Goal: Task Accomplishment & Management: Manage account settings

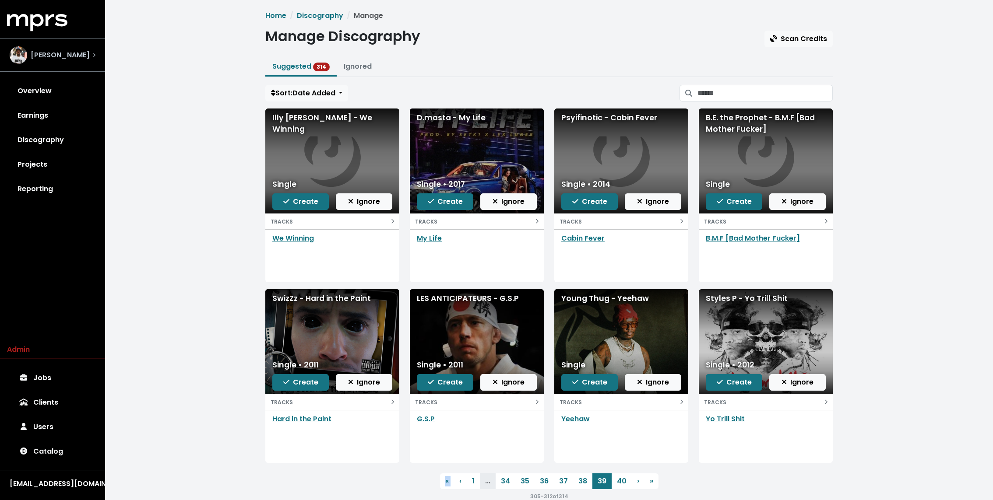
click at [83, 56] on div "[PERSON_NAME]" at bounding box center [53, 55] width 86 height 18
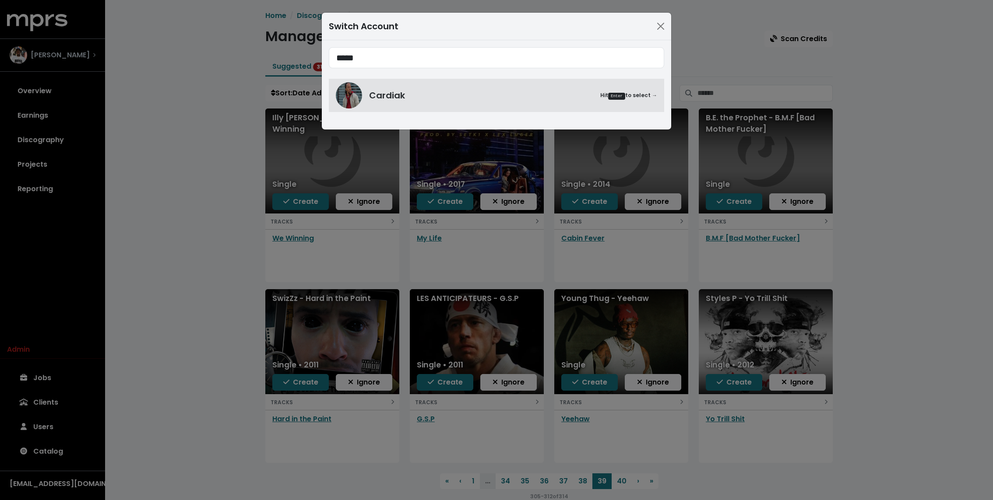
type input "*****"
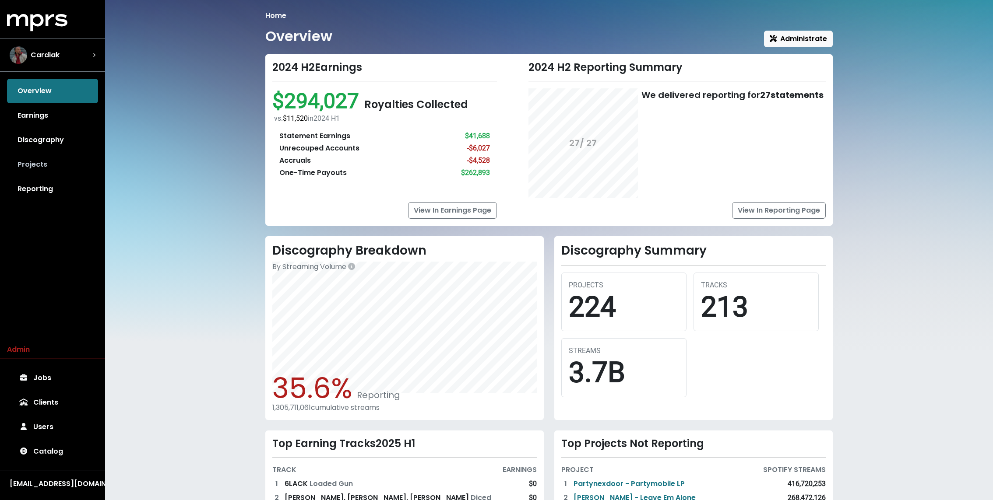
click at [46, 164] on link "Projects" at bounding box center [52, 164] width 91 height 25
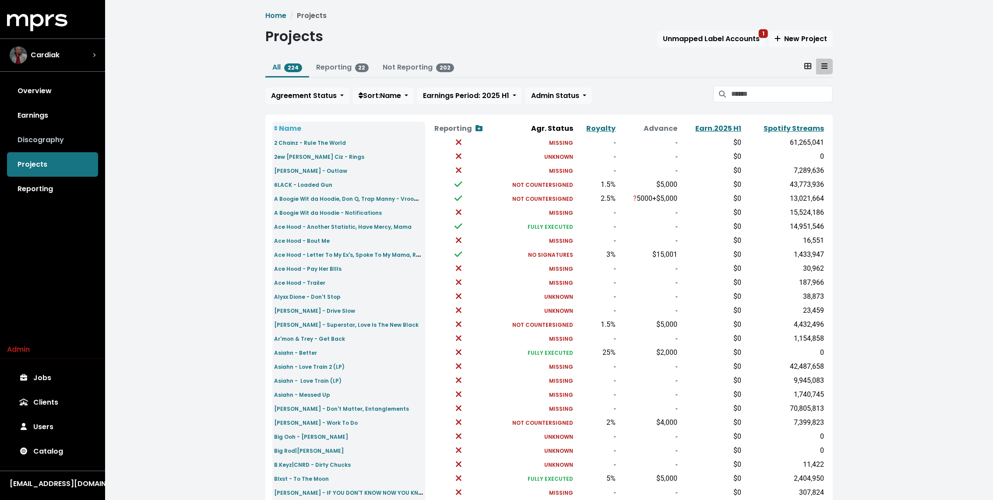
click at [63, 136] on link "Discography" at bounding box center [52, 140] width 91 height 25
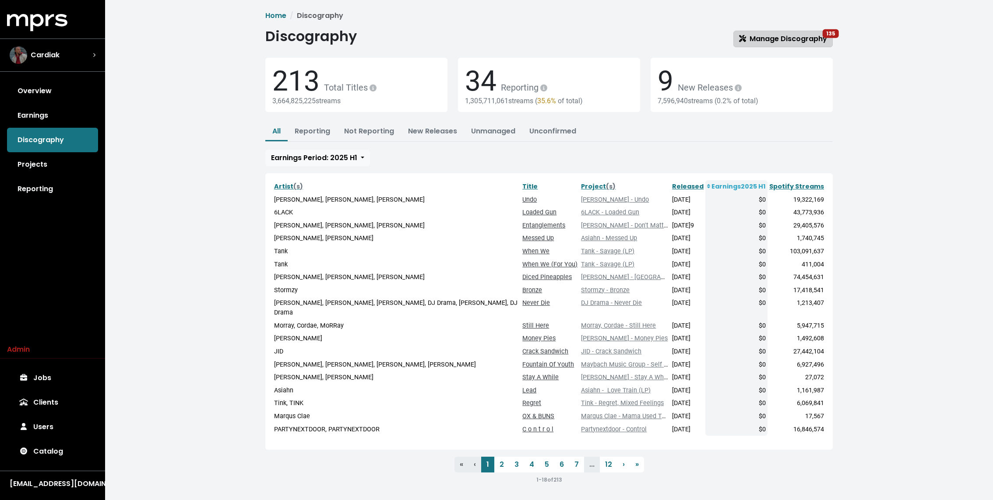
click at [812, 36] on span "Manage Discography 135" at bounding box center [783, 39] width 88 height 10
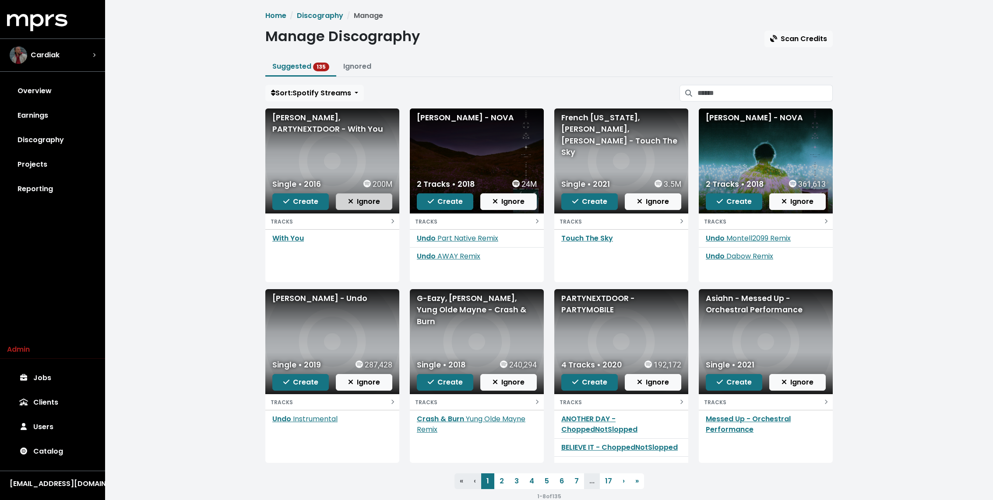
click at [363, 203] on span "Ignore" at bounding box center [364, 202] width 32 height 10
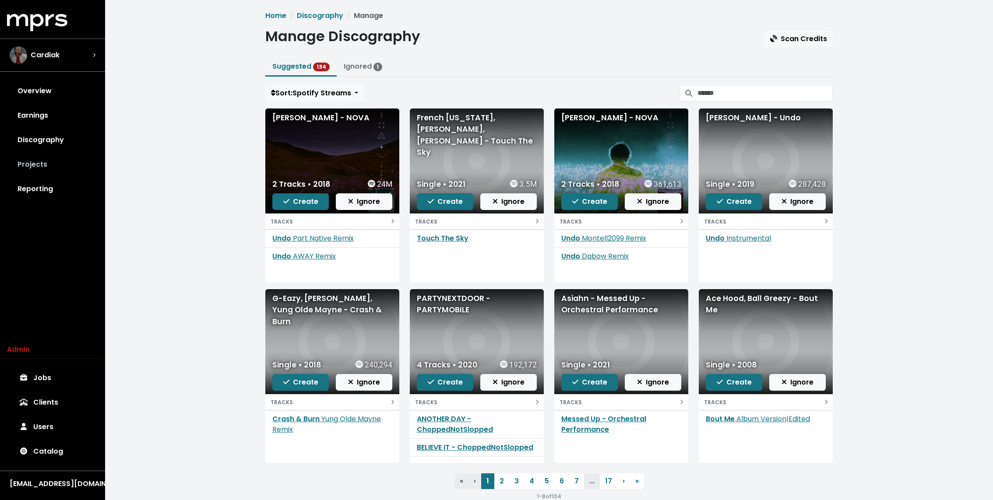
click at [31, 166] on link "Projects" at bounding box center [52, 164] width 91 height 25
click at [368, 203] on span "Ignore" at bounding box center [364, 202] width 32 height 10
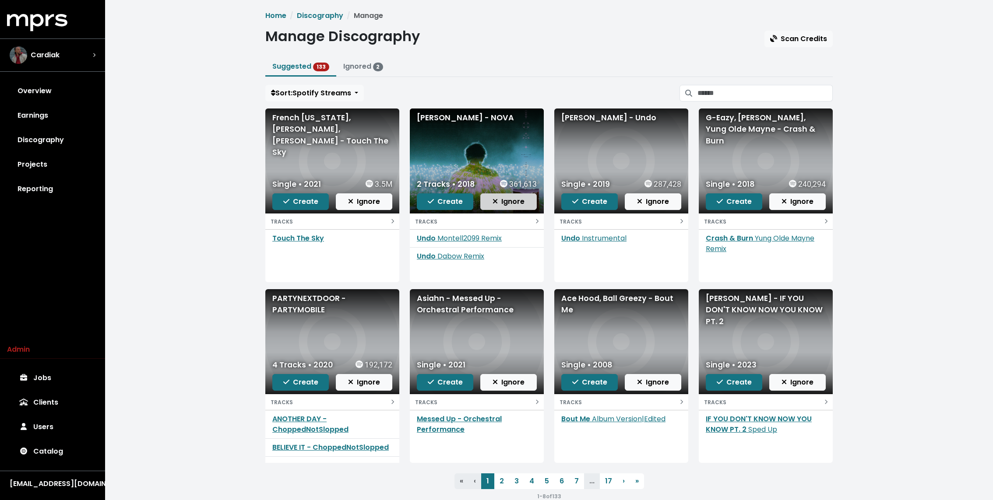
click at [500, 201] on span "Ignore" at bounding box center [508, 202] width 32 height 10
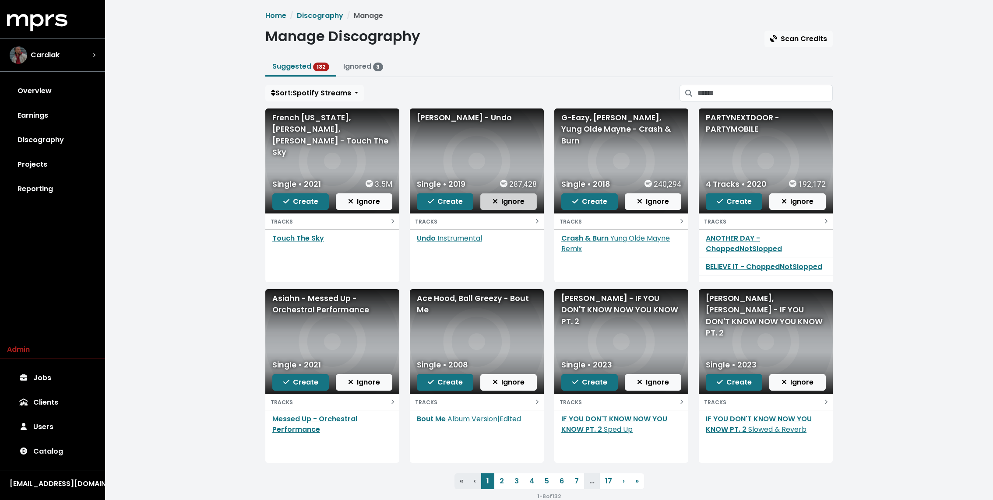
click at [515, 205] on span "Ignore" at bounding box center [508, 202] width 32 height 10
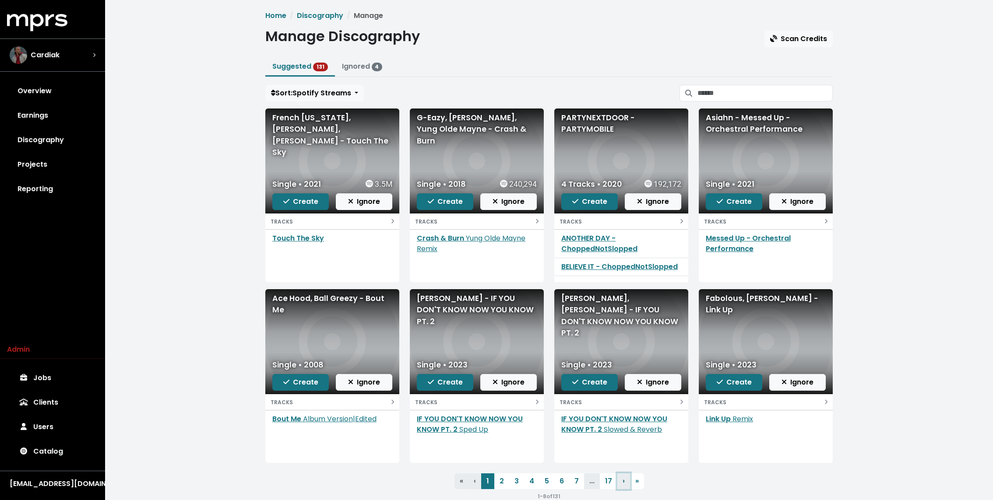
click at [620, 476] on link "› Next" at bounding box center [623, 482] width 13 height 16
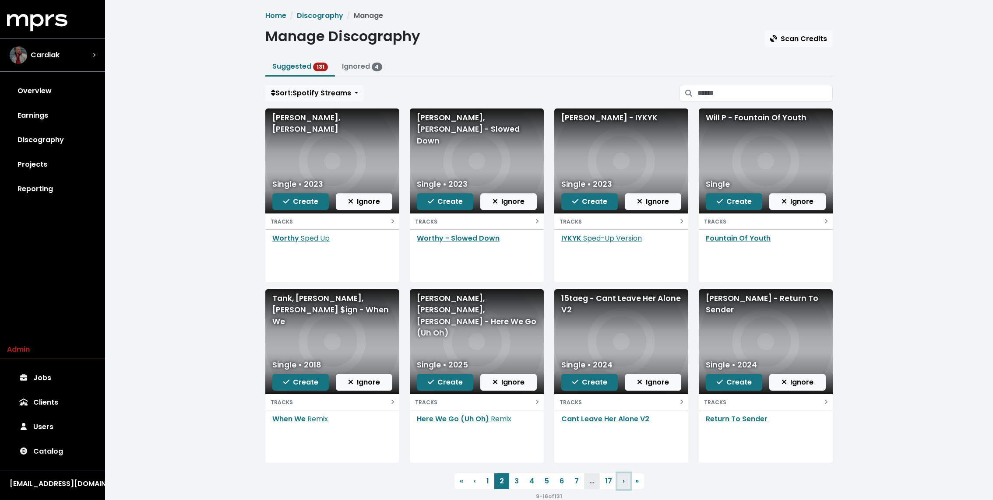
click at [620, 480] on link "› Next" at bounding box center [623, 482] width 13 height 16
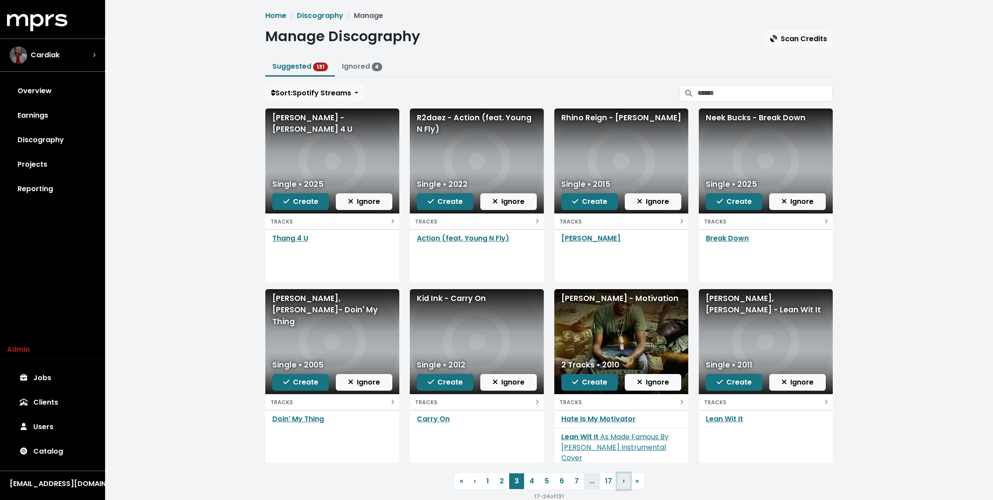
click at [621, 477] on link "› Next" at bounding box center [623, 482] width 13 height 16
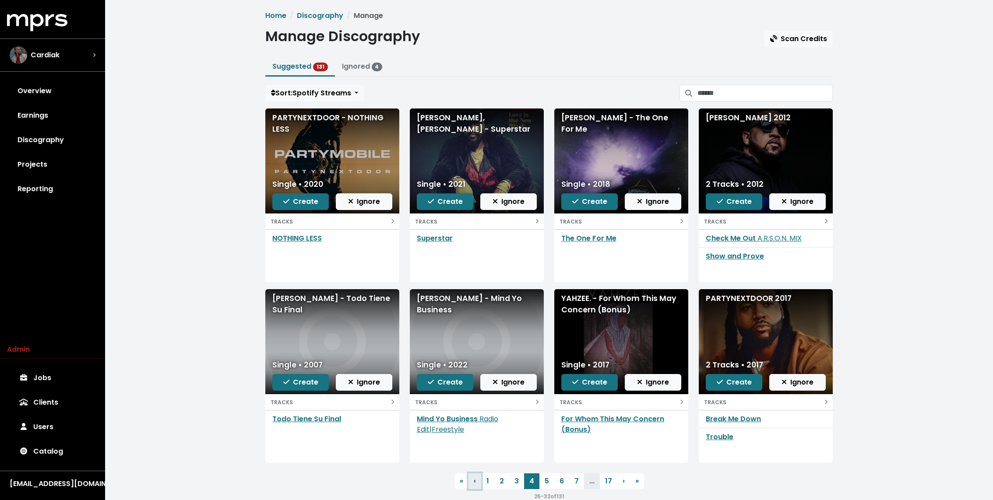
click at [475, 480] on span "‹" at bounding box center [475, 481] width 2 height 10
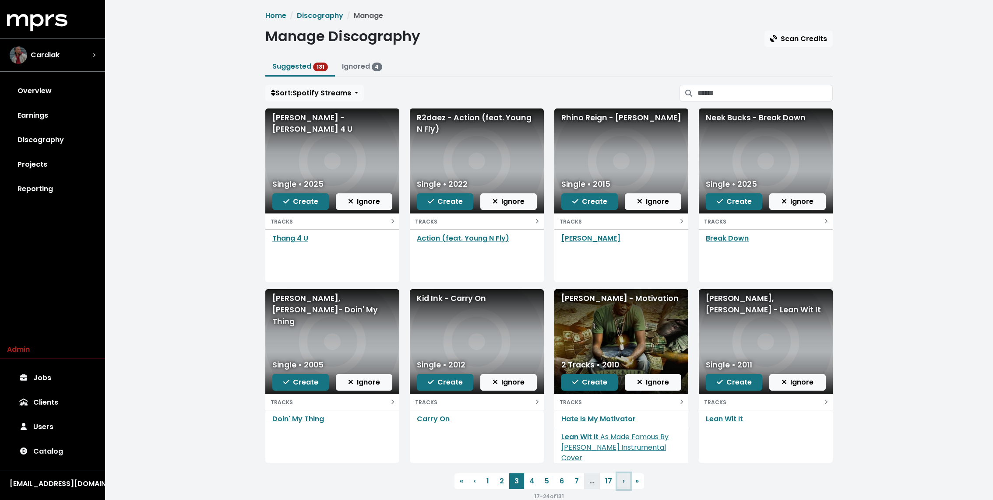
click at [623, 481] on span "›" at bounding box center [623, 481] width 2 height 10
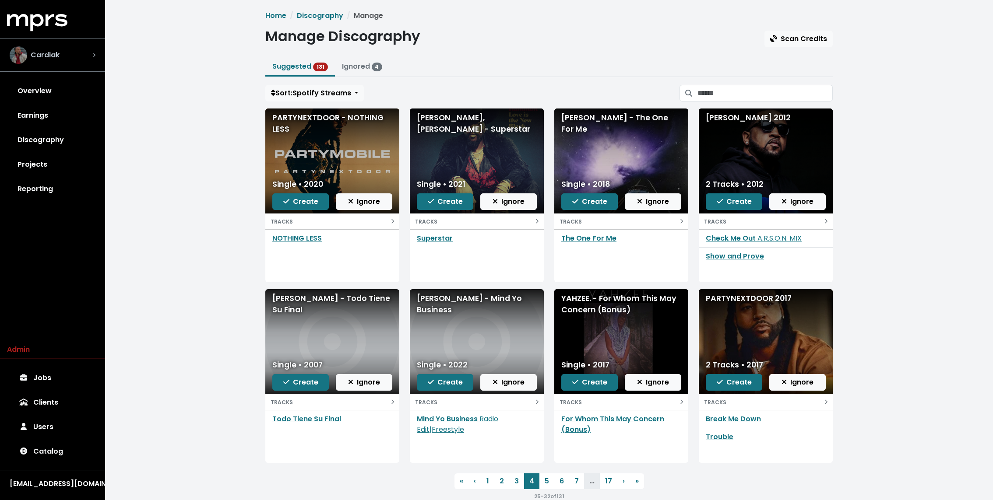
click at [56, 50] on span "Cardiak" at bounding box center [45, 55] width 29 height 11
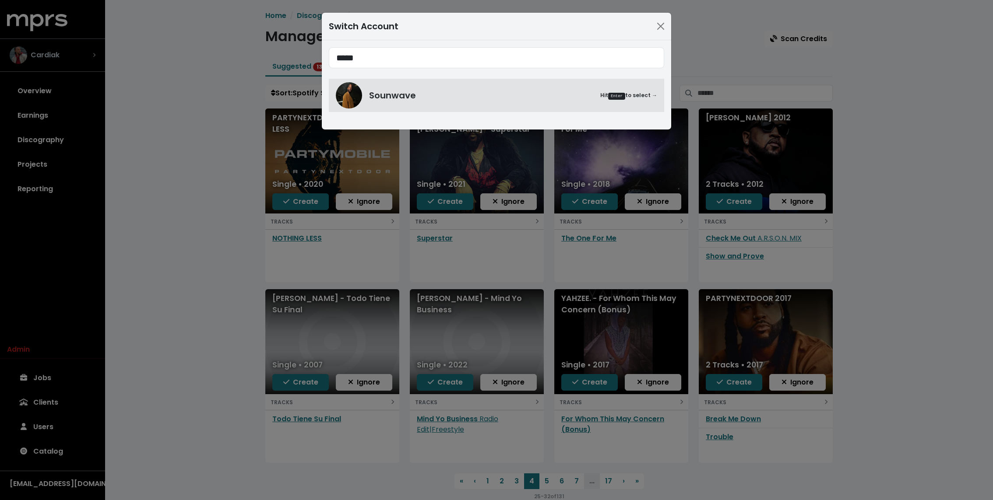
type input "*****"
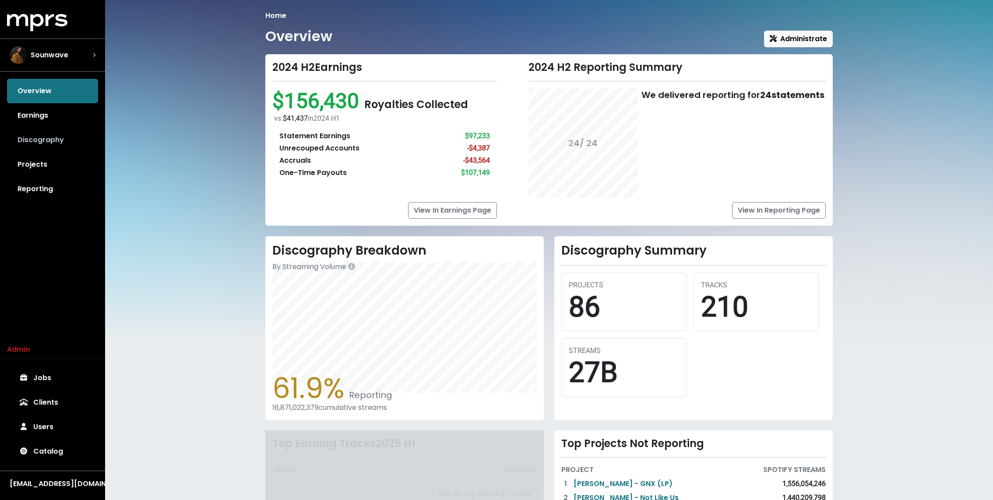
click at [48, 147] on link "Discography" at bounding box center [52, 140] width 91 height 25
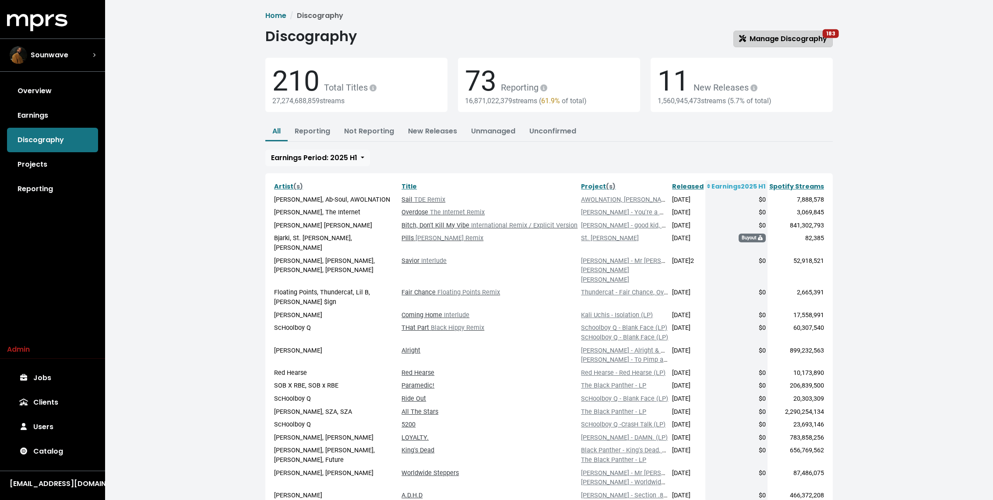
click at [803, 36] on span "Manage Discography 183" at bounding box center [783, 39] width 88 height 10
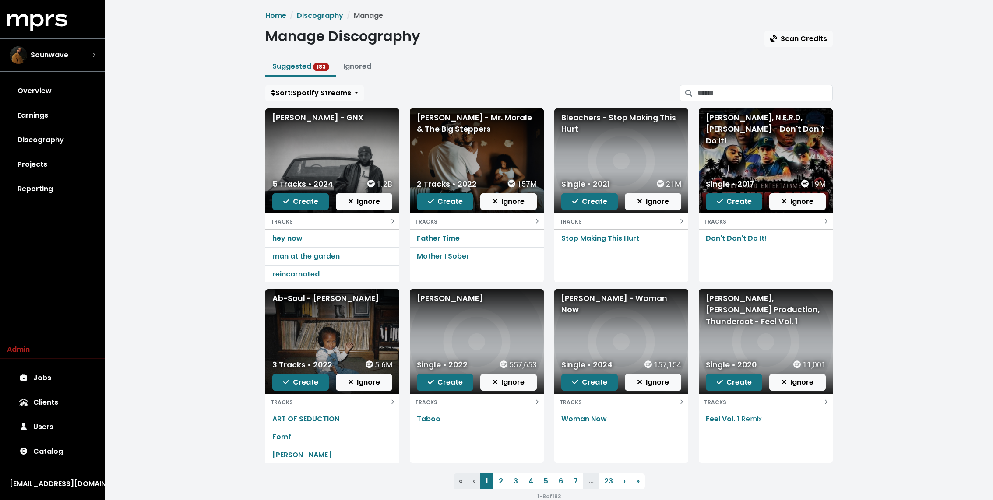
scroll to position [18, 0]
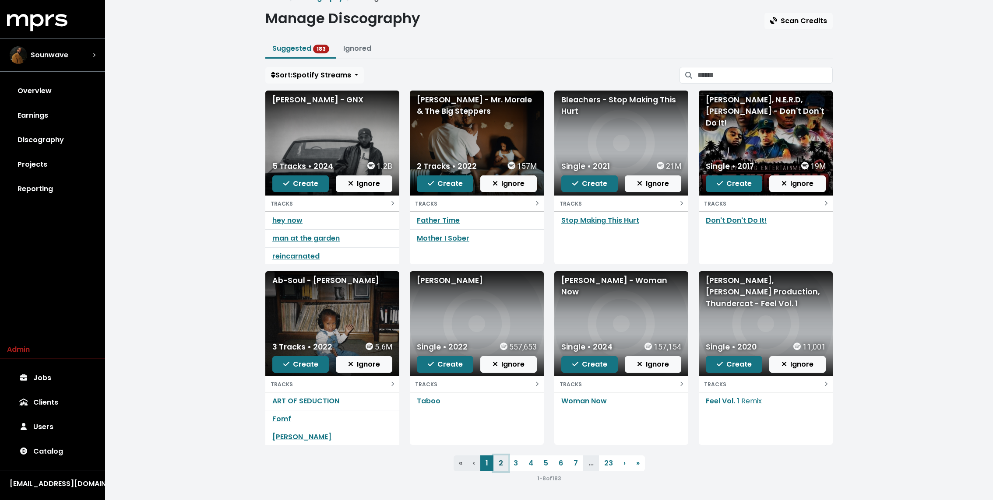
click at [502, 463] on link "2" at bounding box center [500, 464] width 15 height 16
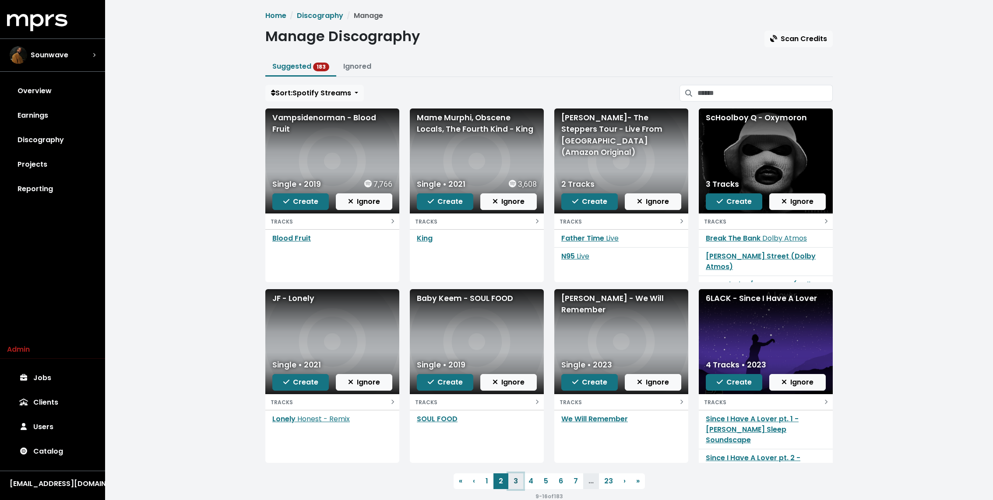
click at [518, 481] on link "3" at bounding box center [515, 482] width 15 height 16
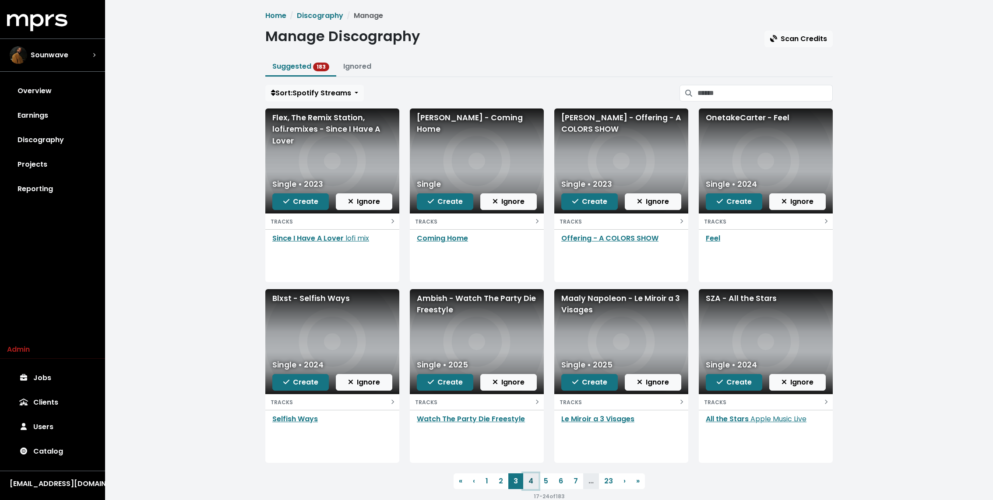
click at [532, 482] on link "4" at bounding box center [530, 482] width 15 height 16
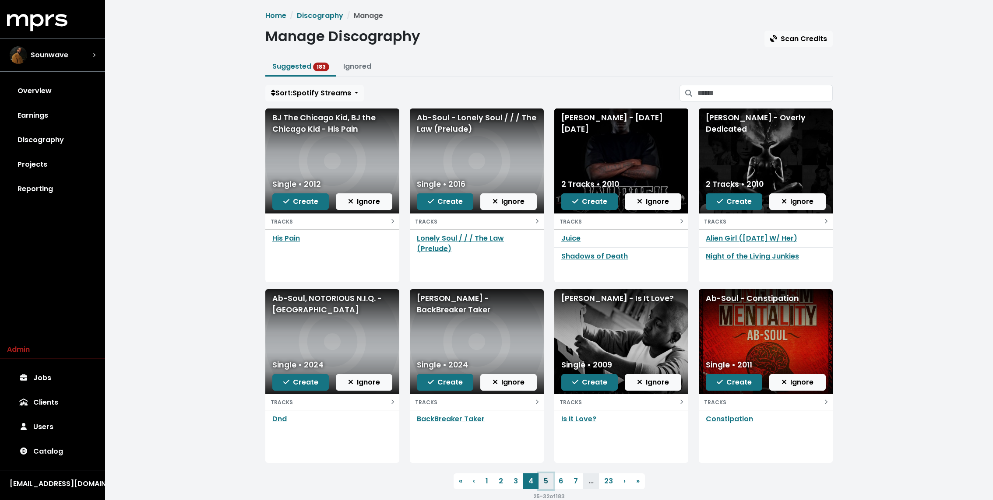
click at [544, 483] on link "5" at bounding box center [545, 482] width 15 height 16
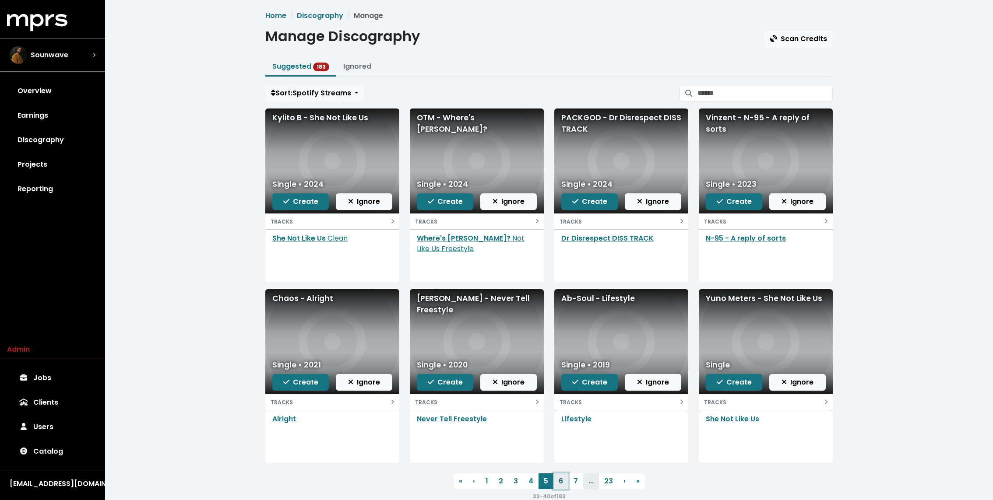
click at [558, 481] on link "6" at bounding box center [560, 482] width 15 height 16
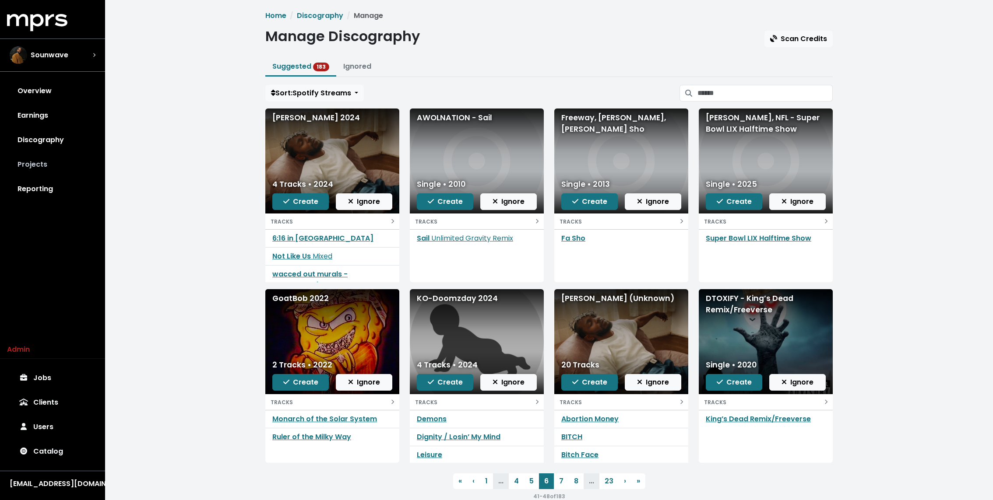
click at [53, 165] on link "Projects" at bounding box center [52, 164] width 91 height 25
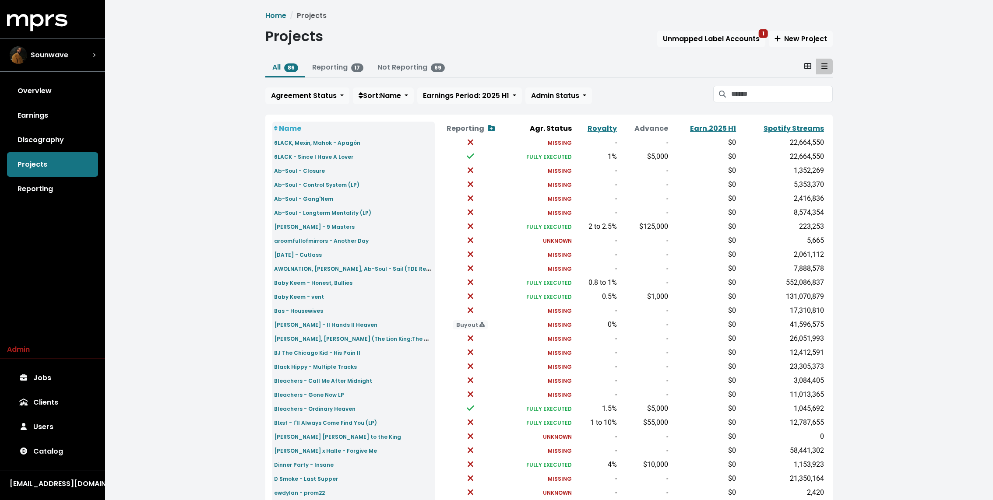
scroll to position [153, 0]
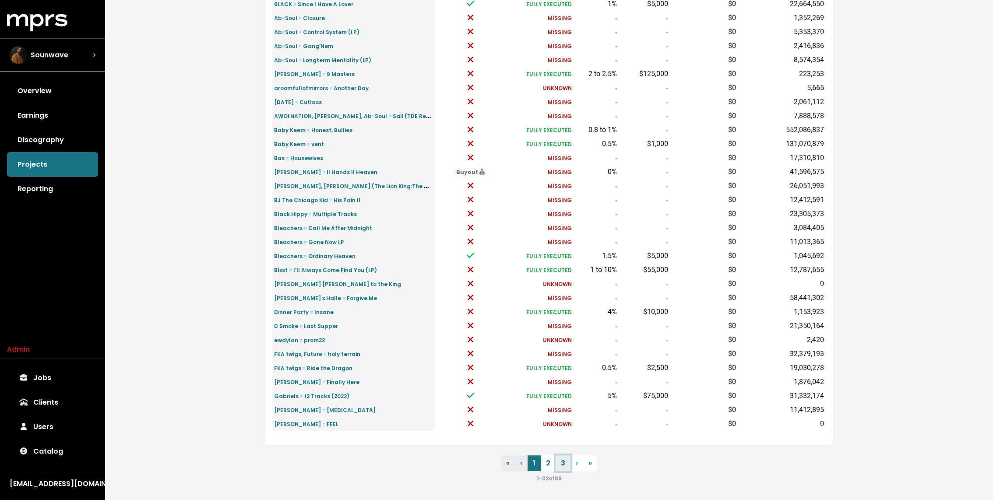
click at [562, 459] on link "3" at bounding box center [562, 464] width 15 height 16
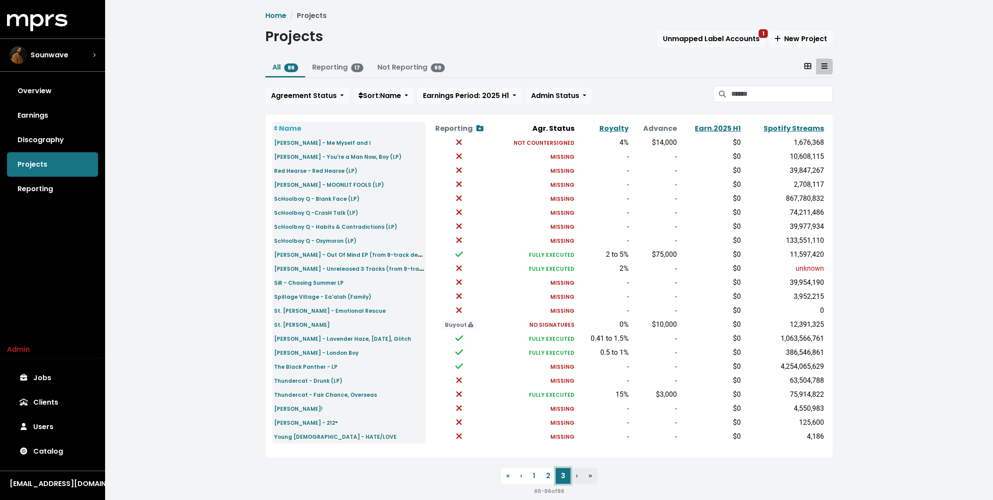
scroll to position [13, 0]
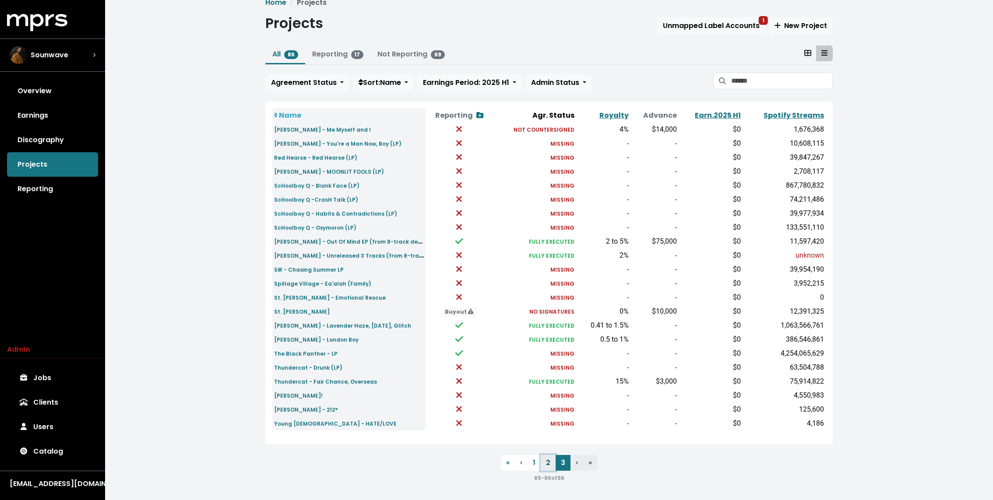
click at [551, 455] on link "2" at bounding box center [547, 463] width 15 height 16
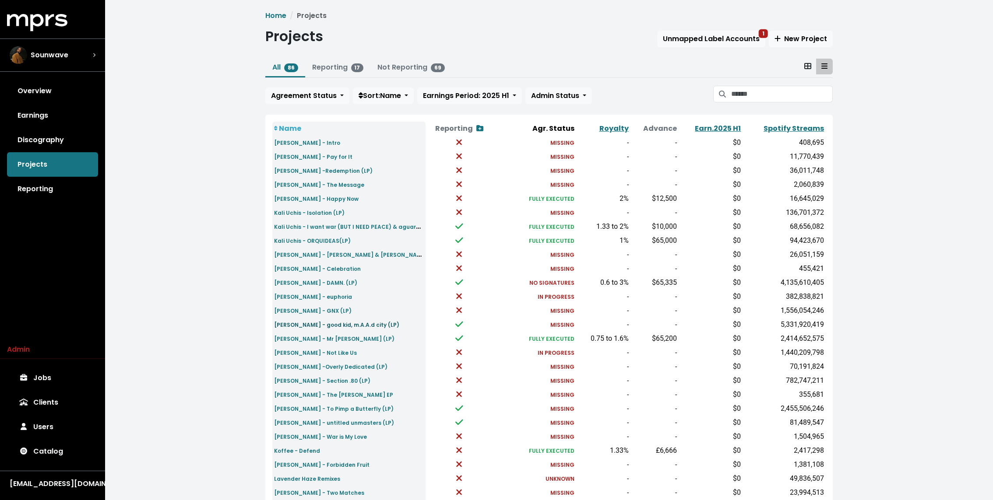
scroll to position [35, 0]
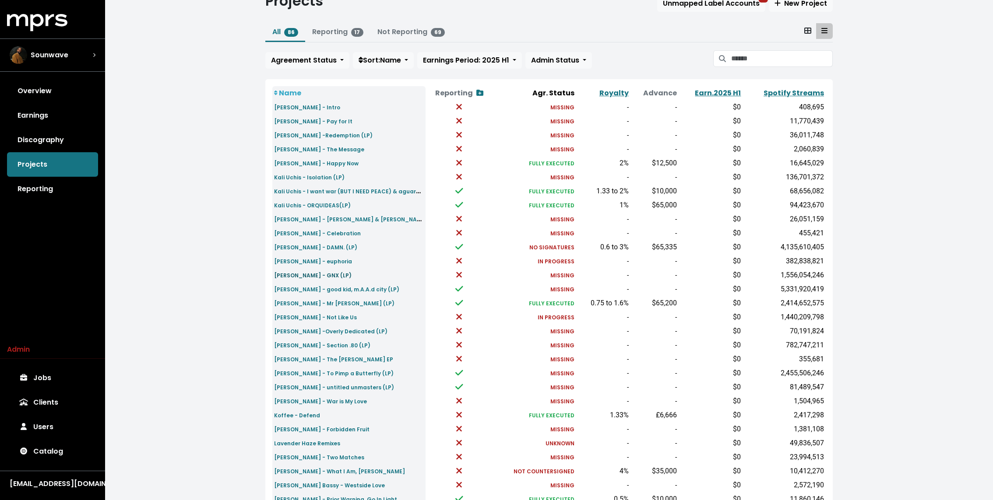
click at [323, 274] on small "[PERSON_NAME] - GNX (LP)" at bounding box center [312, 275] width 77 height 7
click at [344, 303] on small "Kendrick Lamar - Mr Morale (LP)" at bounding box center [334, 303] width 120 height 7
click at [63, 53] on span "Sounwave" at bounding box center [50, 55] width 38 height 11
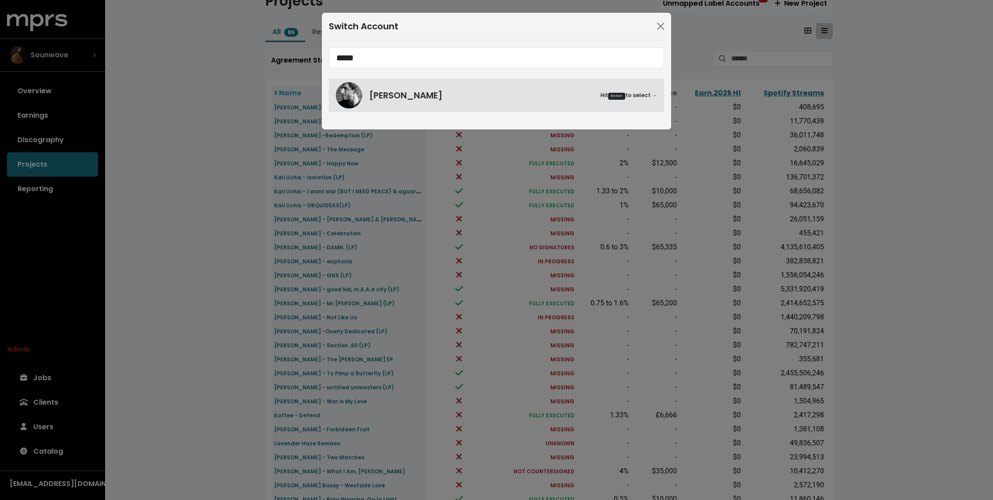
type input "*****"
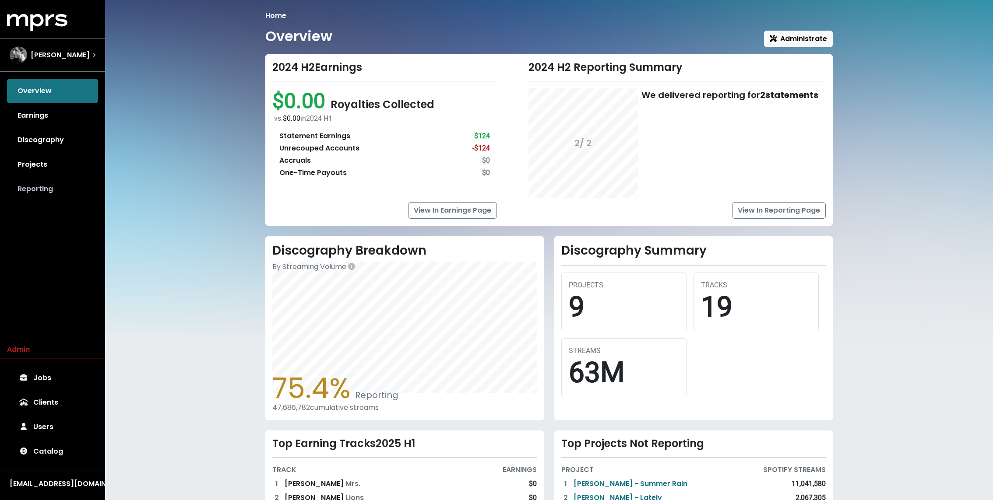
click at [43, 200] on link "Reporting" at bounding box center [52, 189] width 91 height 25
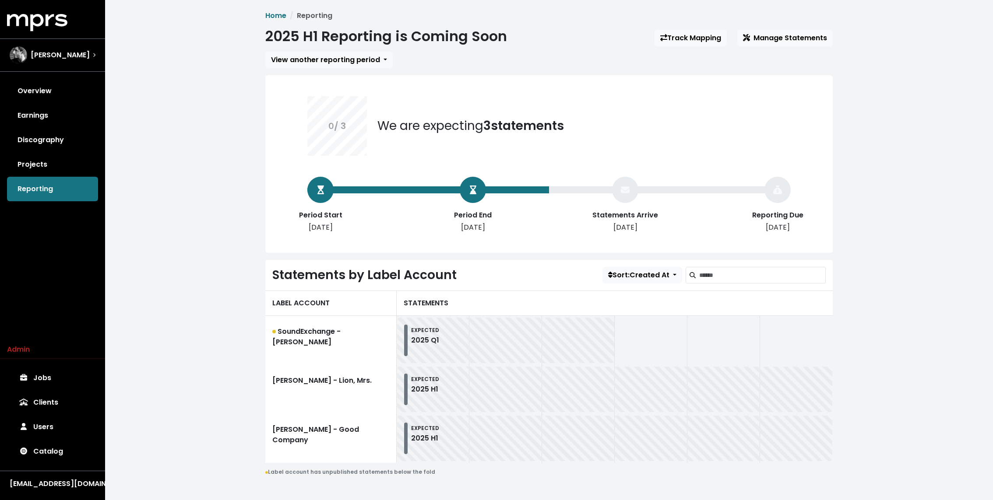
scroll to position [11, 0]
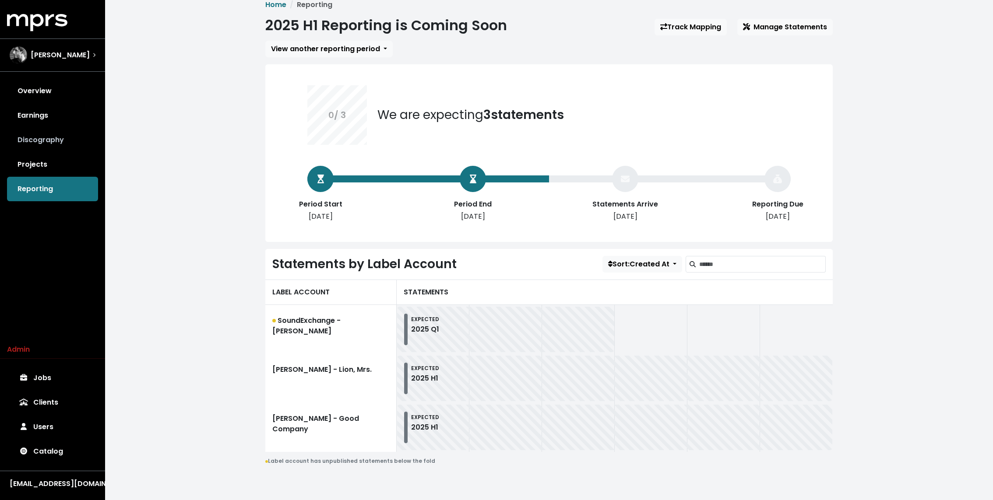
click at [66, 140] on link "Discography" at bounding box center [52, 140] width 91 height 25
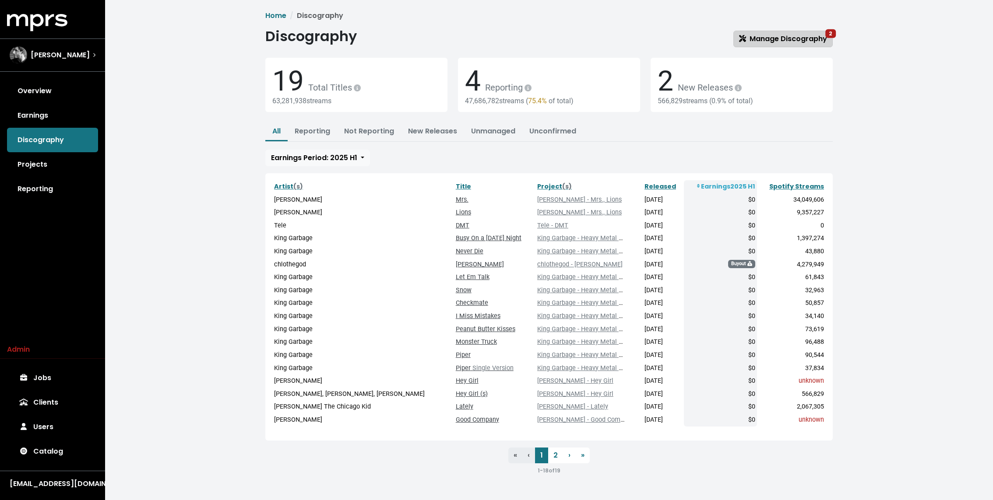
click at [801, 37] on span "Manage Discography 2" at bounding box center [783, 39] width 88 height 10
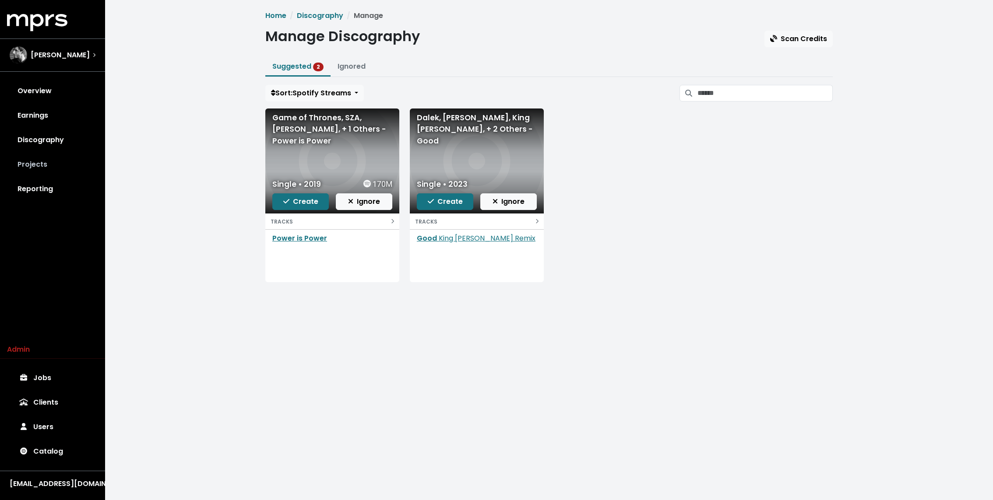
click at [58, 159] on link "Projects" at bounding box center [52, 164] width 91 height 25
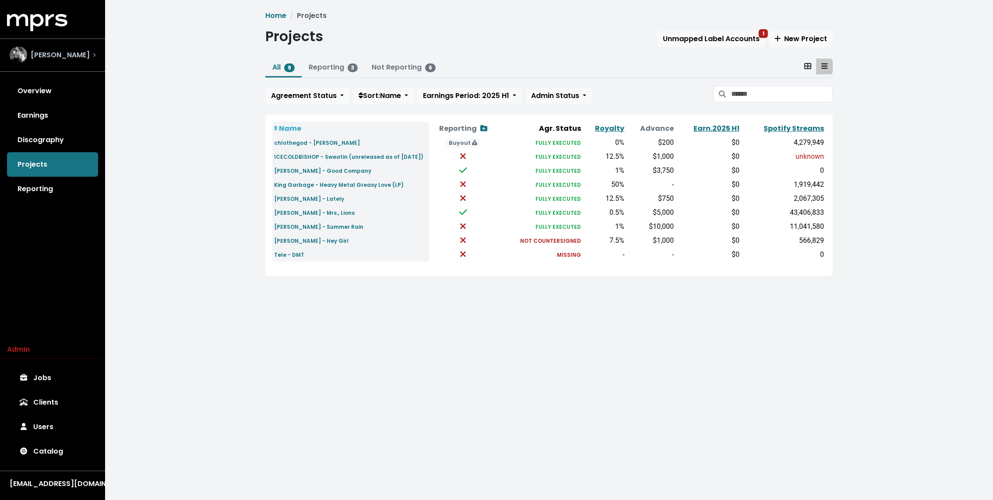
click at [60, 66] on div "Vic Dimotsis" at bounding box center [53, 55] width 100 height 32
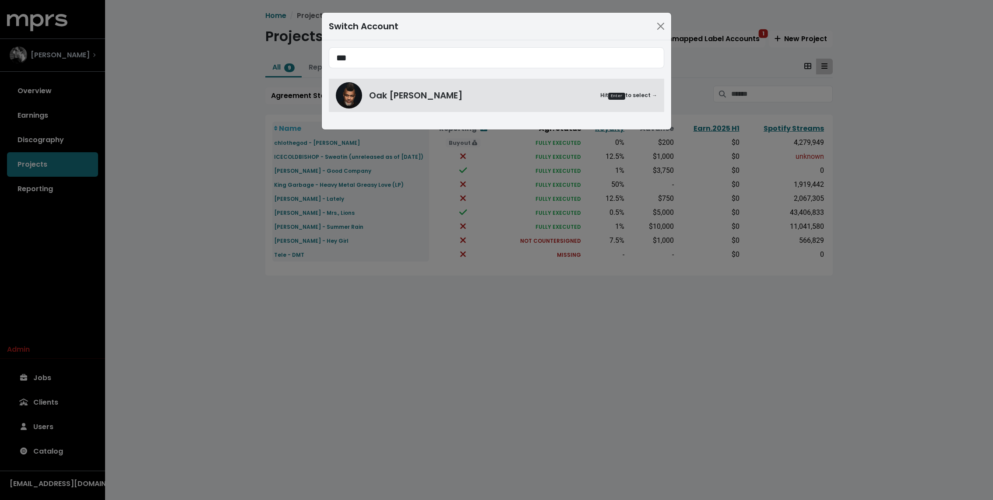
type input "***"
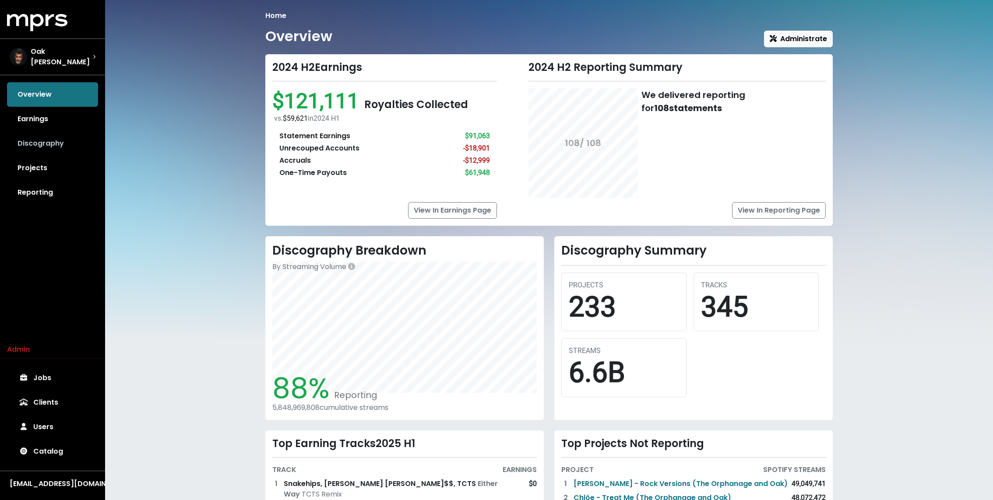
click at [59, 136] on link "Discography" at bounding box center [52, 143] width 91 height 25
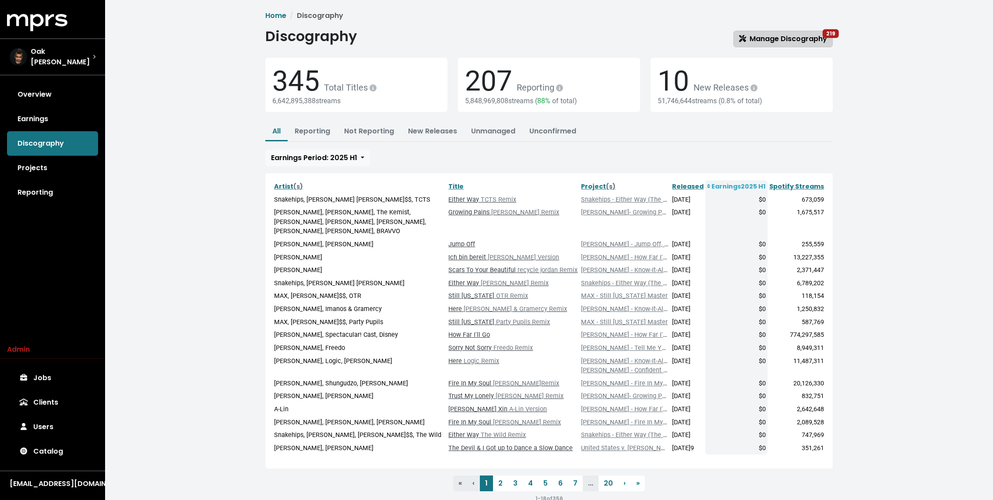
click at [772, 41] on span "Manage Discography 219" at bounding box center [783, 39] width 88 height 10
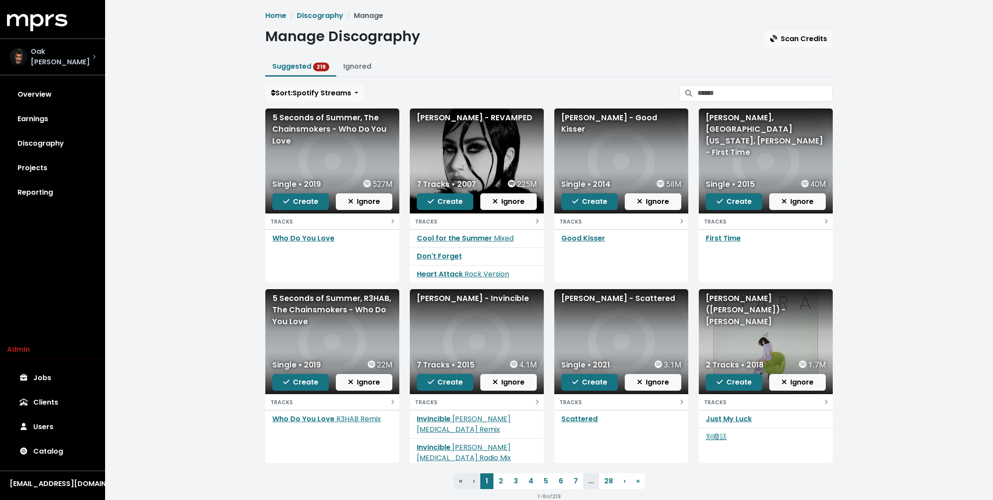
click at [73, 55] on div "Oak Felder" at bounding box center [53, 56] width 86 height 21
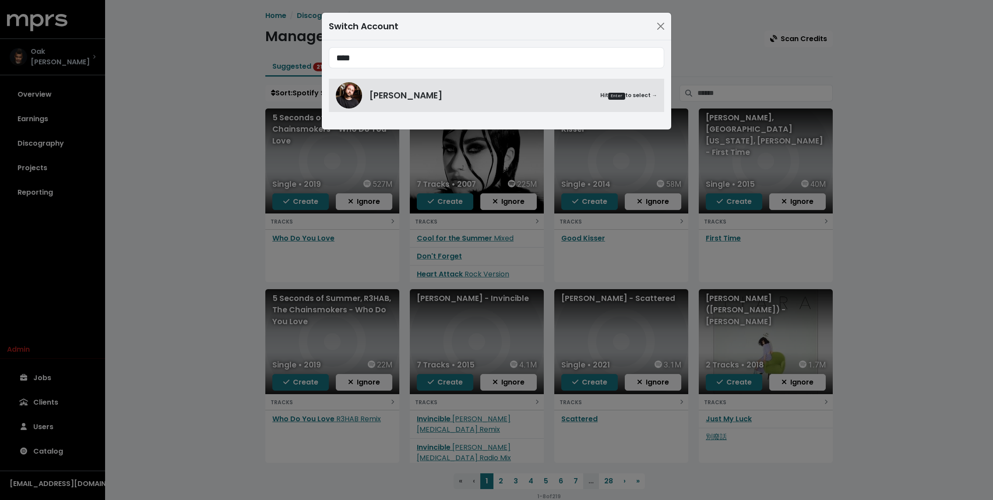
type input "****"
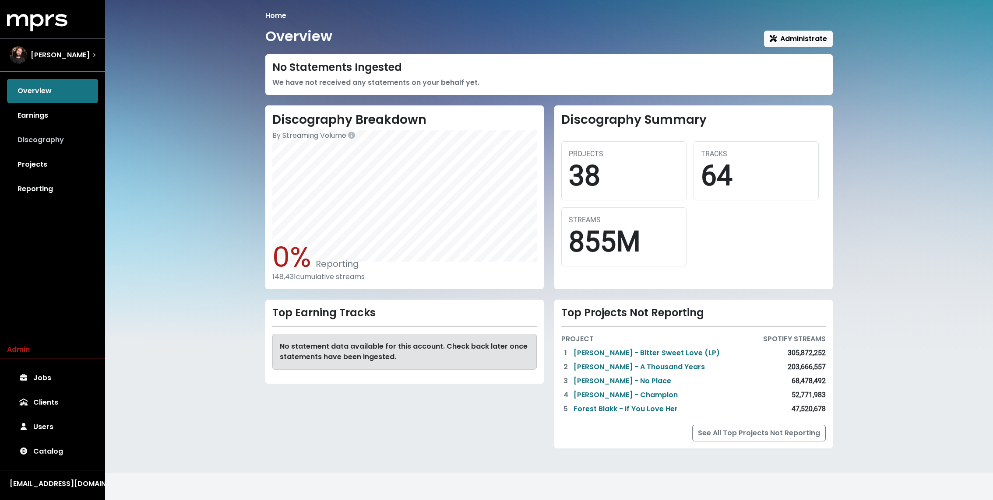
click at [35, 140] on link "Discography" at bounding box center [52, 140] width 91 height 25
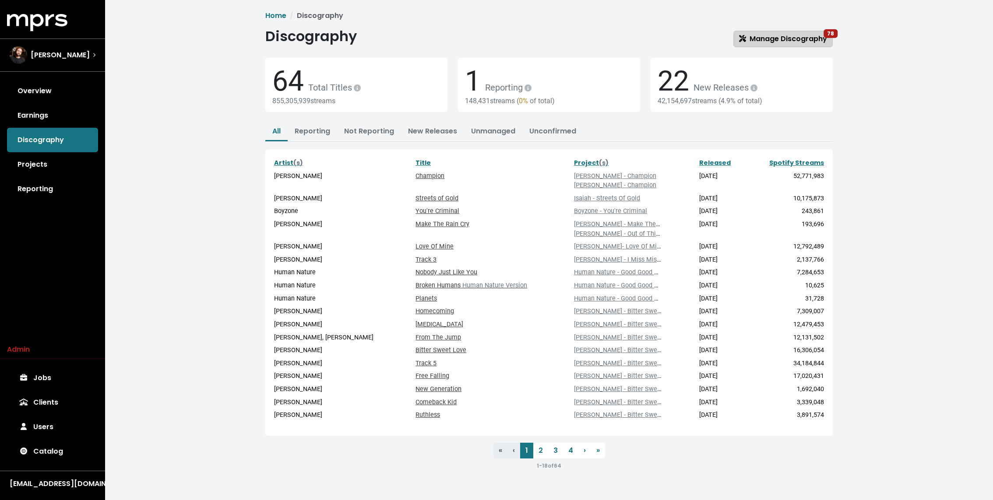
click at [760, 38] on span "Manage Discography 78" at bounding box center [783, 39] width 88 height 10
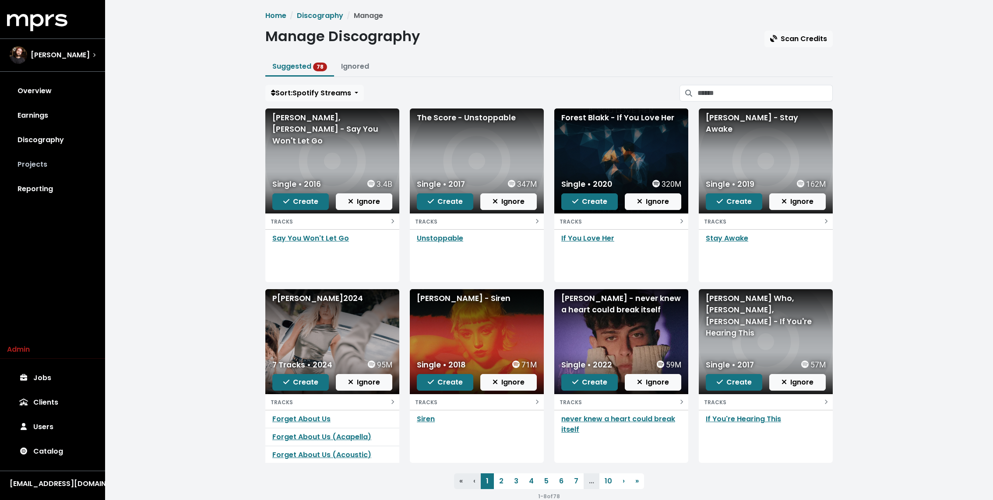
click at [56, 167] on link "Projects" at bounding box center [52, 164] width 91 height 25
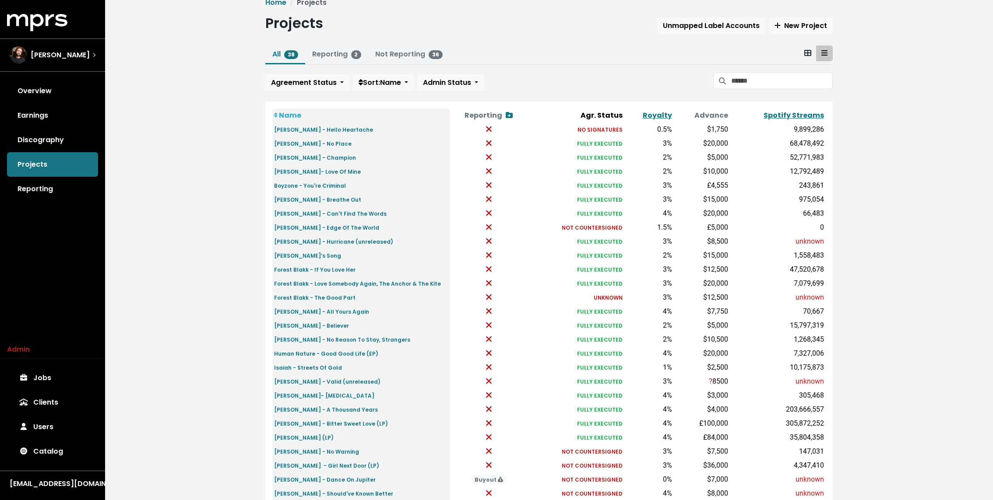
scroll to position [17, 0]
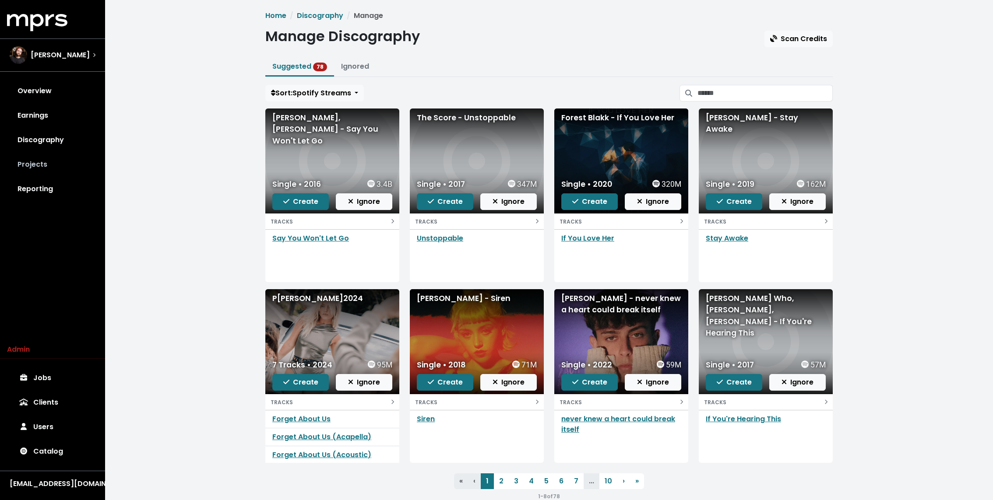
click at [25, 157] on link "Projects" at bounding box center [52, 164] width 91 height 25
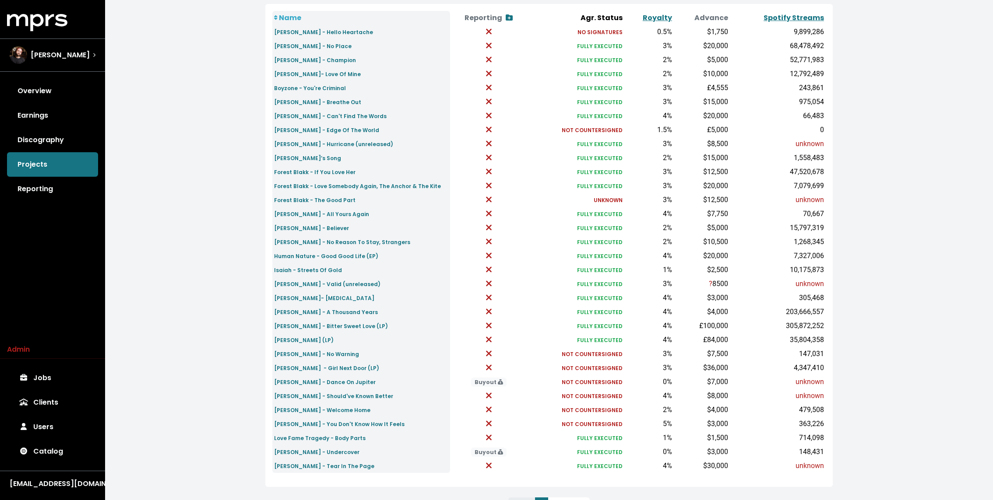
scroll to position [153, 0]
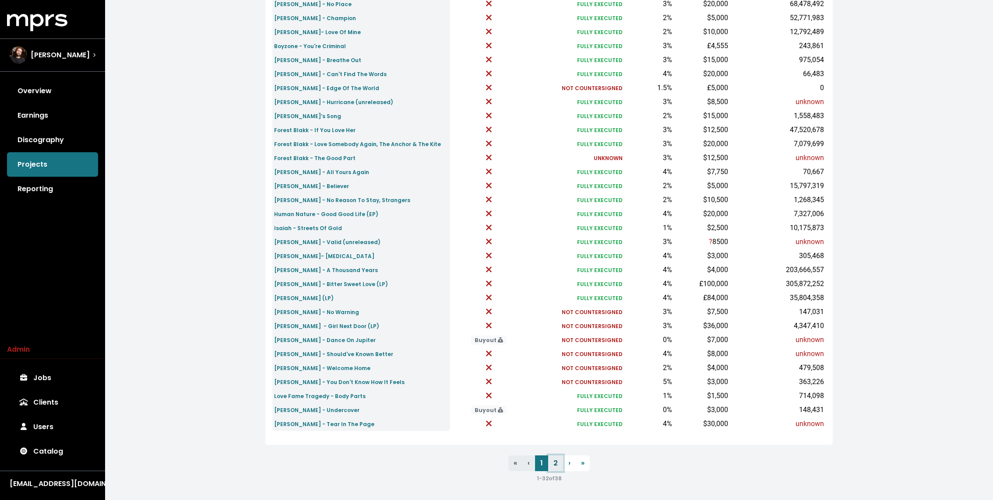
click at [553, 459] on link "2" at bounding box center [555, 464] width 15 height 16
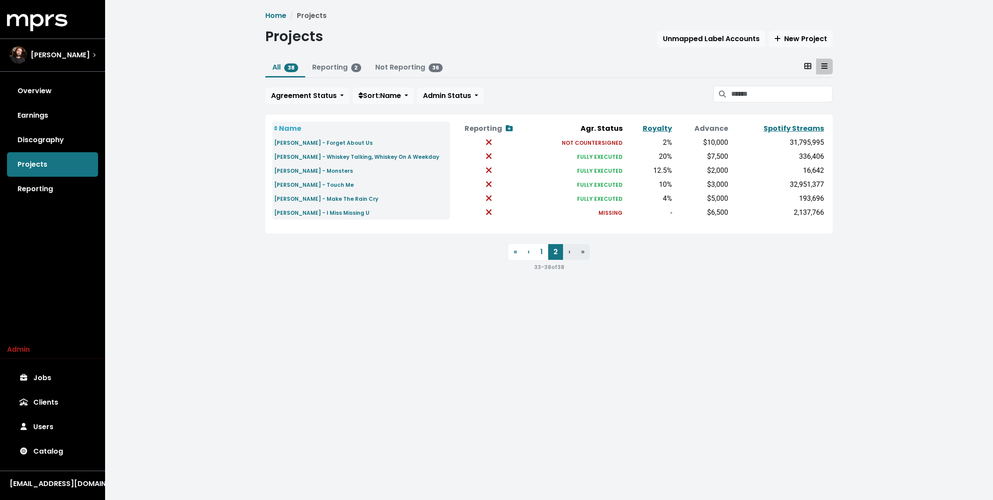
click at [497, 290] on html "MPRS Logo Steven Solomon Overview Earnings Discography Projects Reporting Admin…" at bounding box center [496, 145] width 993 height 290
click at [542, 252] on link "1" at bounding box center [541, 252] width 13 height 16
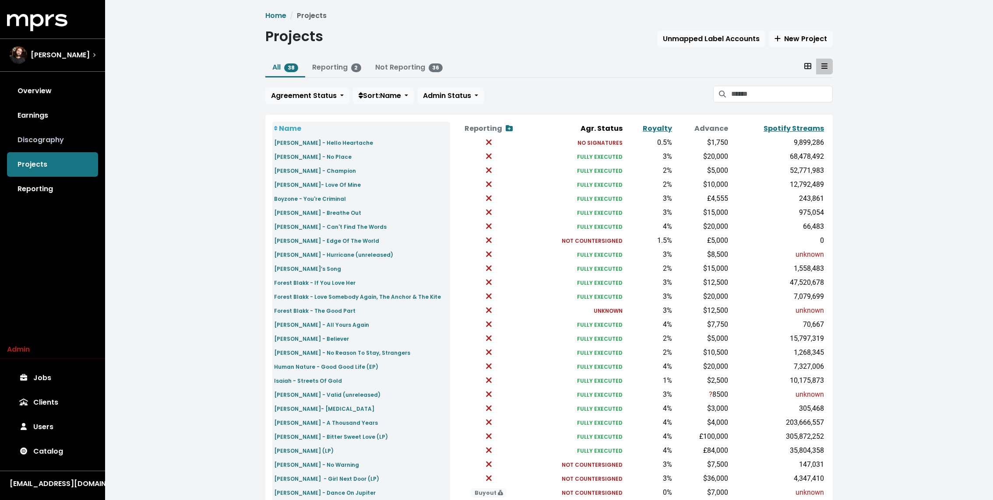
click at [61, 131] on link "Discography" at bounding box center [52, 140] width 91 height 25
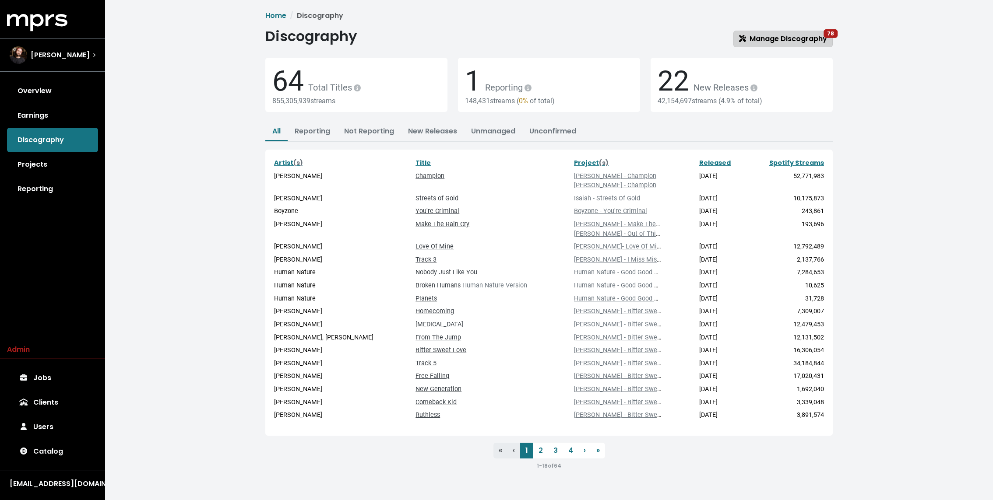
click at [825, 34] on span "78" at bounding box center [830, 33] width 14 height 9
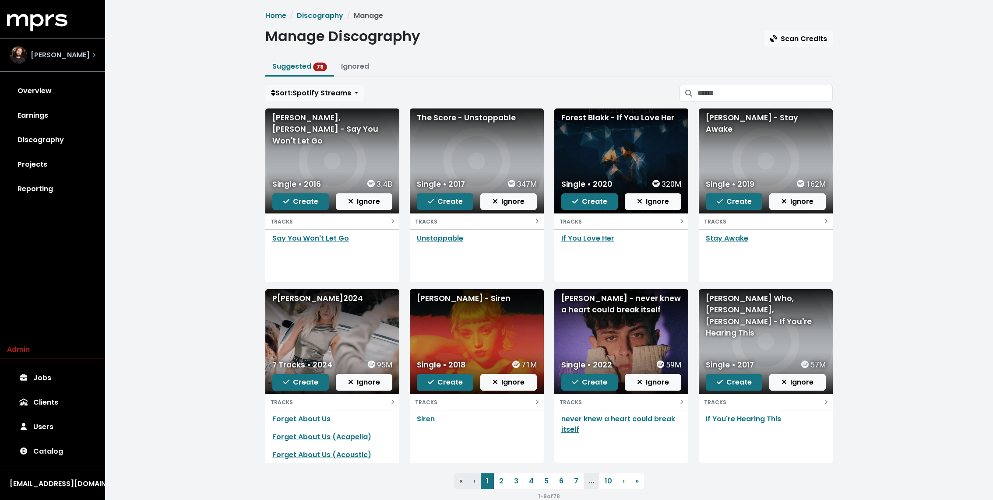
click at [46, 51] on span "Steven Solomon" at bounding box center [60, 55] width 59 height 11
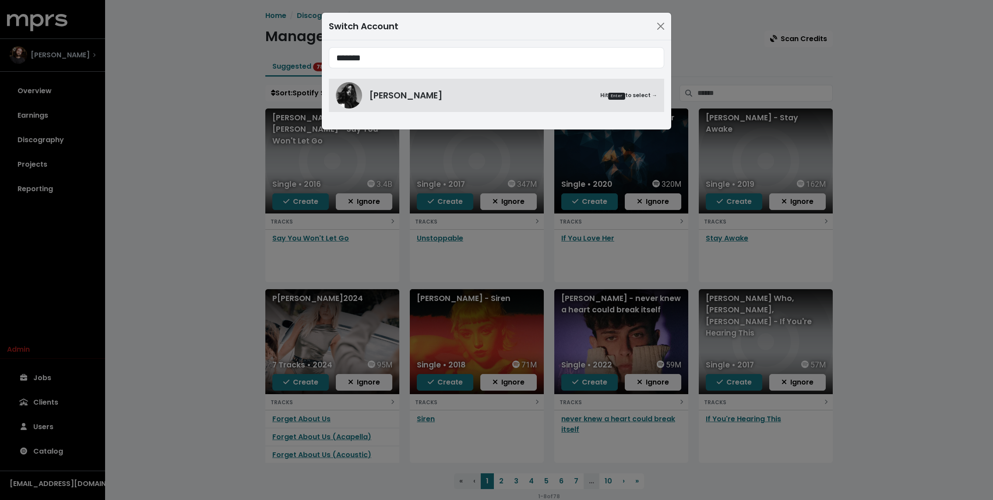
type input "*******"
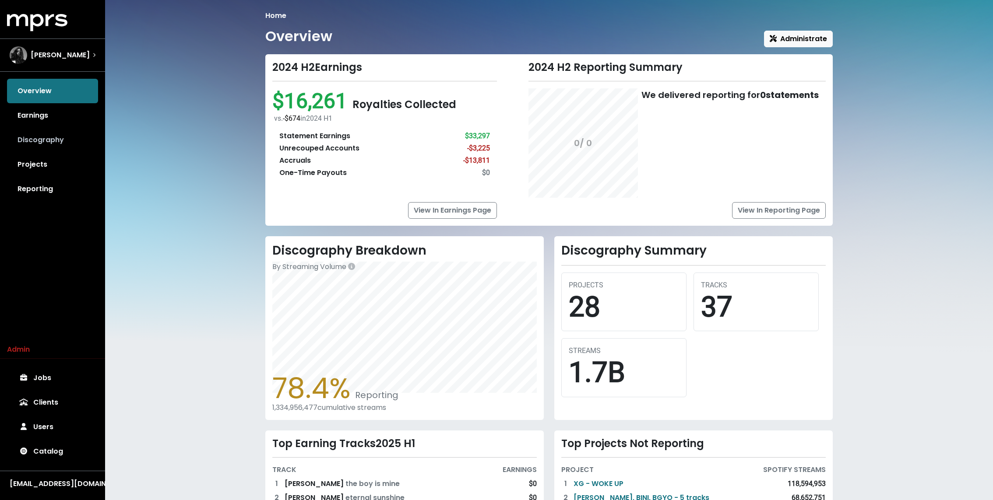
click at [54, 128] on link "Discography" at bounding box center [52, 140] width 91 height 25
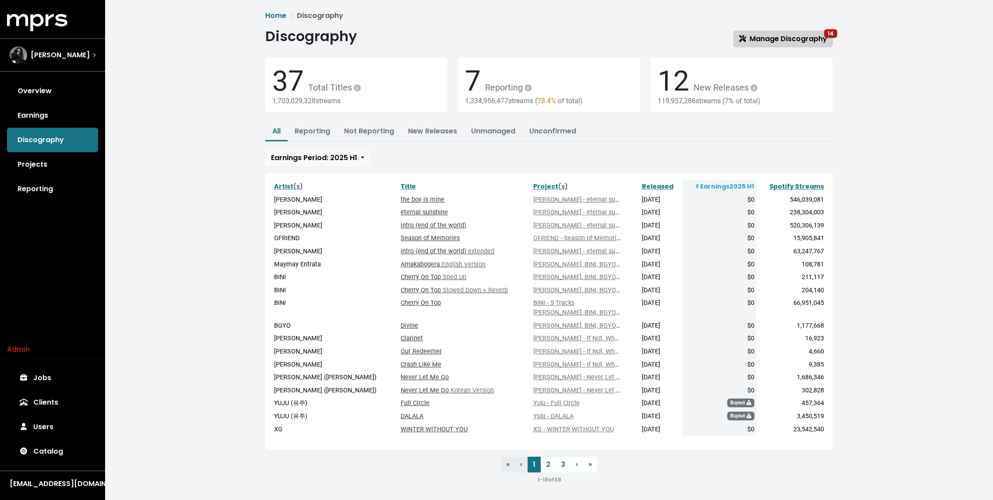
click at [761, 33] on link "Manage Discography 14" at bounding box center [782, 39] width 99 height 17
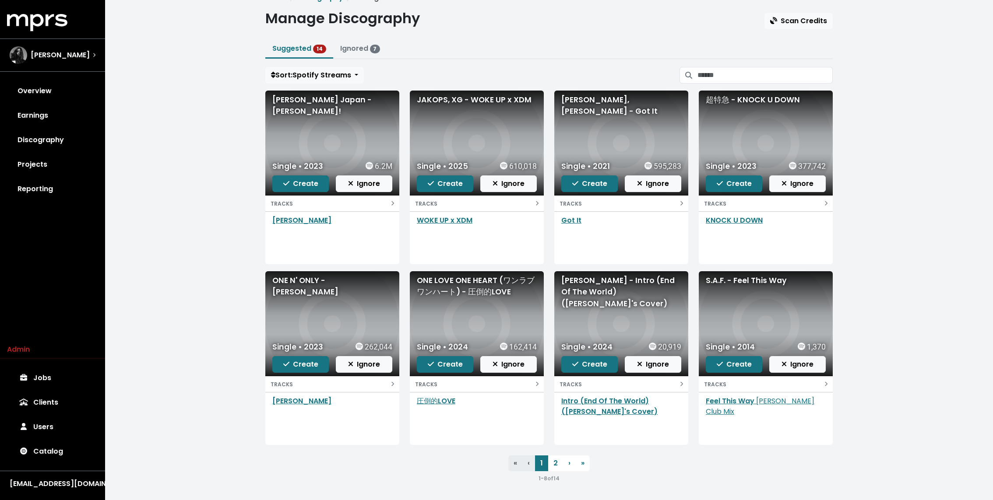
scroll to position [18, 0]
click at [68, 168] on link "Projects" at bounding box center [52, 164] width 91 height 25
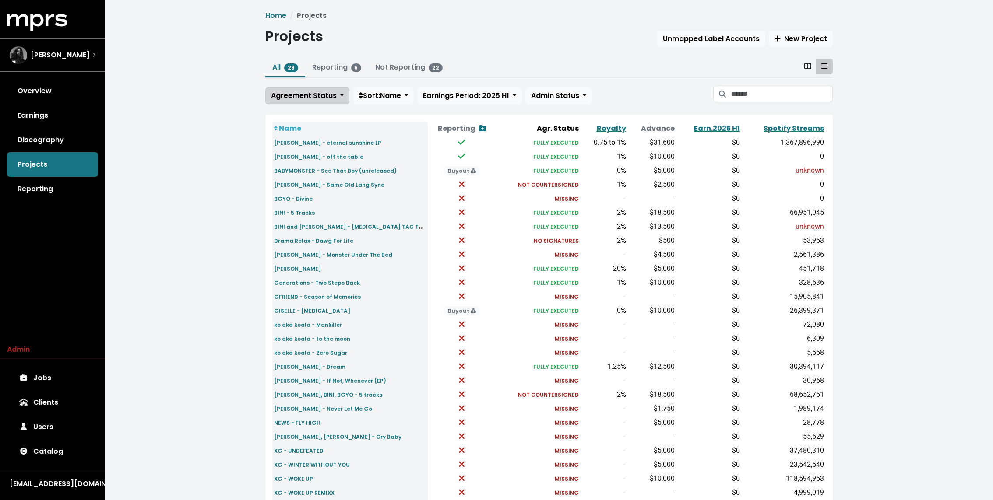
click at [294, 96] on span "Agreement Status" at bounding box center [304, 96] width 66 height 10
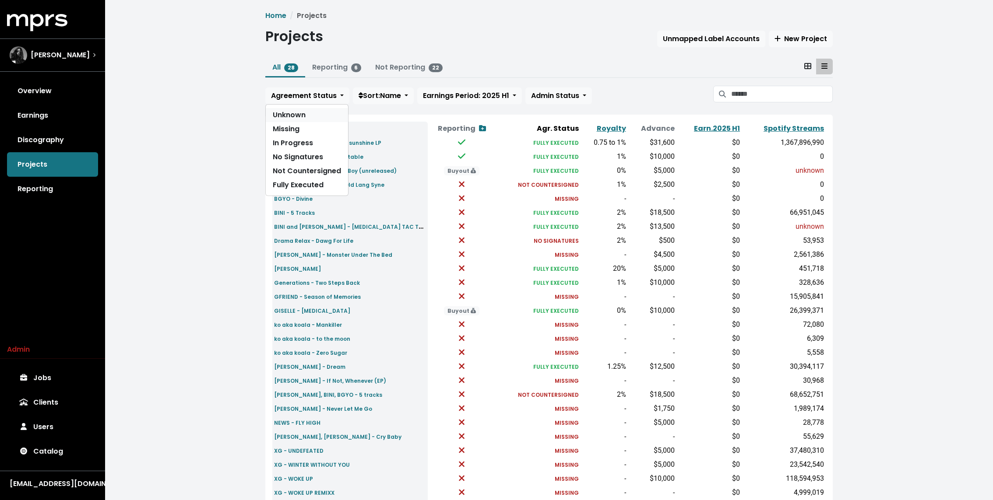
click at [291, 112] on link "Unknown" at bounding box center [307, 115] width 82 height 14
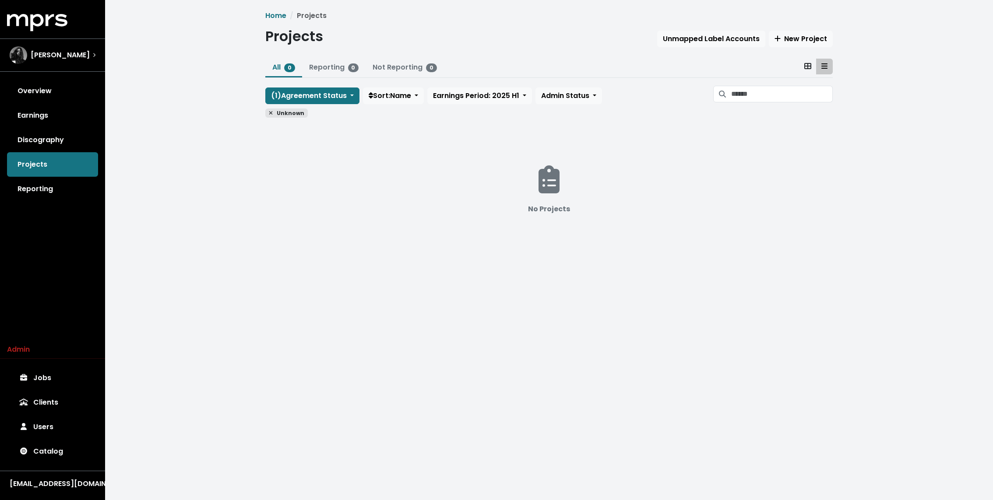
click at [271, 115] on span "Unknown" at bounding box center [286, 113] width 42 height 9
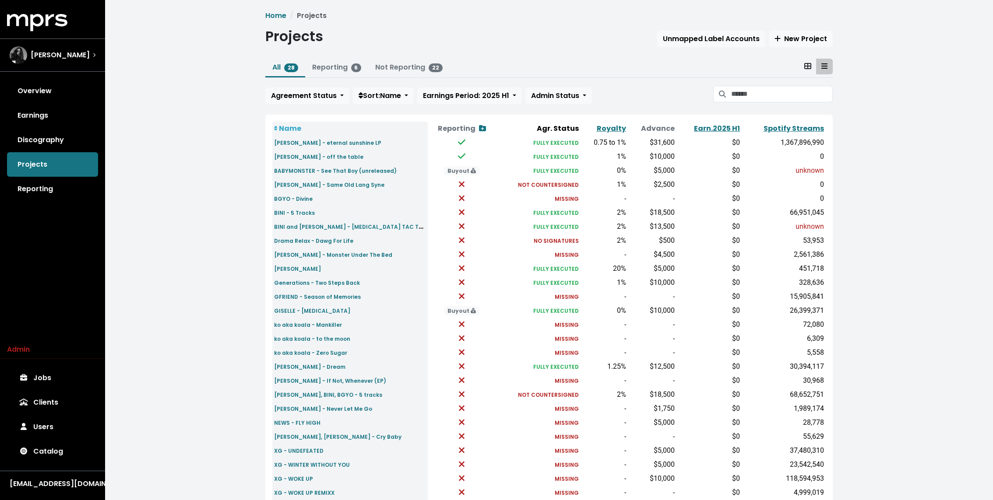
scroll to position [65, 0]
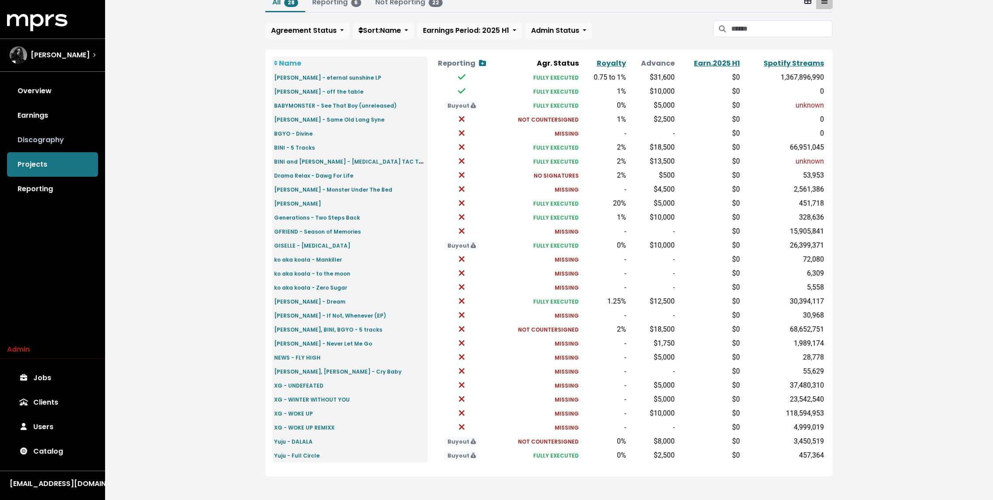
click at [75, 140] on link "Discography" at bounding box center [52, 140] width 91 height 25
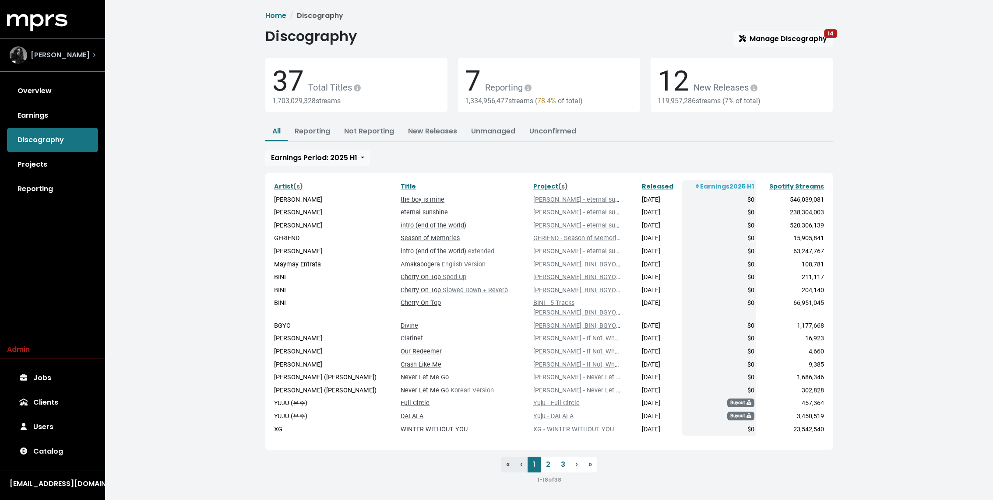
click at [90, 57] on div "Shintaro Yasuda" at bounding box center [53, 55] width 86 height 18
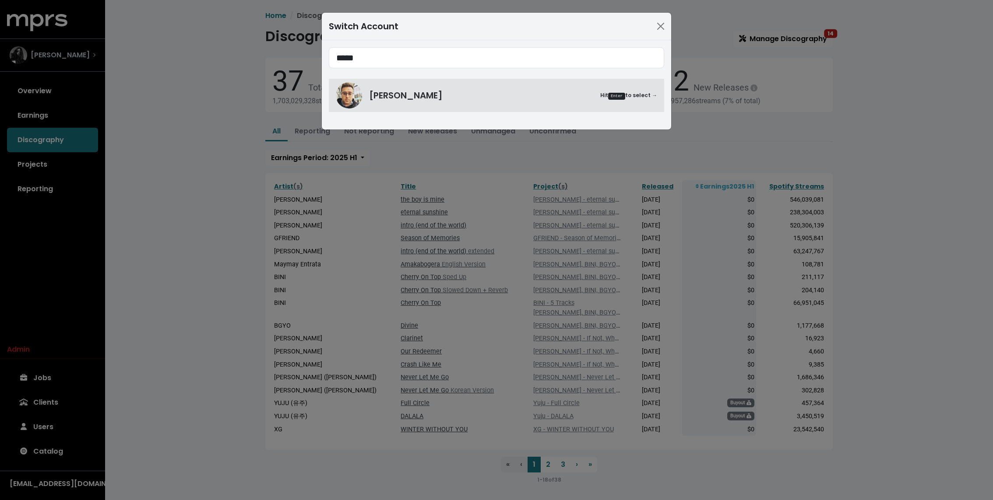
type input "*****"
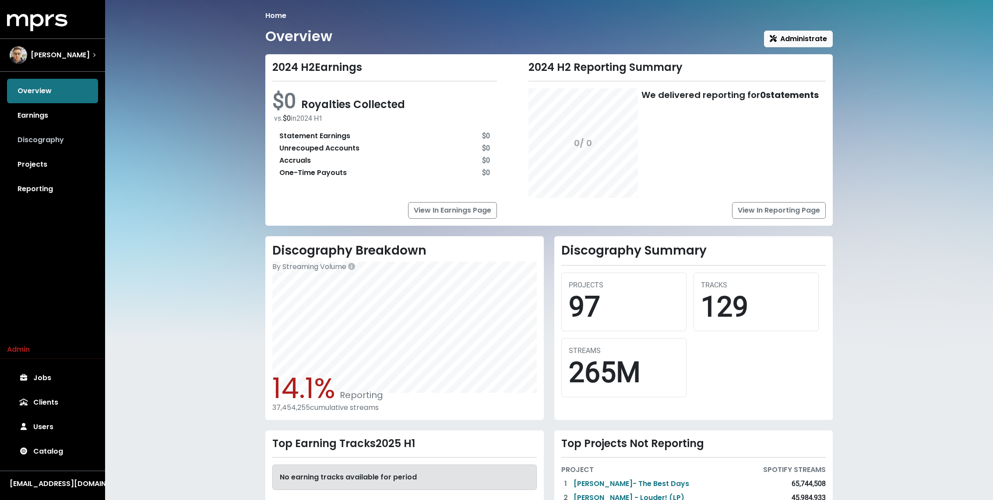
click at [33, 144] on link "Discography" at bounding box center [52, 140] width 91 height 25
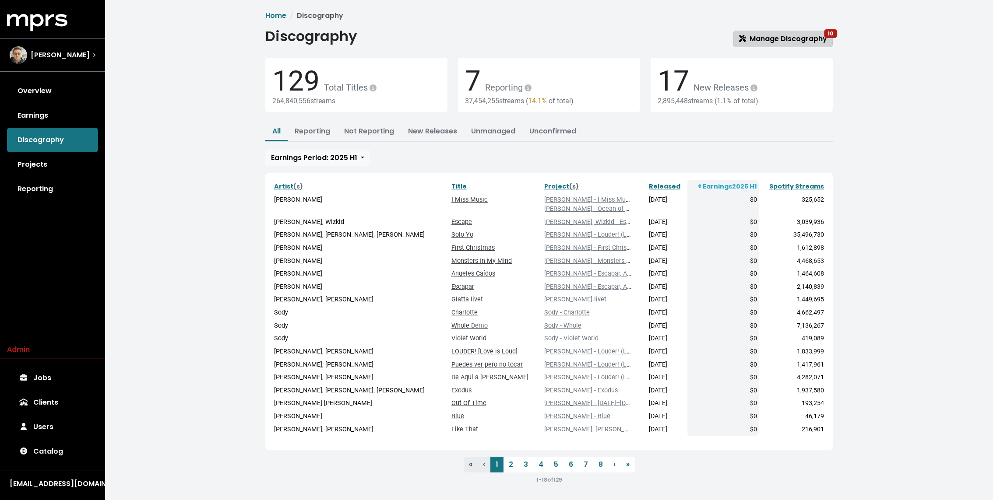
click at [780, 44] on link "Manage Discography 10" at bounding box center [782, 39] width 99 height 17
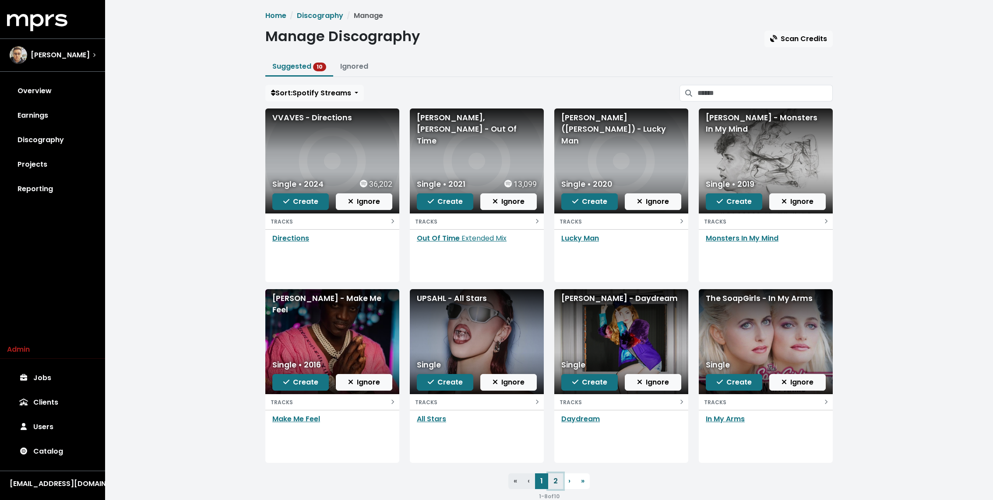
click at [556, 481] on link "2" at bounding box center [555, 482] width 15 height 16
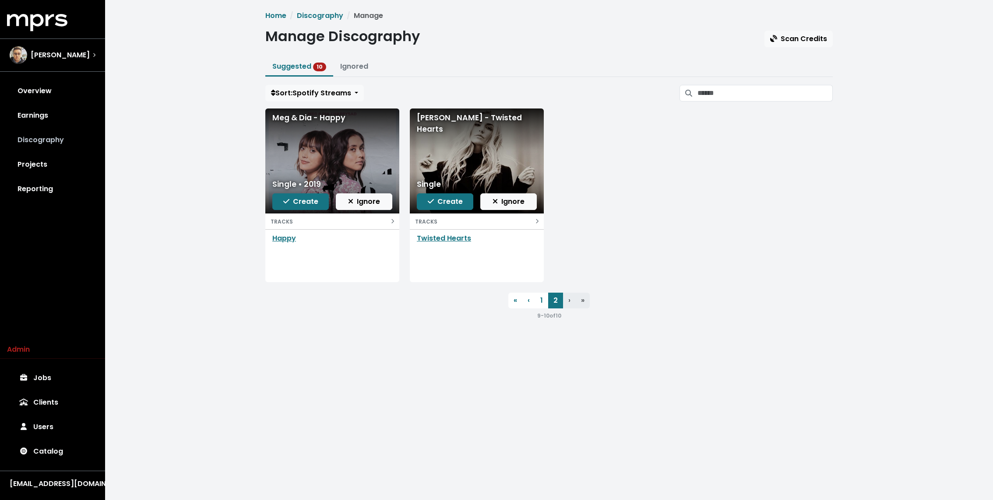
click at [49, 136] on link "Discography" at bounding box center [52, 140] width 91 height 25
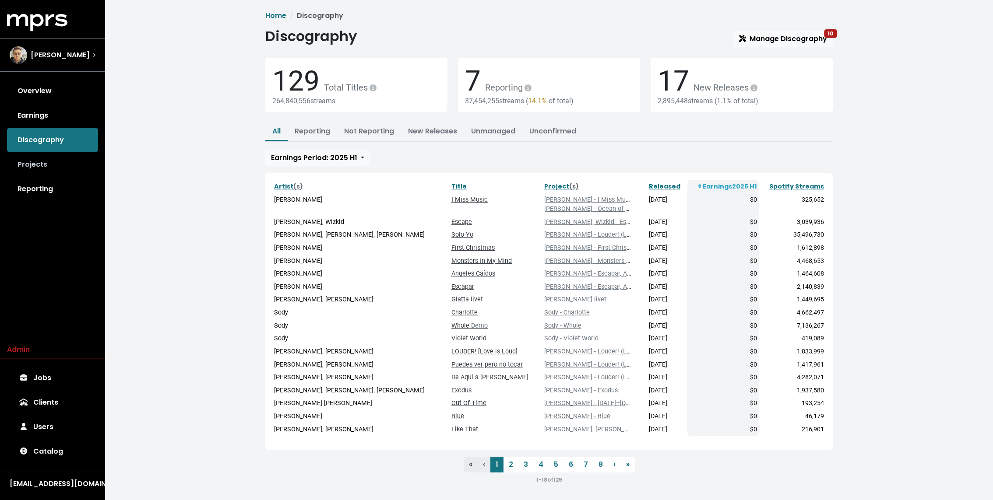
click at [60, 151] on div "Overview Earnings Discography Projects Reporting" at bounding box center [52, 140] width 105 height 123
click at [49, 167] on link "Projects" at bounding box center [52, 164] width 91 height 25
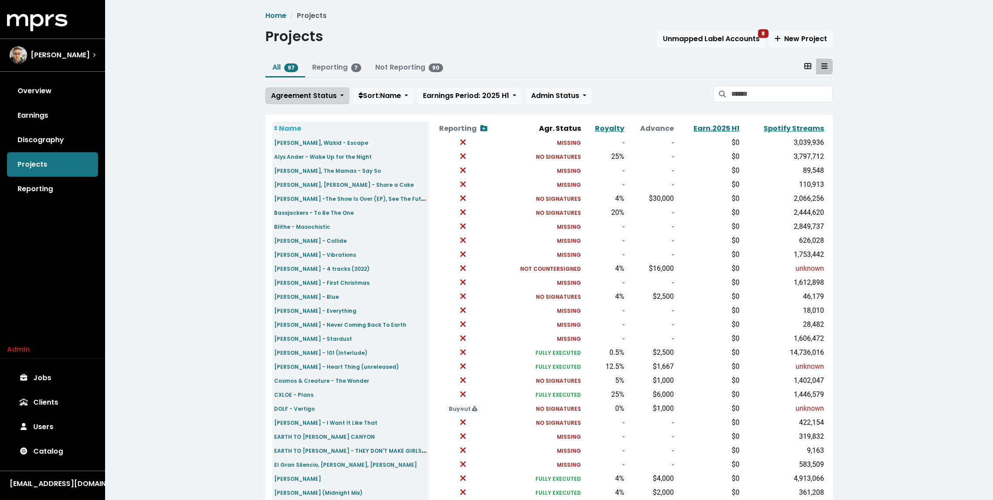
click at [300, 98] on span "Agreement Status" at bounding box center [304, 96] width 66 height 10
click at [284, 116] on link "Unknown" at bounding box center [307, 115] width 82 height 14
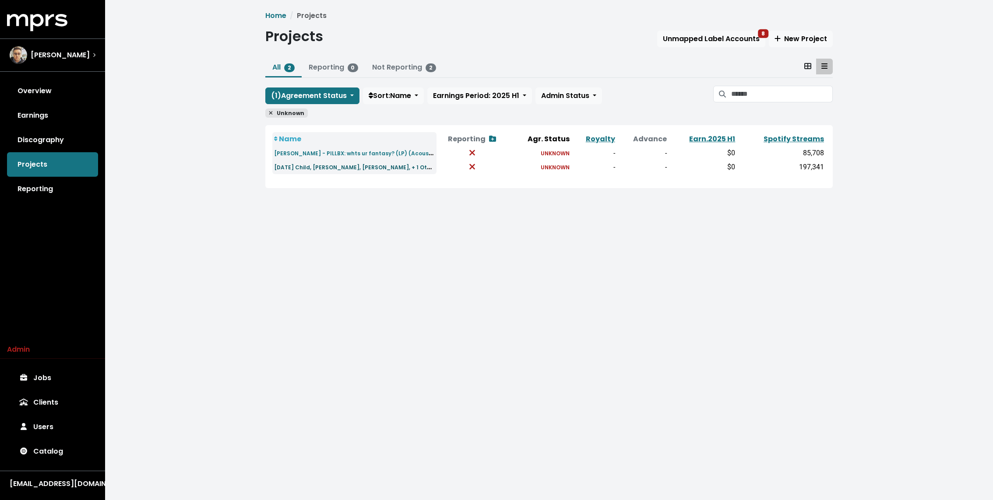
click at [295, 170] on small "Karma Child, Melsen, Sam Feldt, + 1 Others - The Best Days" at bounding box center [379, 167] width 211 height 10
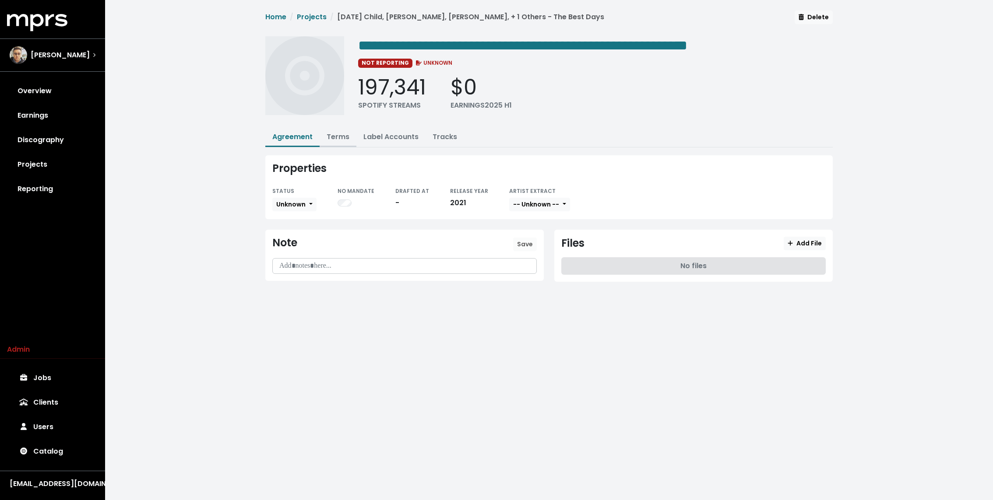
click at [333, 132] on link "Terms" at bounding box center [337, 137] width 23 height 10
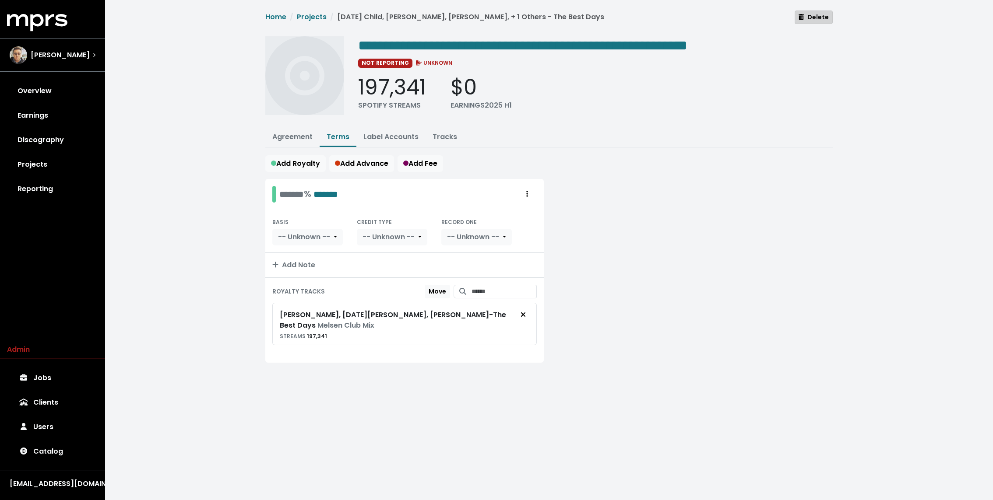
click at [830, 16] on button "Delete" at bounding box center [813, 18] width 38 height 14
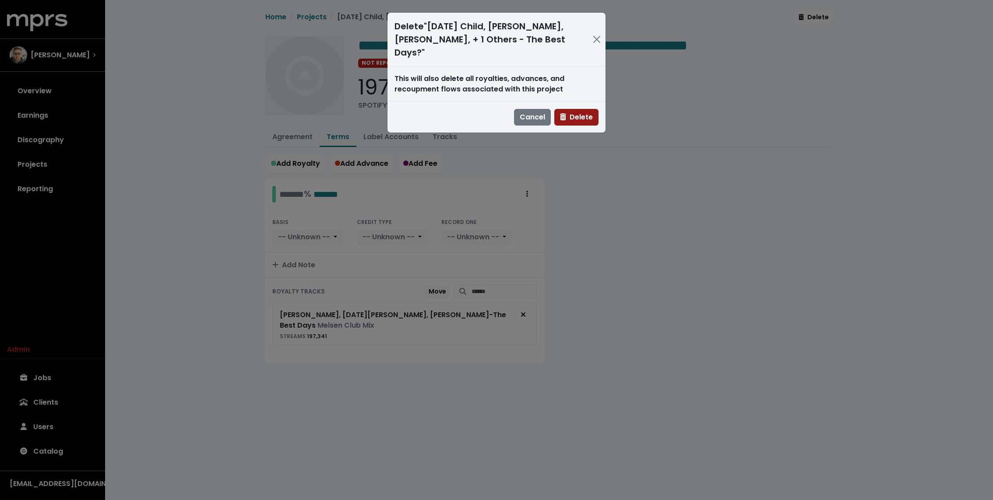
click at [579, 109] on button "Delete" at bounding box center [576, 117] width 44 height 17
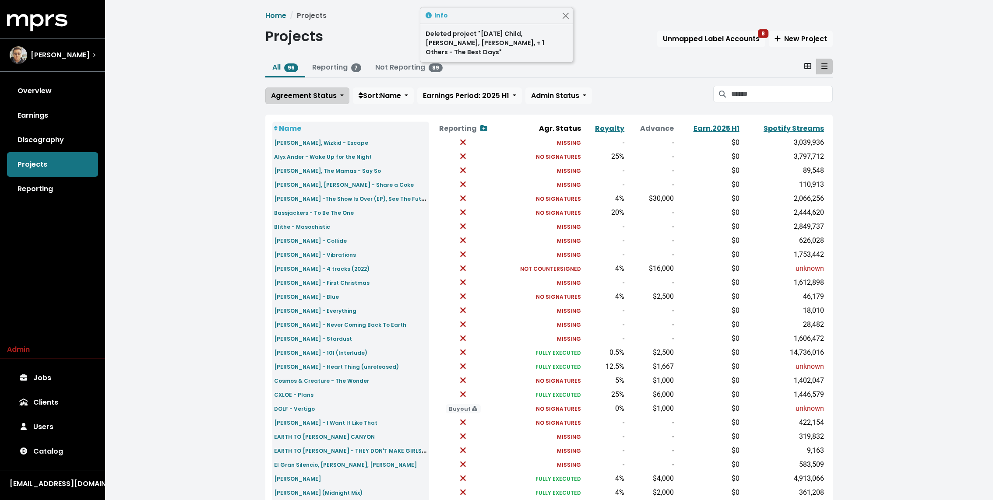
click at [301, 103] on button "Agreement Status" at bounding box center [307, 96] width 84 height 17
click at [291, 116] on link "Unknown" at bounding box center [307, 115] width 82 height 14
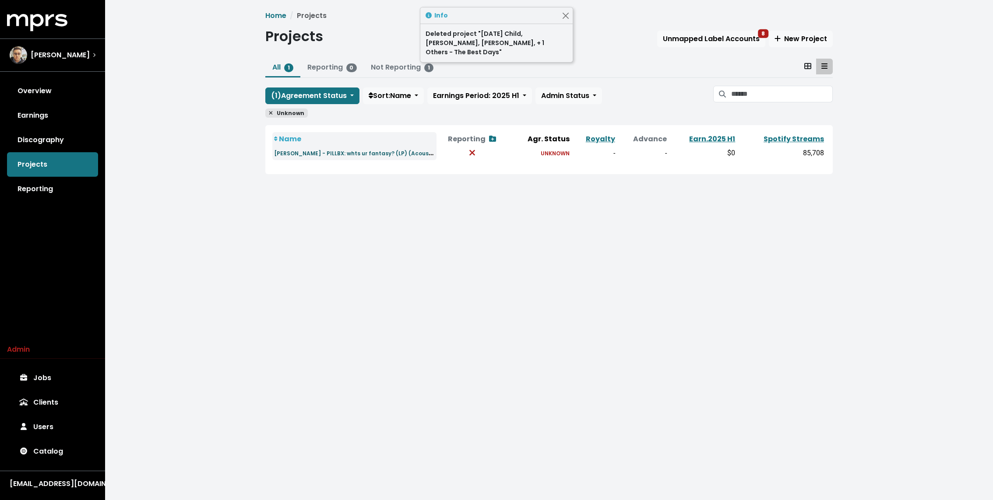
click at [319, 154] on small "Gaustad - PILLBX: whts ur fantasy? (LP) (Acoustic)" at bounding box center [356, 153] width 165 height 10
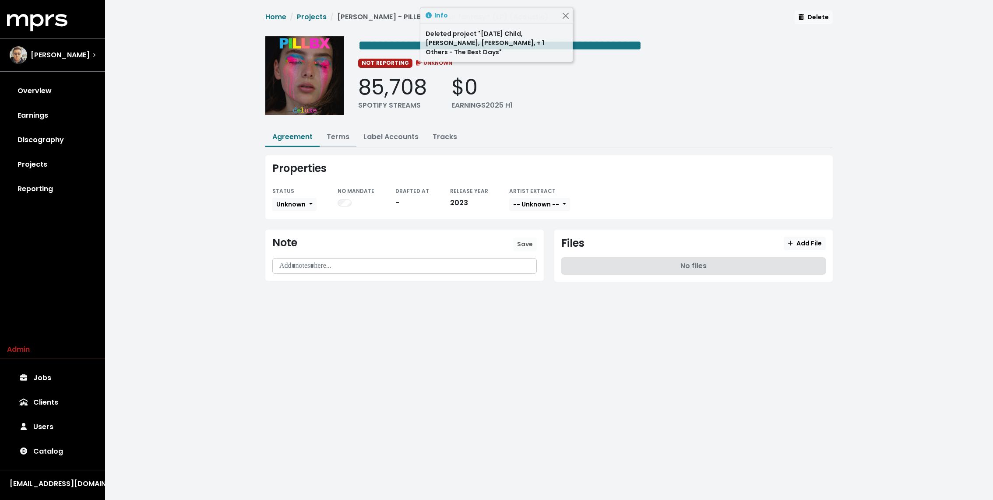
click at [332, 135] on link "Terms" at bounding box center [337, 137] width 23 height 10
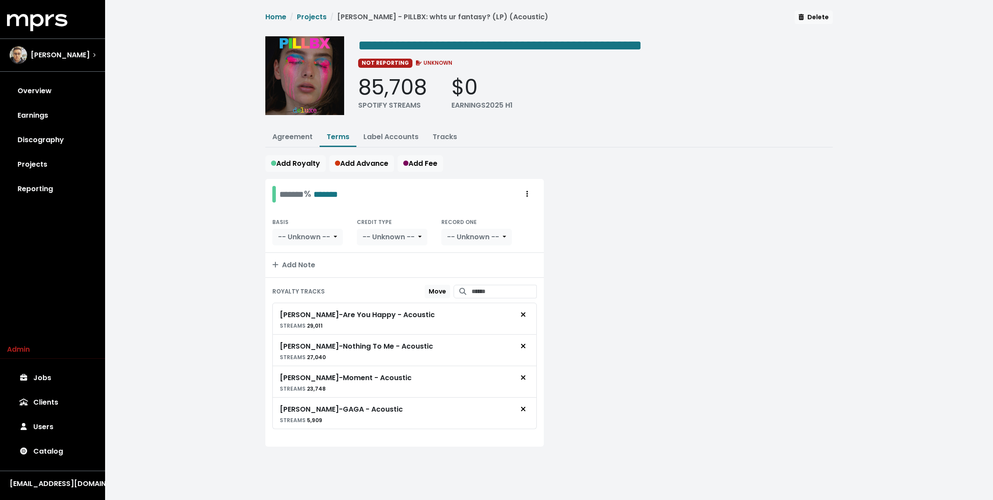
click at [251, 175] on div "**********" at bounding box center [549, 239] width 888 height 478
click at [319, 14] on link "Projects" at bounding box center [312, 17] width 30 height 10
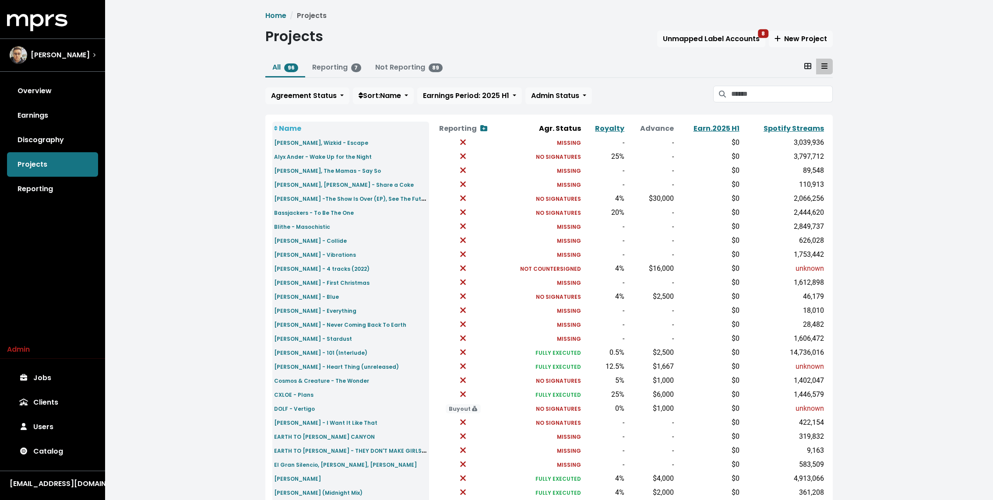
scroll to position [153, 0]
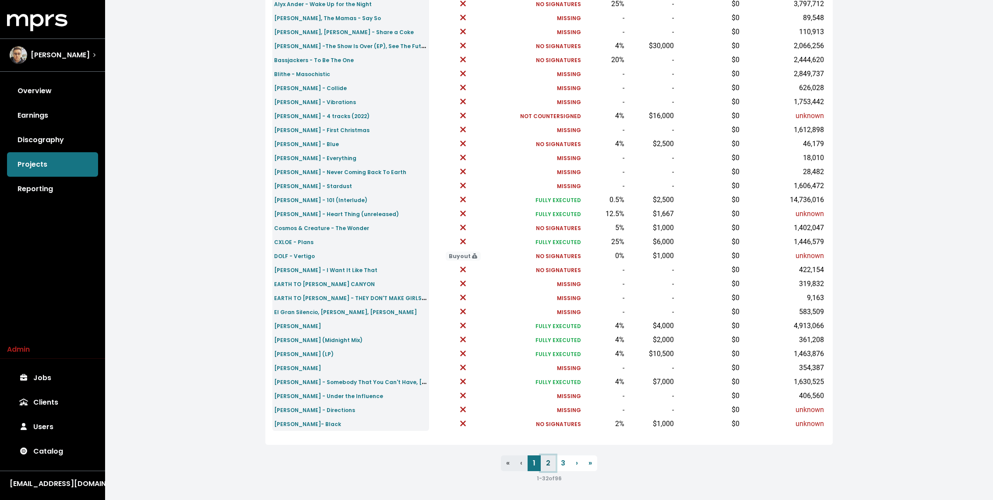
click at [548, 462] on link "2" at bounding box center [547, 464] width 15 height 16
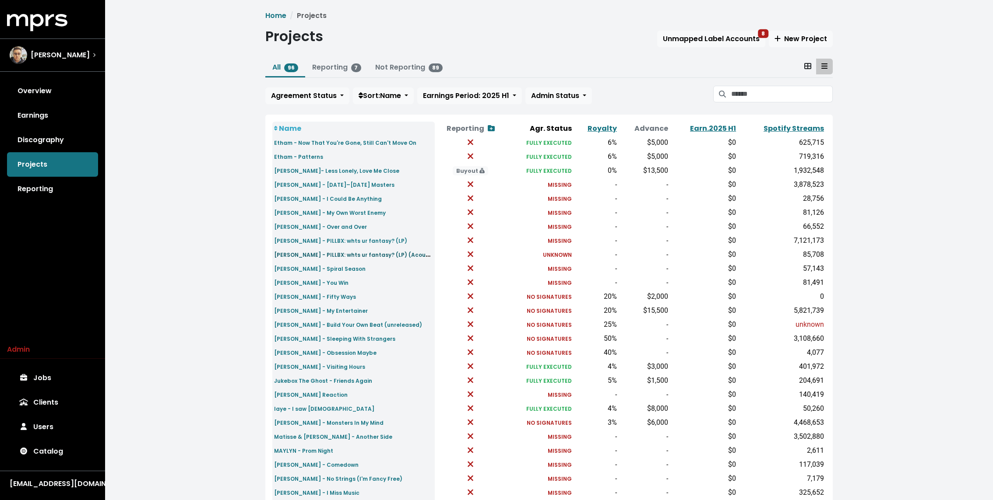
click at [376, 257] on small "Gaustad - PILLBX: whts ur fantasy? (LP) (Acoustic)" at bounding box center [356, 254] width 165 height 10
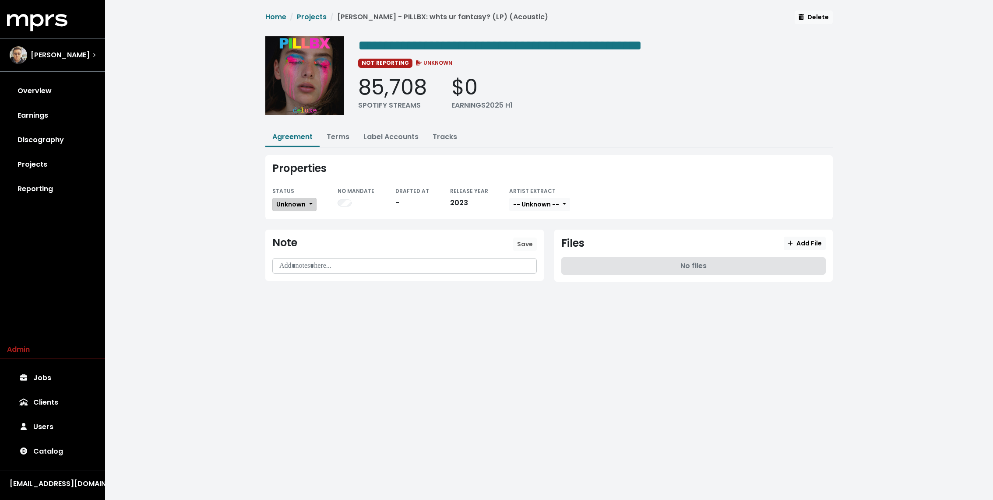
click at [297, 198] on button "Unknown" at bounding box center [294, 205] width 44 height 14
click at [298, 232] on link "Missing" at bounding box center [314, 236] width 82 height 14
click at [226, 193] on div "**********" at bounding box center [549, 153] width 888 height 306
click at [67, 88] on link "Overview" at bounding box center [52, 91] width 91 height 25
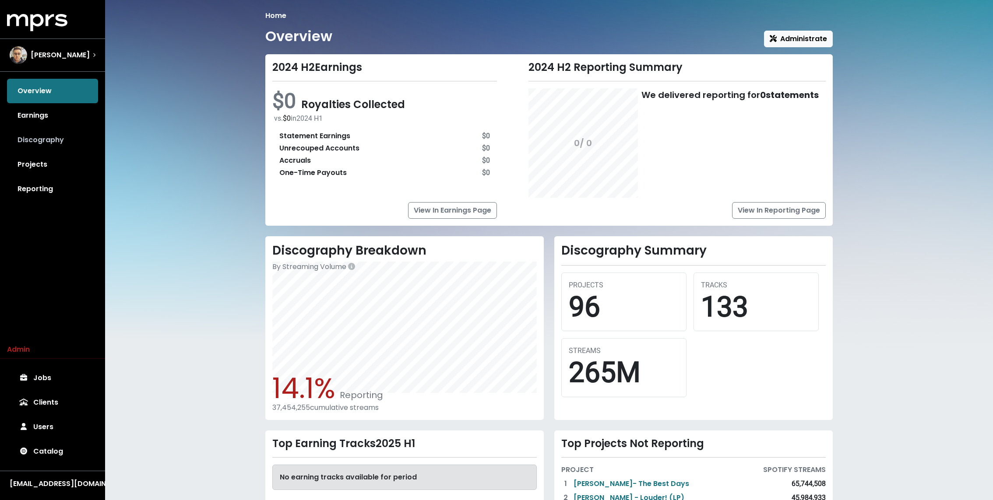
click at [59, 135] on link "Discography" at bounding box center [52, 140] width 91 height 25
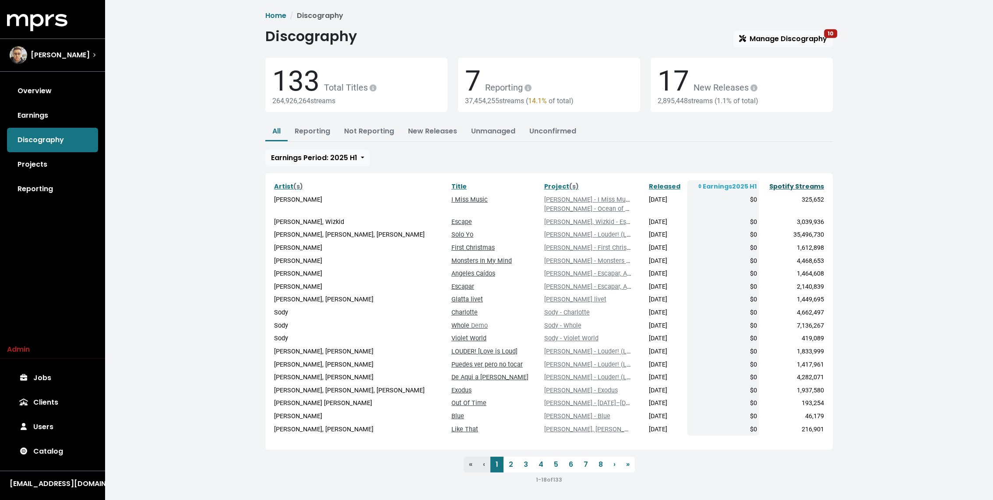
click at [790, 187] on link "Spotify Streams" at bounding box center [796, 186] width 55 height 9
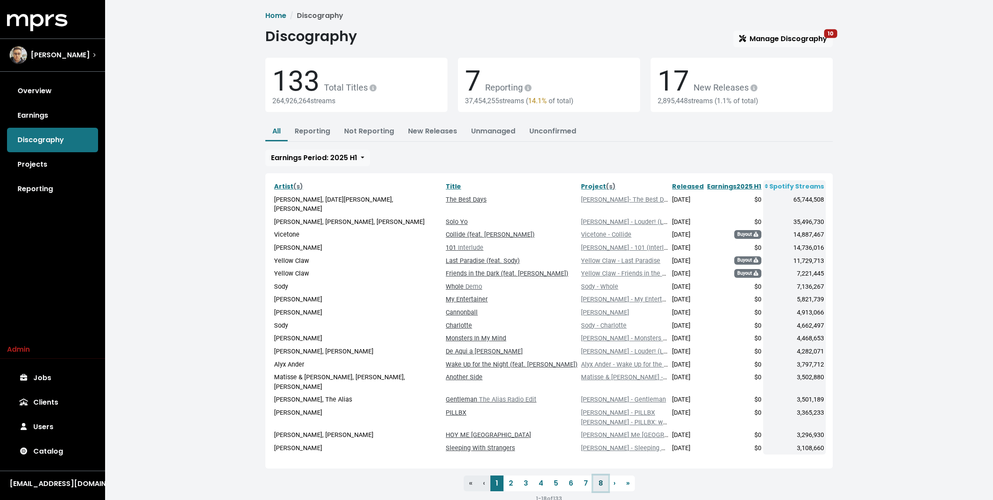
click at [603, 476] on link "8" at bounding box center [600, 484] width 15 height 16
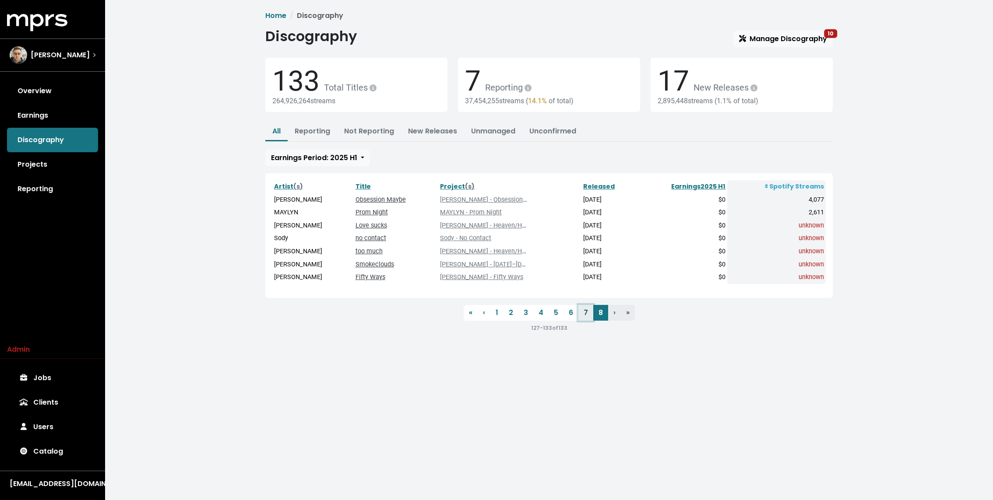
click at [585, 311] on link "7" at bounding box center [585, 313] width 15 height 16
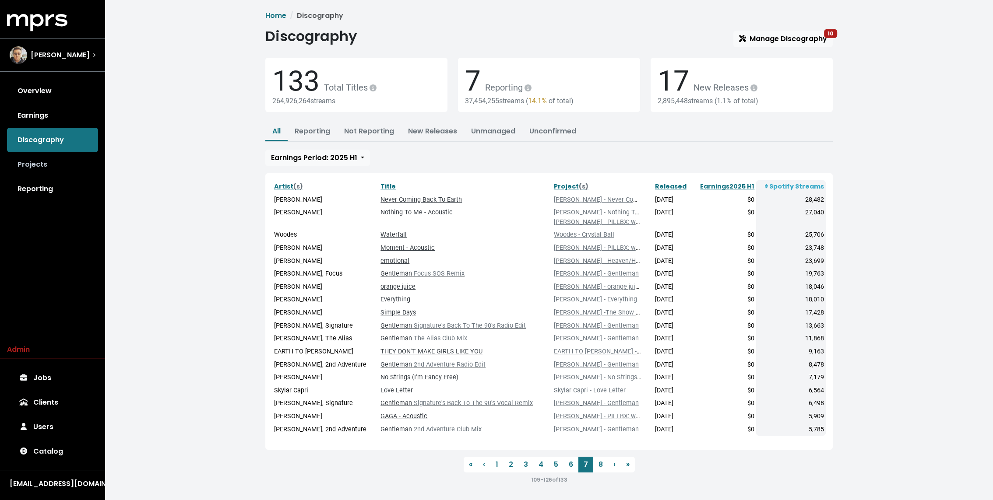
click at [57, 162] on link "Projects" at bounding box center [52, 164] width 91 height 25
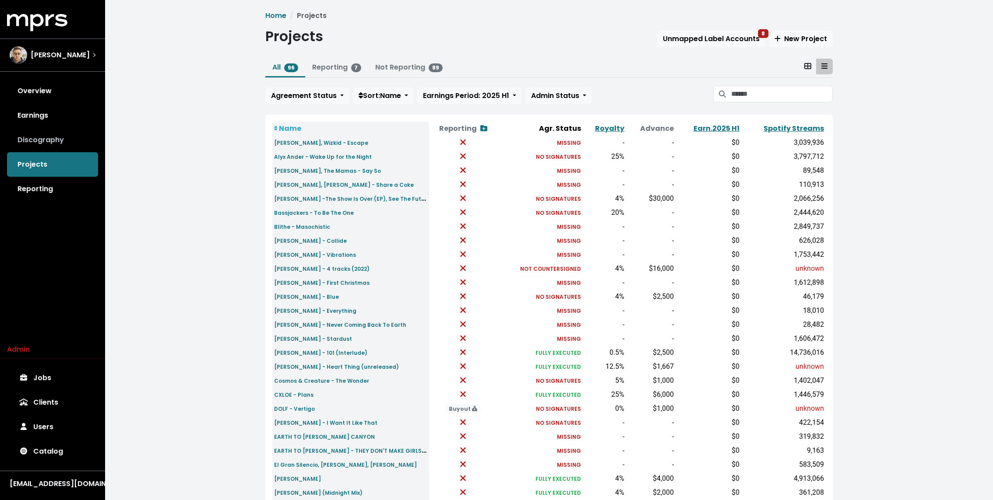
click at [60, 137] on link "Discography" at bounding box center [52, 140] width 91 height 25
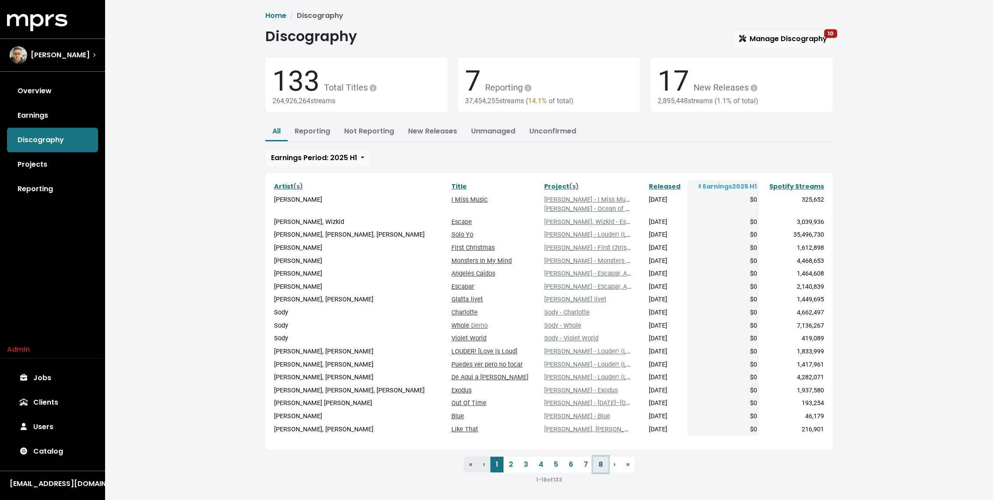
click at [604, 464] on link "8" at bounding box center [600, 465] width 15 height 16
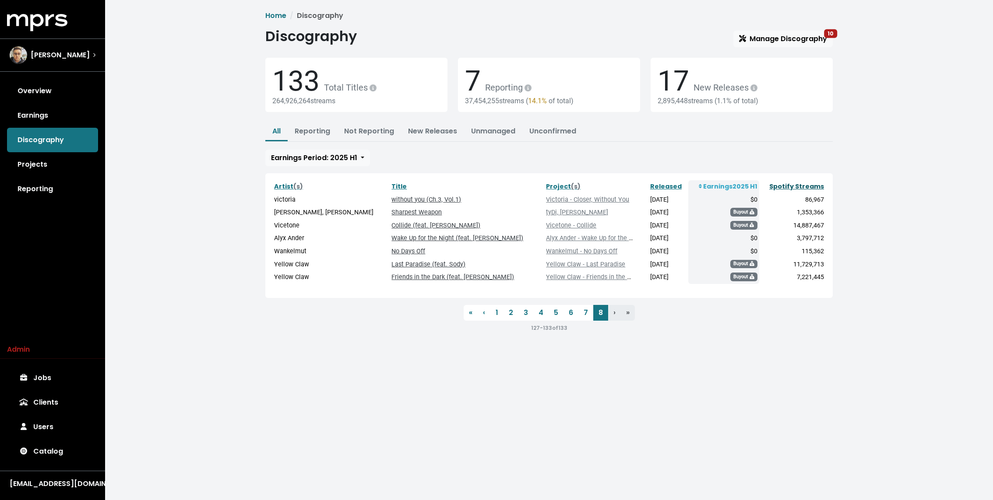
click at [781, 185] on link "Spotify Streams" at bounding box center [796, 186] width 55 height 9
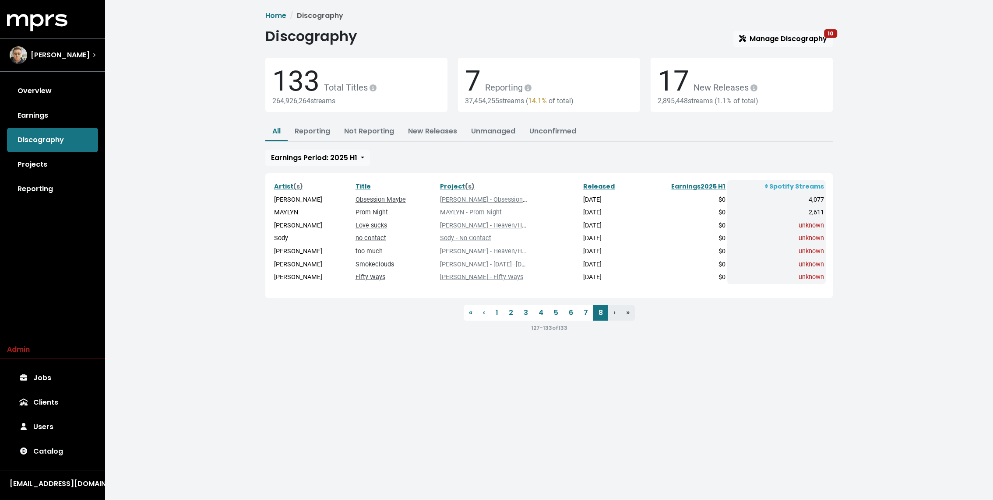
click at [371, 261] on link "Smokeclouds" at bounding box center [374, 264] width 39 height 7
click at [368, 224] on link "Love sucks" at bounding box center [371, 225] width 32 height 7
click at [363, 238] on link "no contact" at bounding box center [370, 238] width 31 height 7
click at [358, 249] on link "​too much" at bounding box center [368, 251] width 27 height 7
click at [359, 261] on link "Smokeclouds" at bounding box center [374, 264] width 39 height 7
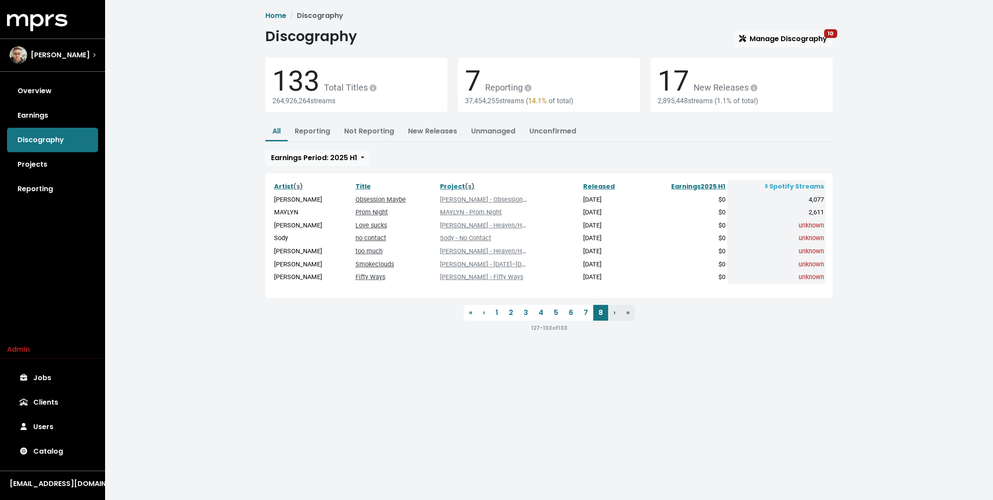
click at [358, 272] on td "Fifty Ways" at bounding box center [396, 277] width 84 height 13
click at [356, 275] on link "Fifty Ways" at bounding box center [370, 277] width 30 height 7
click at [60, 88] on link "Overview" at bounding box center [52, 91] width 91 height 25
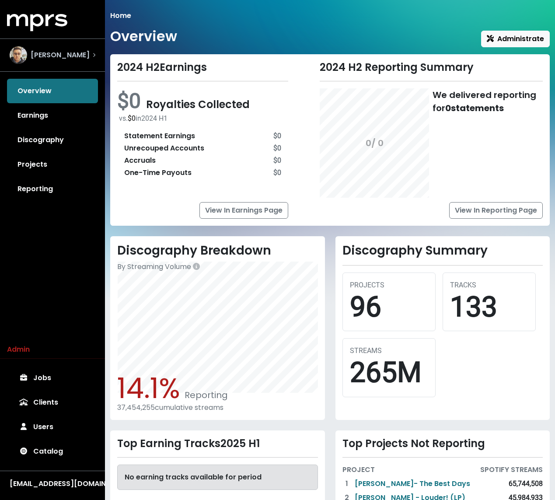
click at [47, 63] on div "Scott Effman" at bounding box center [50, 55] width 80 height 18
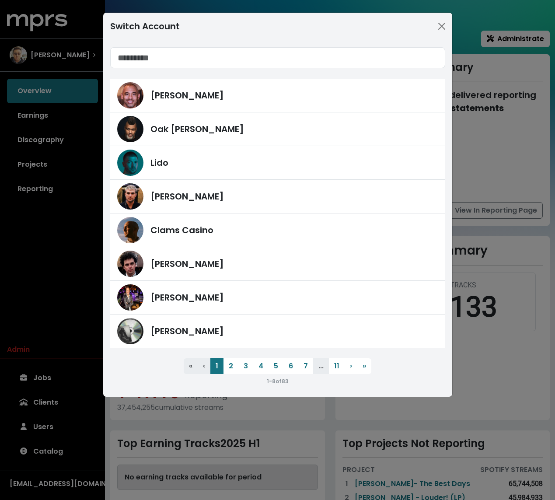
click at [101, 48] on div "Switch Account Harvey Mason Jr Oak Felder Lido Fred Gibson Clams Casino James F…" at bounding box center [277, 250] width 555 height 500
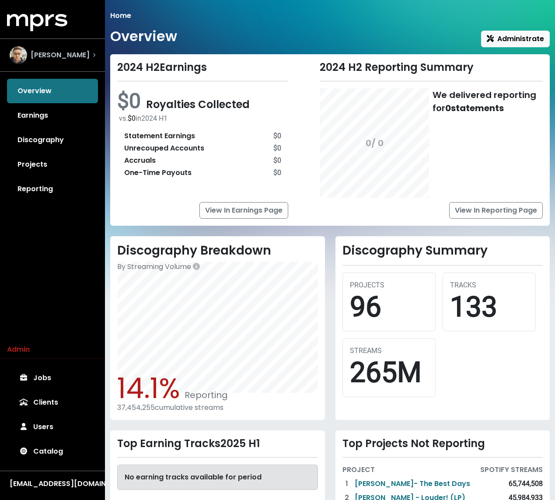
click at [73, 54] on span "Scott Effman" at bounding box center [60, 55] width 59 height 11
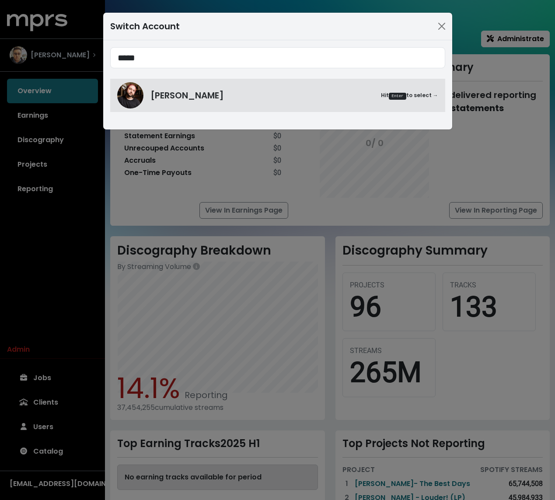
type input "*****"
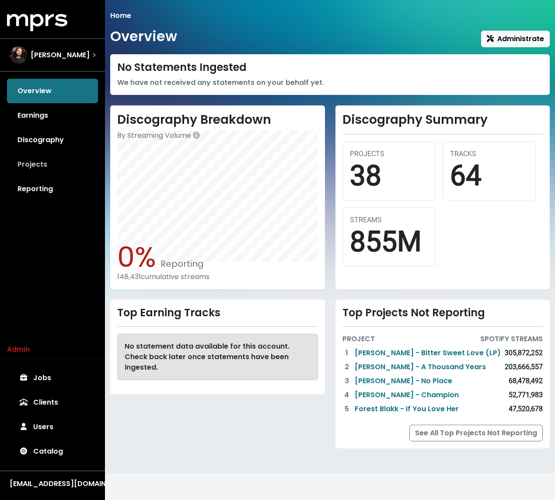
click at [39, 158] on link "Projects" at bounding box center [52, 164] width 91 height 25
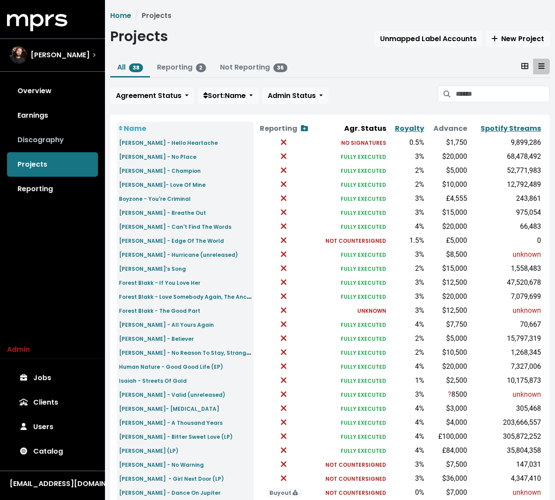
click at [42, 144] on link "Discography" at bounding box center [52, 140] width 91 height 25
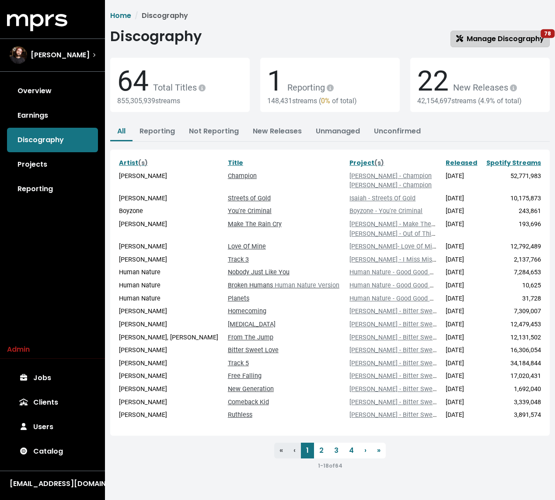
click at [506, 34] on span "Manage Discography 78" at bounding box center [500, 39] width 88 height 10
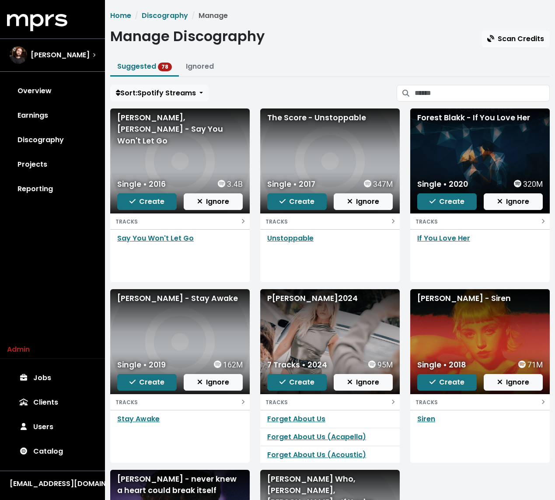
click at [352, 47] on div "Home Discography Manage Manage Discography Scan Credits Suggested 78 Ignored So…" at bounding box center [330, 347] width 450 height 672
click at [59, 58] on span "Steven Solomon" at bounding box center [60, 55] width 59 height 11
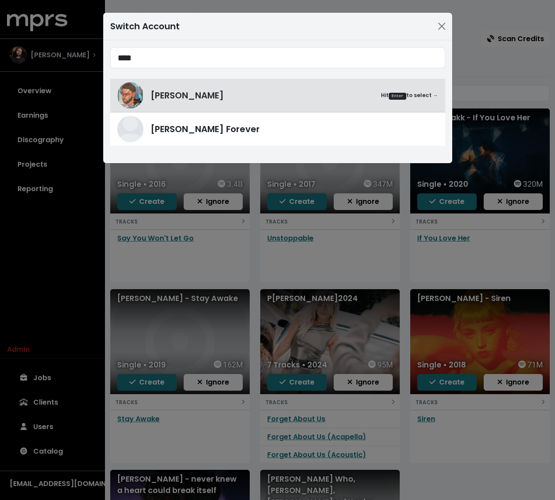
type input "****"
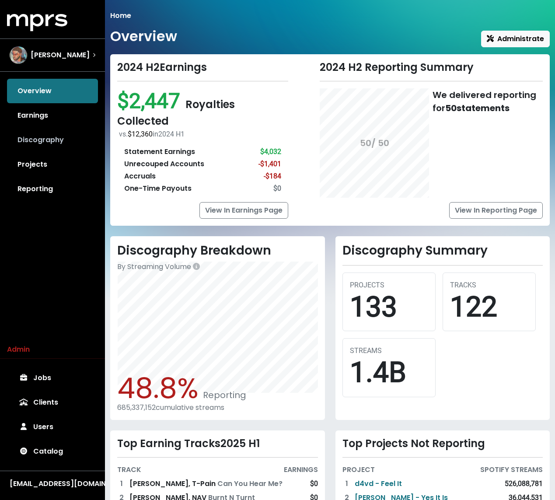
click at [53, 137] on link "Discography" at bounding box center [52, 140] width 91 height 25
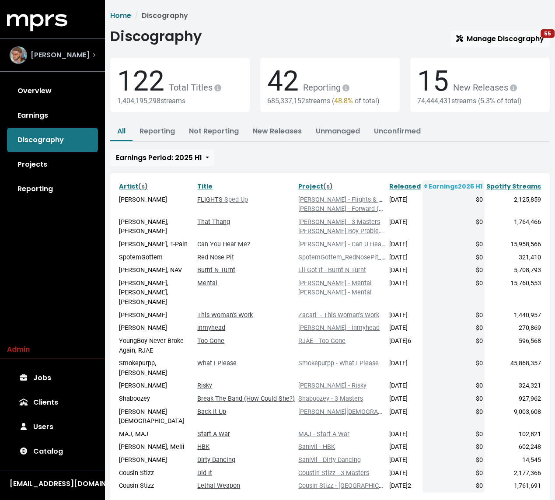
click at [48, 49] on div "Mike Hector" at bounding box center [50, 55] width 80 height 18
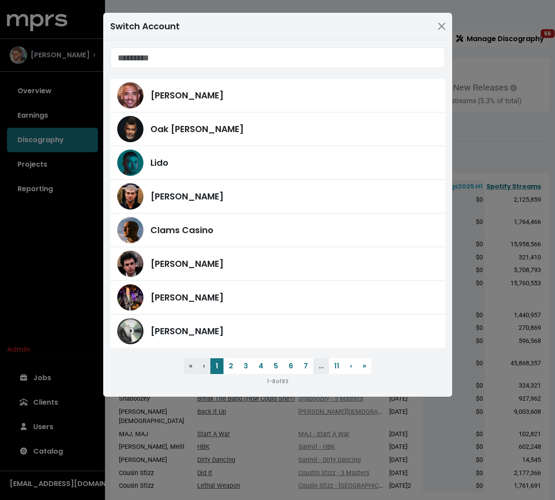
type input "*"
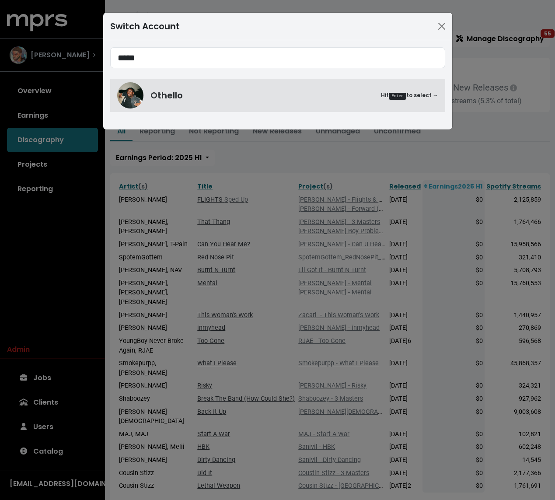
type input "*****"
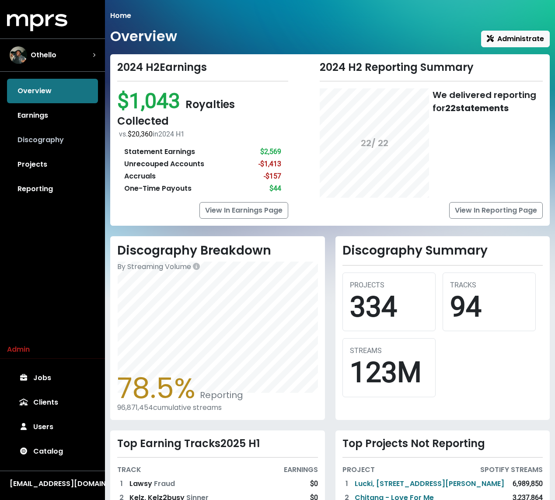
click at [42, 144] on link "Discography" at bounding box center [52, 140] width 91 height 25
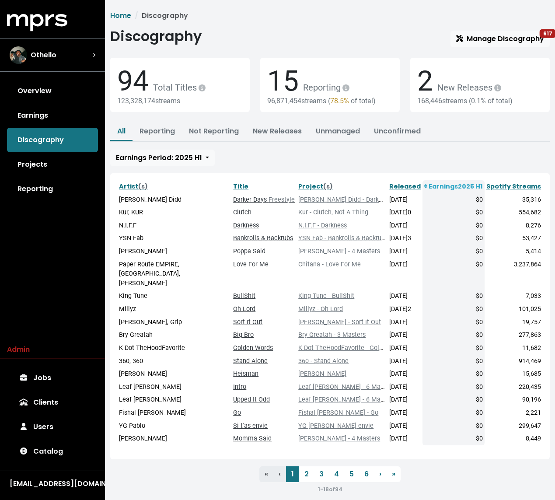
click at [41, 267] on div "MPRS Logo Othello Overview Earnings Discography Projects Reporting Admin Jobs C…" at bounding box center [52, 253] width 105 height 479
click at [49, 51] on span "Othello" at bounding box center [44, 55] width 26 height 11
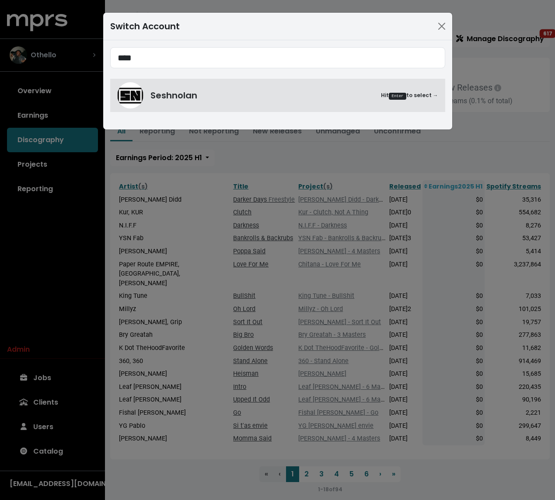
type input "****"
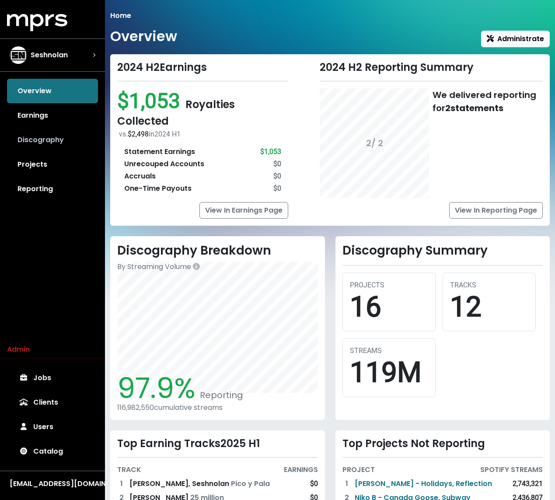
click at [51, 139] on link "Discography" at bounding box center [52, 140] width 91 height 25
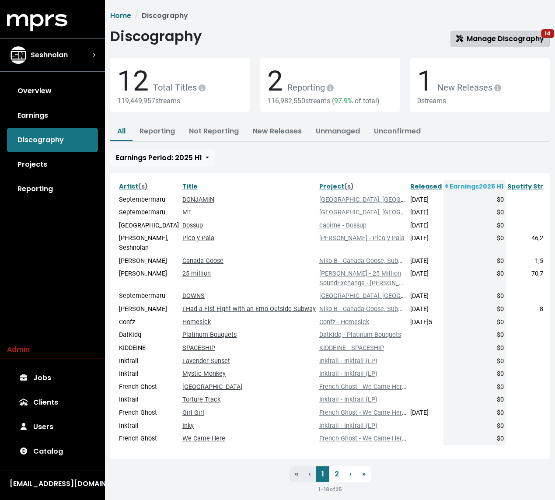
click at [507, 36] on span "Manage Discography 14" at bounding box center [500, 39] width 88 height 10
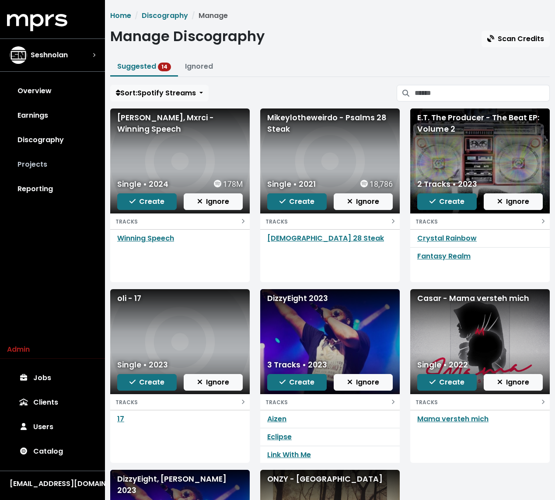
click at [42, 165] on link "Projects" at bounding box center [52, 164] width 91 height 25
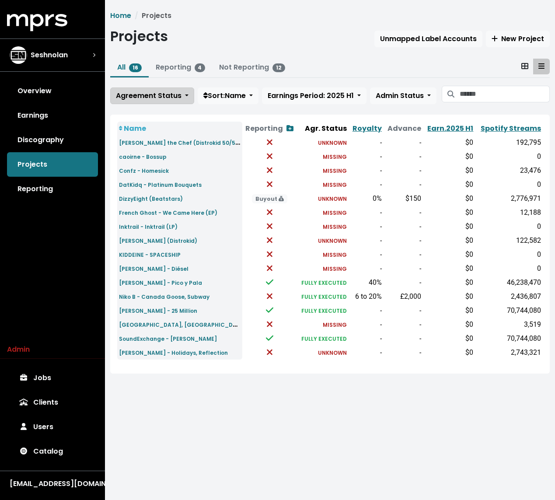
click at [144, 100] on span "Agreement Status" at bounding box center [149, 96] width 66 height 11
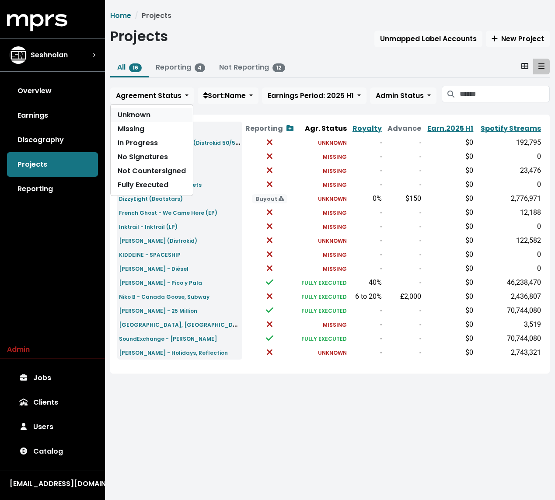
click at [146, 115] on link "Unknown" at bounding box center [152, 115] width 82 height 14
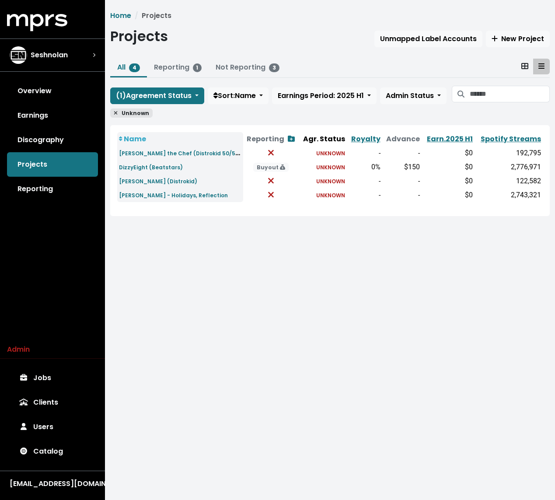
click at [219, 241] on html "MPRS Logo Seshnolan Overview Earnings Discography Projects Reporting Admin Jobs…" at bounding box center [277, 120] width 555 height 241
click at [115, 109] on span "Unknown" at bounding box center [131, 113] width 42 height 9
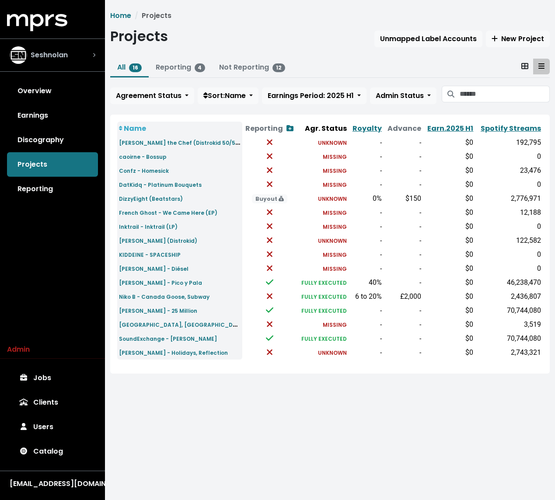
click at [71, 57] on div "Seshnolan" at bounding box center [53, 55] width 86 height 18
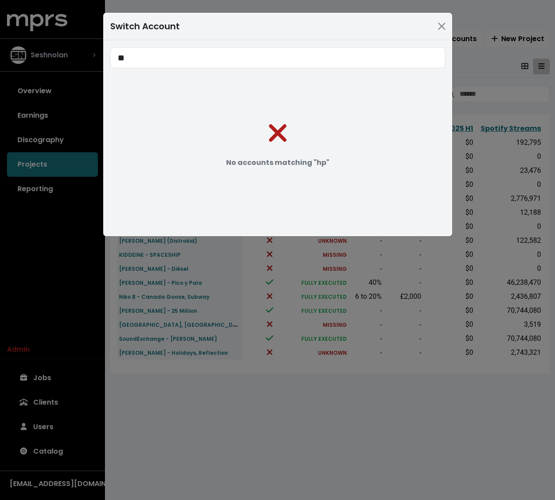
type input "*"
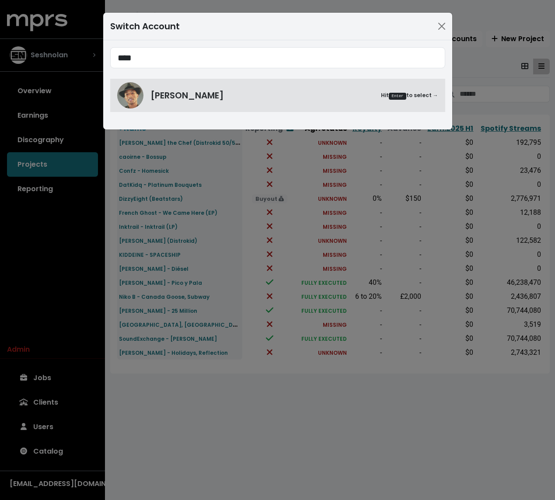
type input "****"
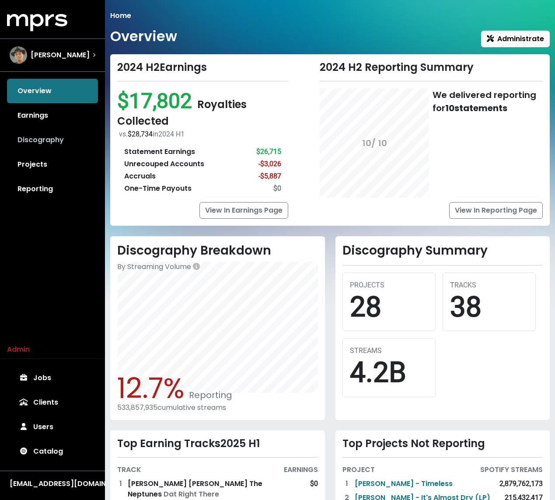
click at [61, 140] on link "Discography" at bounding box center [52, 140] width 91 height 25
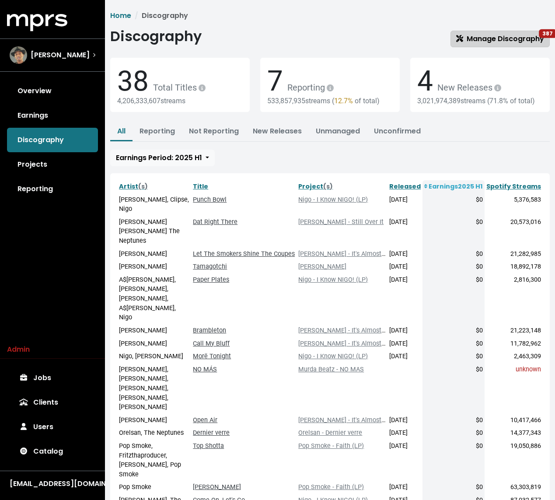
click at [516, 34] on span "Manage Discography 387" at bounding box center [500, 39] width 88 height 10
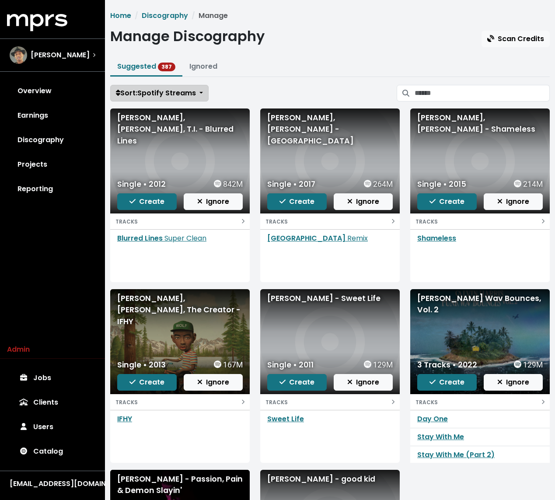
click at [159, 93] on span "Sort: Spotify Streams" at bounding box center [156, 93] width 80 height 10
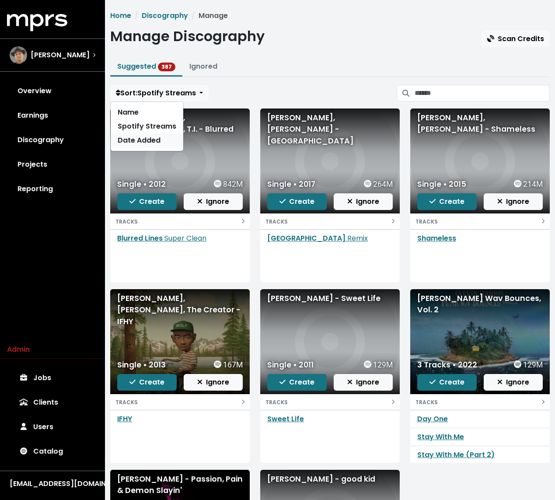
click at [153, 141] on link "Date Added" at bounding box center [147, 140] width 73 height 14
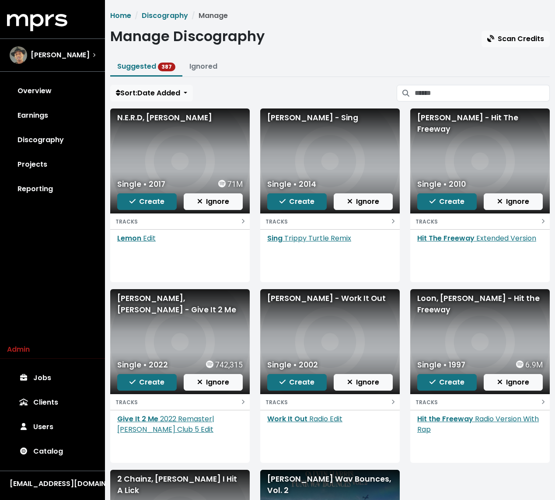
click at [304, 71] on ul "Suggested 387 Ignored" at bounding box center [330, 67] width 440 height 19
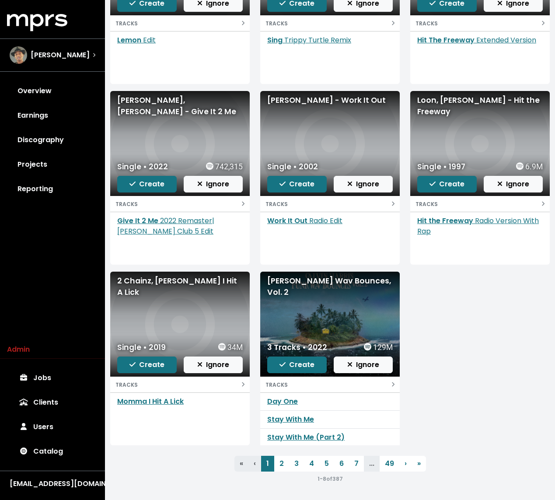
scroll to position [197, 0]
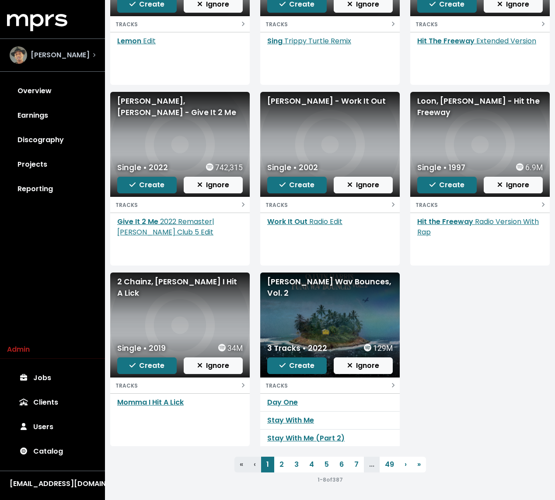
click at [38, 57] on span "Pharrell Williams" at bounding box center [60, 55] width 59 height 11
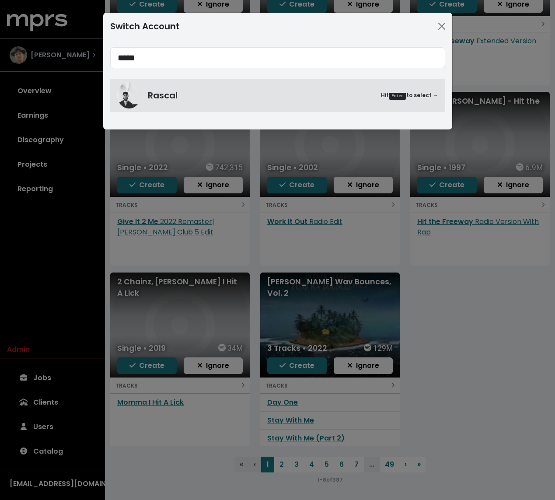
type input "*****"
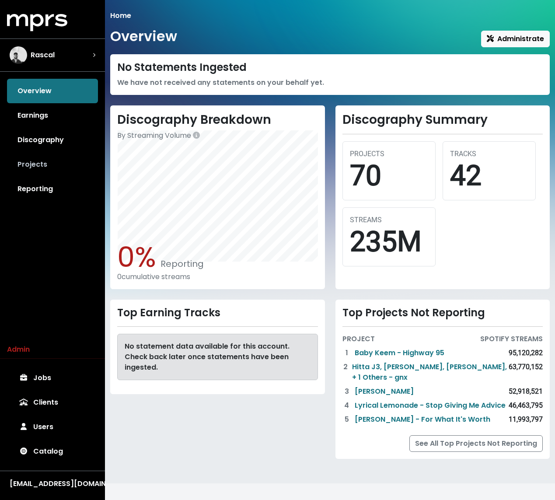
click at [38, 161] on link "Projects" at bounding box center [52, 164] width 91 height 25
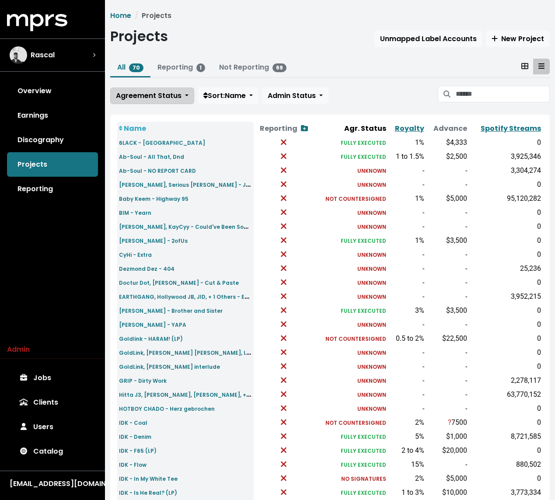
click at [124, 93] on span "Agreement Status" at bounding box center [149, 96] width 66 height 10
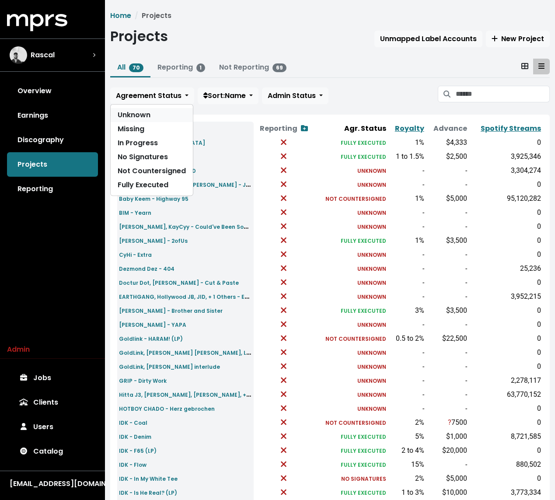
click at [131, 111] on link "Unknown" at bounding box center [152, 115] width 82 height 14
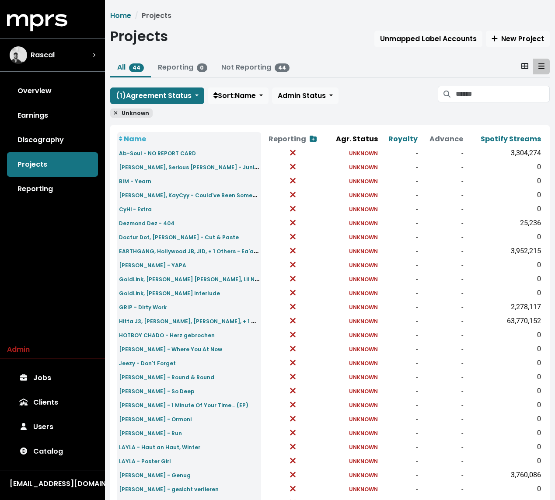
click at [119, 112] on span "Unknown" at bounding box center [131, 113] width 42 height 9
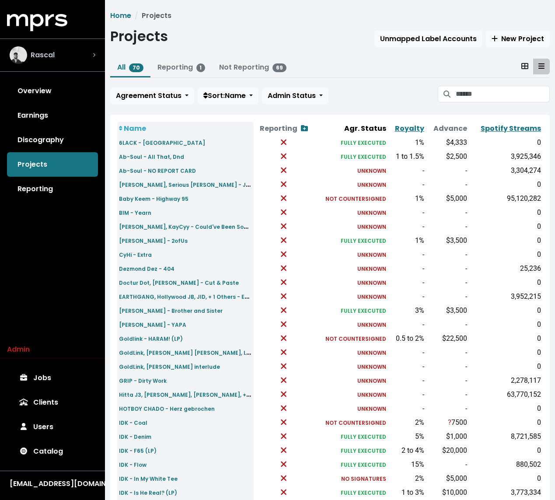
click at [61, 51] on div "Rascal" at bounding box center [53, 55] width 86 height 18
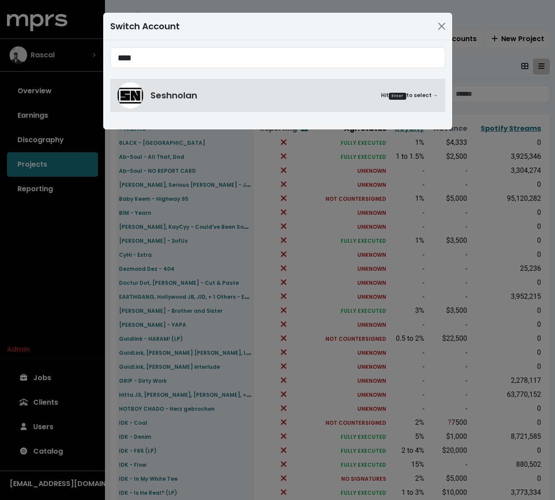
type input "****"
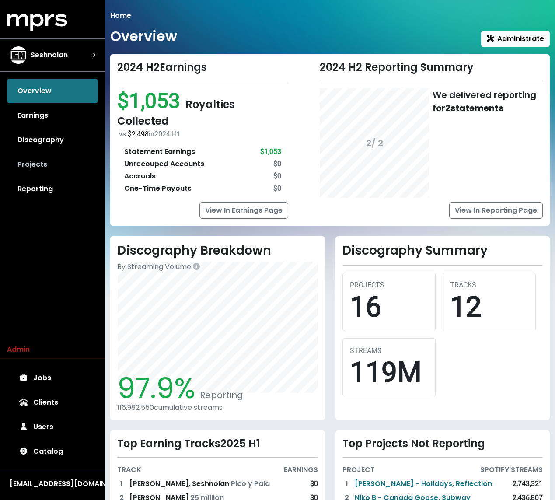
click at [24, 161] on link "Projects" at bounding box center [52, 164] width 91 height 25
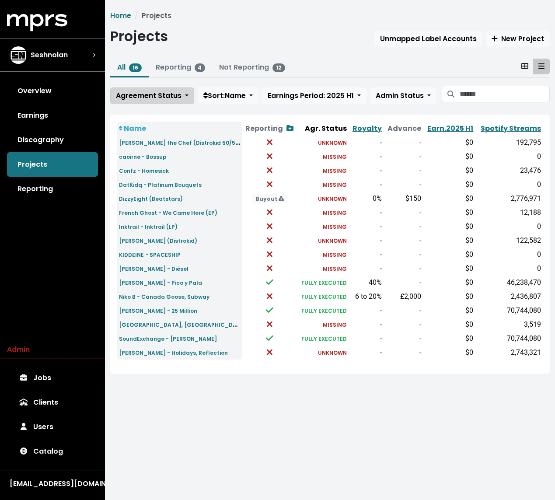
click at [174, 96] on span "Agreement Status" at bounding box center [149, 96] width 66 height 10
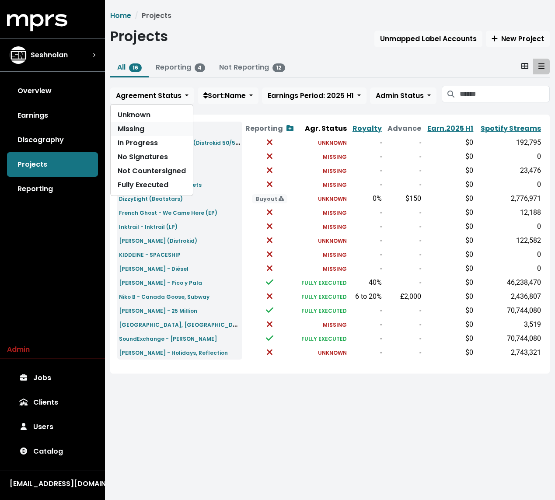
click at [151, 125] on link "Missing" at bounding box center [152, 129] width 82 height 14
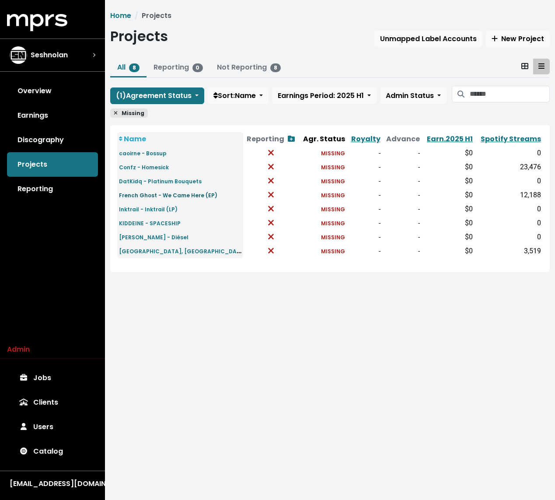
click at [154, 196] on small "French Ghost - We Came Here (EP)" at bounding box center [168, 195] width 98 height 7
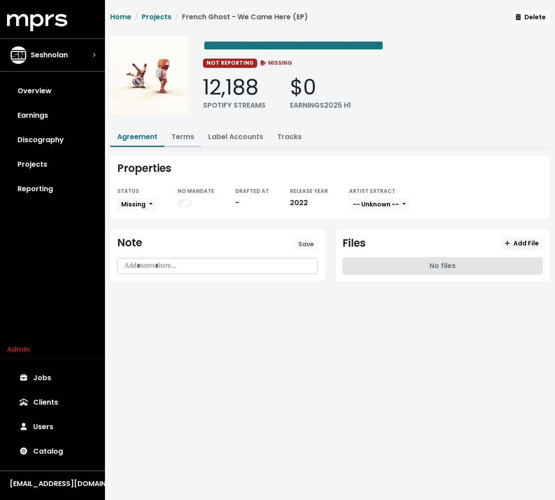
click at [181, 138] on link "Terms" at bounding box center [183, 137] width 23 height 10
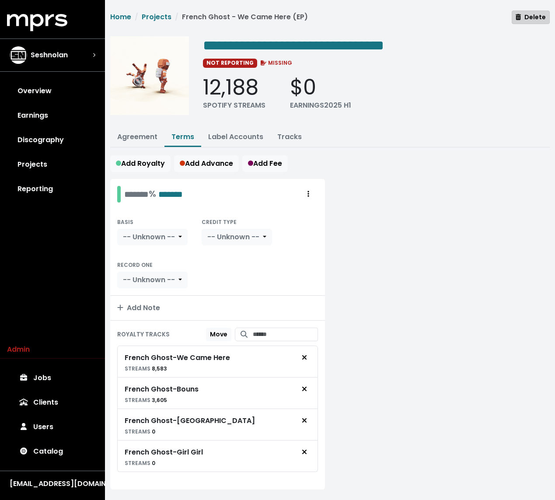
click at [530, 17] on span "Delete" at bounding box center [531, 17] width 30 height 9
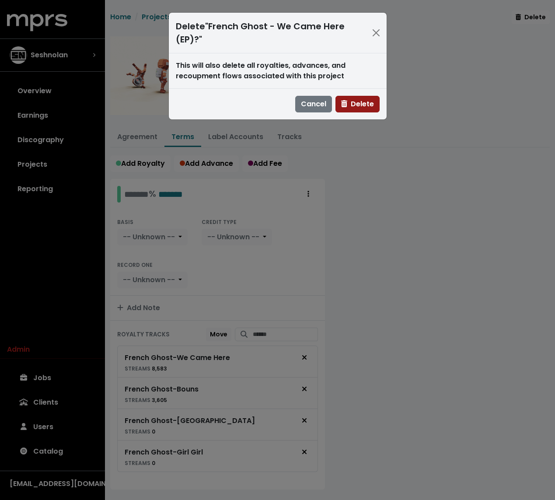
click at [367, 101] on span "Delete" at bounding box center [357, 104] width 33 height 10
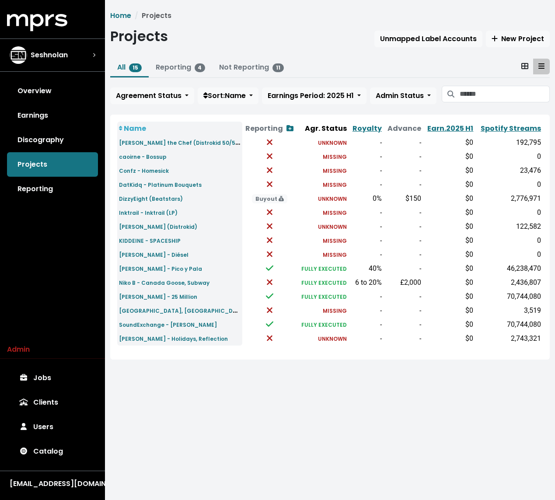
click at [256, 35] on div "Projects Unmapped Label Accounts New Project" at bounding box center [330, 38] width 440 height 20
click at [41, 143] on link "Discography" at bounding box center [52, 140] width 91 height 25
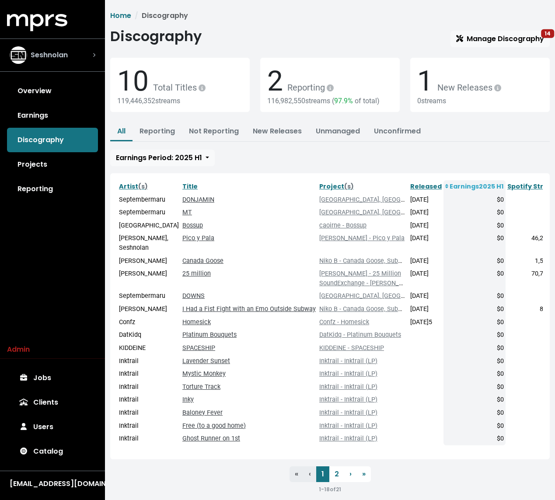
click at [43, 46] on div "Seshnolan" at bounding box center [39, 55] width 58 height 18
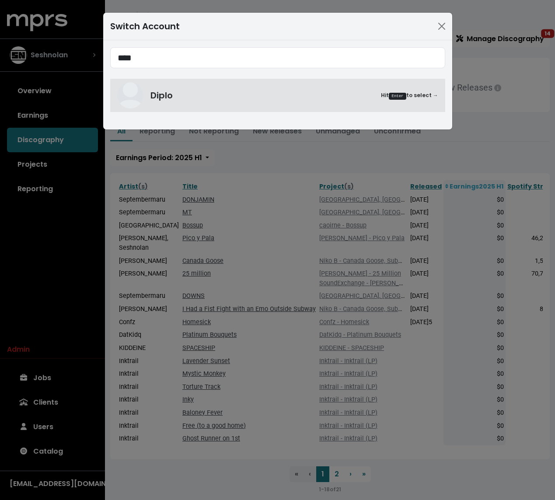
type input "****"
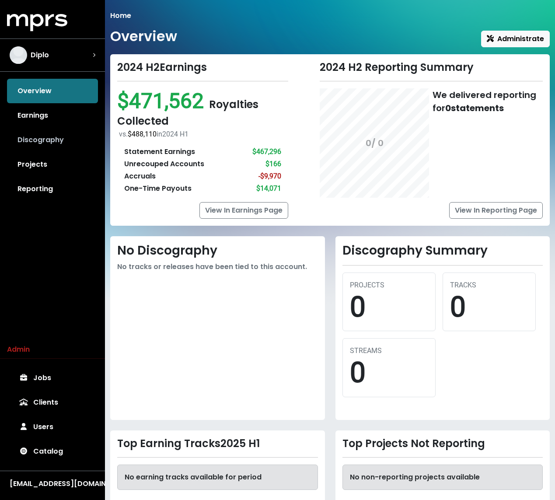
click at [56, 140] on link "Discography" at bounding box center [52, 140] width 91 height 25
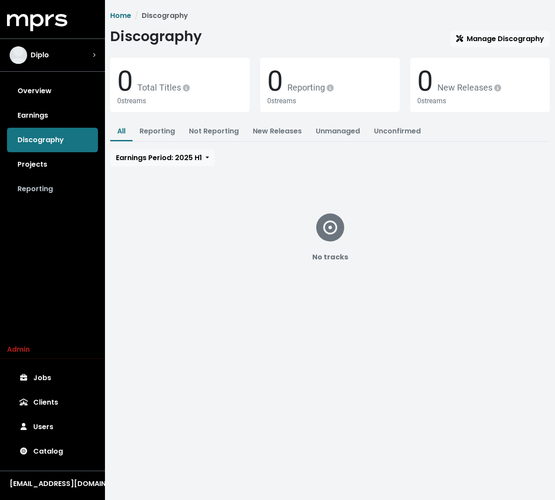
click at [45, 177] on link "Reporting" at bounding box center [52, 189] width 91 height 25
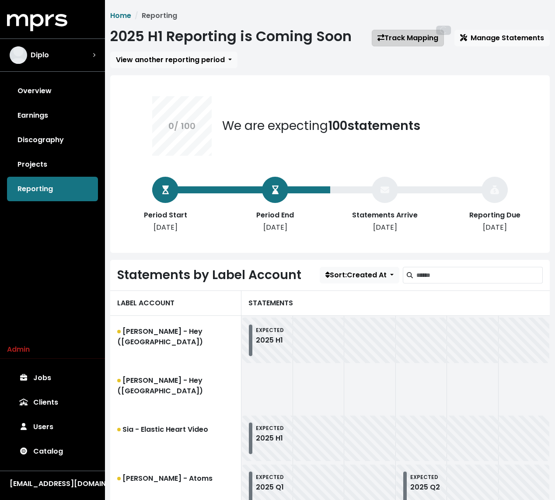
click at [421, 30] on link "Track Mapping" at bounding box center [408, 38] width 72 height 17
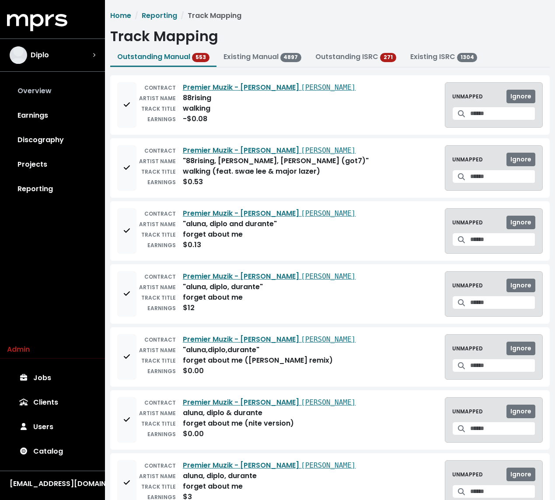
click at [64, 91] on link "Overview" at bounding box center [52, 91] width 91 height 25
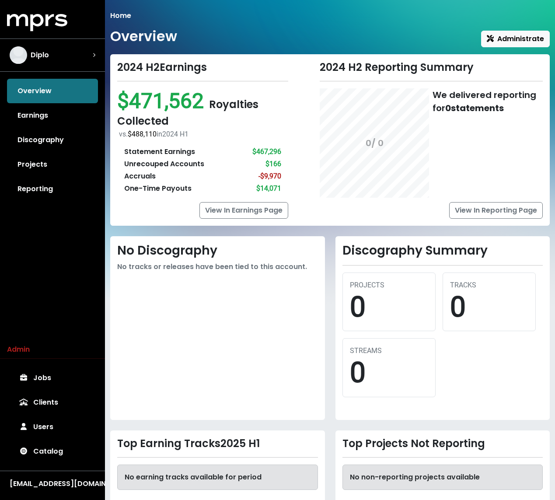
click at [188, 11] on ol "Home" at bounding box center [330, 16] width 440 height 11
click at [52, 119] on link "Earnings" at bounding box center [52, 115] width 91 height 25
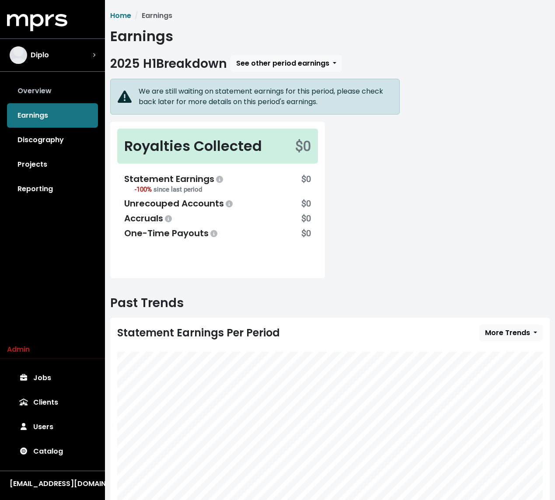
click at [56, 100] on link "Overview" at bounding box center [52, 91] width 91 height 25
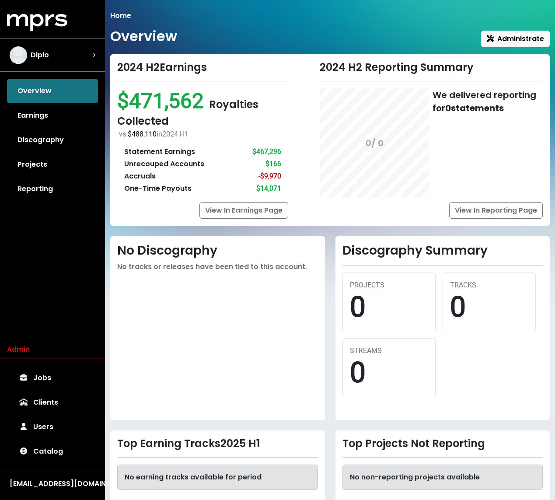
click at [158, 49] on div "Home Overview Administrate 2024 H2 Earnings $471,562 Royalties Collected vs. $4…" at bounding box center [330, 263] width 450 height 504
click at [47, 144] on link "Discography" at bounding box center [52, 140] width 91 height 25
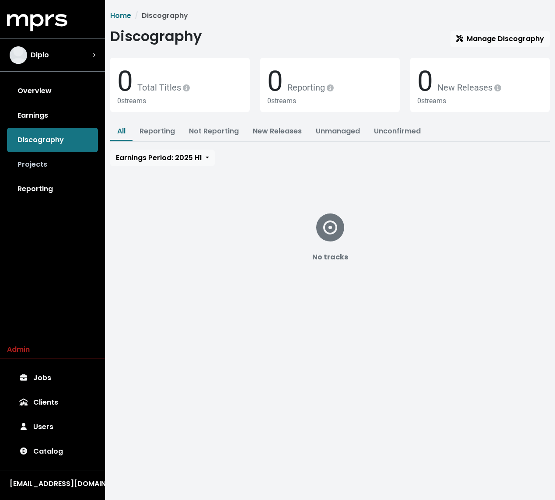
click at [23, 165] on link "Projects" at bounding box center [52, 164] width 91 height 25
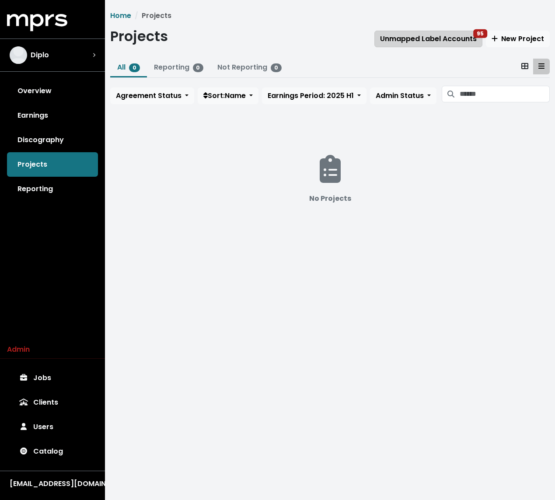
click at [421, 39] on span "Unmapped Label Accounts 95" at bounding box center [428, 39] width 97 height 10
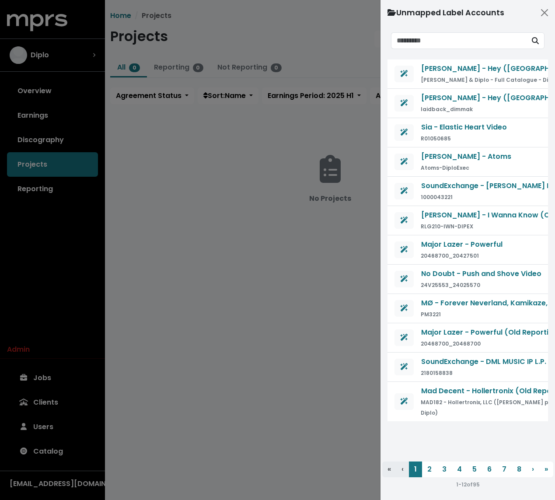
click at [204, 13] on div at bounding box center [277, 250] width 555 height 500
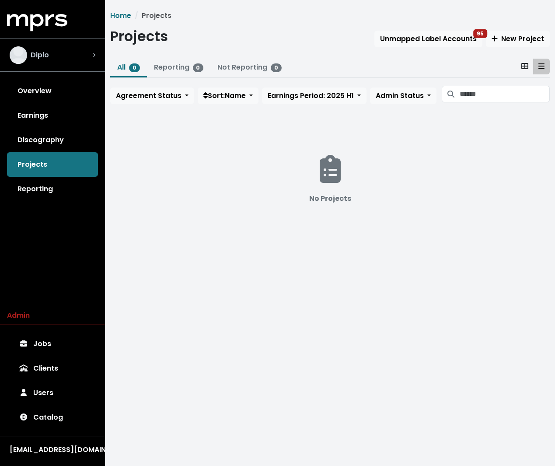
click at [62, 44] on div "Diplo" at bounding box center [53, 55] width 100 height 32
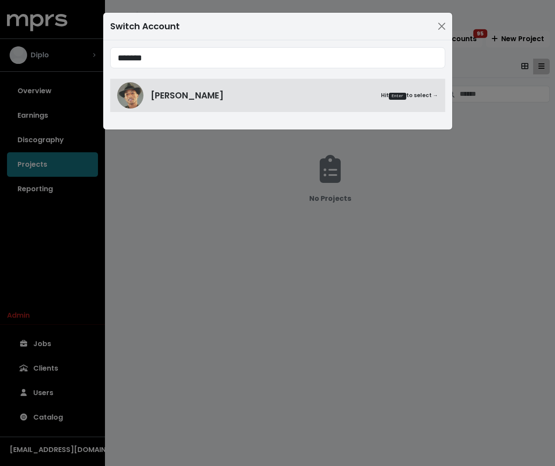
type input "*******"
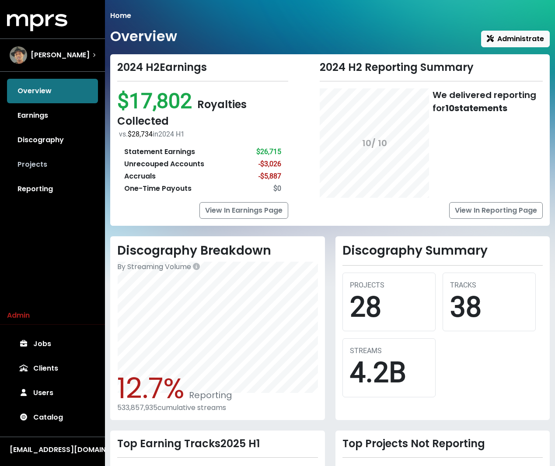
click at [44, 164] on link "Projects" at bounding box center [52, 164] width 91 height 25
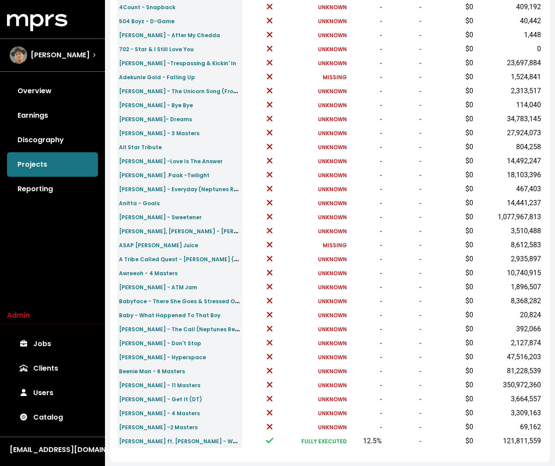
scroll to position [187, 0]
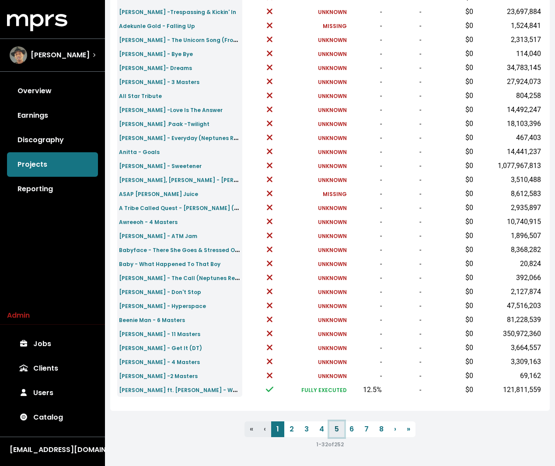
click at [339, 421] on link "5" at bounding box center [337, 429] width 15 height 16
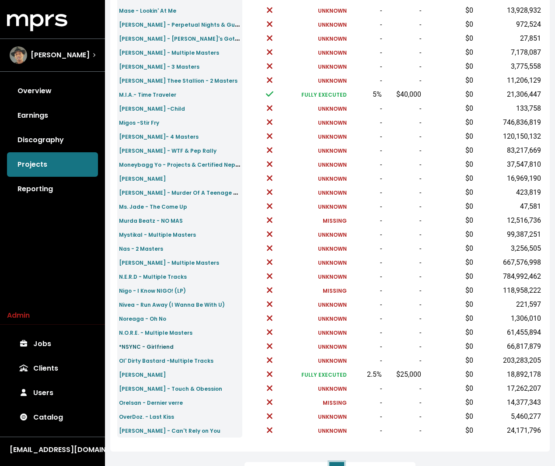
scroll to position [187, 0]
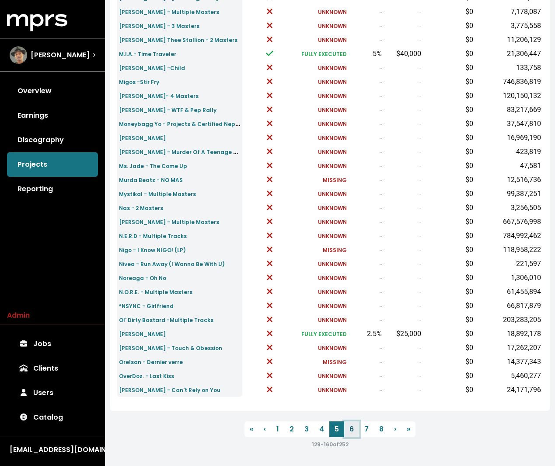
click at [353, 425] on link "6" at bounding box center [351, 429] width 15 height 16
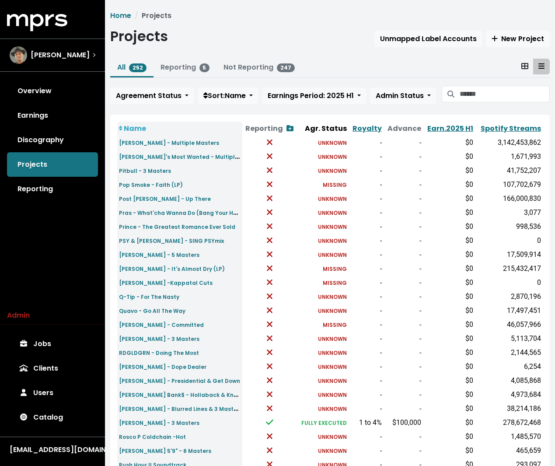
scroll to position [187, 0]
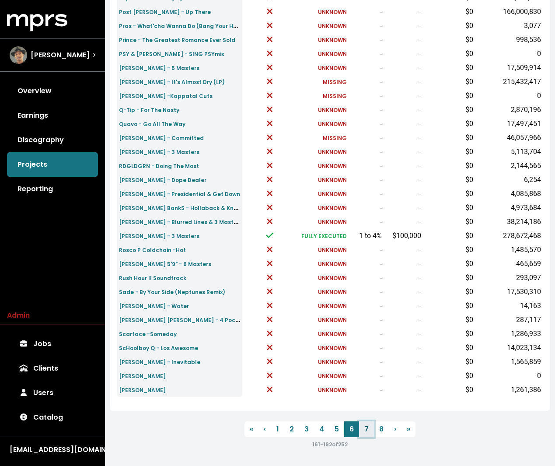
click at [366, 432] on link "7" at bounding box center [366, 429] width 15 height 16
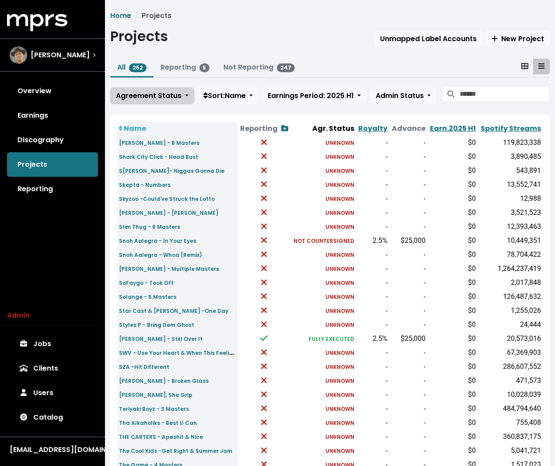
click at [155, 92] on span "Agreement Status" at bounding box center [149, 96] width 66 height 10
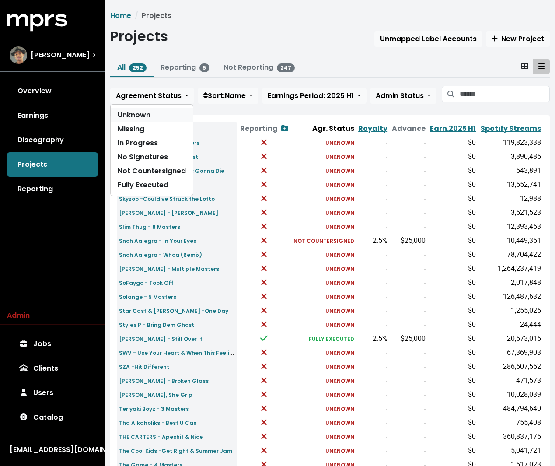
click at [145, 114] on link "Unknown" at bounding box center [152, 115] width 82 height 14
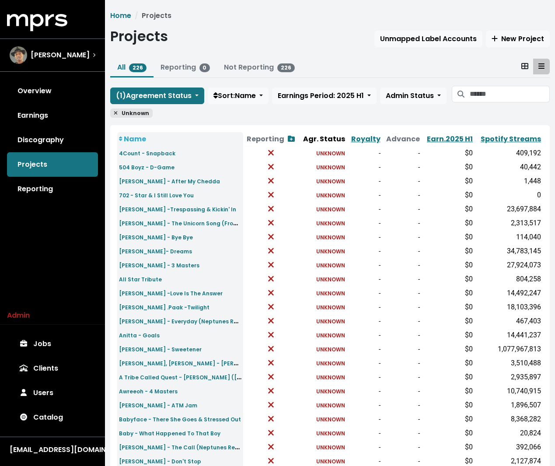
click at [116, 109] on span "Unknown" at bounding box center [131, 113] width 42 height 9
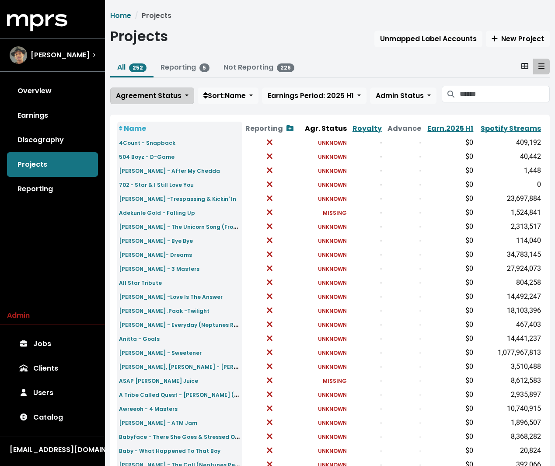
click at [143, 96] on span "Agreement Status" at bounding box center [149, 96] width 66 height 10
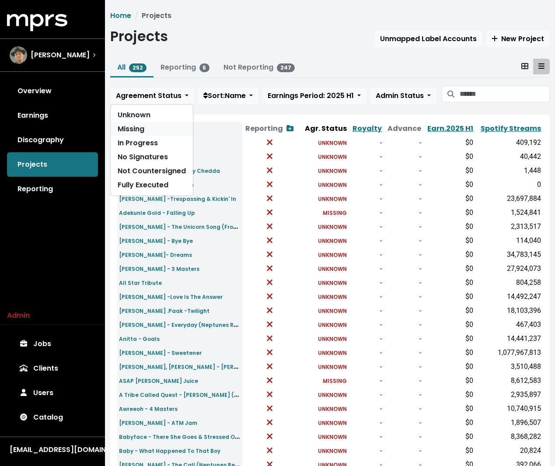
click at [135, 132] on link "Missing" at bounding box center [152, 129] width 82 height 14
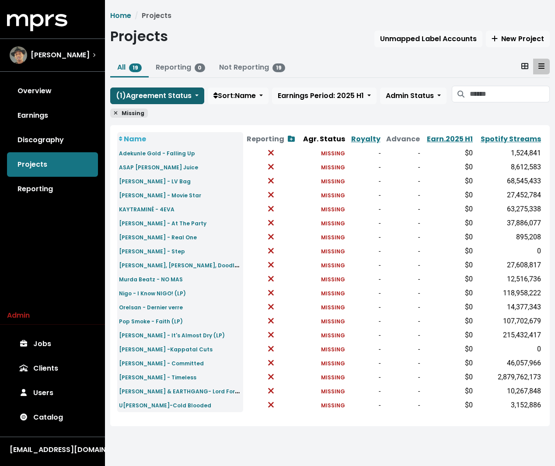
click at [146, 98] on span "( 1 ) Agreement Status" at bounding box center [154, 96] width 76 height 10
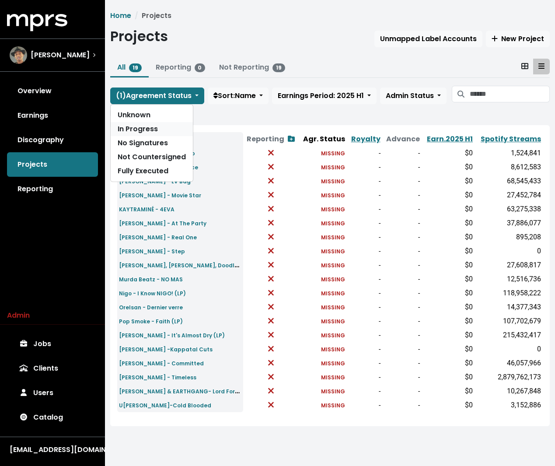
click at [137, 127] on link "In Progress" at bounding box center [152, 129] width 82 height 14
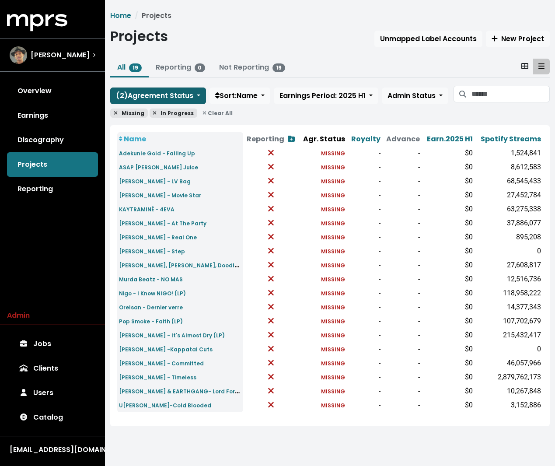
click at [145, 93] on span "( 2 ) Agreement Status" at bounding box center [154, 96] width 77 height 10
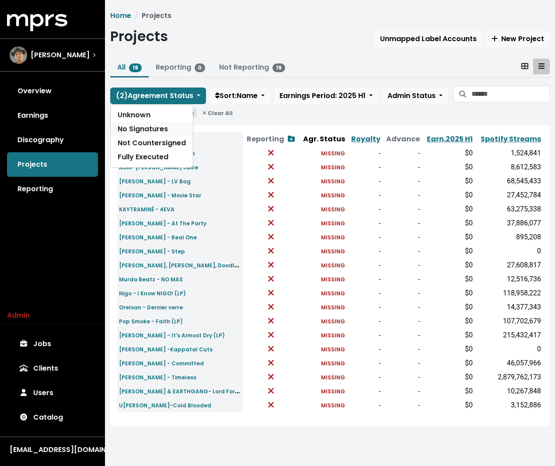
click at [144, 127] on link "No Signatures" at bounding box center [152, 129] width 82 height 14
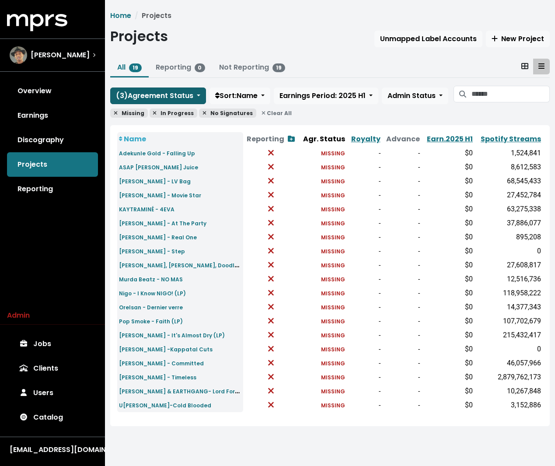
click at [159, 95] on span "( 3 ) Agreement Status" at bounding box center [154, 96] width 77 height 10
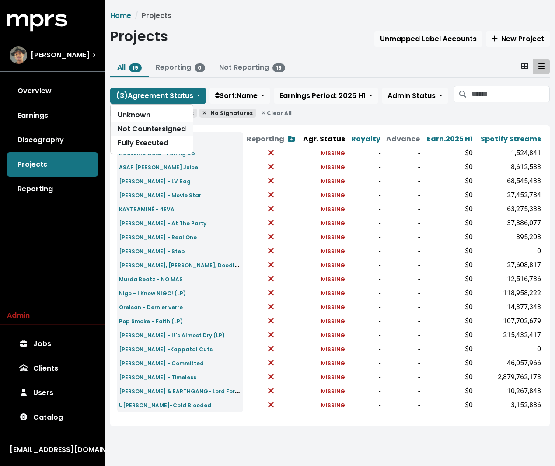
click at [160, 128] on link "Not Countersigned" at bounding box center [152, 129] width 82 height 14
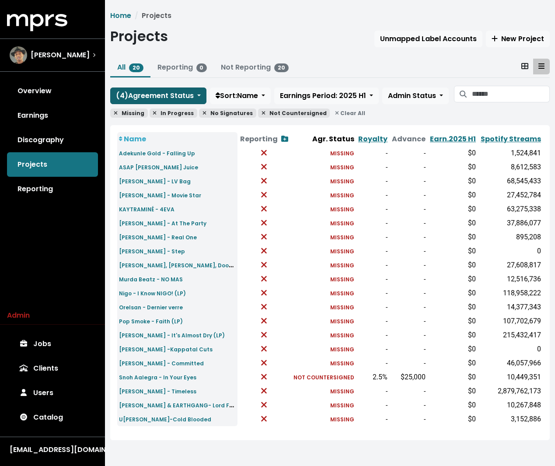
click at [172, 91] on span "( 4 ) Agreement Status" at bounding box center [155, 96] width 78 height 10
drag, startPoint x: 172, startPoint y: 91, endPoint x: 159, endPoint y: 115, distance: 27.2
click at [159, 104] on span "( 4 ) Agreement Status Unknown Fully Executed" at bounding box center [158, 96] width 96 height 17
click at [165, 96] on span "( 4 ) Agreement Status" at bounding box center [155, 96] width 78 height 10
click at [146, 125] on link "Fully Executed" at bounding box center [145, 129] width 69 height 14
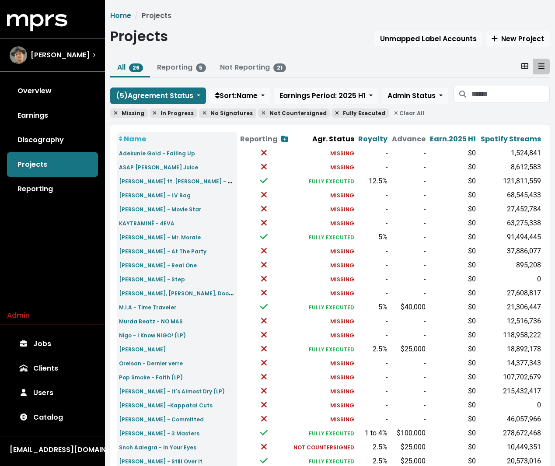
scroll to position [82, 0]
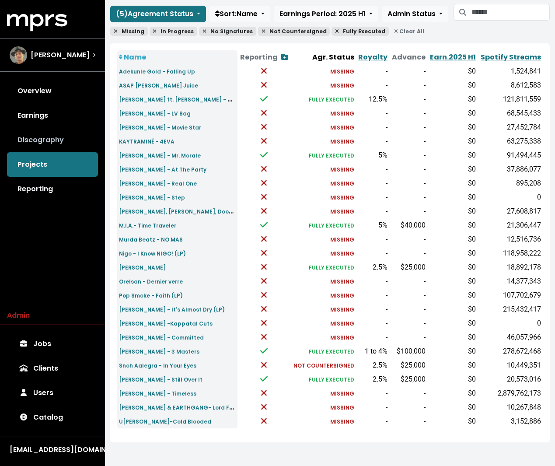
click at [44, 144] on link "Discography" at bounding box center [52, 140] width 91 height 25
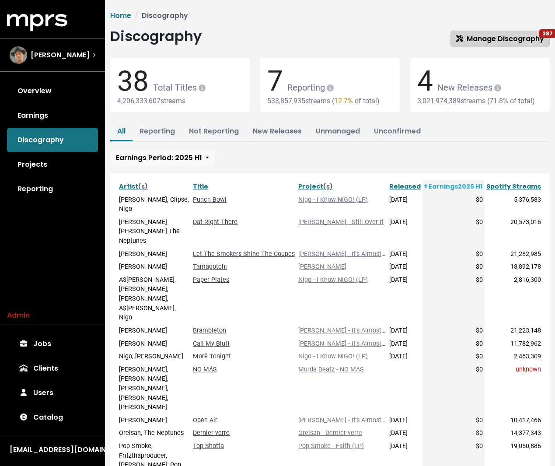
click at [498, 37] on span "Manage Discography 387" at bounding box center [500, 39] width 88 height 10
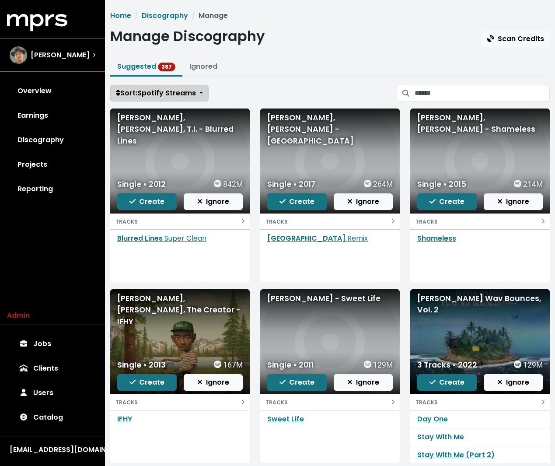
click at [174, 89] on span "Sort: Spotify Streams" at bounding box center [156, 93] width 80 height 10
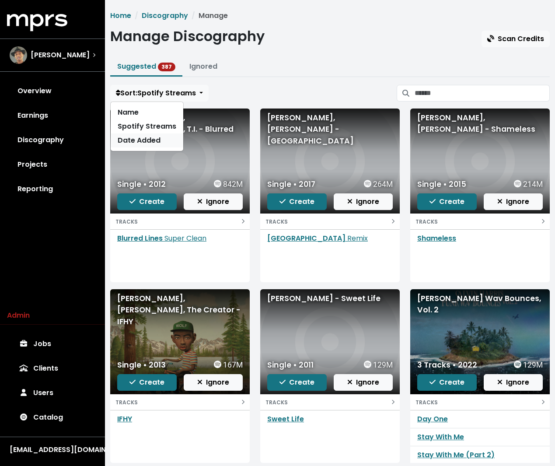
click at [133, 141] on link "Date Added" at bounding box center [147, 140] width 73 height 14
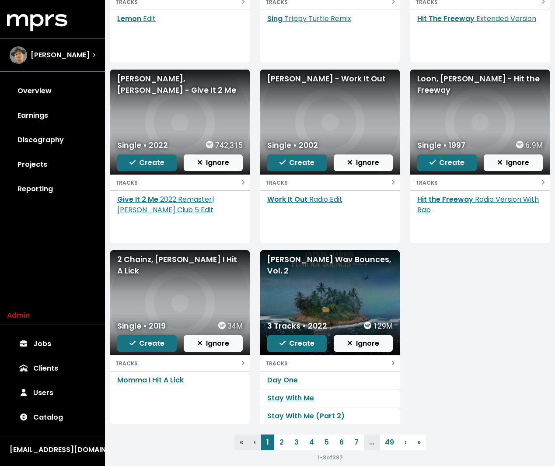
scroll to position [224, 0]
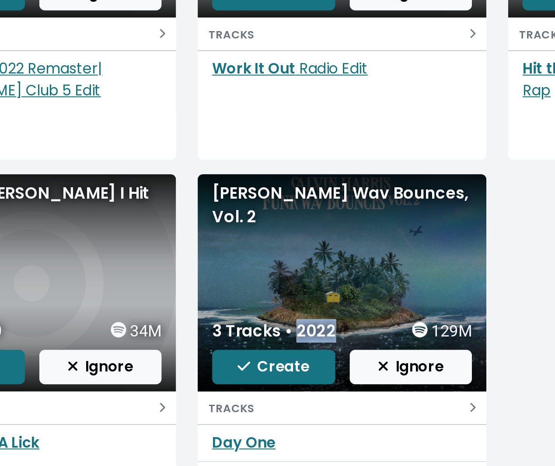
drag, startPoint x: 309, startPoint y: 320, endPoint x: 337, endPoint y: 320, distance: 28.9
click at [338, 320] on div "3 Tracks • 2022 129M" at bounding box center [330, 321] width 126 height 11
click at [337, 320] on div "3 Tracks • 2022 129M" at bounding box center [330, 321] width 126 height 11
drag, startPoint x: 306, startPoint y: 319, endPoint x: 330, endPoint y: 320, distance: 24.1
click at [330, 320] on div "3 Tracks • 2022 129M" at bounding box center [330, 321] width 126 height 11
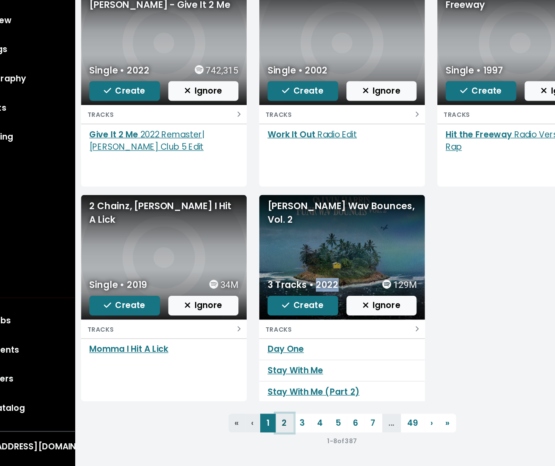
click at [284, 432] on link "2" at bounding box center [281, 430] width 15 height 16
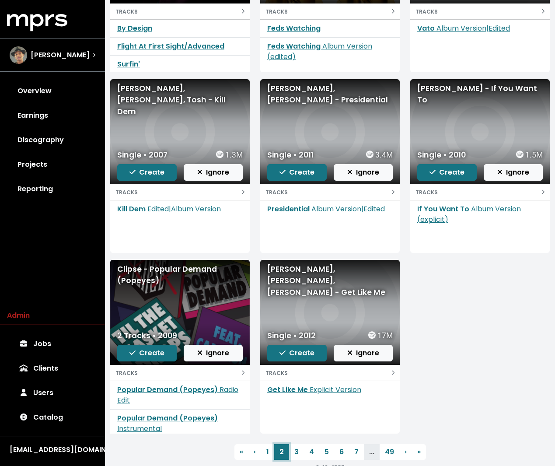
scroll to position [232, 0]
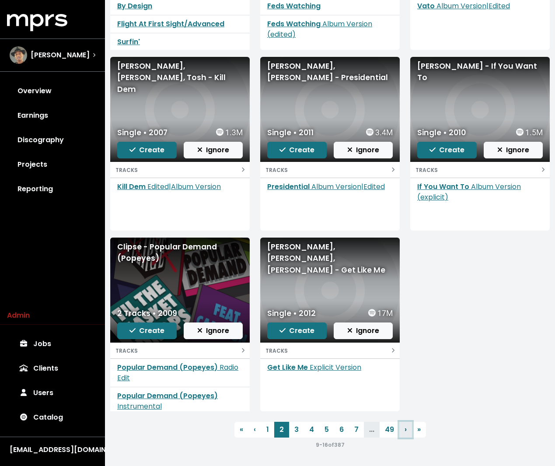
click at [403, 430] on link "› Next" at bounding box center [406, 430] width 13 height 16
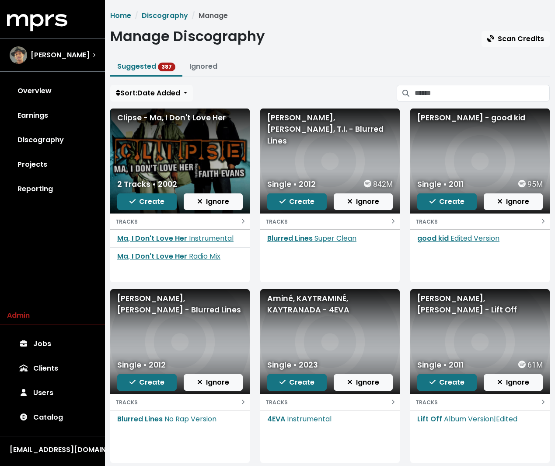
click at [385, 58] on ul "Suggested 387 Ignored" at bounding box center [330, 67] width 440 height 19
click at [76, 60] on span "Pharrell Williams" at bounding box center [60, 55] width 59 height 11
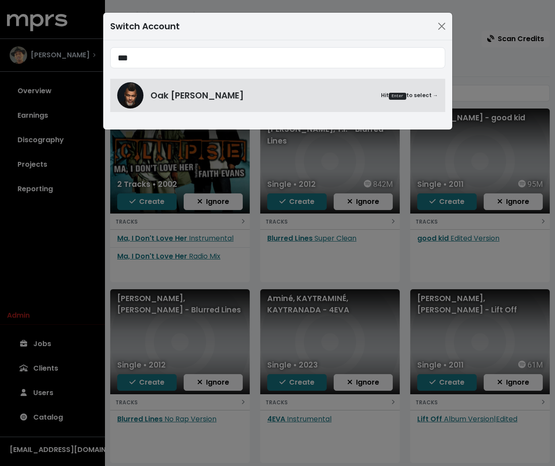
type input "***"
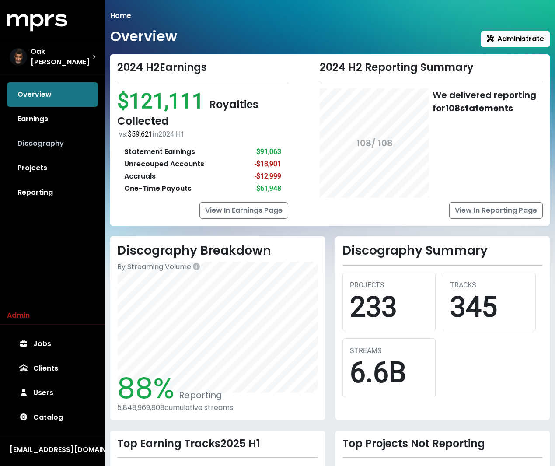
click at [56, 146] on link "Discography" at bounding box center [52, 143] width 91 height 25
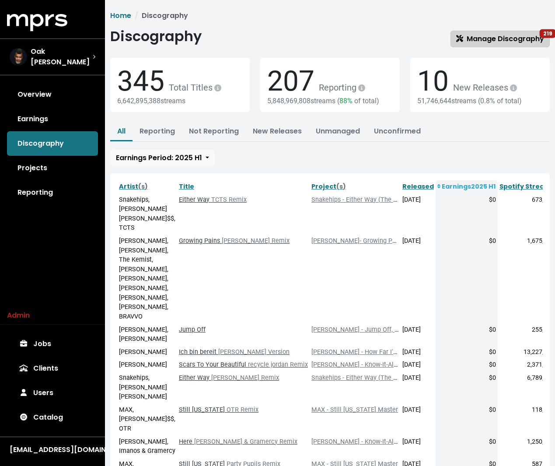
click at [516, 34] on span "Manage Discography 219" at bounding box center [500, 39] width 88 height 10
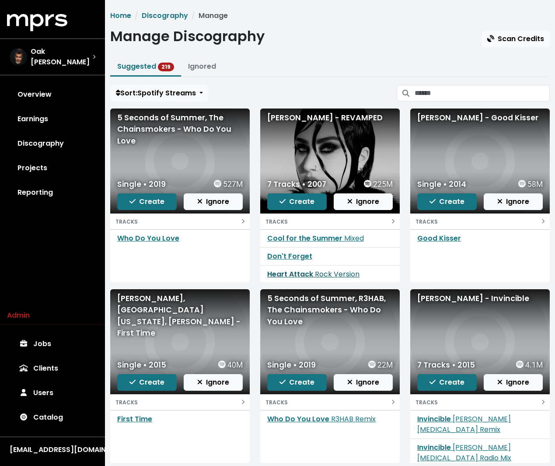
scroll to position [36, 0]
click at [136, 85] on button "Sort: Spotify Streams" at bounding box center [159, 93] width 98 height 17
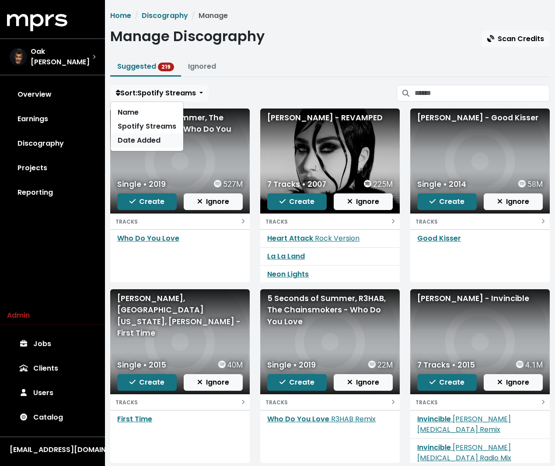
click at [140, 144] on link "Date Added" at bounding box center [147, 140] width 73 height 14
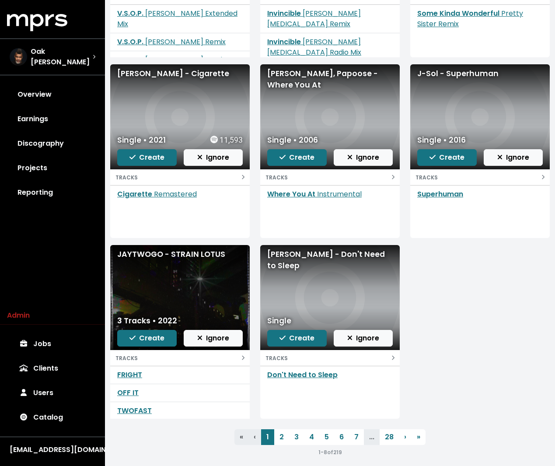
scroll to position [232, 0]
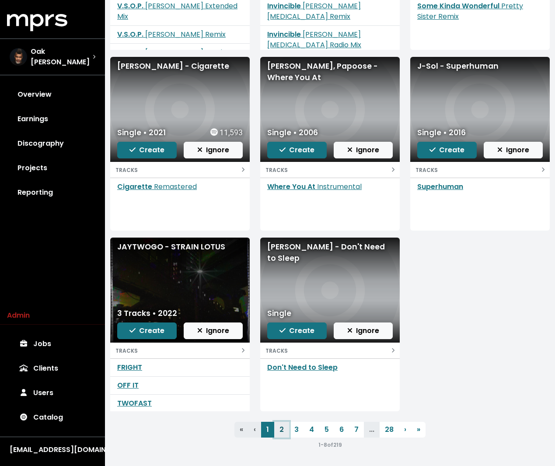
click at [280, 428] on link "2" at bounding box center [281, 430] width 15 height 16
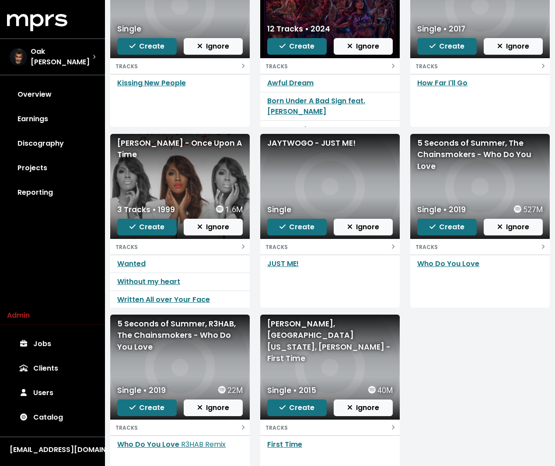
scroll to position [232, 0]
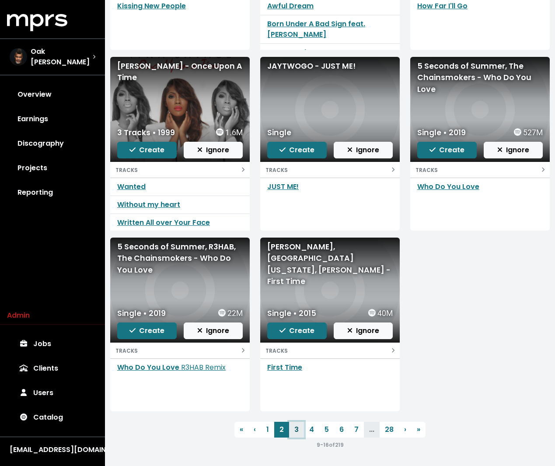
click at [295, 427] on link "3" at bounding box center [296, 430] width 15 height 16
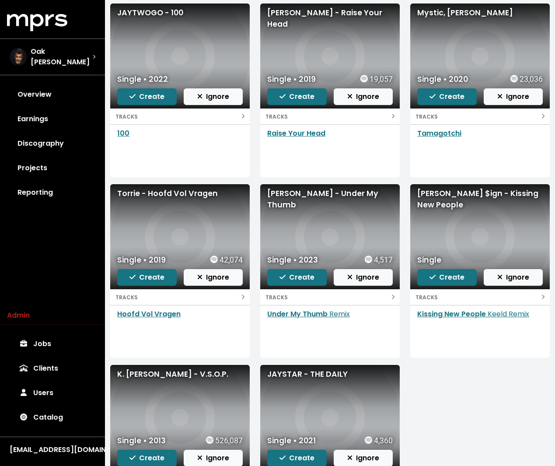
scroll to position [232, 0]
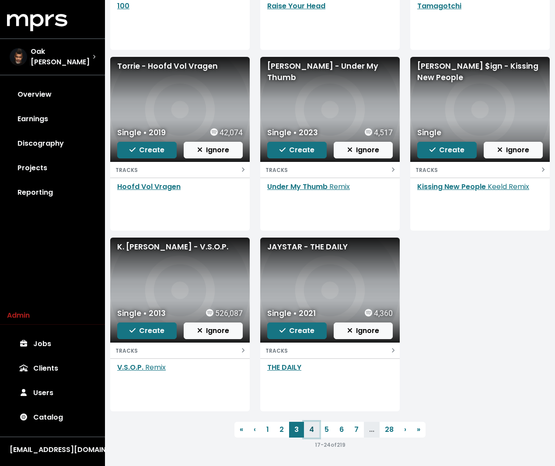
click at [314, 431] on link "4" at bounding box center [311, 430] width 15 height 16
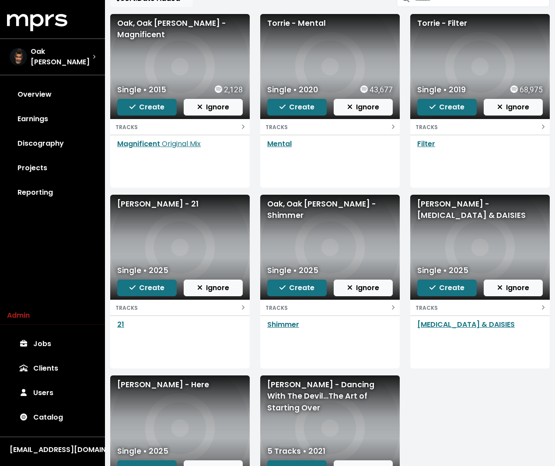
scroll to position [93, 0]
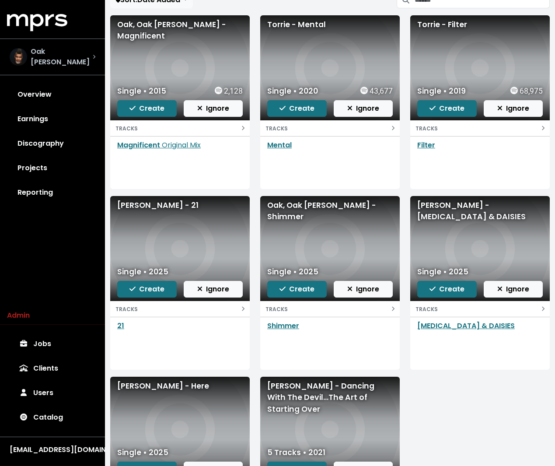
click at [60, 60] on div "Oak Felder" at bounding box center [51, 56] width 83 height 21
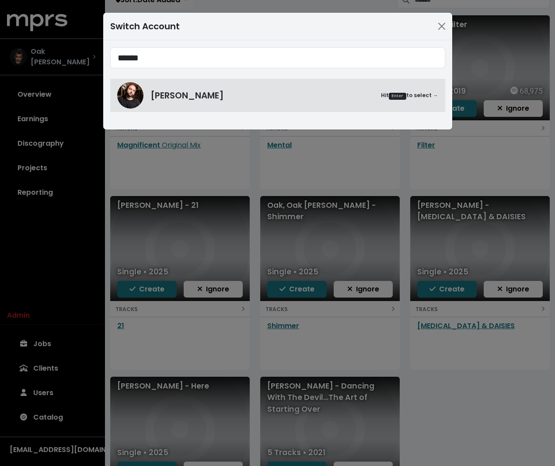
type input "******"
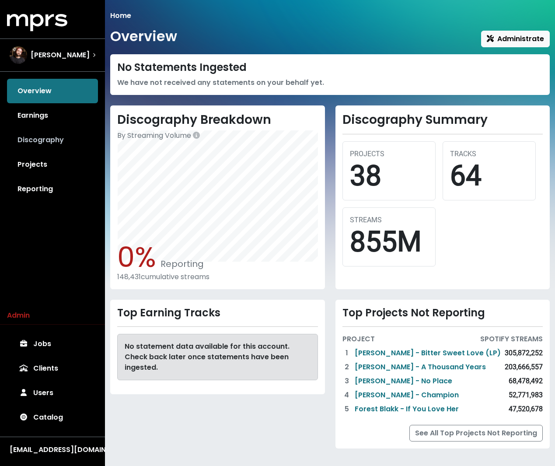
click at [38, 140] on link "Discography" at bounding box center [52, 140] width 91 height 25
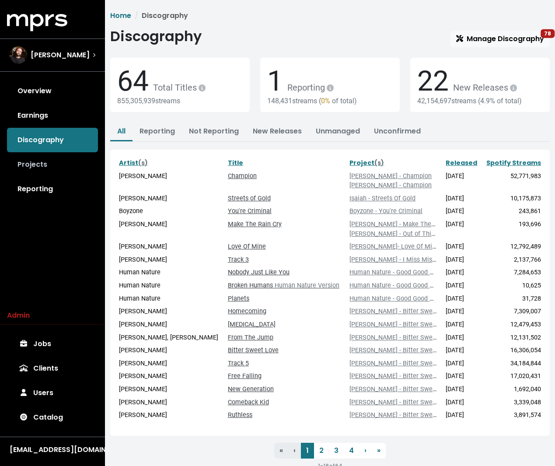
click at [57, 165] on link "Projects" at bounding box center [52, 164] width 91 height 25
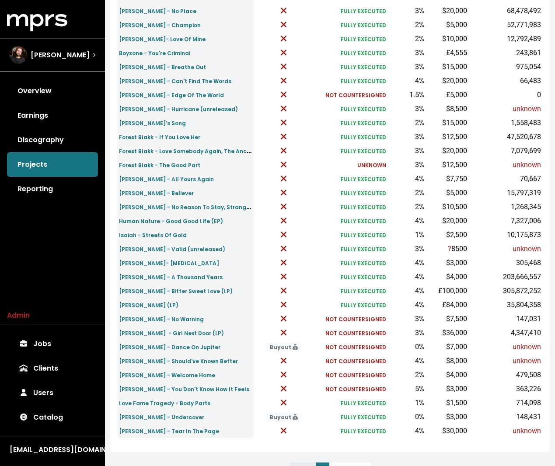
scroll to position [187, 0]
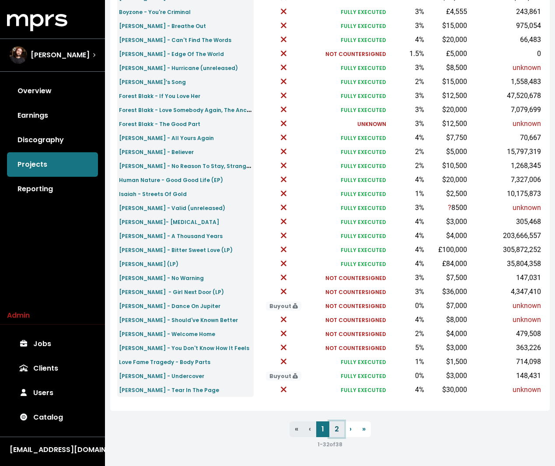
click at [337, 428] on link "2" at bounding box center [337, 429] width 15 height 16
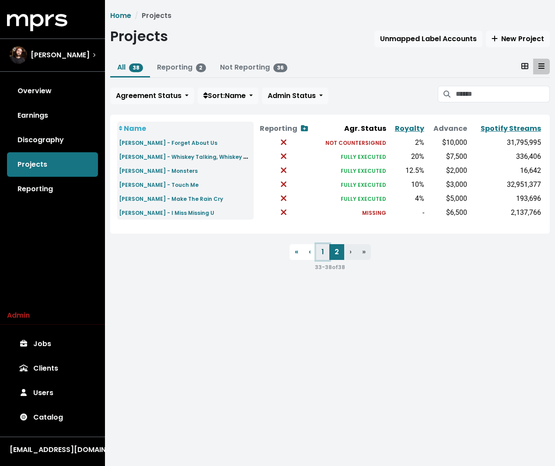
click at [324, 251] on link "1" at bounding box center [322, 252] width 13 height 16
click at [166, 209] on small "Zach Hood - I Miss Missing U" at bounding box center [166, 212] width 95 height 7
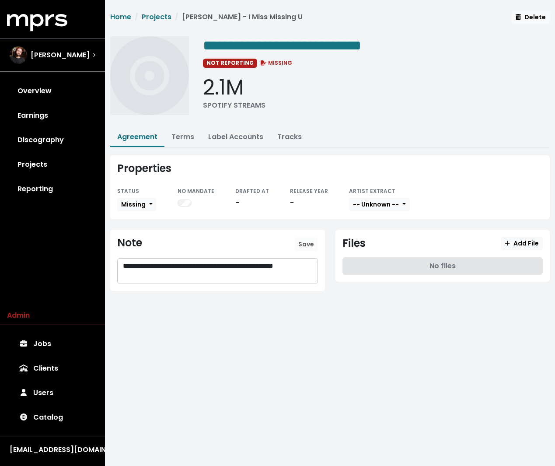
click at [186, 276] on p "**********" at bounding box center [217, 271] width 189 height 20
click at [385, 87] on div "2.1M SPOTIFY STREAMS" at bounding box center [376, 93] width 347 height 36
click at [59, 140] on link "Discography" at bounding box center [52, 140] width 91 height 25
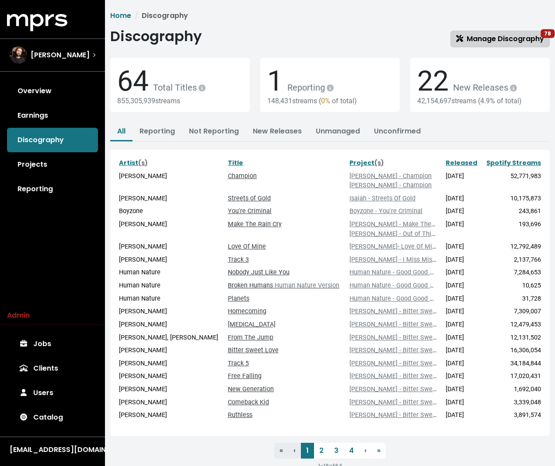
click at [487, 41] on span "Manage Discography 78" at bounding box center [500, 39] width 88 height 10
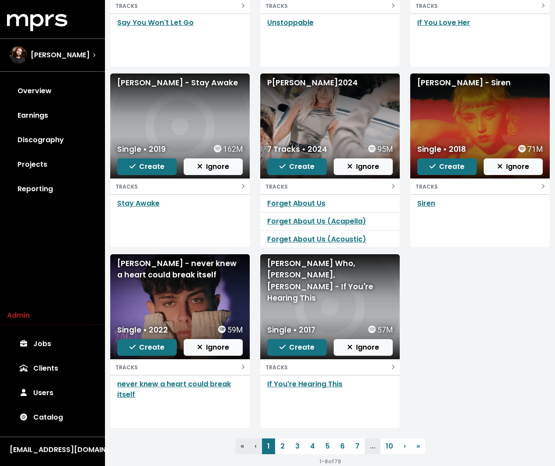
scroll to position [219, 0]
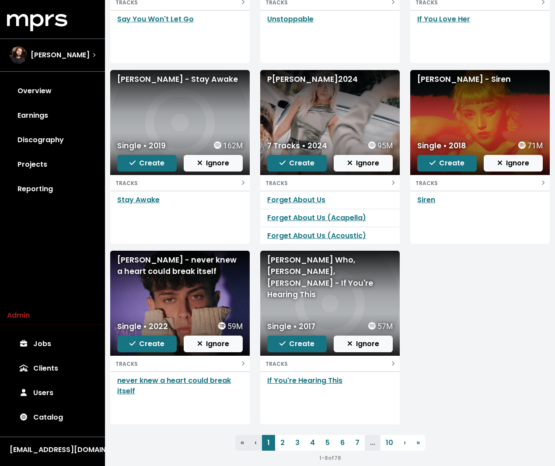
click at [443, 266] on div "James Arthur, Pia Toscano - Say You Won't Let Go Single • 2016 3.4B Create Igno…" at bounding box center [330, 160] width 450 height 542
click at [21, 161] on link "Projects" at bounding box center [52, 164] width 91 height 25
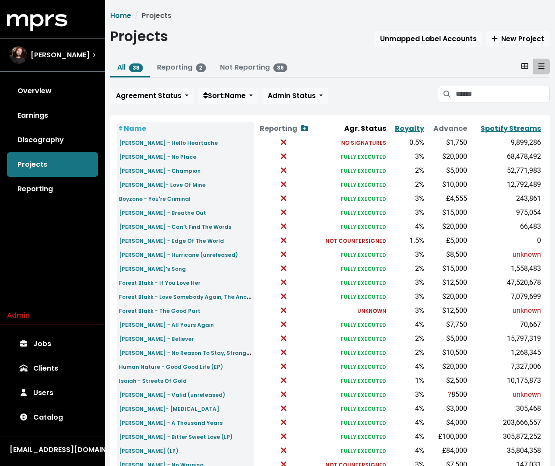
scroll to position [187, 0]
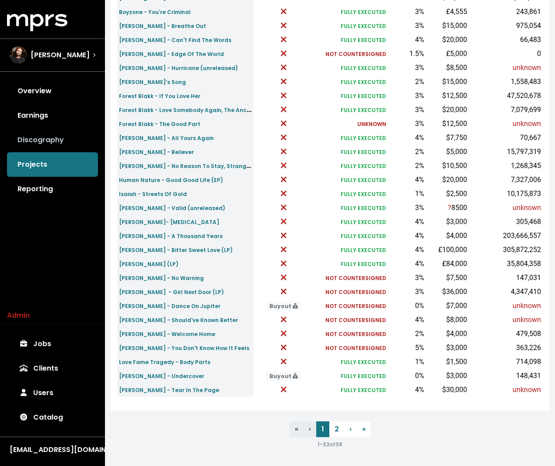
click at [47, 144] on link "Discography" at bounding box center [52, 140] width 91 height 25
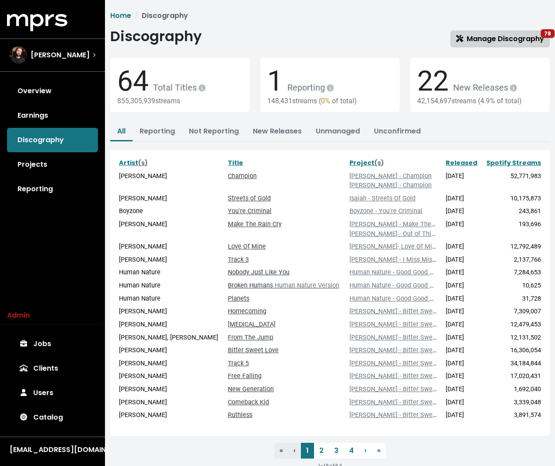
click at [514, 35] on span "Manage Discography 78" at bounding box center [500, 39] width 88 height 10
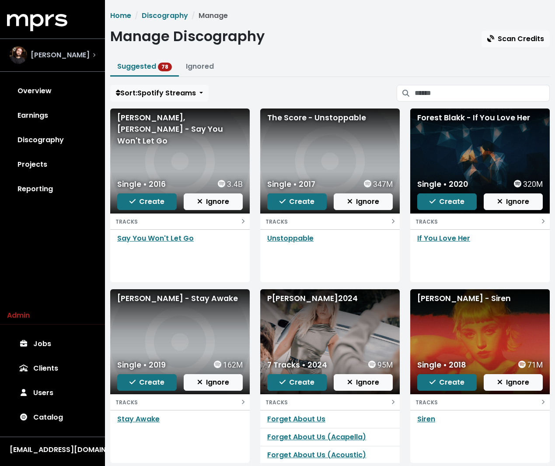
click at [84, 41] on div "Steven Solomon" at bounding box center [53, 55] width 100 height 32
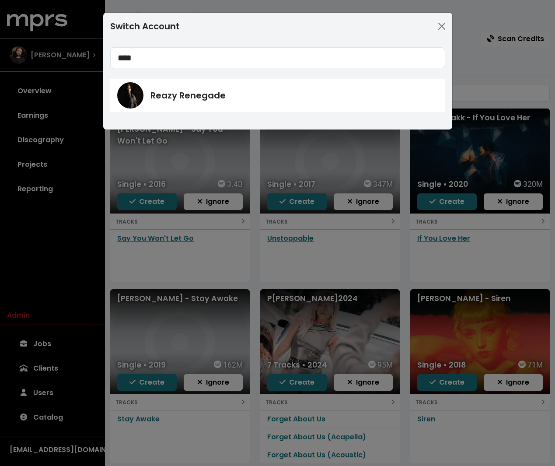
type input "****"
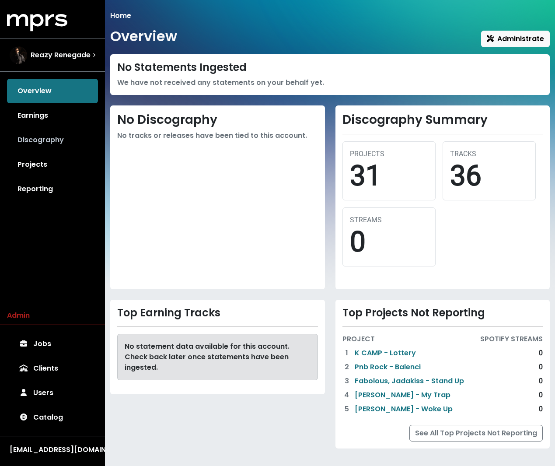
click at [52, 139] on link "Discography" at bounding box center [52, 140] width 91 height 25
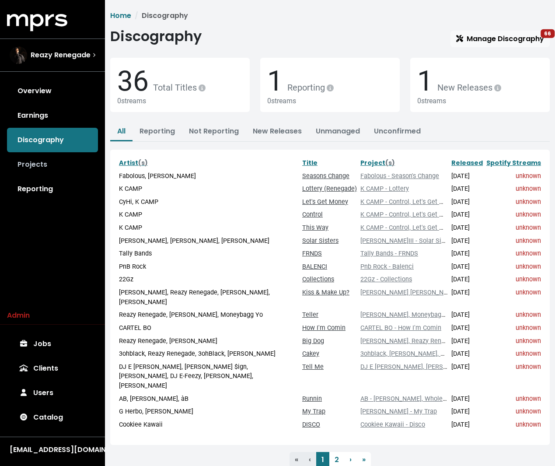
click at [34, 163] on link "Projects" at bounding box center [52, 164] width 91 height 25
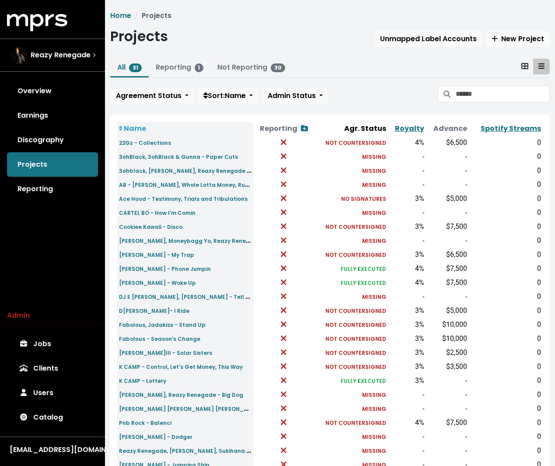
scroll to position [141, 0]
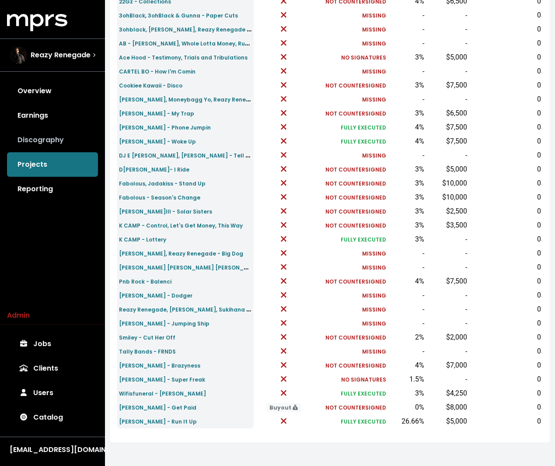
click at [74, 131] on link "Discography" at bounding box center [52, 140] width 91 height 25
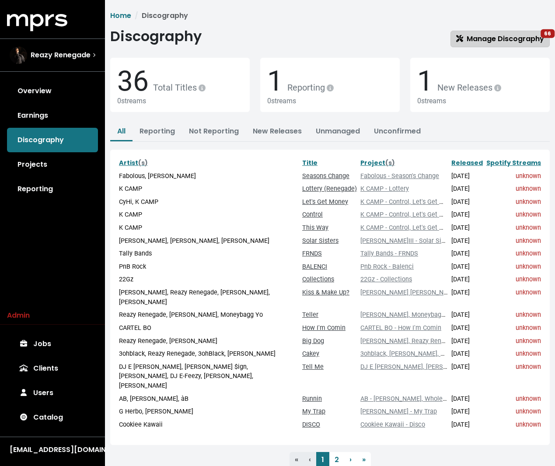
click at [478, 32] on link "Manage Discography 66" at bounding box center [500, 39] width 99 height 17
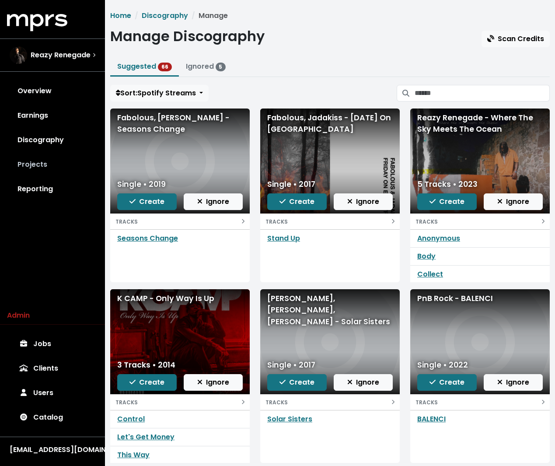
click at [48, 158] on link "Projects" at bounding box center [52, 164] width 91 height 25
click at [145, 239] on link "Seasons Change" at bounding box center [147, 238] width 61 height 10
click at [166, 240] on link "Seasons Change" at bounding box center [147, 238] width 61 height 10
click at [504, 36] on span "Scan Credits" at bounding box center [516, 39] width 57 height 10
click at [54, 339] on link "Jobs" at bounding box center [52, 344] width 91 height 25
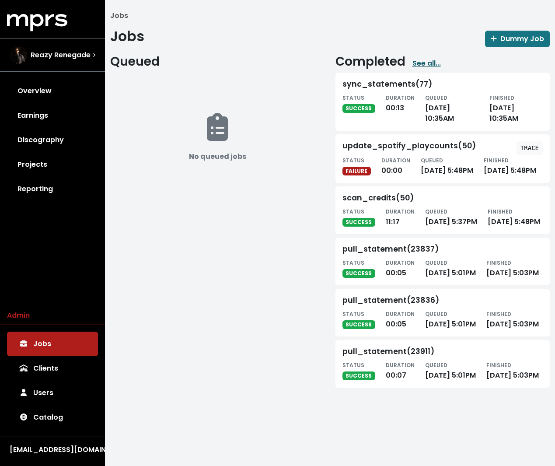
click at [430, 67] on link "See all..." at bounding box center [427, 63] width 28 height 11
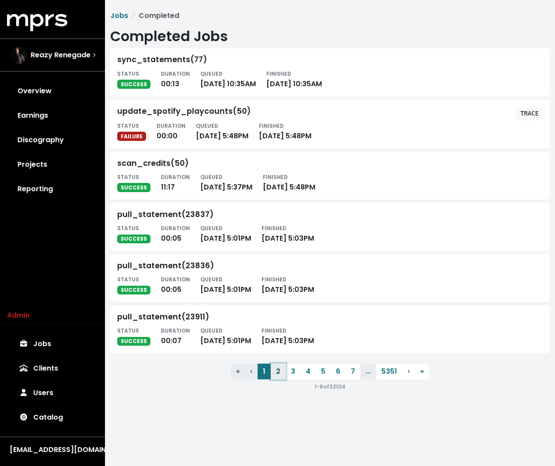
click at [281, 373] on button "2" at bounding box center [278, 372] width 15 height 16
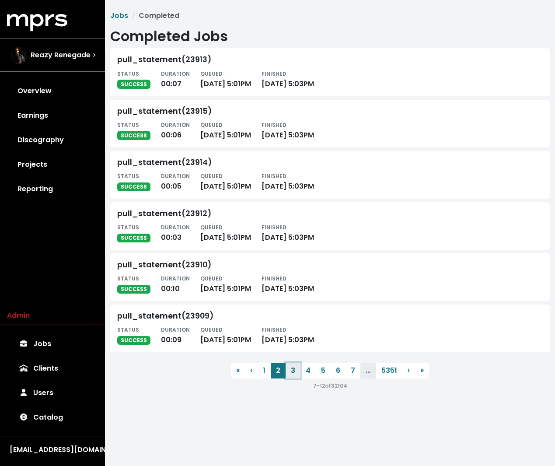
click at [294, 372] on button "3" at bounding box center [293, 371] width 15 height 16
click at [302, 371] on button "4" at bounding box center [308, 371] width 15 height 16
click at [306, 370] on button "4" at bounding box center [308, 371] width 15 height 16
click at [417, 372] on button "» Last" at bounding box center [422, 371] width 14 height 16
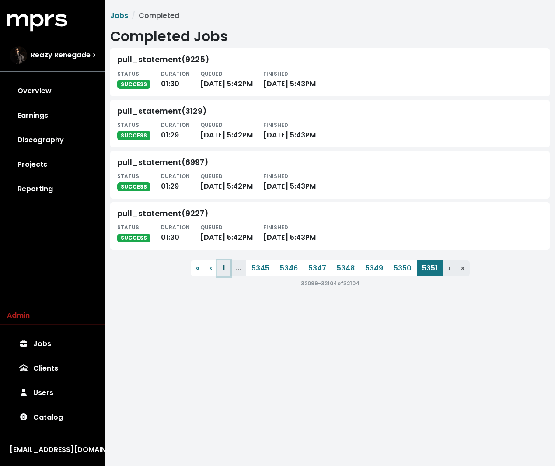
click at [226, 269] on button "1" at bounding box center [224, 268] width 13 height 16
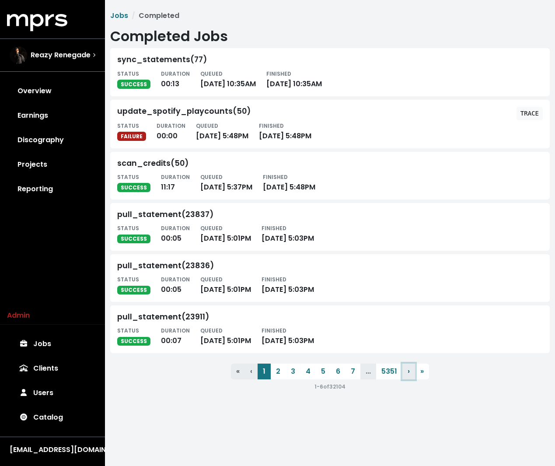
click at [411, 369] on button "› Next" at bounding box center [409, 372] width 13 height 16
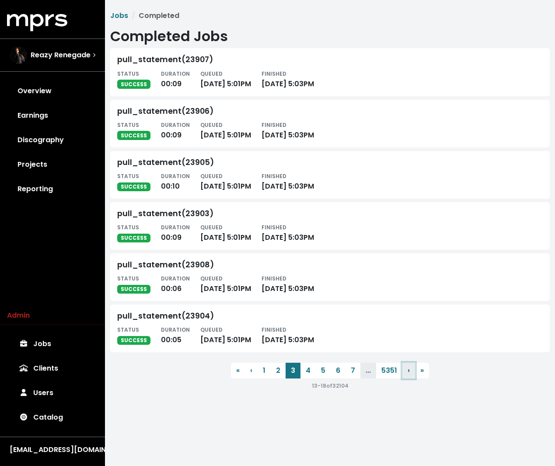
click at [411, 369] on button "› Next" at bounding box center [409, 371] width 13 height 16
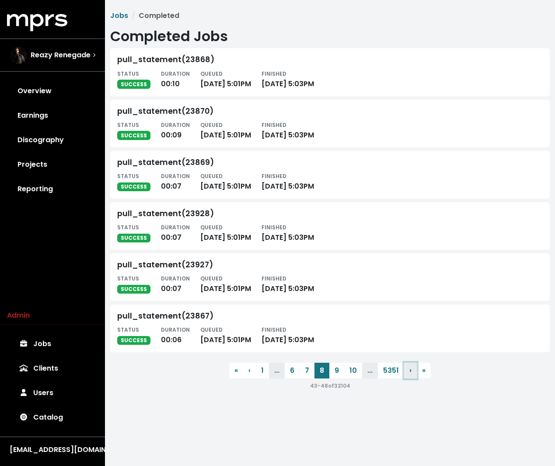
click at [411, 369] on span "›" at bounding box center [411, 370] width 2 height 10
click at [411, 369] on button "› Next" at bounding box center [412, 371] width 13 height 16
click at [411, 369] on button "› Next" at bounding box center [413, 371] width 13 height 16
click at [411, 369] on button "› Next" at bounding box center [415, 371] width 13 height 16
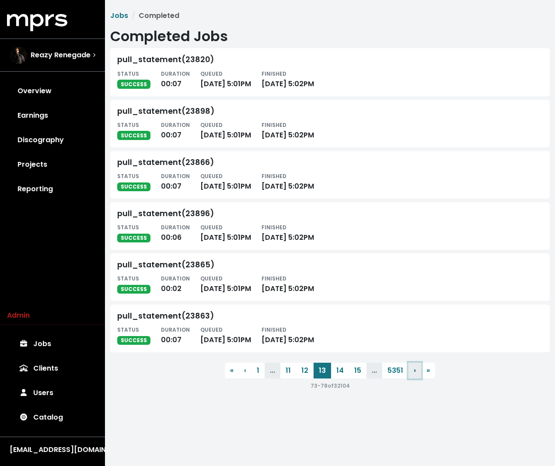
click at [411, 369] on button "› Next" at bounding box center [415, 371] width 13 height 16
click at [411, 369] on button "› Next" at bounding box center [416, 371] width 13 height 16
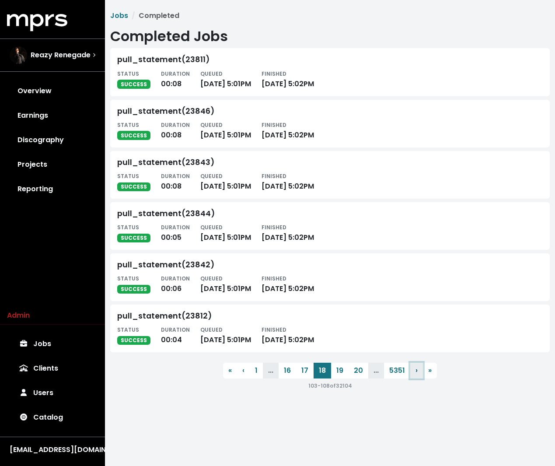
click at [411, 369] on button "› Next" at bounding box center [417, 371] width 13 height 16
click at [411, 369] on button "5351" at bounding box center [399, 371] width 26 height 16
click at [411, 369] on html "MPRS Logo Reazy Renegade Overview Earnings Discography Projects Reporting Admin…" at bounding box center [277, 204] width 555 height 408
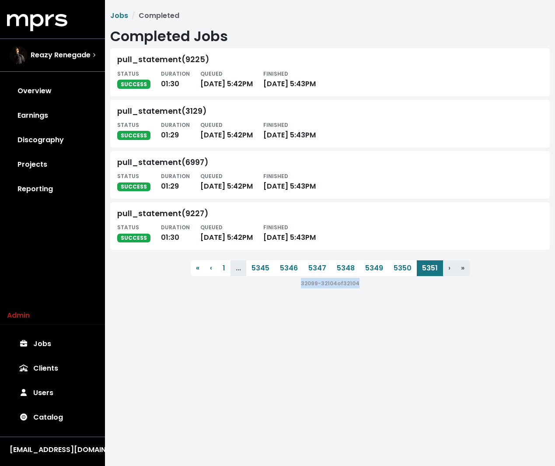
click at [411, 306] on html "MPRS Logo Reazy Renegade Overview Earnings Discography Projects Reporting Admin…" at bounding box center [277, 153] width 555 height 306
click at [61, 153] on link "Projects" at bounding box center [52, 164] width 91 height 25
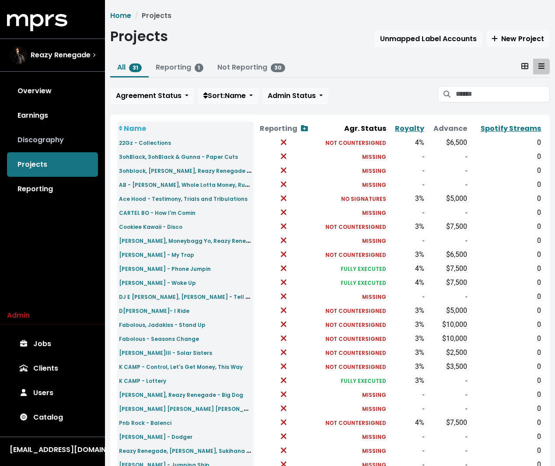
click at [42, 140] on link "Discography" at bounding box center [52, 140] width 91 height 25
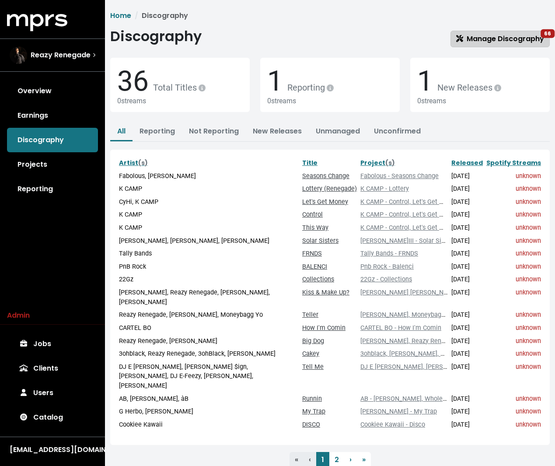
click at [503, 34] on span "Manage Discography 66" at bounding box center [500, 39] width 88 height 10
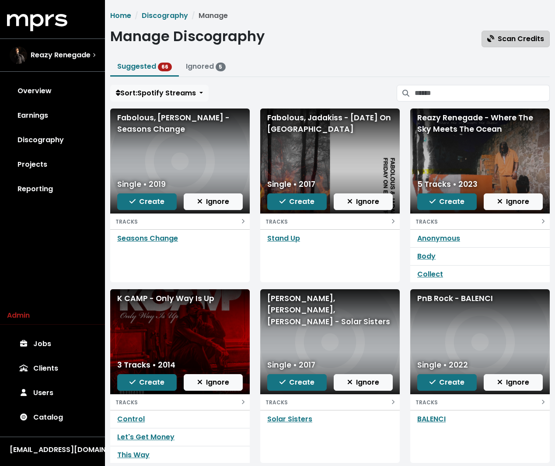
click at [510, 42] on span "Scan Credits" at bounding box center [516, 39] width 57 height 10
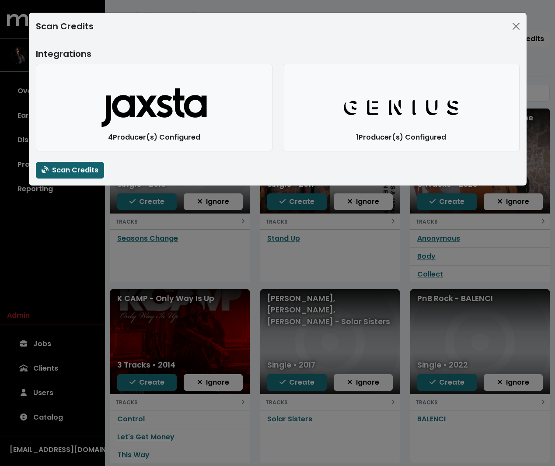
click at [74, 174] on span "Scan Credits" at bounding box center [70, 170] width 57 height 10
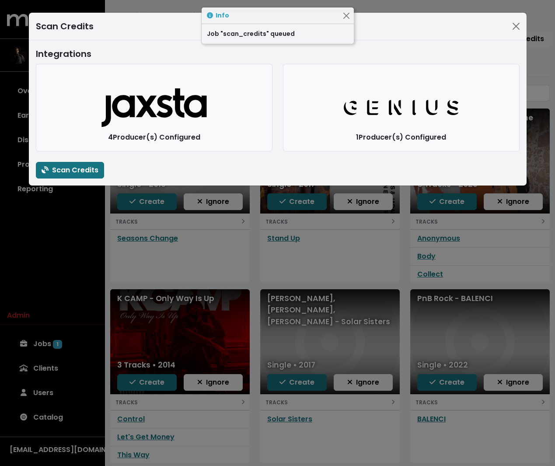
click at [53, 261] on div "Scan Credits Integrations Jaxsta Logo 4 Producer(s) Configured Genius Logo 1 Pr…" at bounding box center [277, 233] width 555 height 466
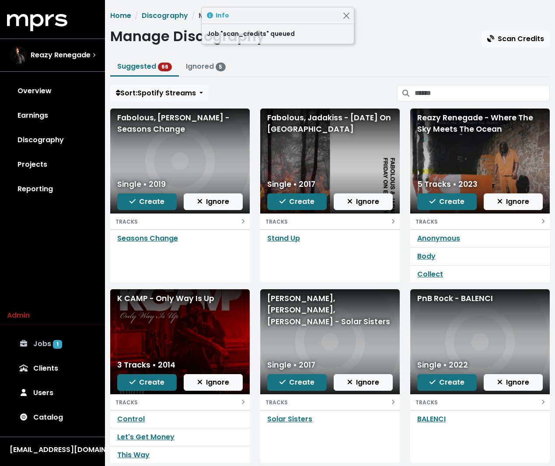
click at [47, 346] on link "Jobs 1" at bounding box center [52, 344] width 91 height 25
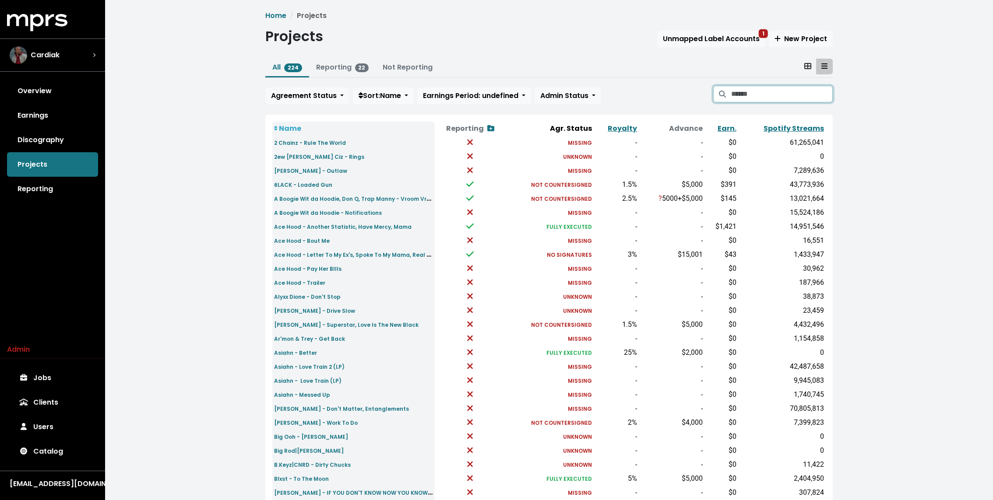
click at [774, 88] on input "Search projects" at bounding box center [782, 94] width 102 height 17
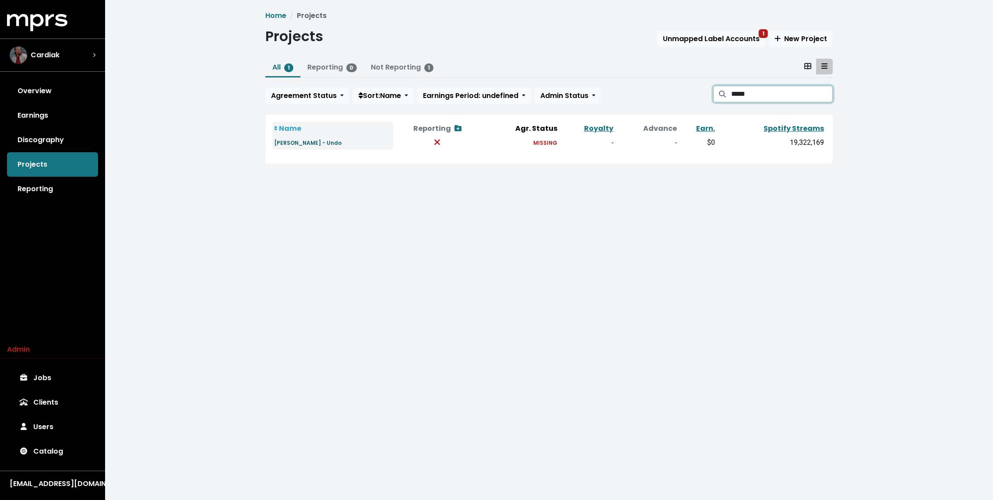
type input "*****"
click at [304, 142] on small "[PERSON_NAME] - Undo" at bounding box center [307, 142] width 67 height 7
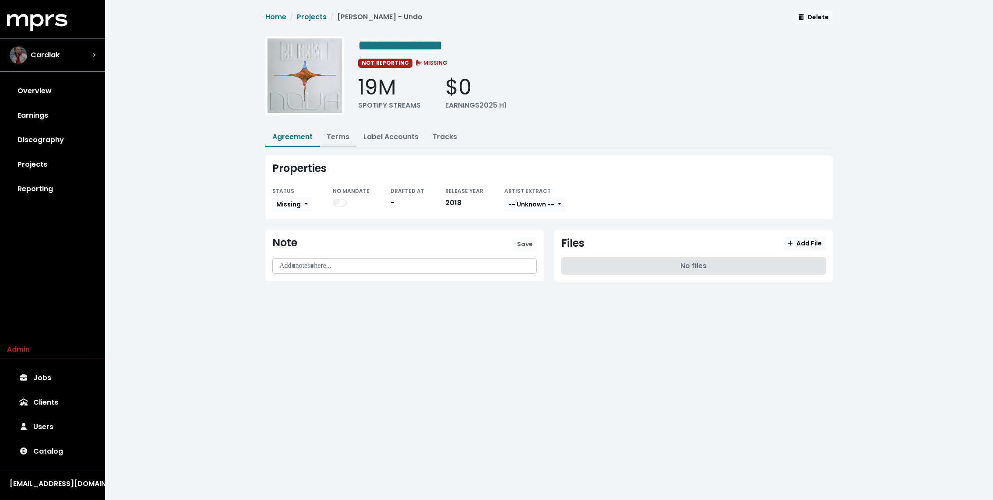
click at [335, 134] on link "Terms" at bounding box center [337, 137] width 23 height 10
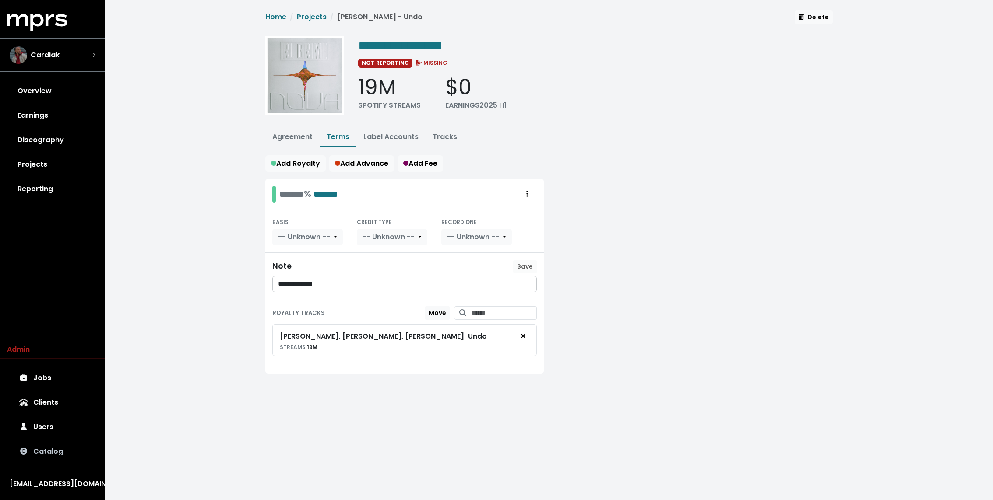
click at [53, 451] on link "Catalog" at bounding box center [52, 451] width 91 height 25
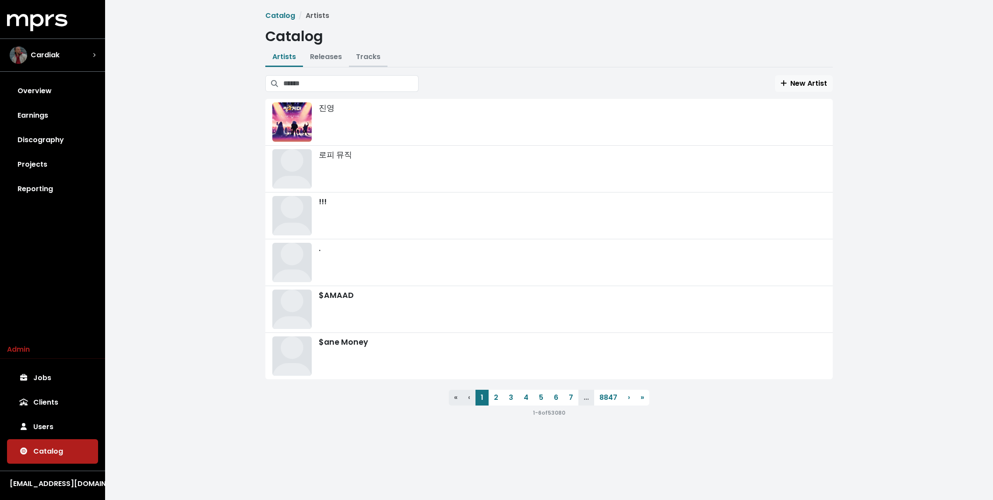
click at [371, 56] on link "Tracks" at bounding box center [368, 57] width 25 height 10
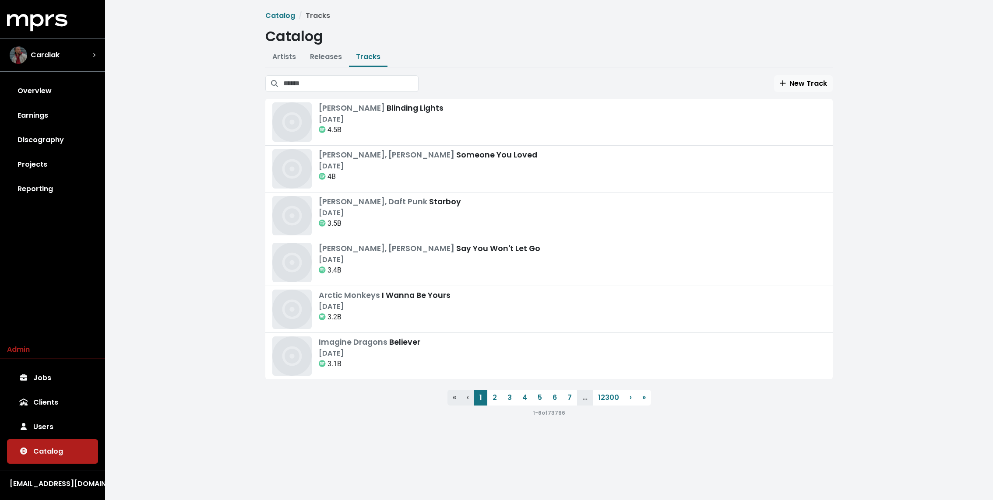
click at [363, 74] on div "Catalog Tracks Catalog Artists Releases Tracks New Artist 진영 로피 뮤직 !!! . $AMAAD…" at bounding box center [549, 214] width 578 height 407
click at [353, 85] on input "Search tracks" at bounding box center [350, 83] width 135 height 17
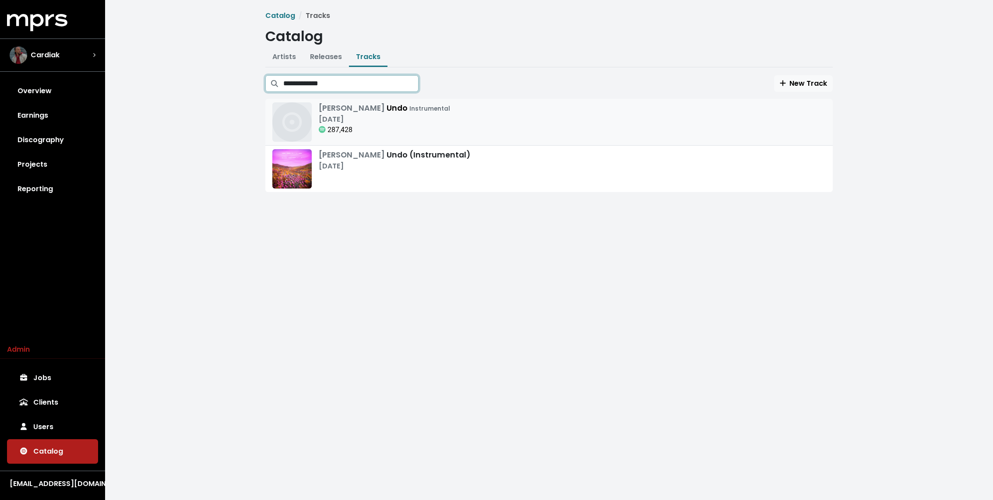
type input "**********"
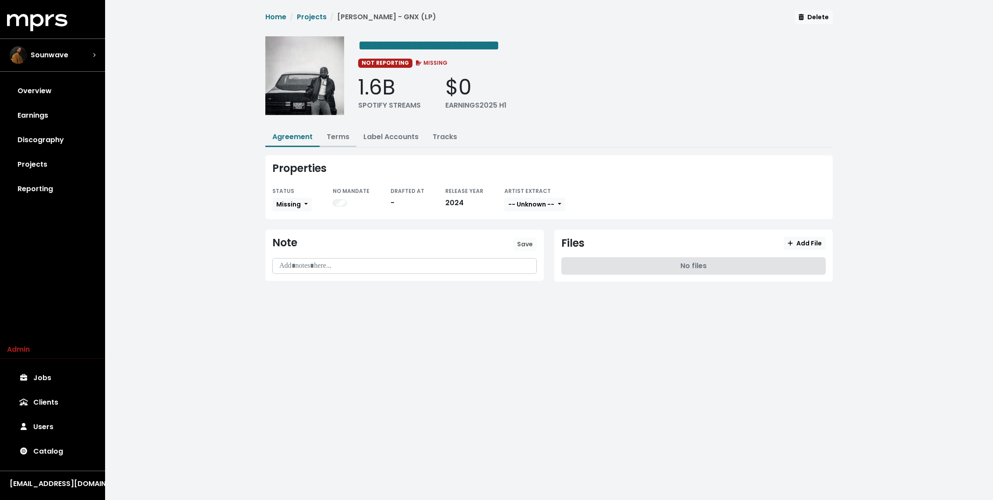
click at [337, 139] on link "Terms" at bounding box center [337, 137] width 23 height 10
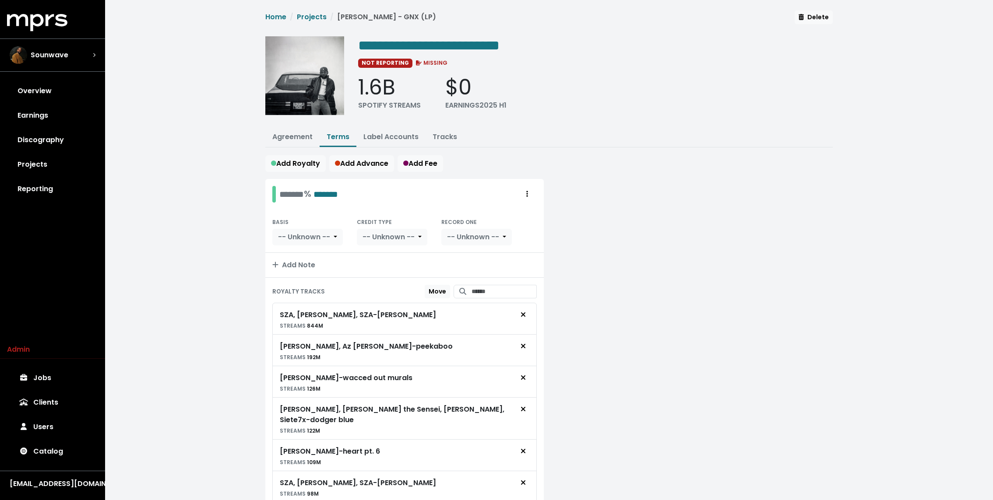
scroll to position [79, 0]
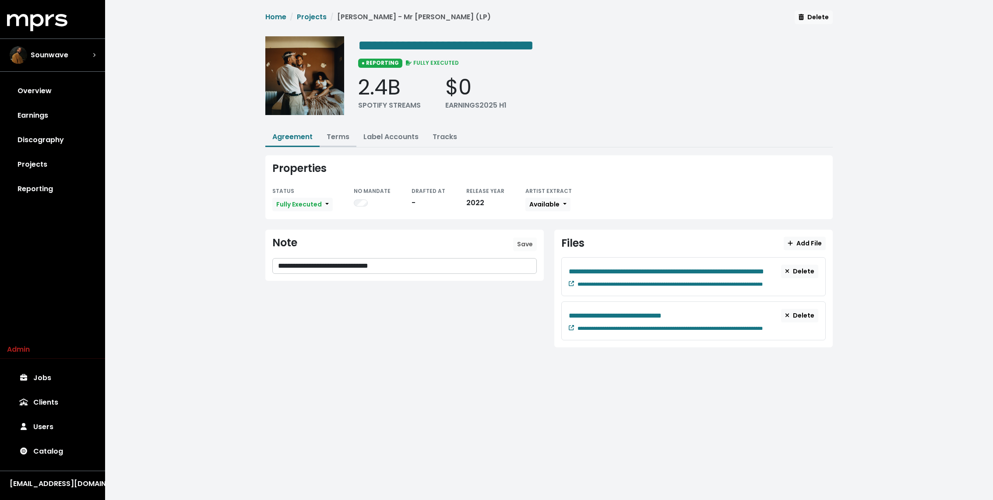
click at [340, 137] on link "Terms" at bounding box center [337, 137] width 23 height 10
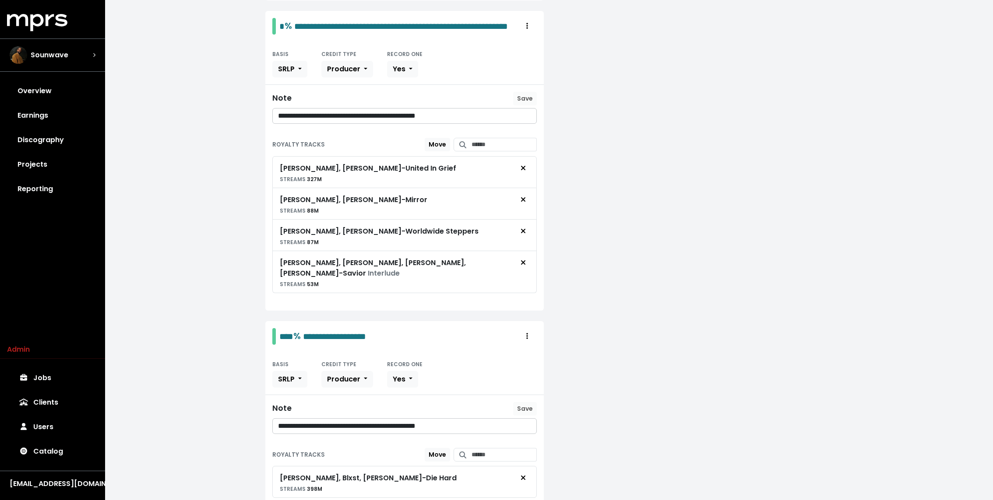
scroll to position [1065, 0]
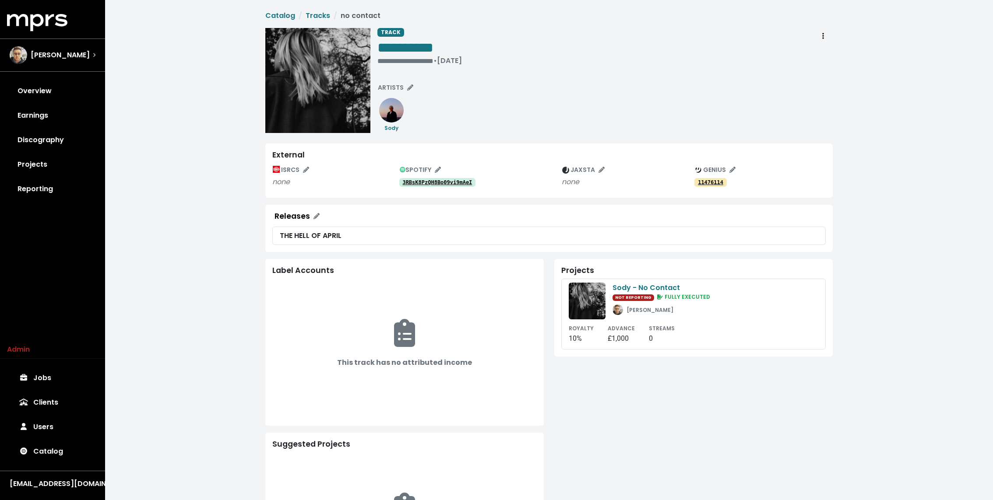
click at [424, 186] on link "3RBsK8PzQH8Bo09vi9mAeI" at bounding box center [437, 182] width 77 height 9
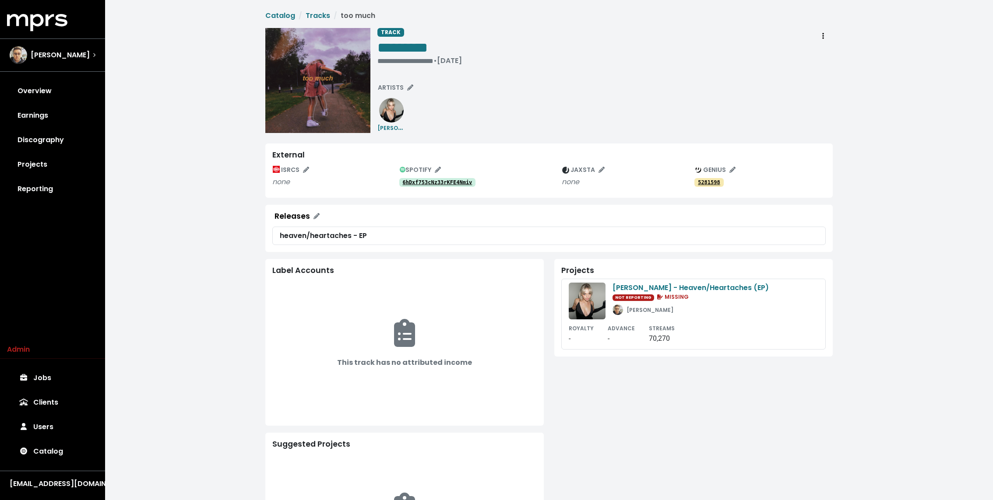
click at [421, 184] on tt "6hDxf753cNz33rKFE4Nmiv" at bounding box center [437, 182] width 70 height 6
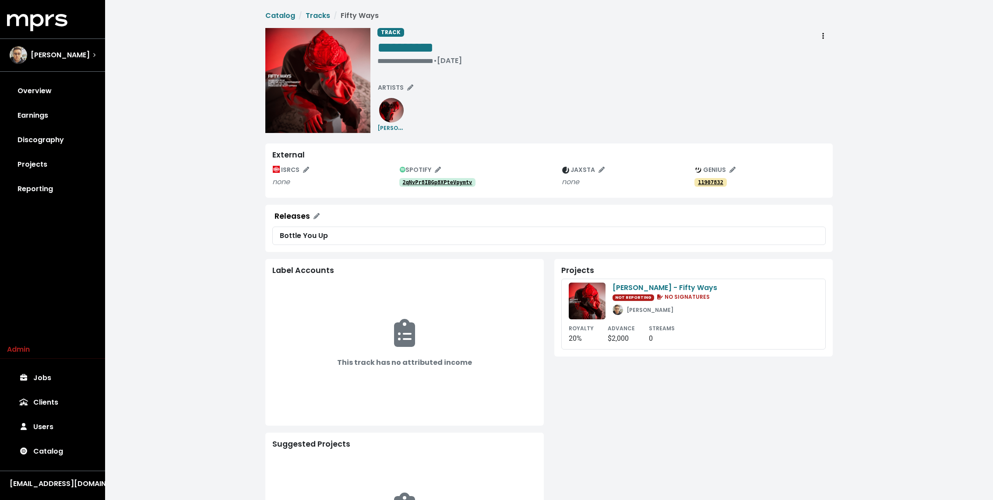
click at [419, 184] on tt "2qNvPr8IBGp8XPteVpymtv" at bounding box center [437, 182] width 70 height 6
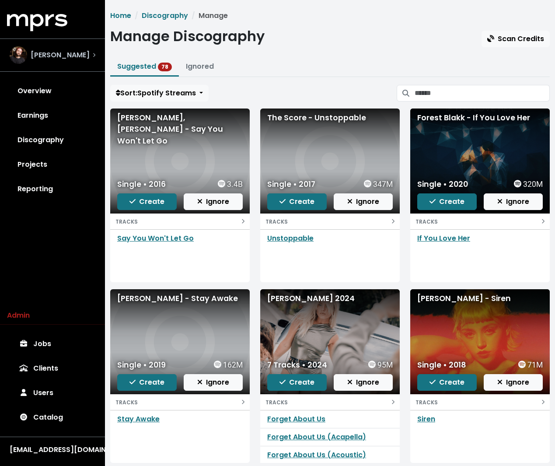
click at [68, 61] on div "[PERSON_NAME]" at bounding box center [50, 55] width 80 height 18
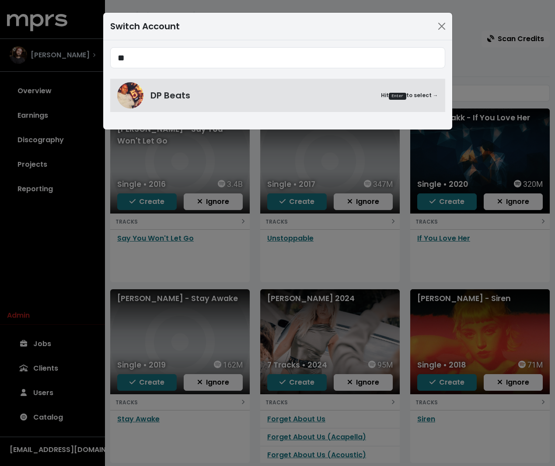
type input "**"
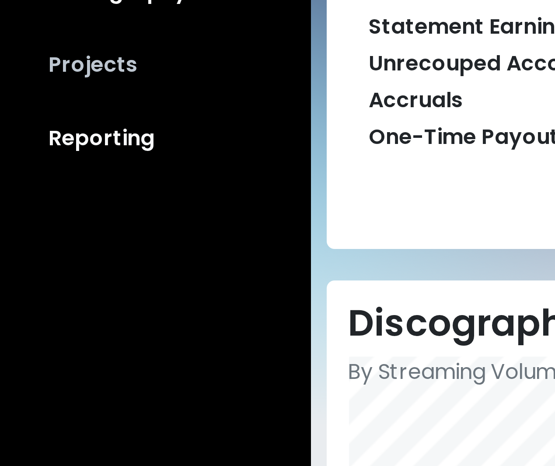
click at [35, 168] on link "Projects" at bounding box center [52, 164] width 91 height 25
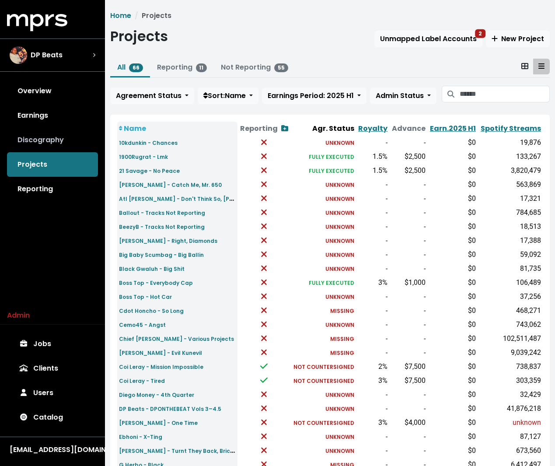
click at [53, 142] on link "Discography" at bounding box center [52, 140] width 91 height 25
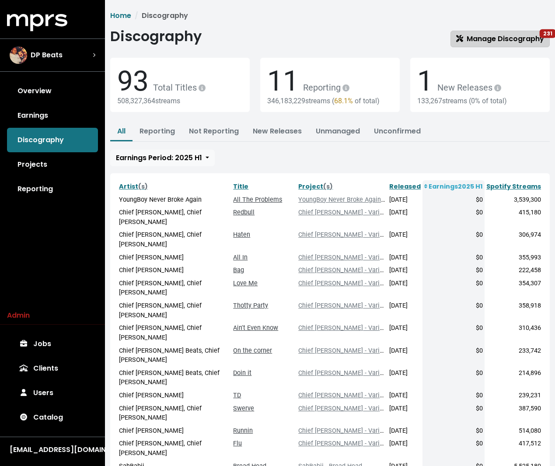
click at [511, 32] on link "Manage Discography 231" at bounding box center [500, 39] width 99 height 17
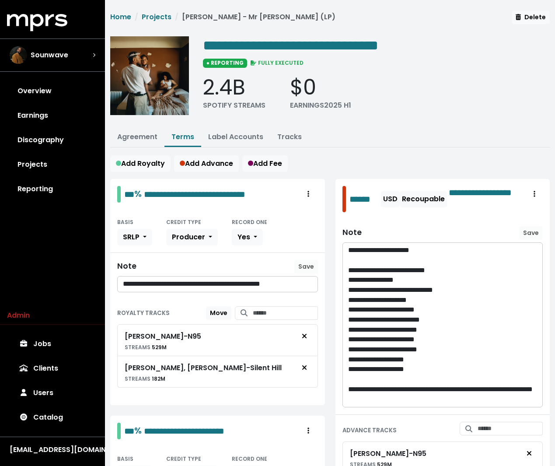
scroll to position [1065, 0]
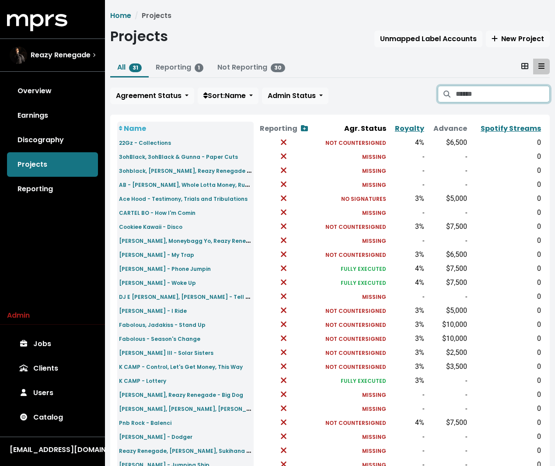
click at [521, 92] on input "Search projects" at bounding box center [503, 94] width 95 height 17
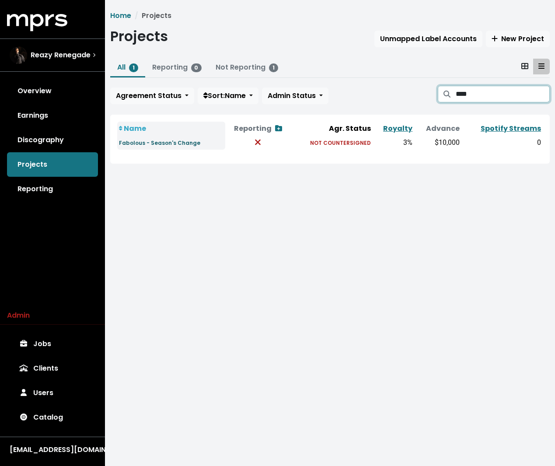
type input "****"
click at [143, 144] on small "Fabolous - Season's Change" at bounding box center [159, 142] width 81 height 7
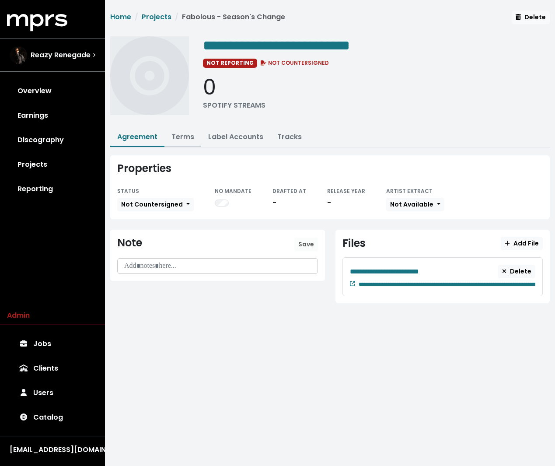
click at [187, 130] on button "Terms" at bounding box center [183, 137] width 37 height 19
click at [183, 135] on link "Terms" at bounding box center [183, 137] width 23 height 10
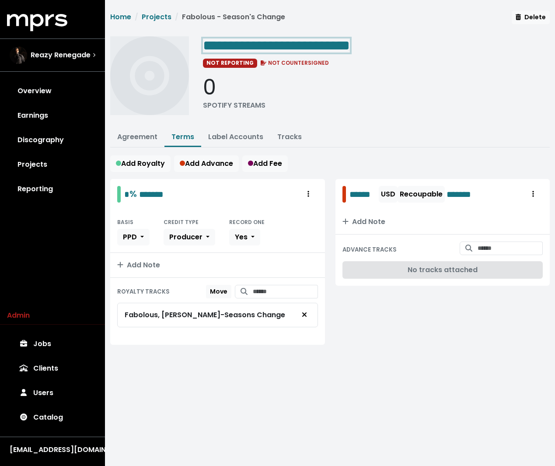
click at [324, 39] on span "**********" at bounding box center [276, 46] width 147 height 14
click at [341, 44] on span "**********" at bounding box center [276, 46] width 147 height 14
click at [358, 123] on div "**********" at bounding box center [330, 187] width 450 height 352
click at [275, 133] on button "Tracks" at bounding box center [289, 137] width 39 height 19
click at [280, 135] on link "Tracks" at bounding box center [289, 137] width 25 height 10
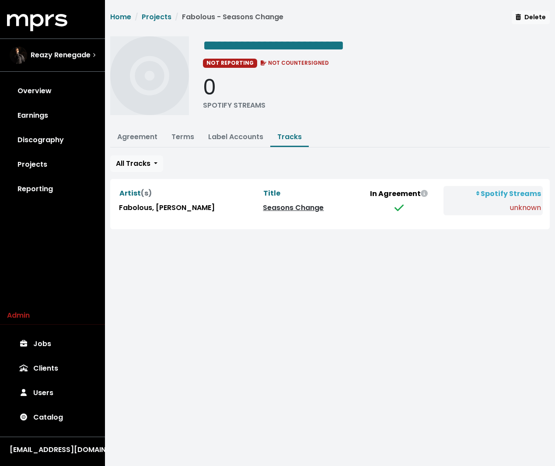
click at [263, 207] on link "Seasons Change" at bounding box center [293, 208] width 61 height 10
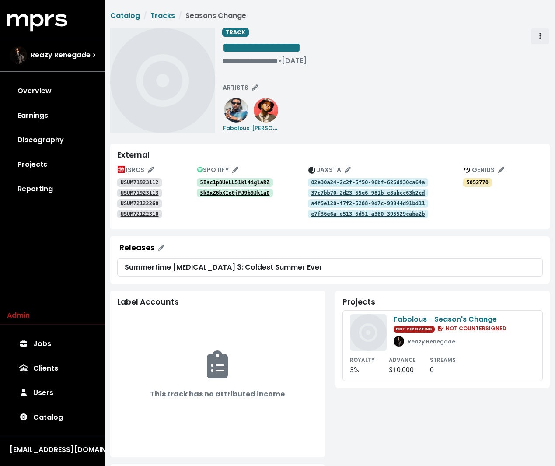
click at [539, 30] on button "Track actions" at bounding box center [540, 36] width 19 height 17
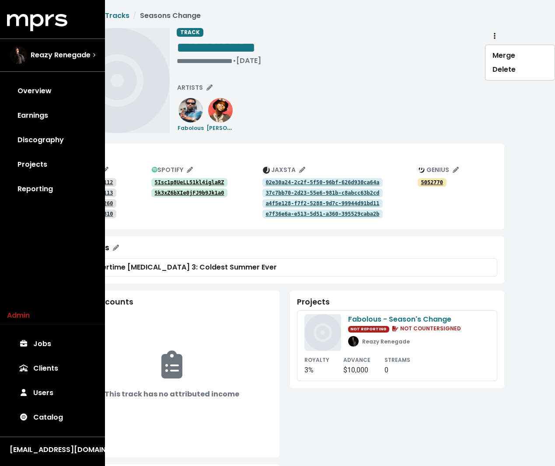
click at [349, 63] on div "**********" at bounding box center [341, 48] width 328 height 41
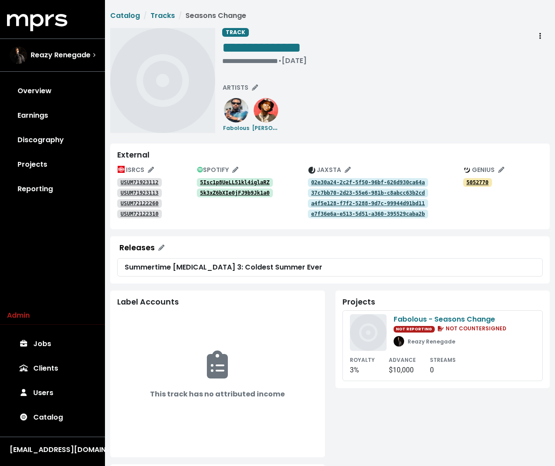
click at [375, 94] on div "**********" at bounding box center [386, 80] width 328 height 105
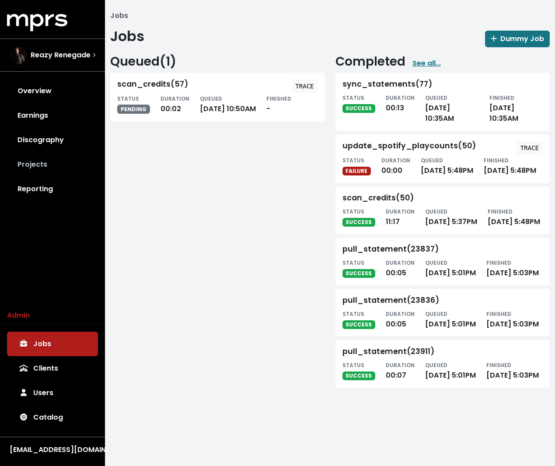
click at [57, 160] on link "Projects" at bounding box center [52, 164] width 91 height 25
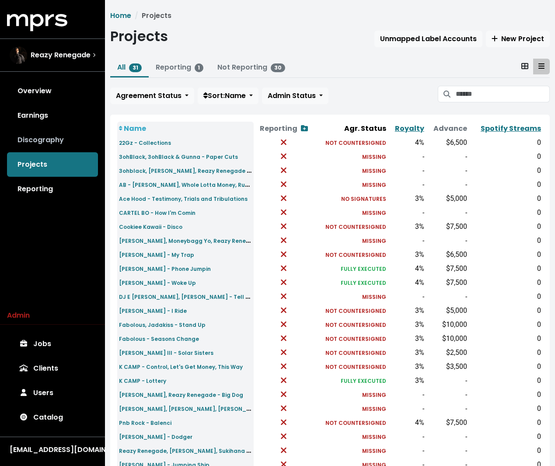
click at [47, 136] on link "Discography" at bounding box center [52, 140] width 91 height 25
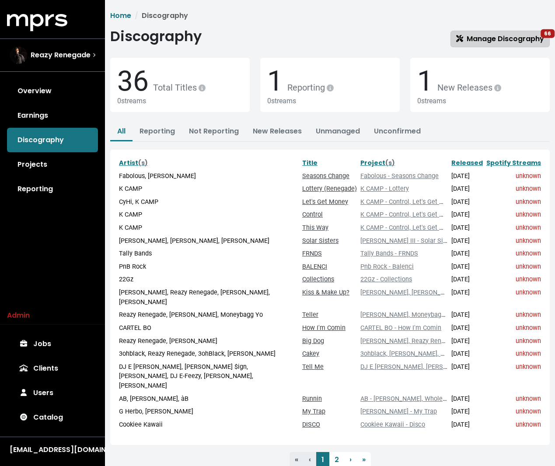
click at [480, 41] on span "Manage Discography 66" at bounding box center [500, 39] width 88 height 10
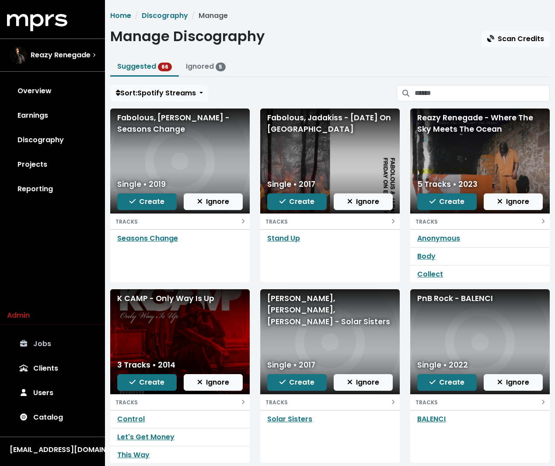
click at [42, 340] on link "Jobs" at bounding box center [52, 344] width 91 height 25
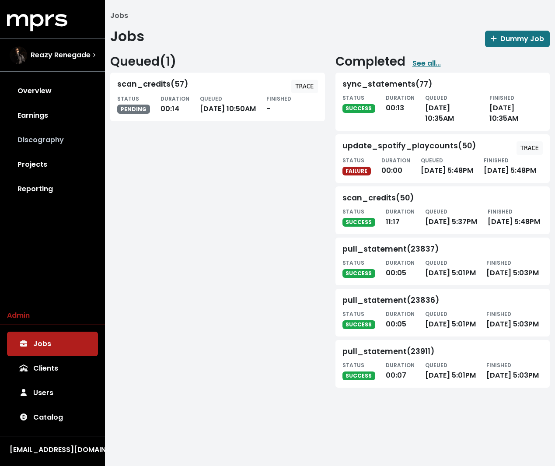
click at [55, 139] on link "Discography" at bounding box center [52, 140] width 91 height 25
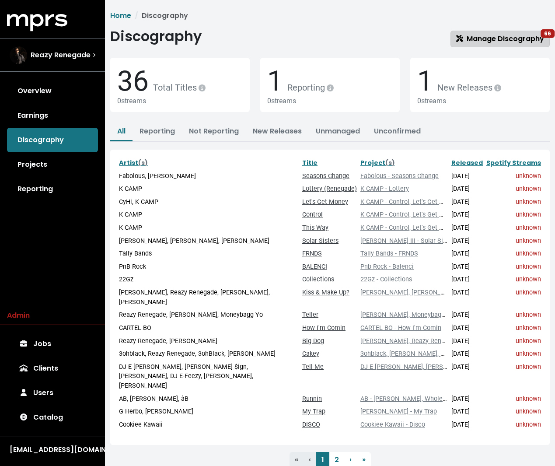
click at [510, 30] on div "Discography Manage Discography 66" at bounding box center [330, 37] width 440 height 19
click at [503, 32] on link "Manage Discography 66" at bounding box center [500, 39] width 99 height 17
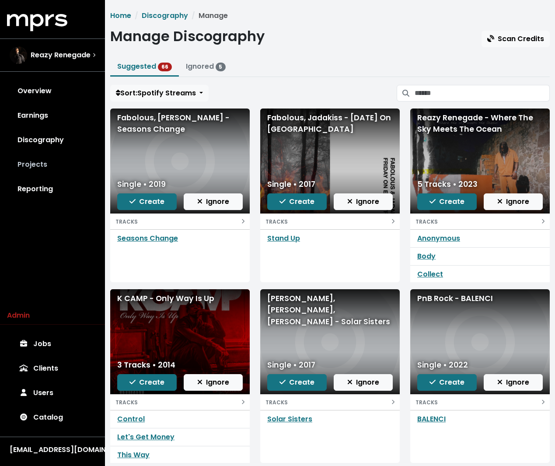
click at [60, 152] on link "Projects" at bounding box center [52, 164] width 91 height 25
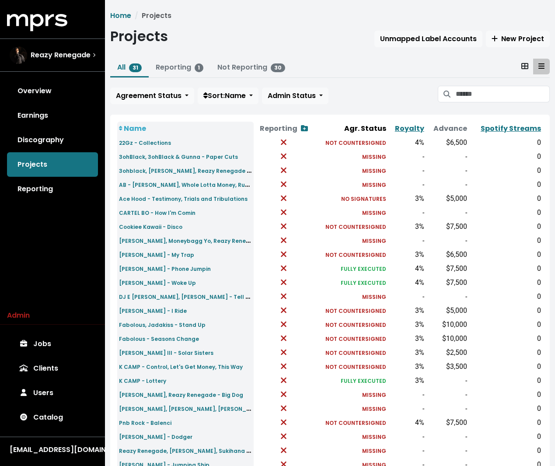
click at [58, 331] on div "Admin Jobs Clients Users Catalog" at bounding box center [52, 369] width 105 height 119
click at [49, 339] on link "Jobs" at bounding box center [52, 344] width 91 height 25
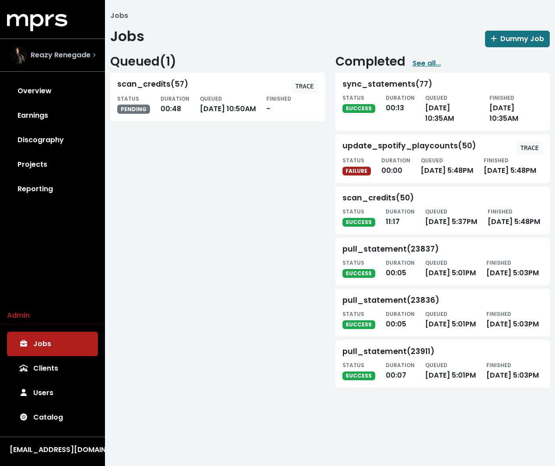
click at [62, 46] on div "Reazy Renegade" at bounding box center [50, 55] width 81 height 18
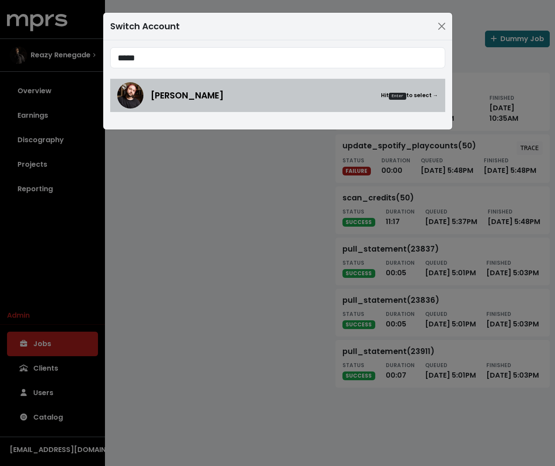
type input "*****"
click at [174, 102] on span "Steven Solomon" at bounding box center [188, 95] width 74 height 13
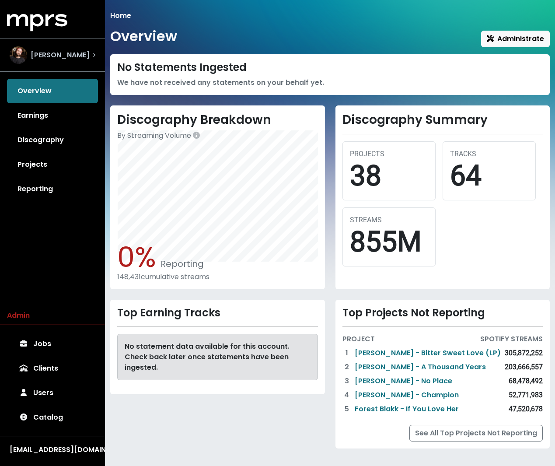
click at [78, 55] on span "Steven Solomon" at bounding box center [60, 55] width 59 height 11
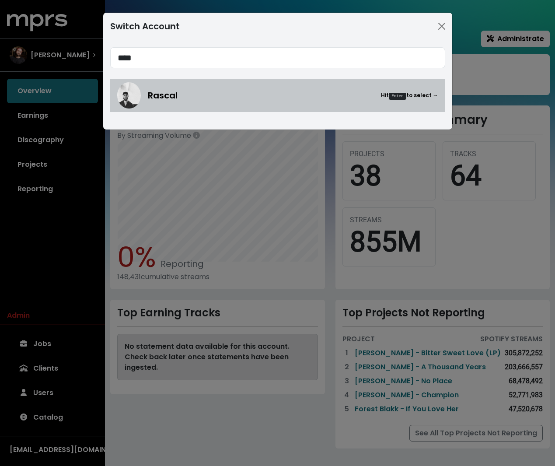
type input "****"
click at [167, 94] on span "Rascal" at bounding box center [163, 95] width 30 height 13
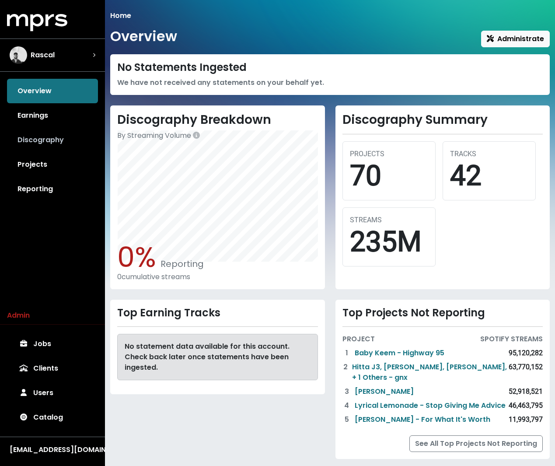
click at [57, 139] on link "Discography" at bounding box center [52, 140] width 91 height 25
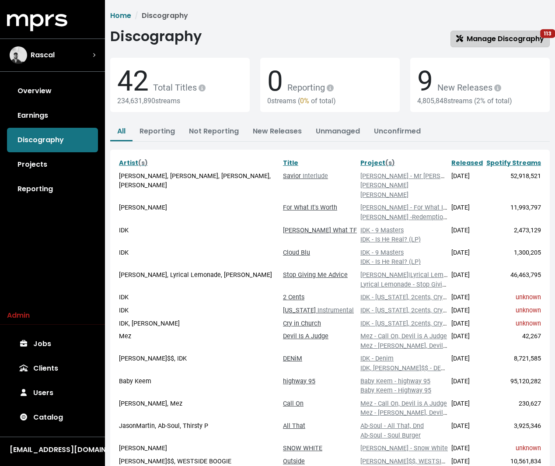
click at [491, 41] on span "Manage Discography 113" at bounding box center [500, 39] width 88 height 10
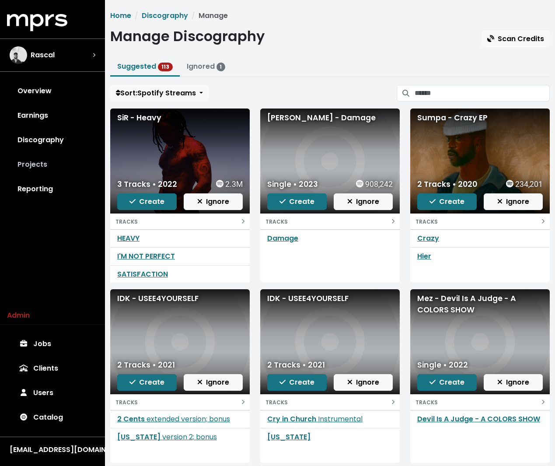
click at [53, 160] on link "Projects" at bounding box center [52, 164] width 91 height 25
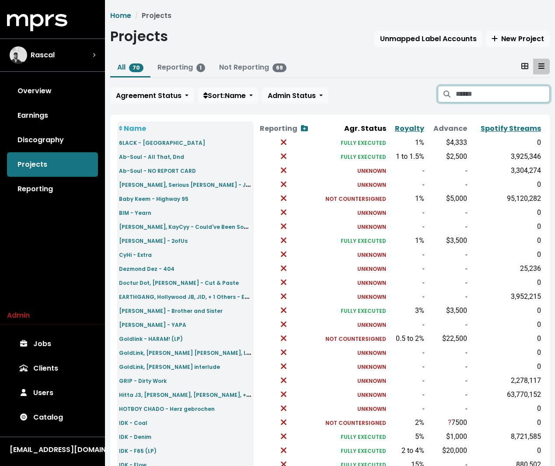
click at [492, 97] on input "Search projects" at bounding box center [503, 94] width 95 height 17
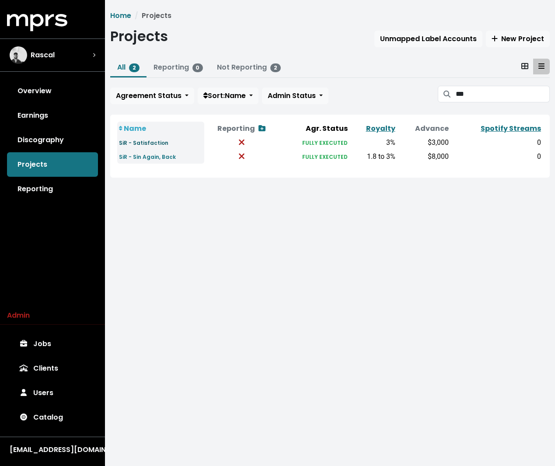
click at [154, 139] on small "SiR - Satisfaction" at bounding box center [143, 142] width 49 height 7
click at [490, 88] on input "***" at bounding box center [503, 94] width 95 height 17
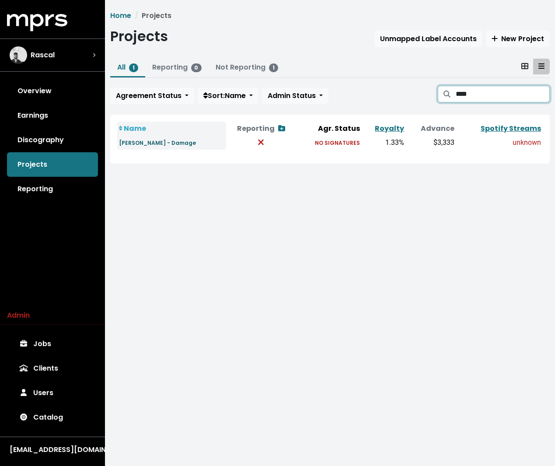
type input "****"
click at [156, 143] on small "[PERSON_NAME] - Damage" at bounding box center [157, 142] width 77 height 7
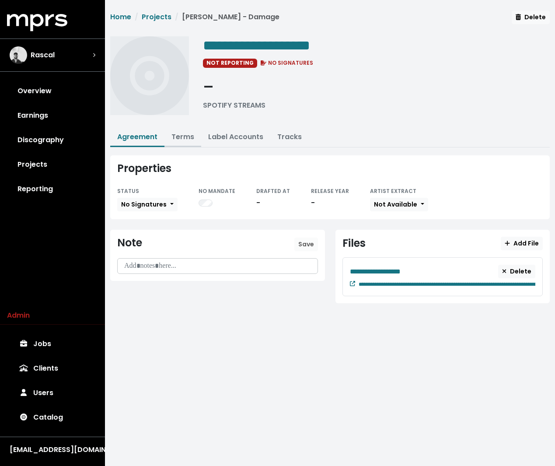
click at [179, 135] on link "Terms" at bounding box center [183, 137] width 23 height 10
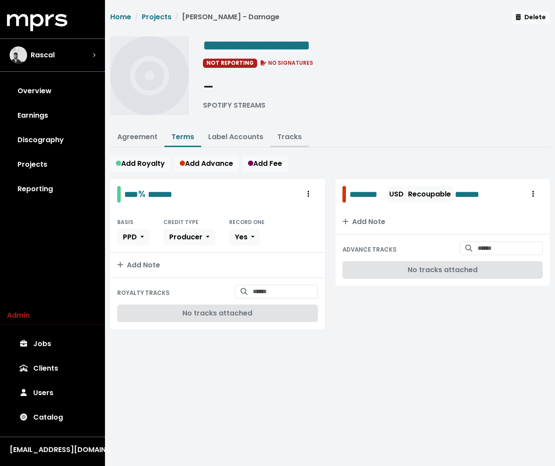
click at [280, 137] on link "Tracks" at bounding box center [289, 137] width 25 height 10
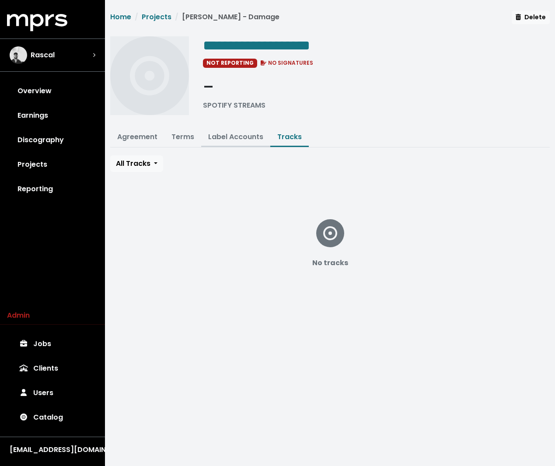
click at [245, 136] on link "Label Accounts" at bounding box center [235, 137] width 55 height 10
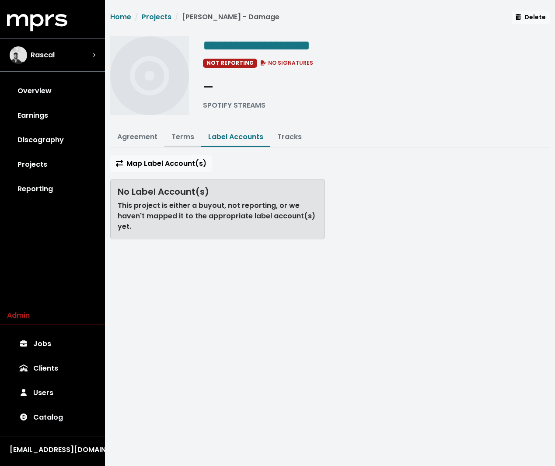
click at [173, 139] on link "Terms" at bounding box center [183, 137] width 23 height 10
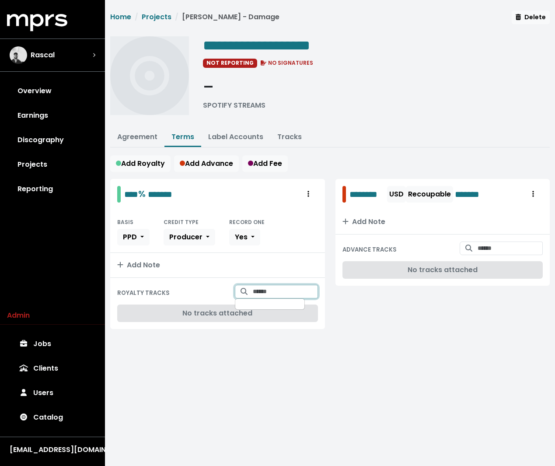
click at [279, 289] on input "Search for tracks by title and link them to this royalty" at bounding box center [285, 292] width 65 height 14
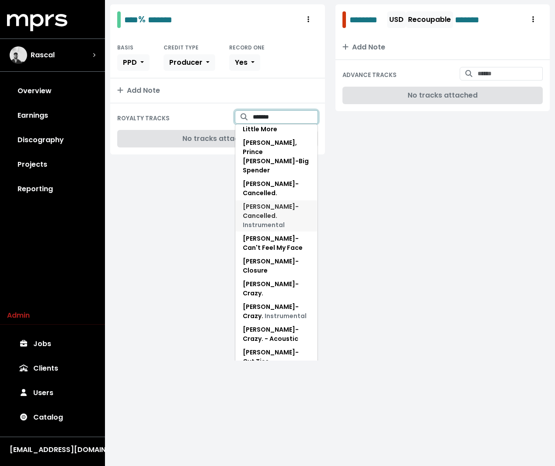
scroll to position [179, 0]
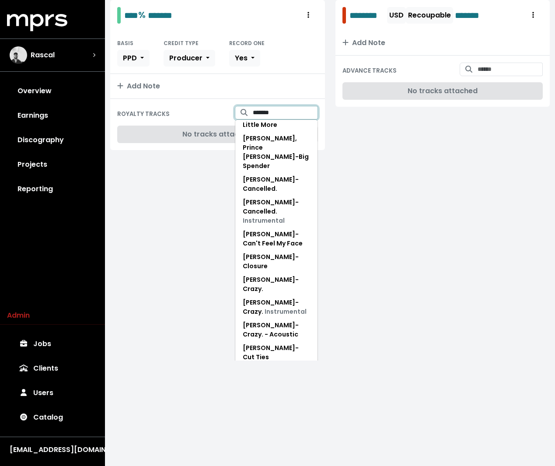
type input "*******"
click at [258, 366] on span "[PERSON_NAME] - Damage" at bounding box center [271, 375] width 56 height 18
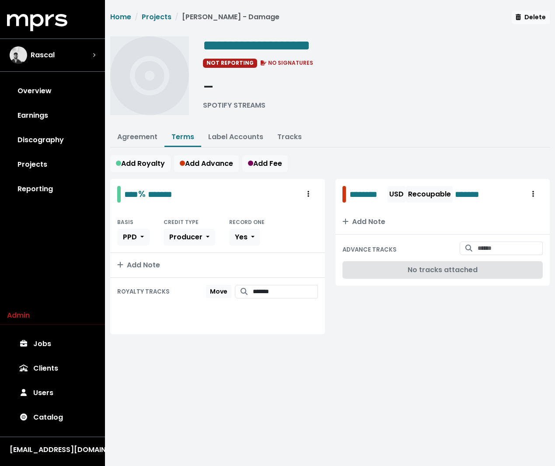
scroll to position [0, 0]
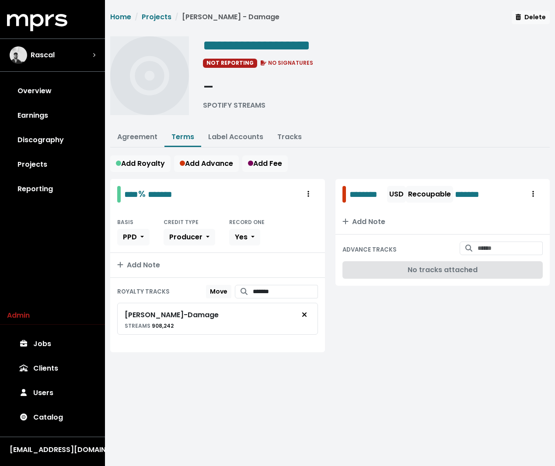
click at [200, 384] on html "**********" at bounding box center [277, 192] width 555 height 384
click at [163, 22] on nav "Home Projects [PERSON_NAME] - Damage" at bounding box center [194, 21] width 169 height 18
click at [162, 17] on link "Projects" at bounding box center [157, 17] width 30 height 10
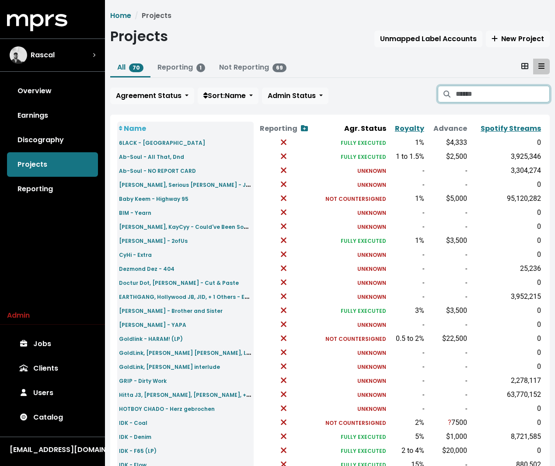
click at [490, 93] on input "Search projects" at bounding box center [503, 94] width 95 height 17
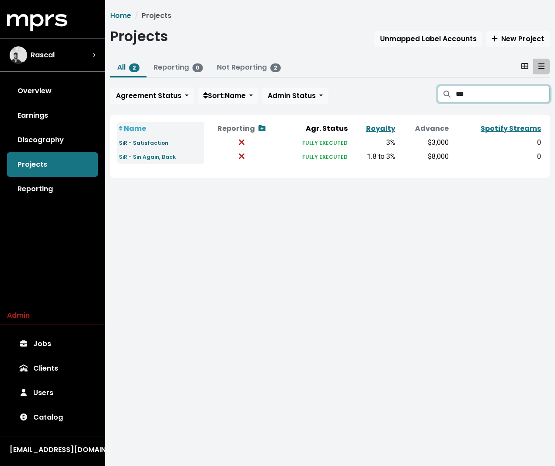
type input "***"
click at [150, 139] on small "SiR - Satisfaction" at bounding box center [143, 142] width 49 height 7
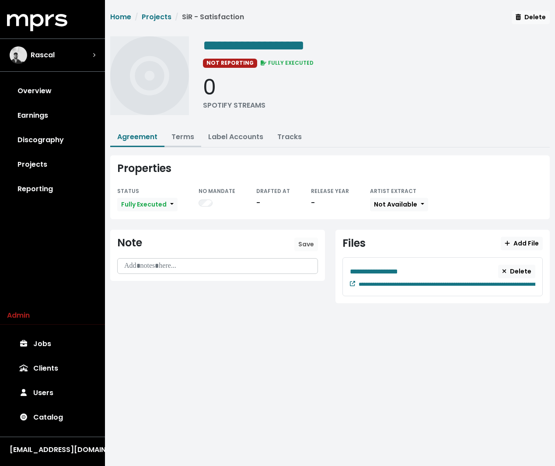
click at [179, 134] on link "Terms" at bounding box center [183, 137] width 23 height 10
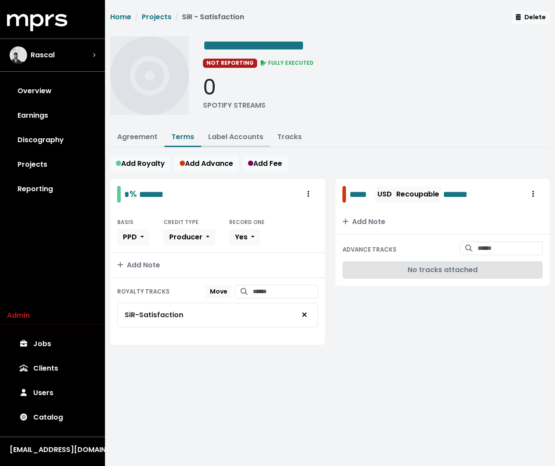
click at [213, 140] on button "Label Accounts" at bounding box center [235, 137] width 69 height 19
click at [178, 137] on link "Terms" at bounding box center [183, 137] width 23 height 10
click at [365, 95] on div "0 SPOTIFY STREAMS" at bounding box center [376, 93] width 347 height 36
click at [37, 154] on link "Projects" at bounding box center [52, 164] width 91 height 25
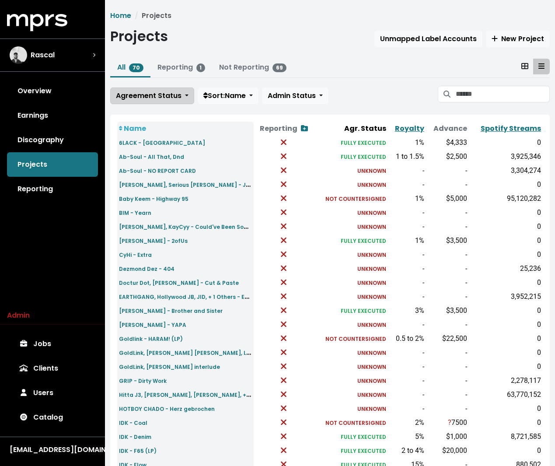
click at [136, 104] on div "All 70 Reporting 1 Not Reporting 69 Agreement Status Sort: Name Admin Status" at bounding box center [330, 83] width 440 height 49
click at [136, 84] on div "All 70 Reporting 1 Not Reporting 69 Agreement Status Sort: Name Admin Status" at bounding box center [330, 83] width 440 height 49
click at [133, 89] on button "Agreement Status" at bounding box center [152, 96] width 84 height 17
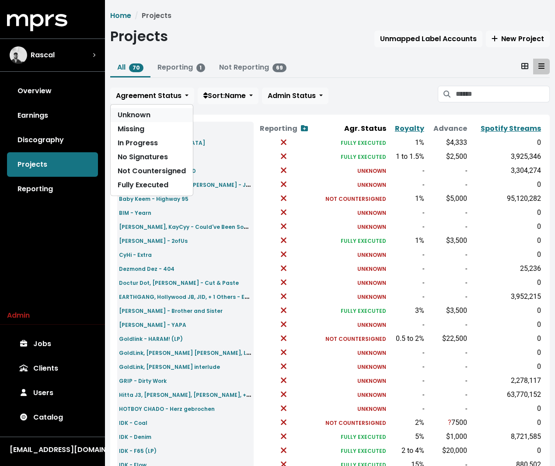
click at [129, 118] on link "Unknown" at bounding box center [152, 115] width 82 height 14
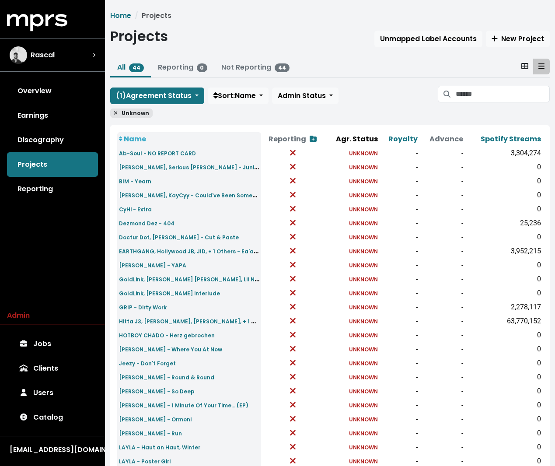
scroll to position [197, 0]
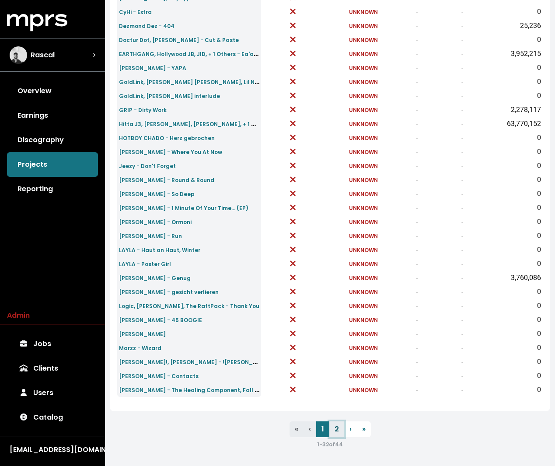
click at [335, 430] on link "2" at bounding box center [337, 429] width 15 height 16
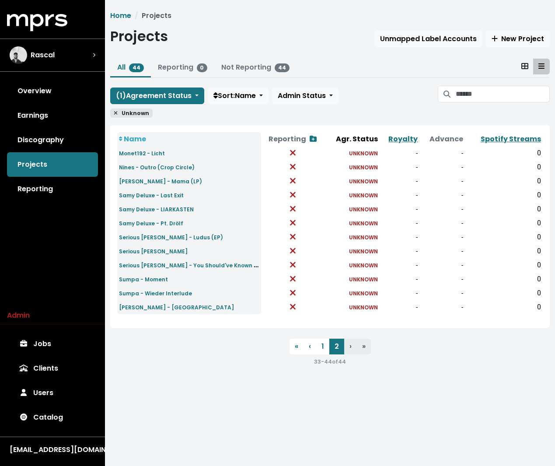
click at [115, 115] on icon at bounding box center [116, 112] width 4 height 5
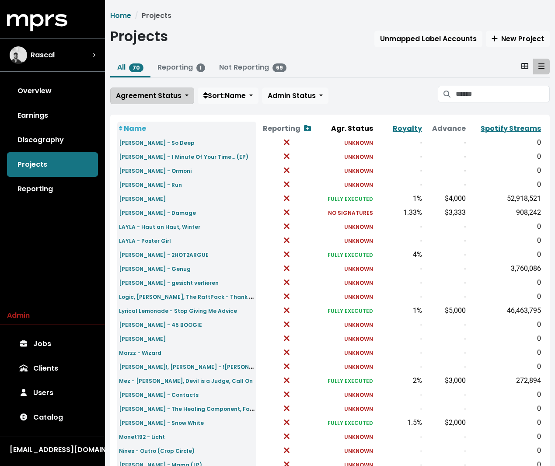
click at [144, 98] on span "Agreement Status" at bounding box center [149, 96] width 66 height 10
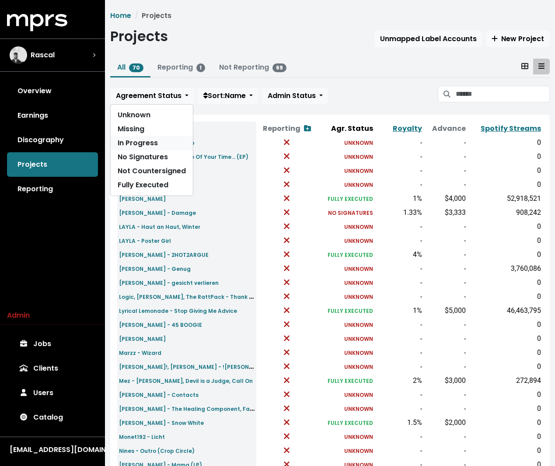
click at [129, 136] on link "In Progress" at bounding box center [152, 143] width 82 height 14
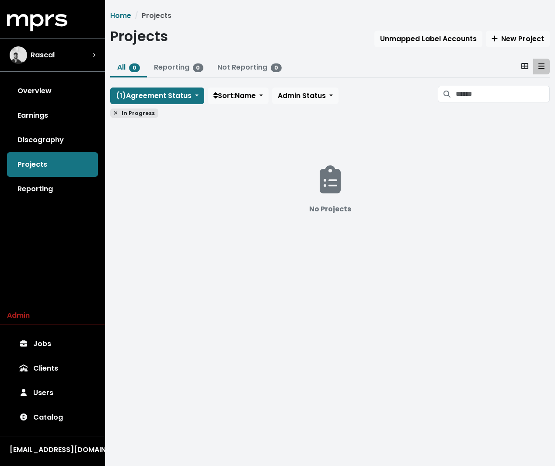
click at [114, 111] on icon at bounding box center [116, 112] width 4 height 5
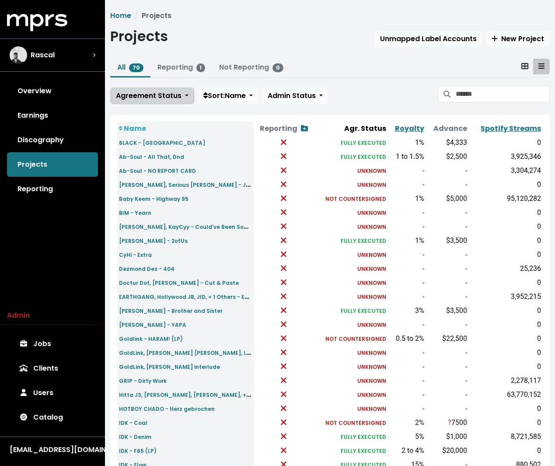
click at [147, 97] on span "Agreement Status" at bounding box center [149, 96] width 66 height 10
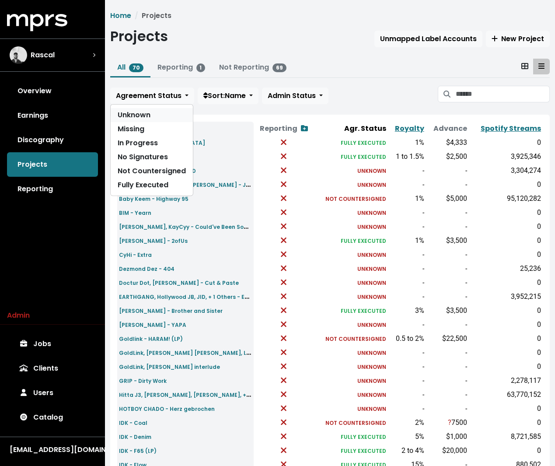
click at [136, 115] on link "Unknown" at bounding box center [152, 115] width 82 height 14
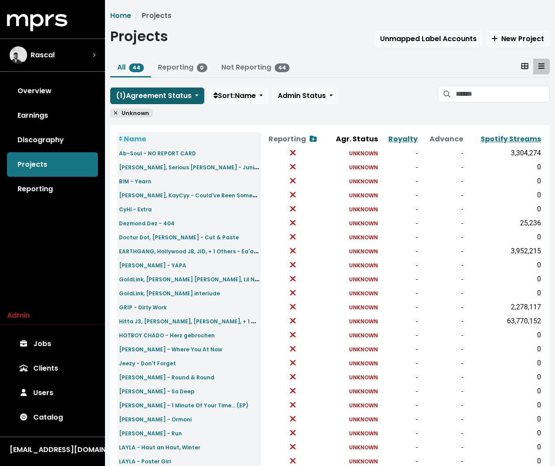
click at [154, 95] on span "( 1 ) Agreement Status" at bounding box center [154, 96] width 76 height 10
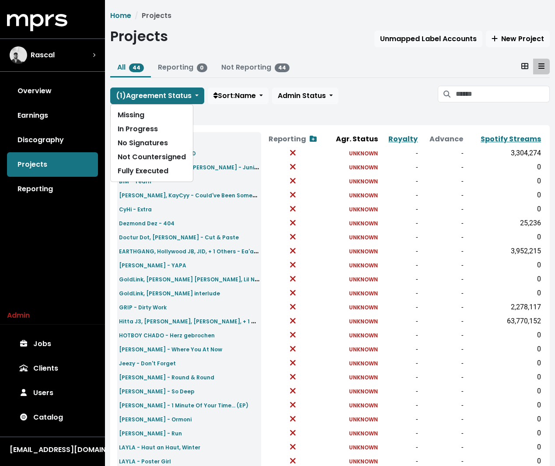
click at [319, 67] on ul "All 44 Reporting 0 Not Reporting 44" at bounding box center [330, 68] width 440 height 19
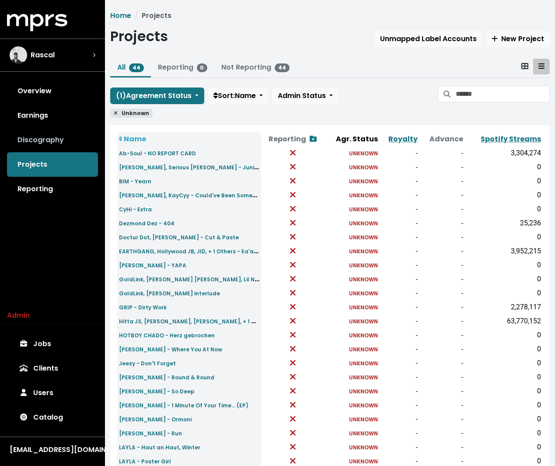
click at [40, 139] on link "Discography" at bounding box center [52, 140] width 91 height 25
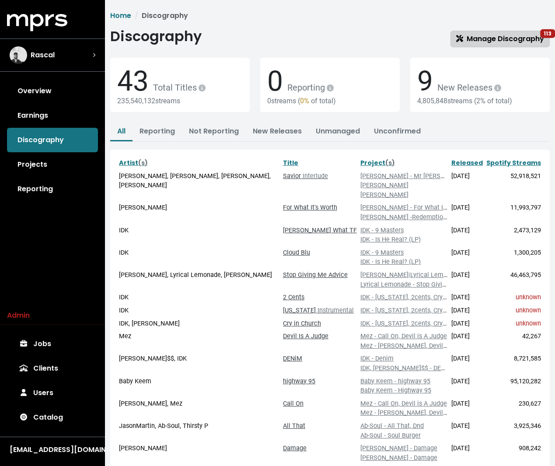
click at [531, 40] on span "Manage Discography 113" at bounding box center [500, 39] width 88 height 10
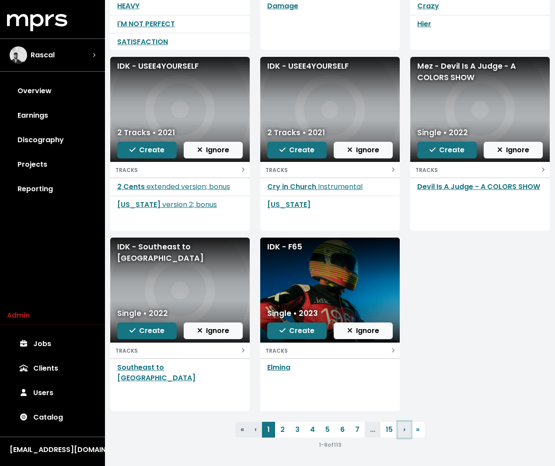
click at [404, 430] on span "›" at bounding box center [405, 430] width 2 height 10
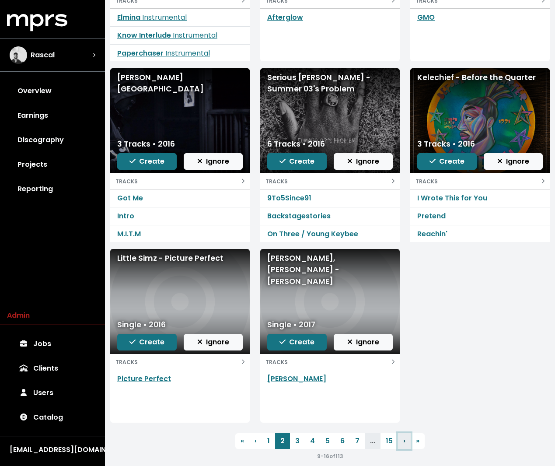
scroll to position [232, 0]
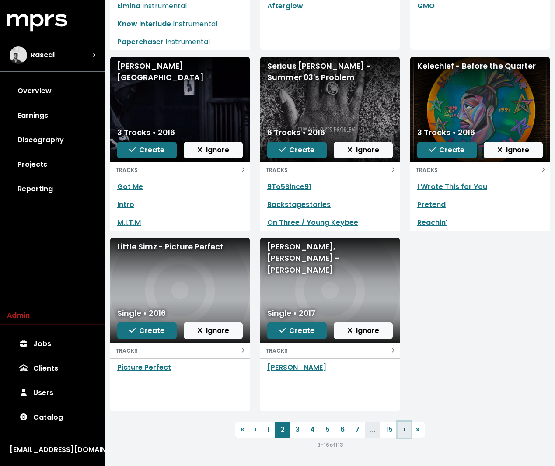
click at [404, 430] on span "›" at bounding box center [405, 430] width 2 height 10
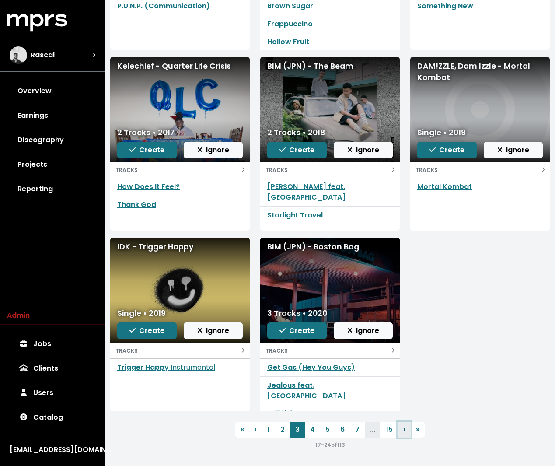
scroll to position [231, 0]
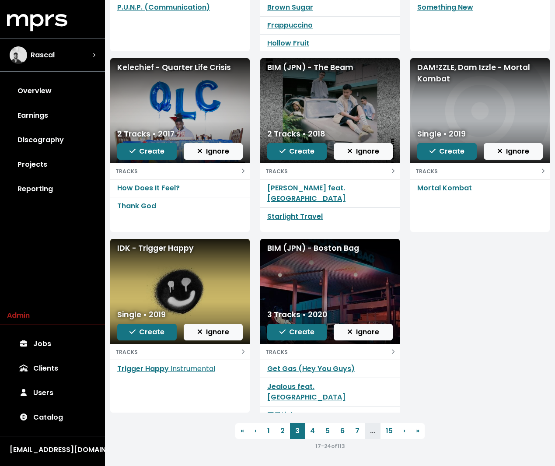
click at [463, 358] on div "PUNPEE - P.U.N.P. (Communication) Single • 2017 Create Ignore TRACKS P.U.N.P. (…" at bounding box center [330, 148] width 450 height 542
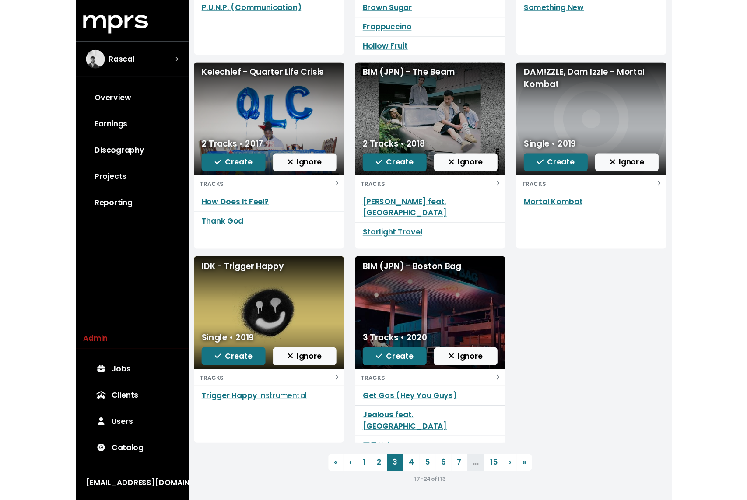
scroll to position [0, 0]
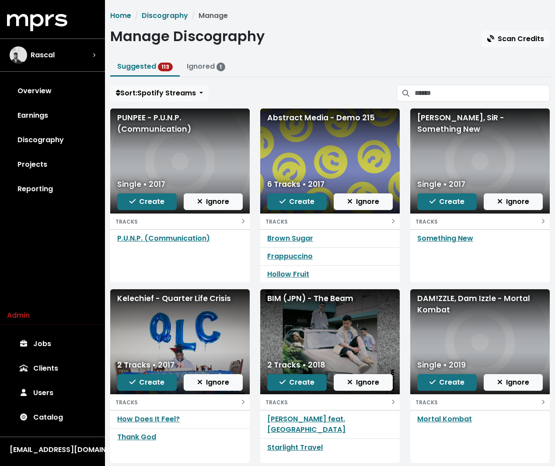
click at [316, 75] on ul "Suggested 113 Ignored 1" at bounding box center [330, 67] width 440 height 19
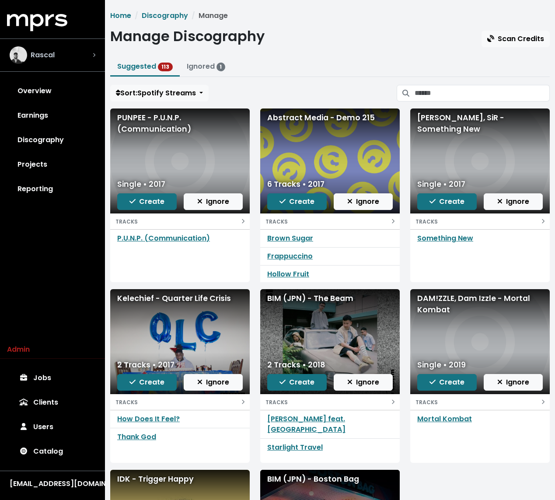
click at [64, 52] on div "Rascal" at bounding box center [53, 55] width 86 height 18
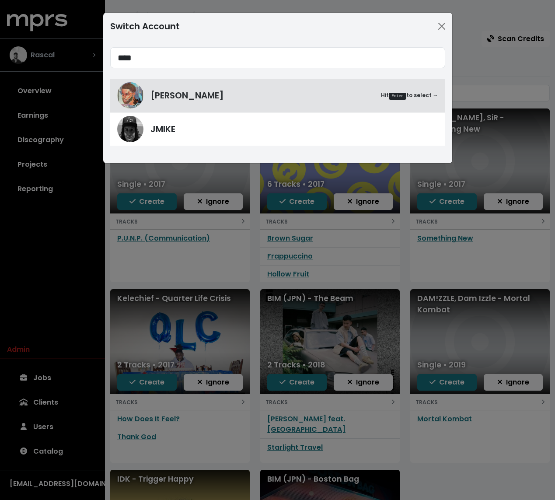
type input "****"
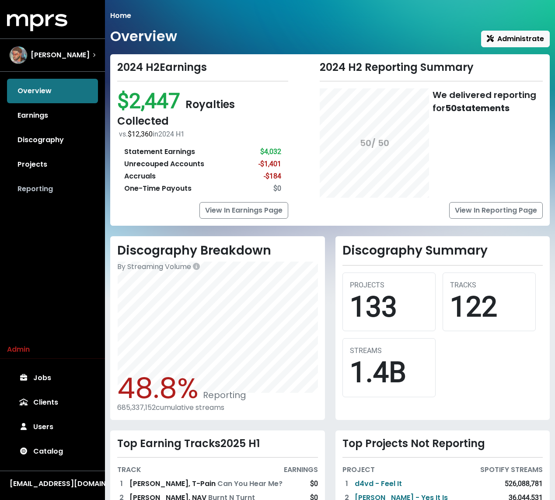
click at [33, 178] on link "Reporting" at bounding box center [52, 189] width 91 height 25
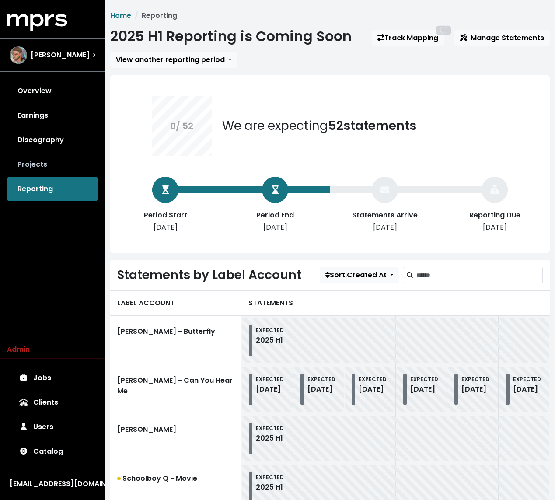
click at [39, 169] on link "Projects" at bounding box center [52, 164] width 91 height 25
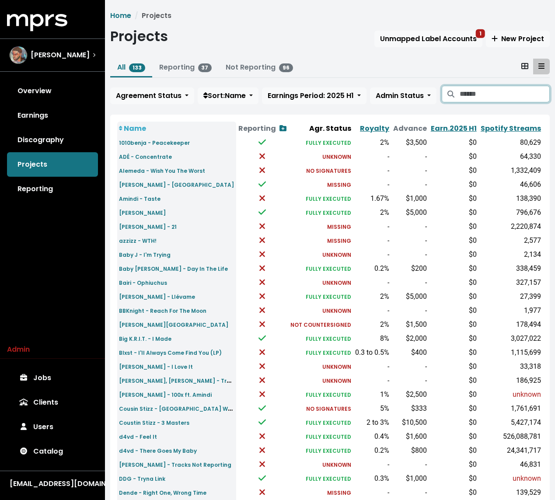
click at [509, 89] on input "Search projects" at bounding box center [505, 94] width 90 height 17
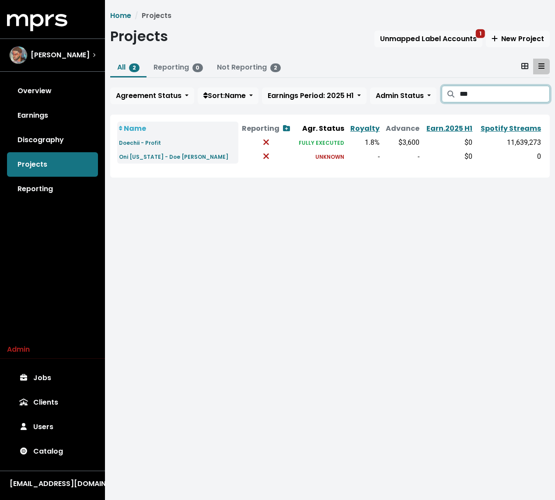
type input "***"
click at [54, 162] on div "Overview Earnings Discography Projects Reporting" at bounding box center [52, 140] width 105 height 123
click at [58, 65] on div "Mike Hector" at bounding box center [53, 55] width 100 height 32
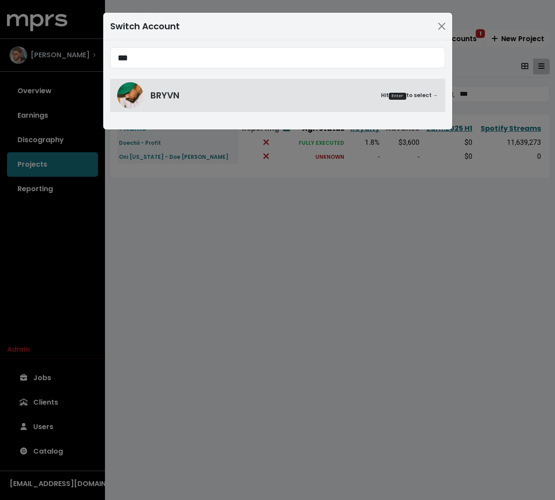
type input "***"
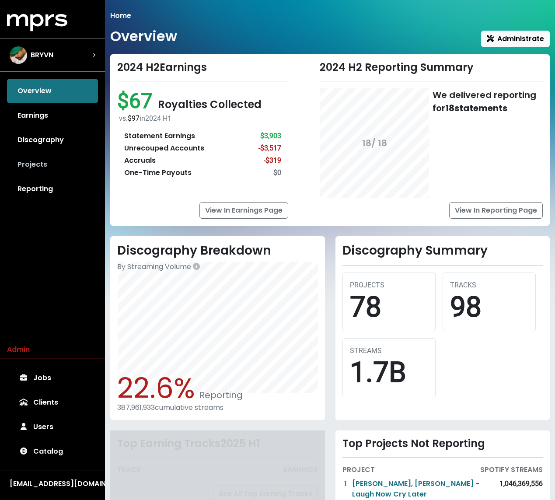
click at [35, 171] on link "Projects" at bounding box center [52, 164] width 91 height 25
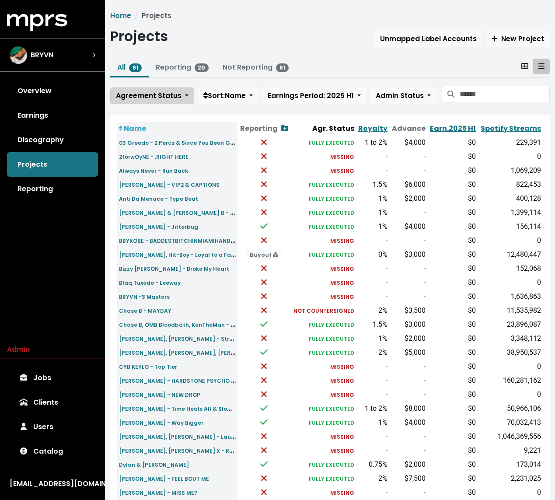
click at [151, 96] on span "Agreement Status" at bounding box center [149, 96] width 66 height 10
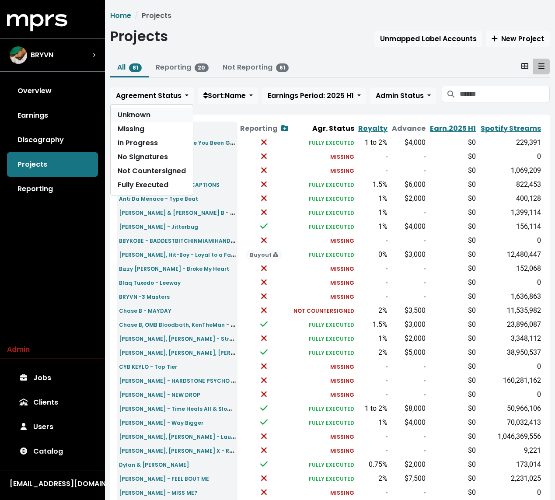
click at [130, 119] on link "Unknown" at bounding box center [152, 115] width 82 height 14
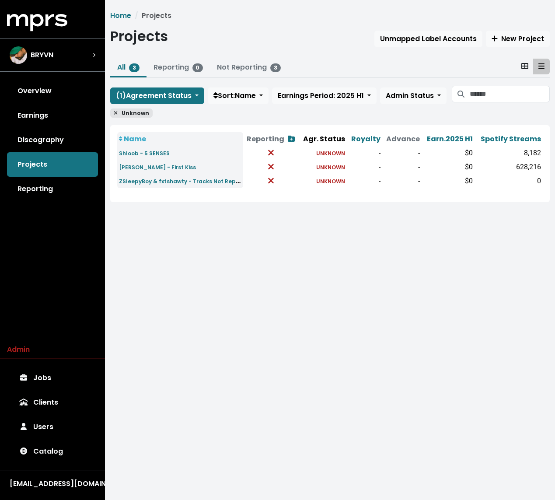
click at [109, 113] on div "Home Projects Projects Unmapped Label Accounts New Project All 3 Reporting 0 No…" at bounding box center [330, 107] width 450 height 192
click at [118, 112] on span "Unknown" at bounding box center [131, 113] width 42 height 9
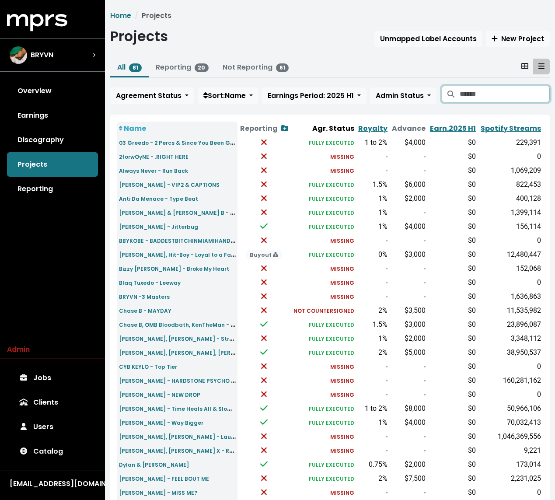
click at [472, 91] on input "Search projects" at bounding box center [505, 94] width 90 height 17
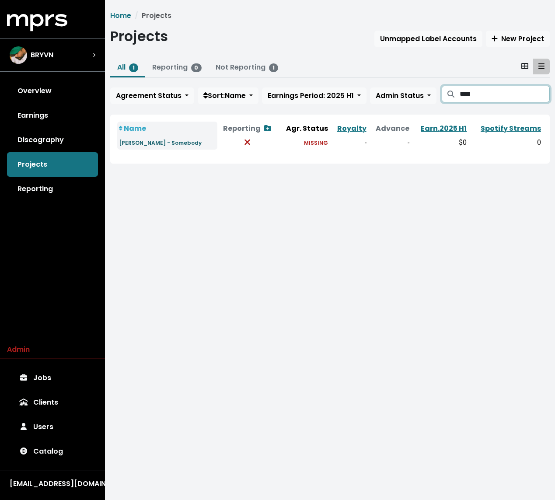
type input "****"
click at [132, 143] on small "Latto - Somebody" at bounding box center [160, 142] width 83 height 7
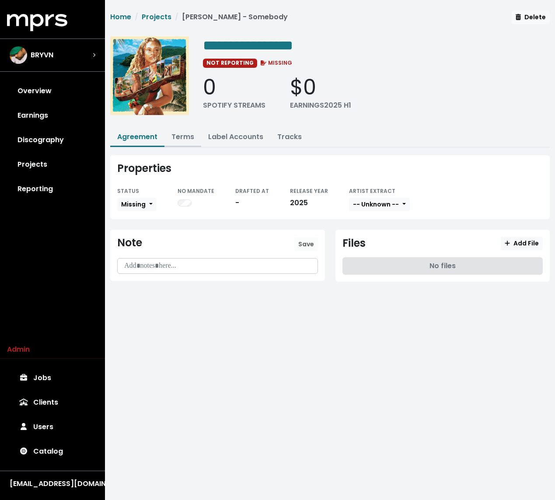
click at [186, 132] on link "Terms" at bounding box center [183, 137] width 23 height 10
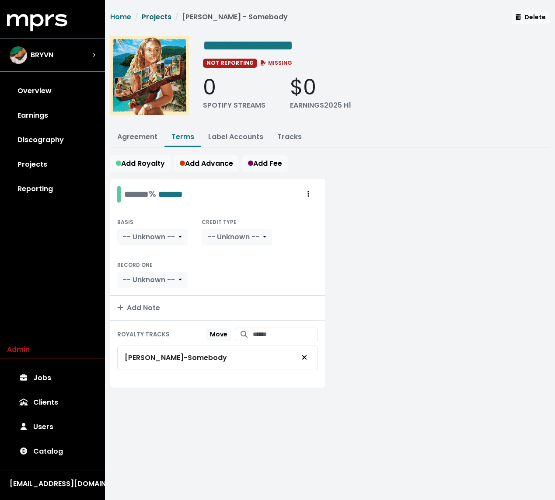
click at [166, 14] on link "Projects" at bounding box center [157, 17] width 30 height 10
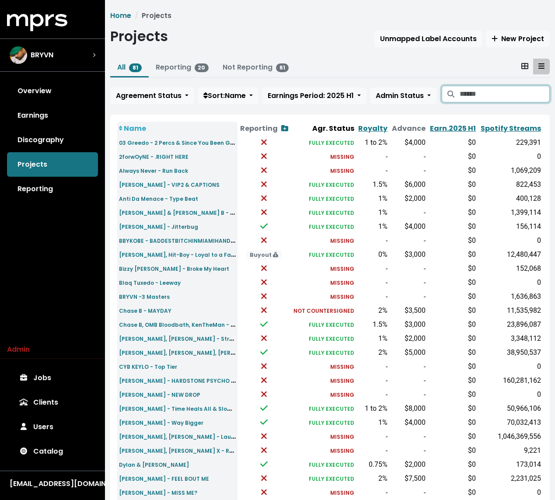
click at [491, 88] on input "Search projects" at bounding box center [505, 94] width 90 height 17
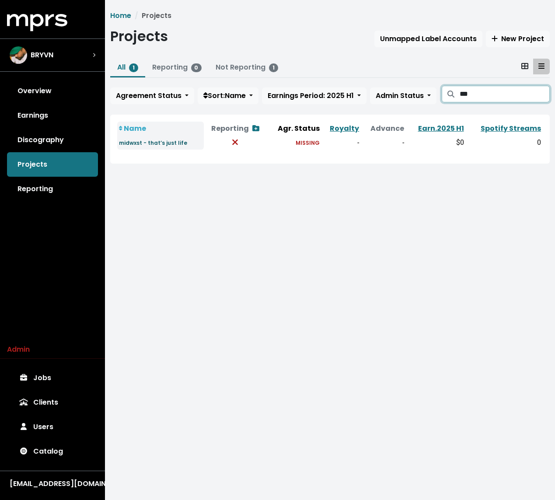
type input "***"
click at [163, 139] on small "midwxst - that’s just life" at bounding box center [153, 142] width 68 height 7
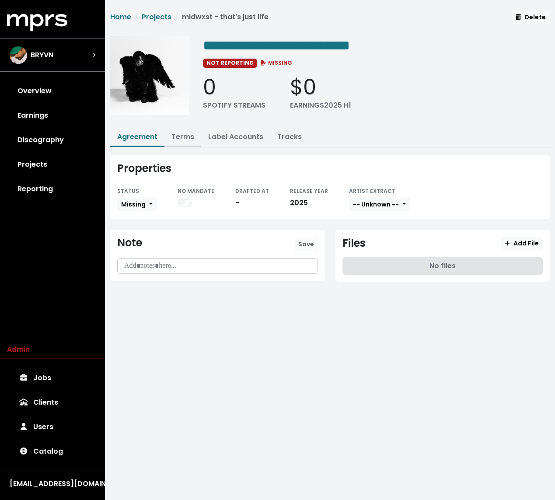
click at [190, 134] on link "Terms" at bounding box center [183, 137] width 23 height 10
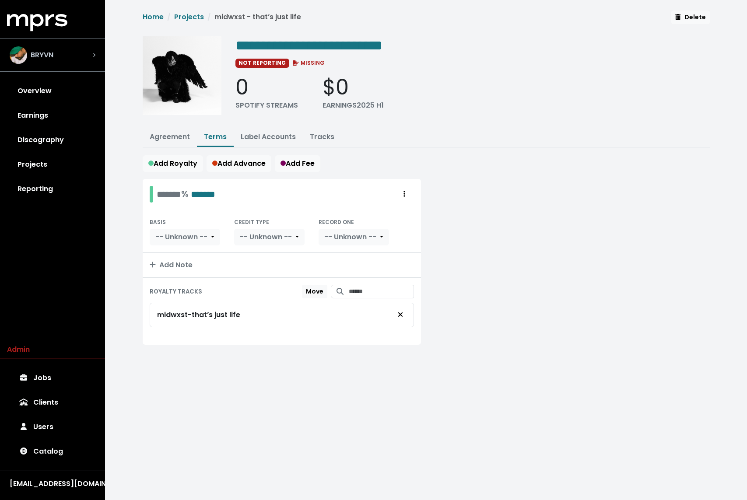
click at [34, 60] on span "BRYVN" at bounding box center [42, 55] width 23 height 11
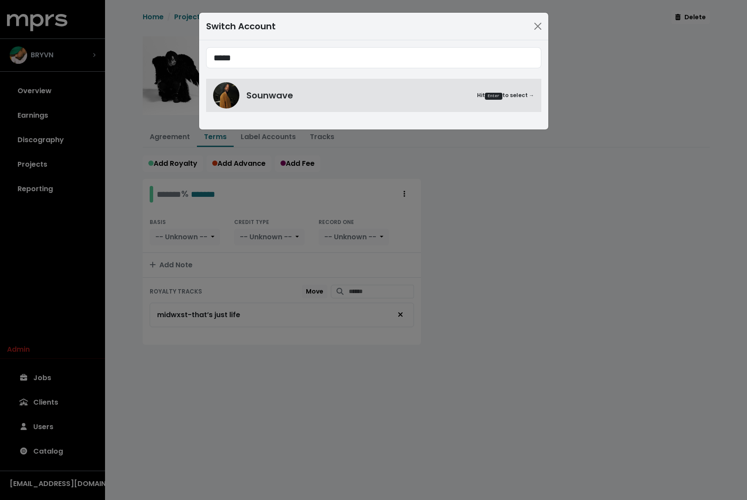
type input "*****"
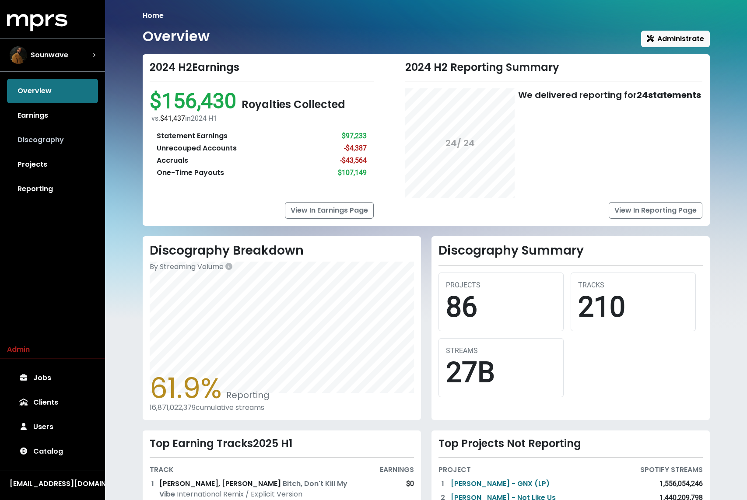
click at [32, 148] on link "Discography" at bounding box center [52, 140] width 91 height 25
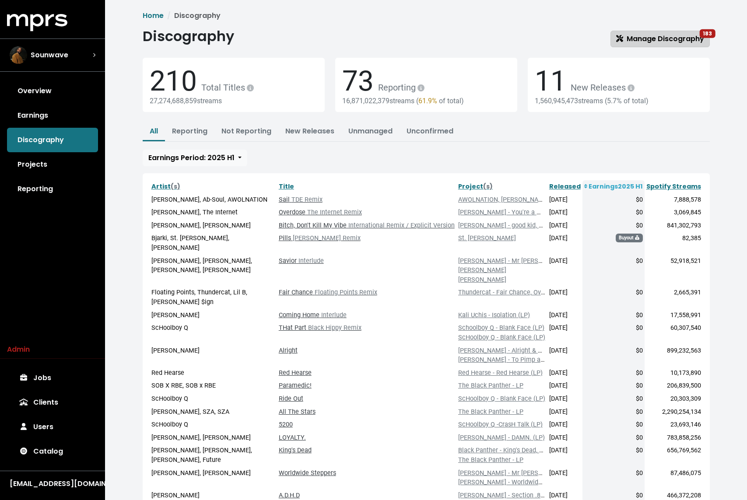
click at [555, 39] on link "Manage Discography 183" at bounding box center [660, 39] width 99 height 17
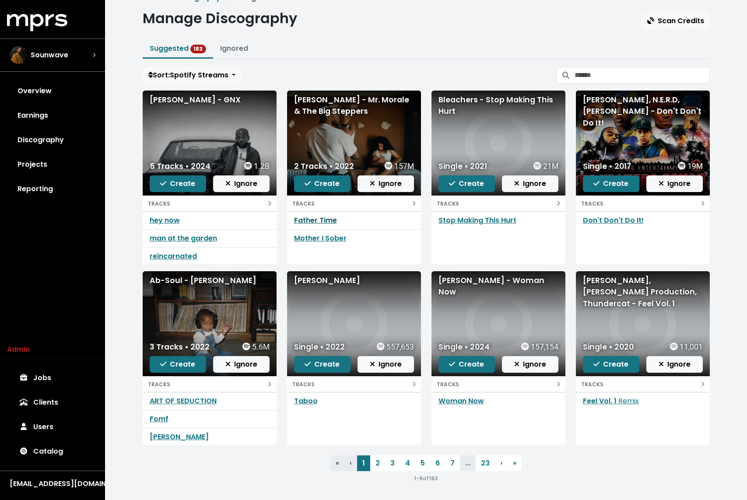
scroll to position [16, 0]
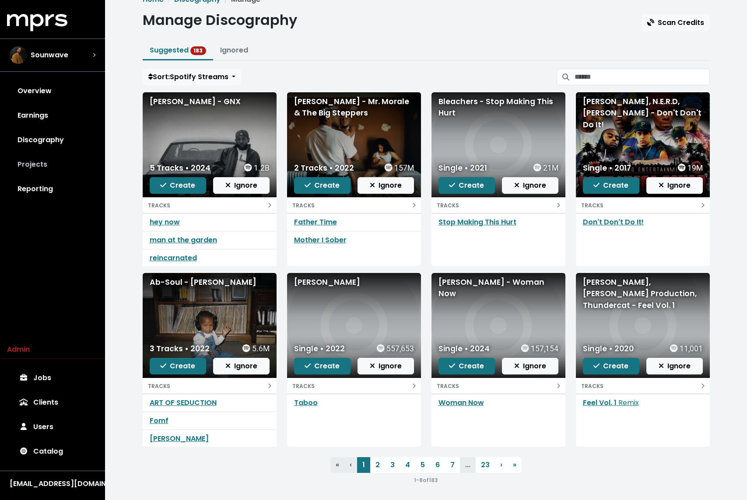
click at [59, 160] on link "Projects" at bounding box center [52, 164] width 91 height 25
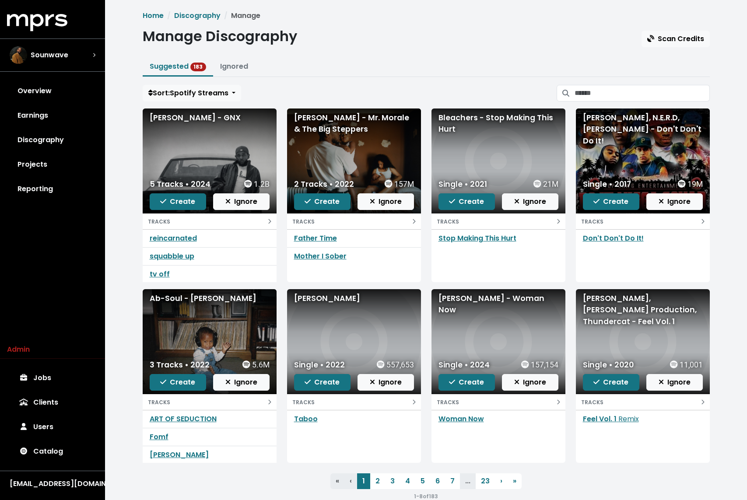
scroll to position [18, 0]
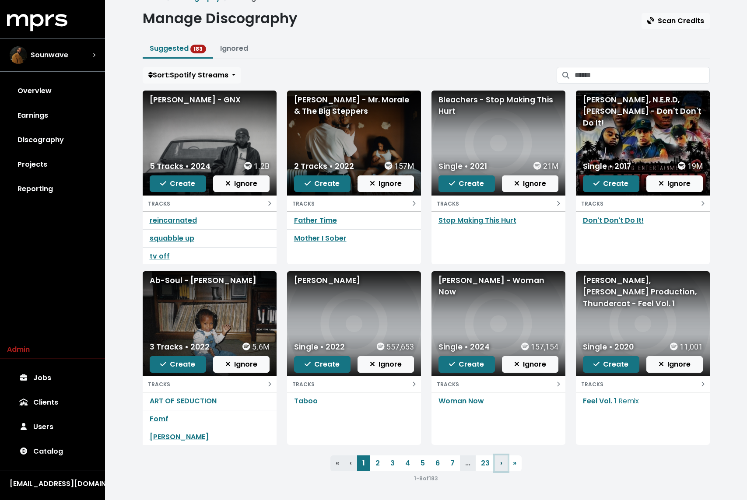
click at [498, 465] on link "› Next" at bounding box center [501, 464] width 13 height 16
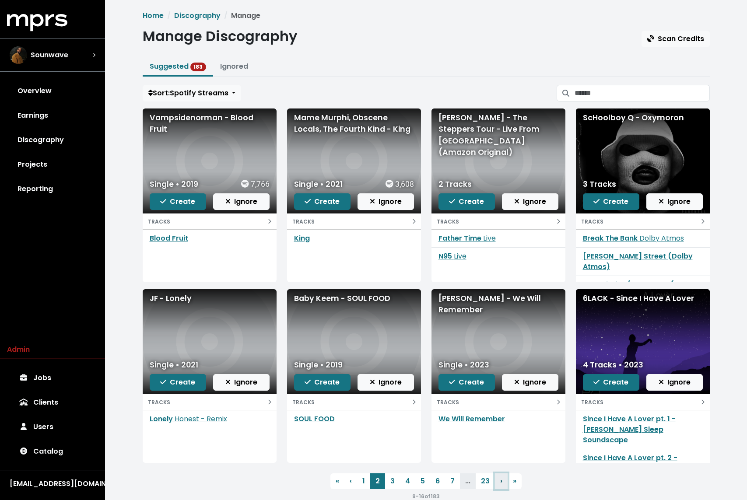
scroll to position [18, 0]
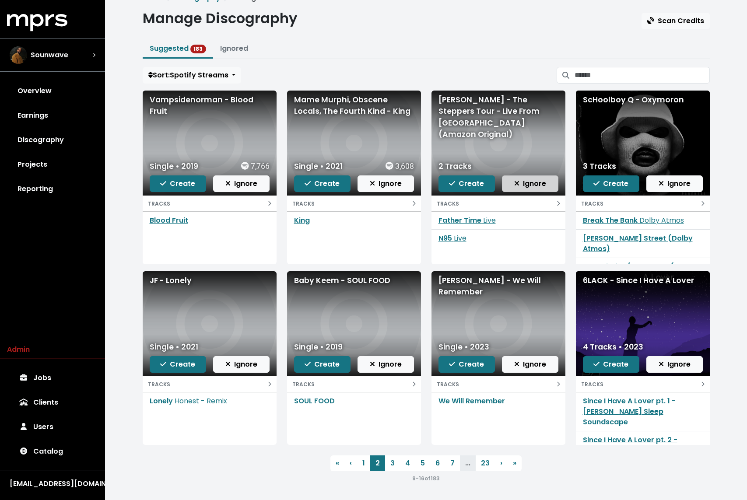
click at [537, 181] on span "Ignore" at bounding box center [530, 184] width 32 height 10
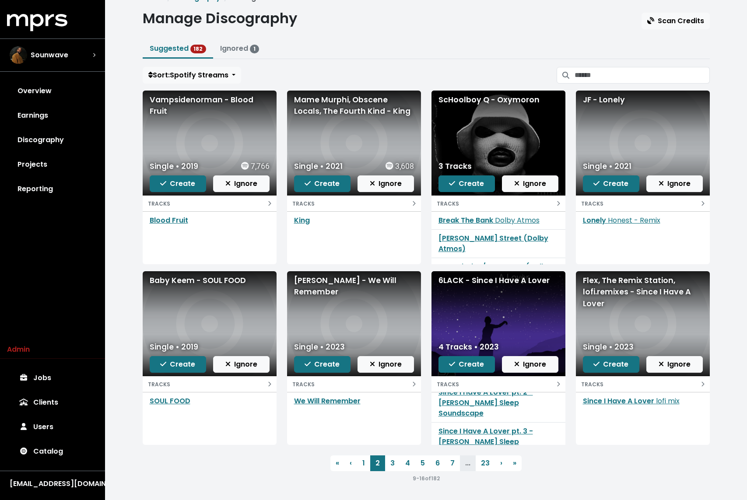
scroll to position [0, 0]
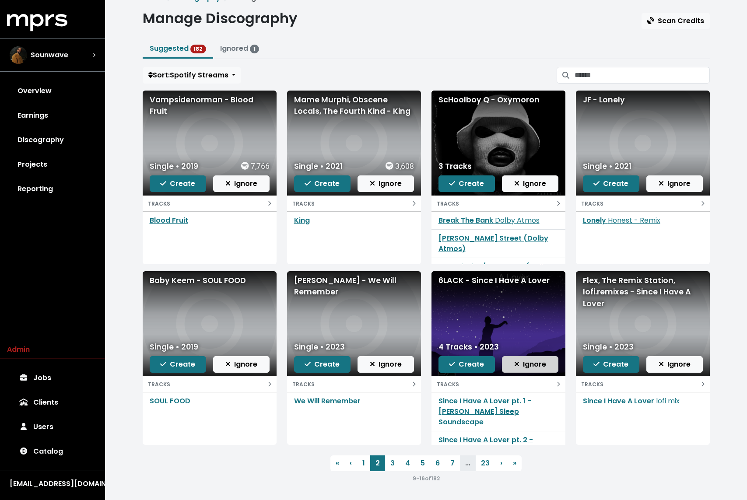
click at [534, 363] on span "Ignore" at bounding box center [530, 364] width 32 height 10
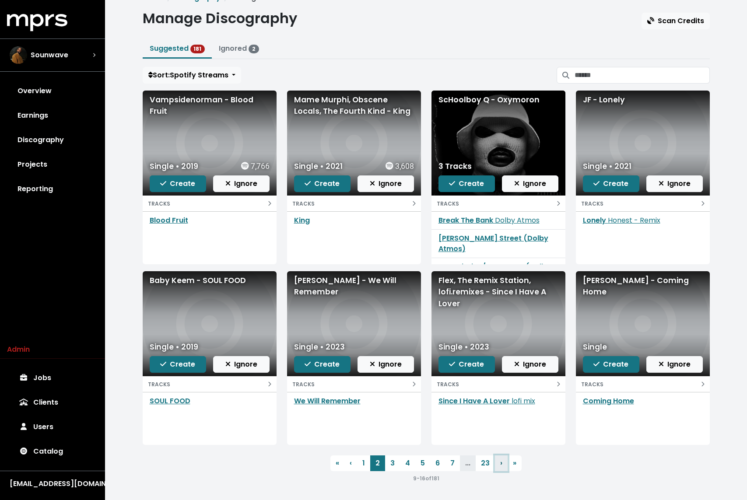
click at [502, 463] on link "› Next" at bounding box center [501, 464] width 13 height 16
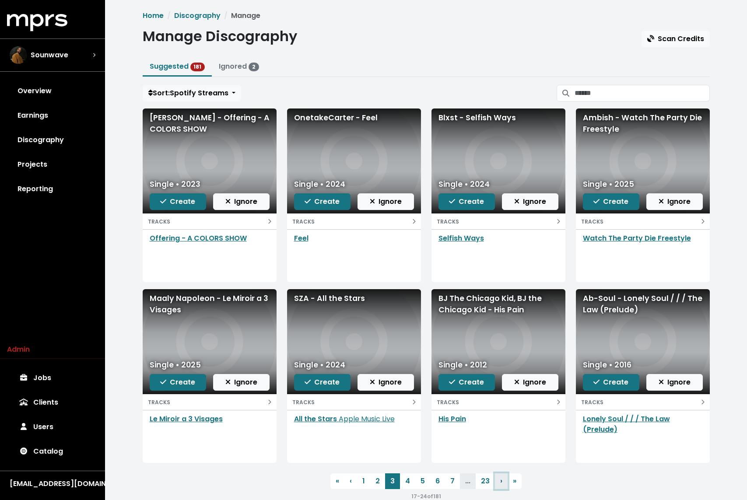
scroll to position [18, 0]
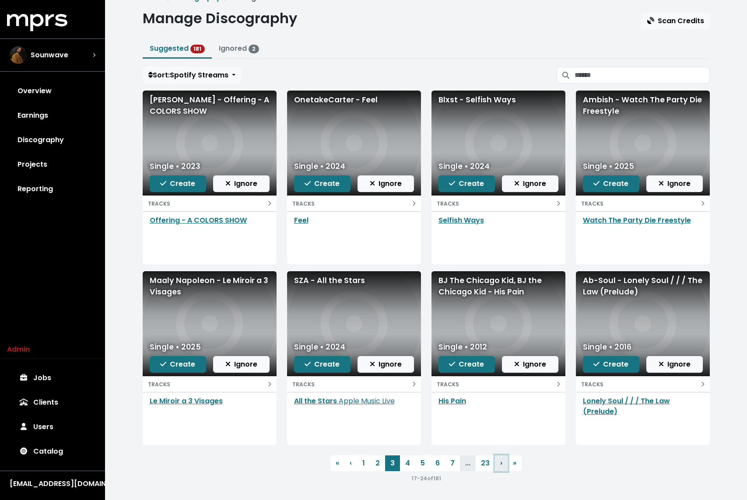
click at [498, 461] on link "› Next" at bounding box center [501, 464] width 13 height 16
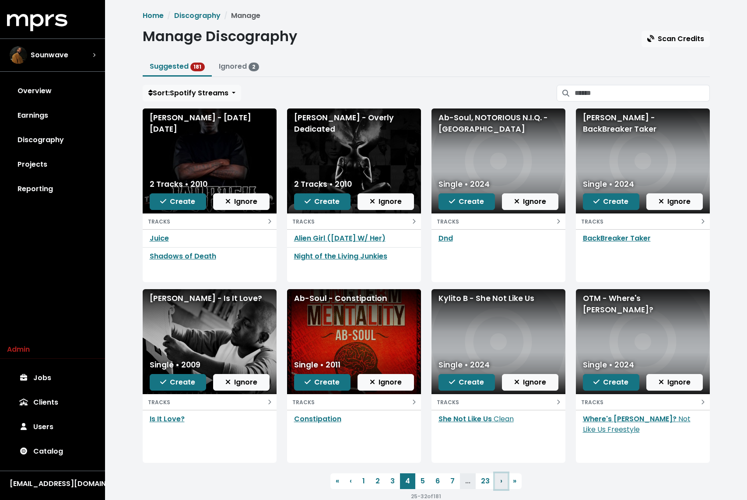
scroll to position [18, 0]
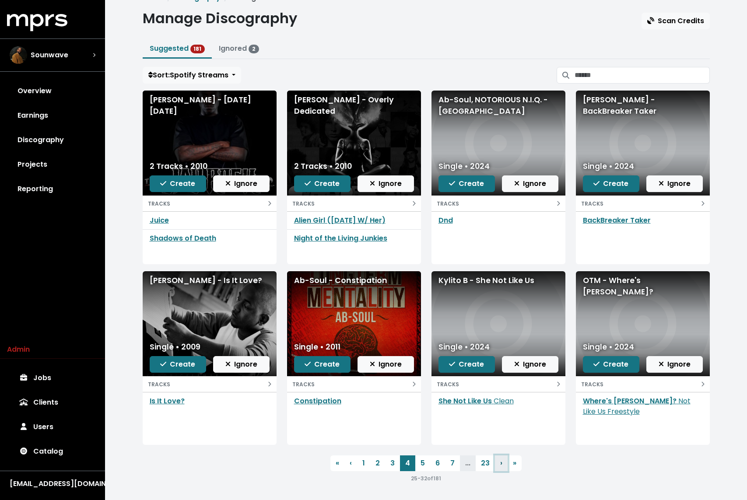
click at [500, 462] on span "›" at bounding box center [501, 463] width 2 height 10
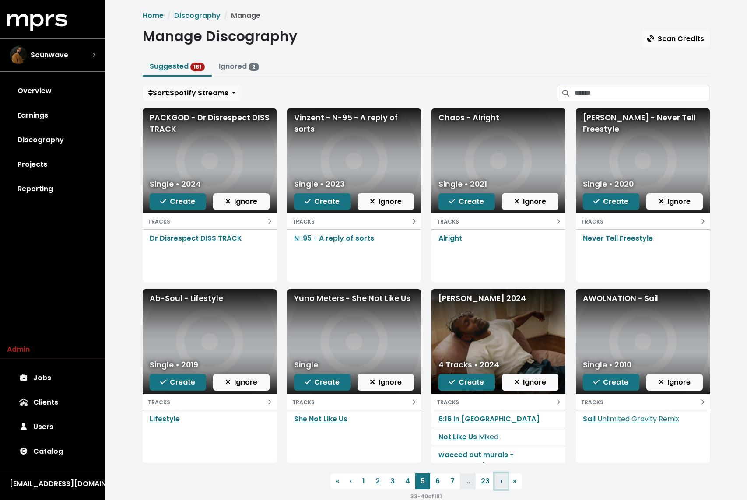
scroll to position [18, 0]
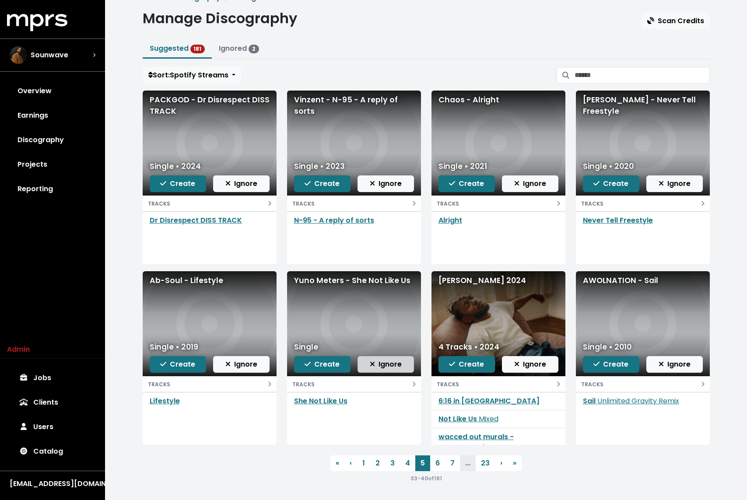
click at [389, 363] on span "Ignore" at bounding box center [386, 364] width 32 height 10
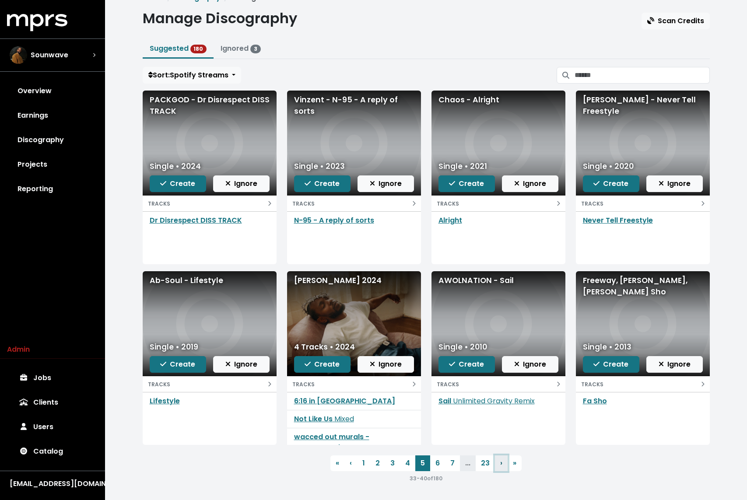
click at [504, 462] on link "› Next" at bounding box center [501, 464] width 13 height 16
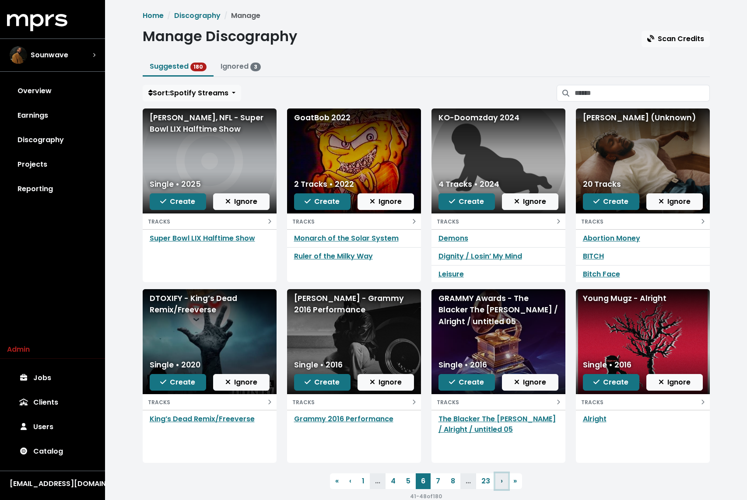
scroll to position [18, 0]
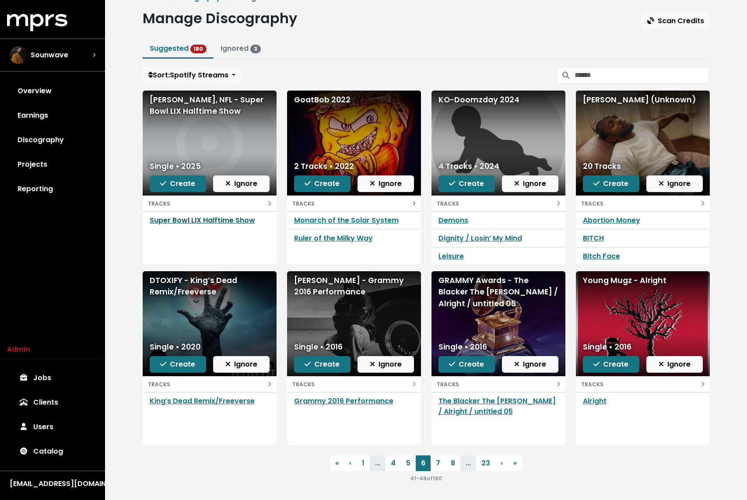
click at [198, 220] on link "Super Bowl LIX Halftime Show" at bounding box center [202, 220] width 105 height 10
click at [243, 186] on span "Ignore" at bounding box center [241, 184] width 32 height 10
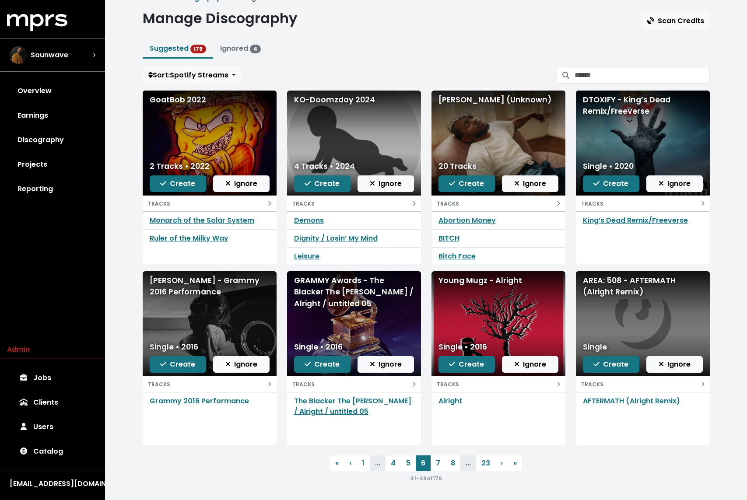
click at [360, 39] on div "Home Discography Manage Manage Discography Scan Credits Suggested 179 Ignored 4…" at bounding box center [426, 238] width 578 height 491
click at [505, 462] on link "› Next" at bounding box center [501, 464] width 13 height 16
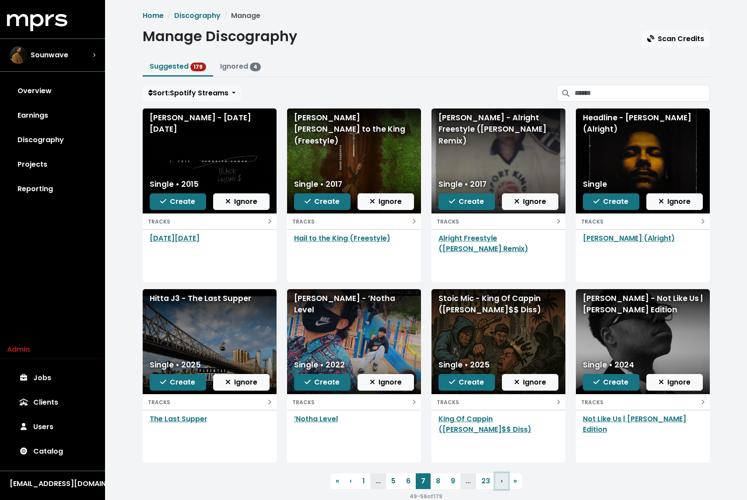
scroll to position [18, 0]
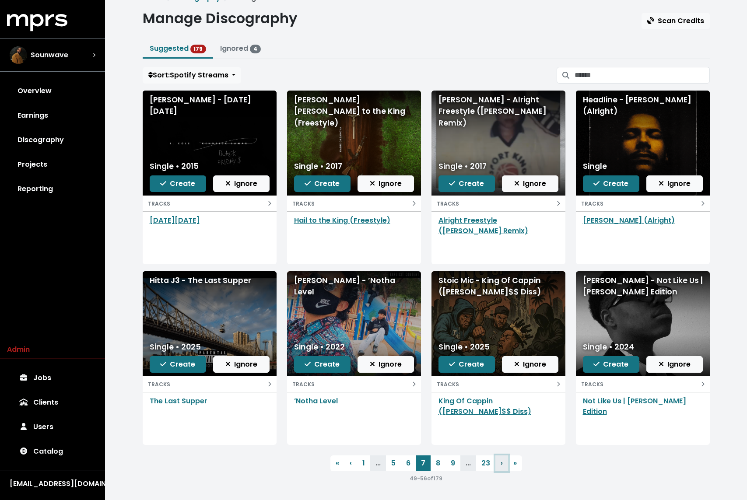
click at [502, 465] on span "›" at bounding box center [502, 463] width 2 height 10
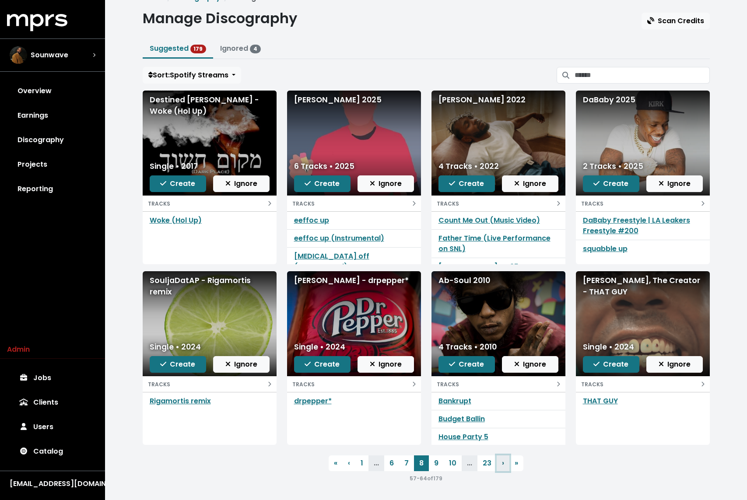
click at [502, 466] on link "› Next" at bounding box center [503, 464] width 13 height 16
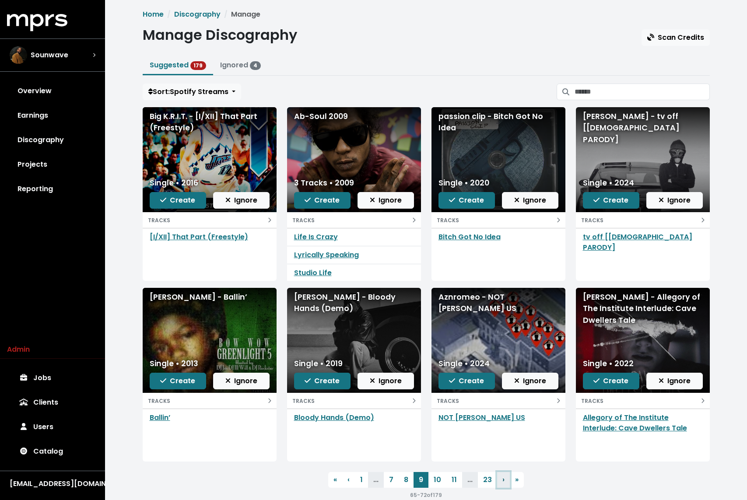
scroll to position [18, 0]
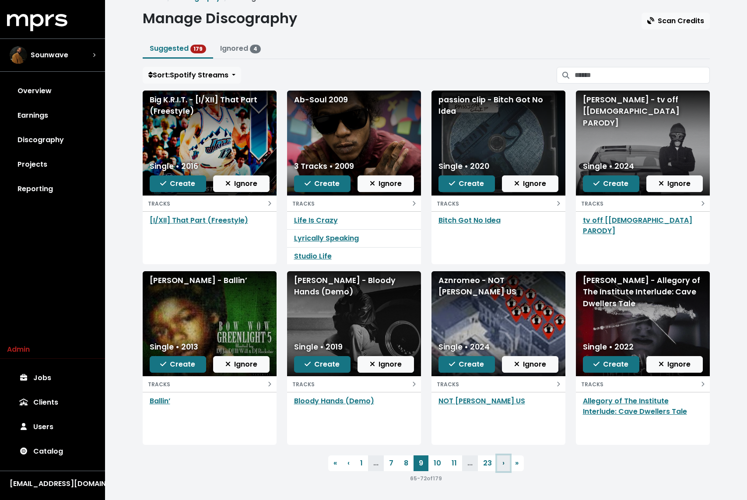
click at [502, 465] on span "›" at bounding box center [503, 463] width 2 height 10
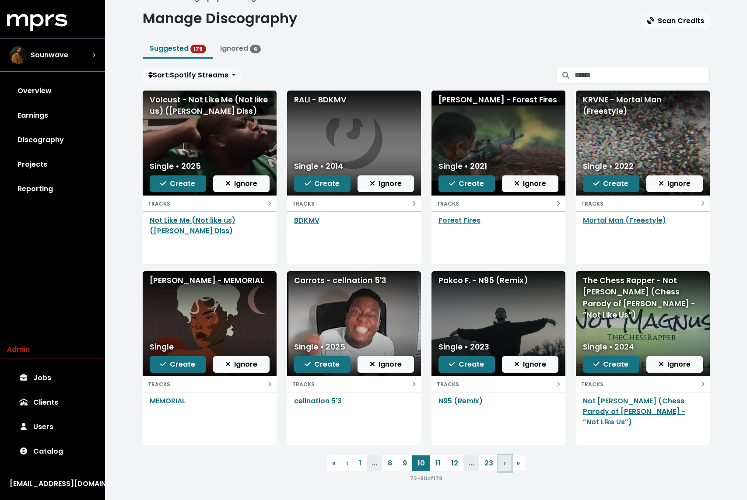
click at [502, 466] on link "› Next" at bounding box center [504, 464] width 13 height 16
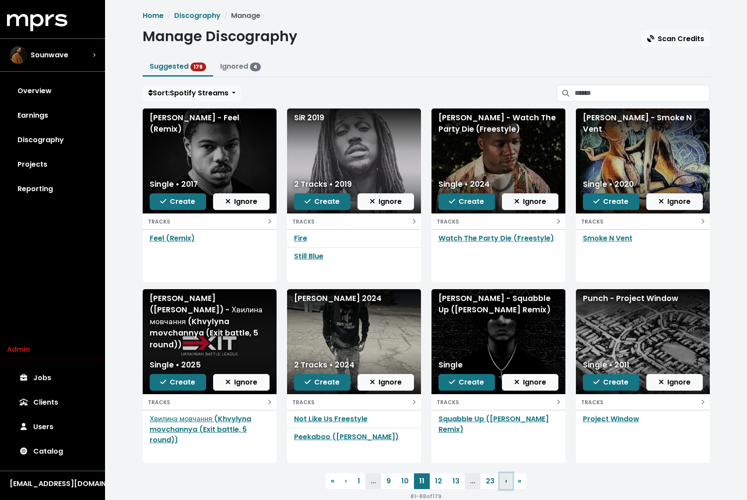
scroll to position [18, 0]
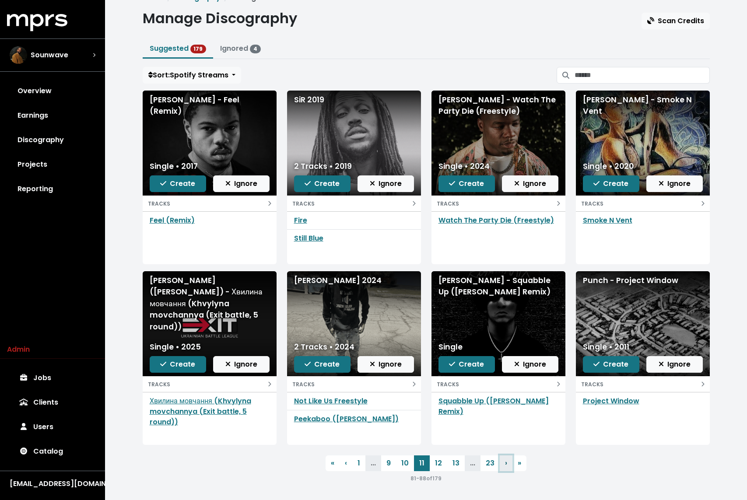
click at [502, 465] on link "› Next" at bounding box center [506, 464] width 13 height 16
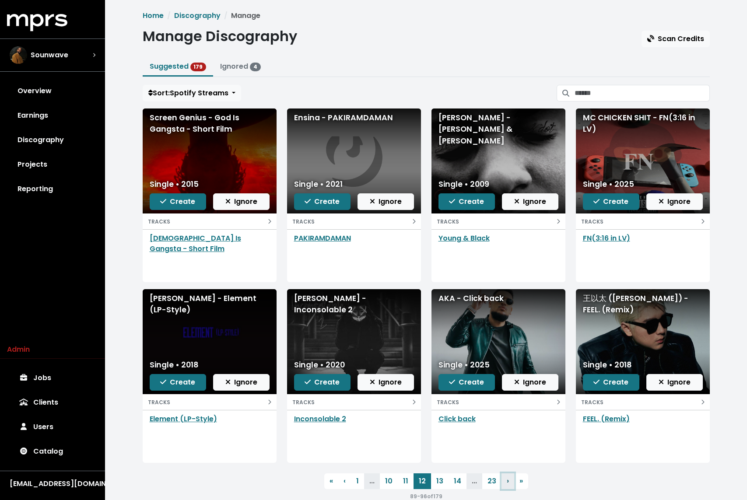
scroll to position [18, 0]
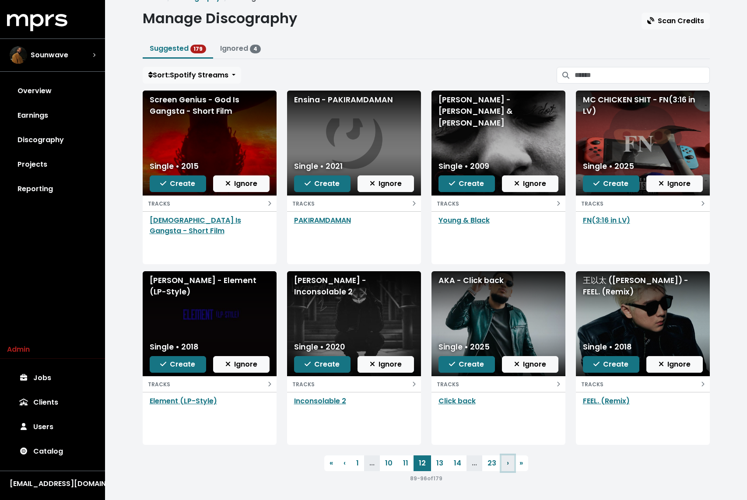
click at [508, 466] on link "› Next" at bounding box center [508, 464] width 13 height 16
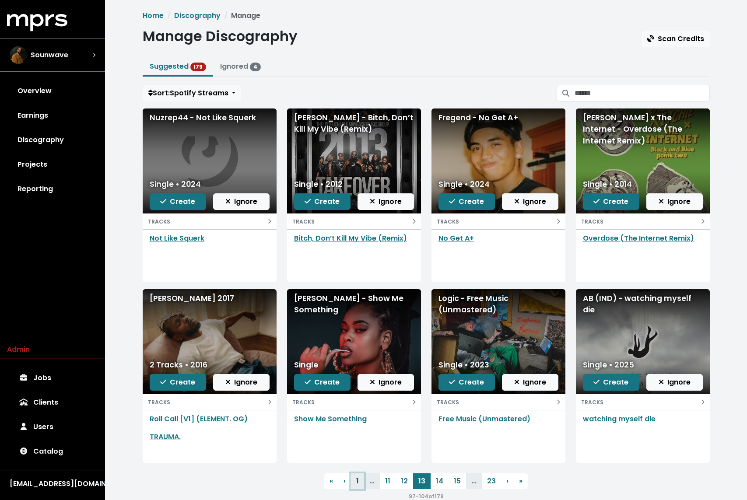
click at [364, 466] on link "1" at bounding box center [357, 482] width 13 height 16
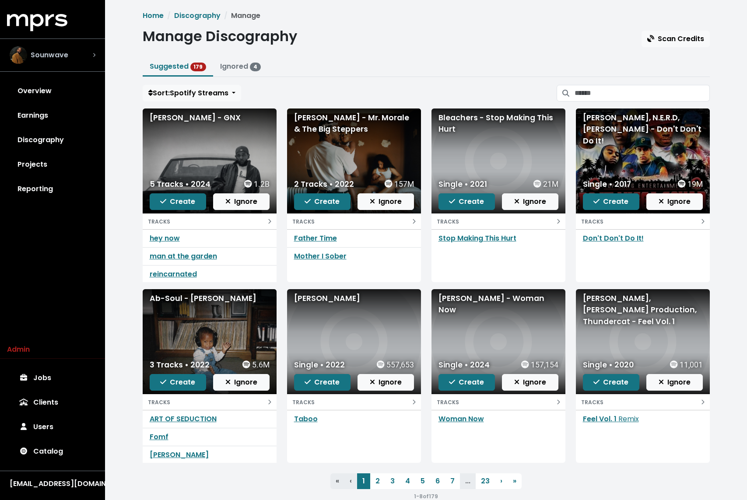
click at [76, 47] on div "Sounwave" at bounding box center [53, 55] width 86 height 18
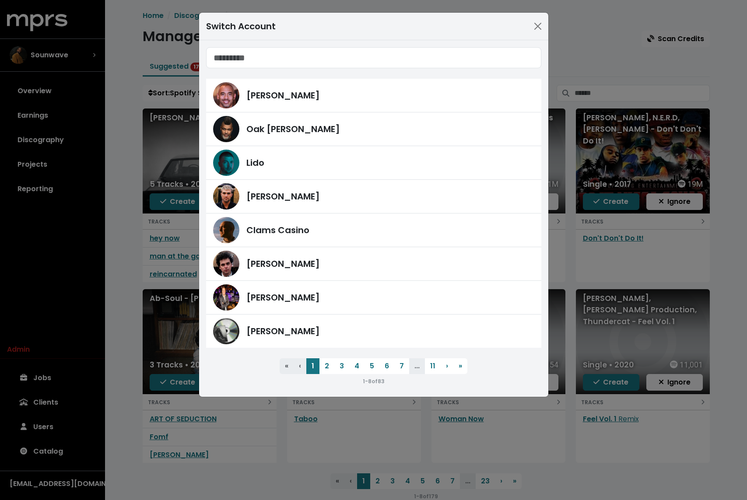
click at [121, 156] on div "Switch Account Harvey Mason Jr Oak Felder Lido Fred Gibson Clams Casino James F…" at bounding box center [373, 250] width 747 height 500
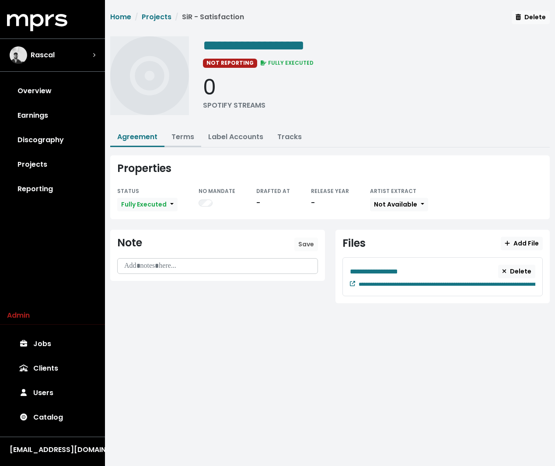
click at [179, 133] on link "Terms" at bounding box center [183, 137] width 23 height 10
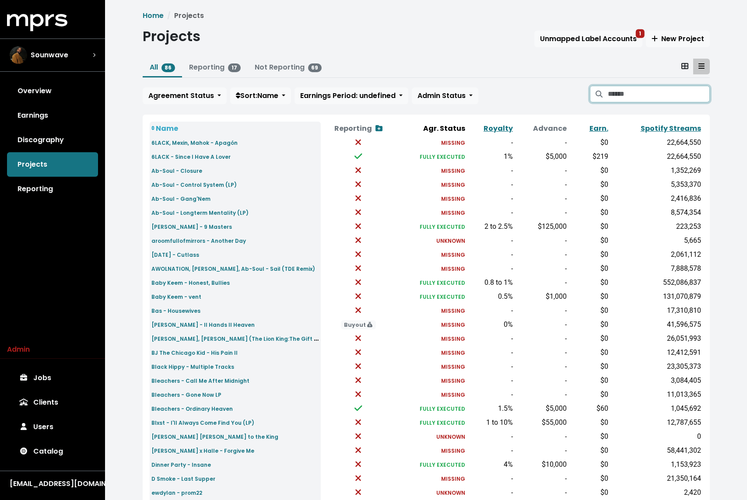
click at [685, 98] on input "Search projects" at bounding box center [659, 94] width 102 height 17
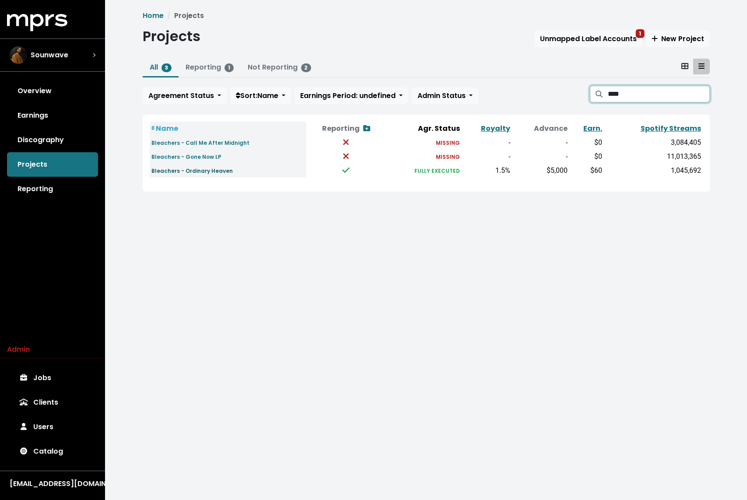
type input "****"
click at [172, 170] on small "Bleachers - Ordinary Heaven" at bounding box center [191, 170] width 81 height 7
click at [201, 157] on small "Bleachers - Gone Now LP" at bounding box center [186, 156] width 70 height 7
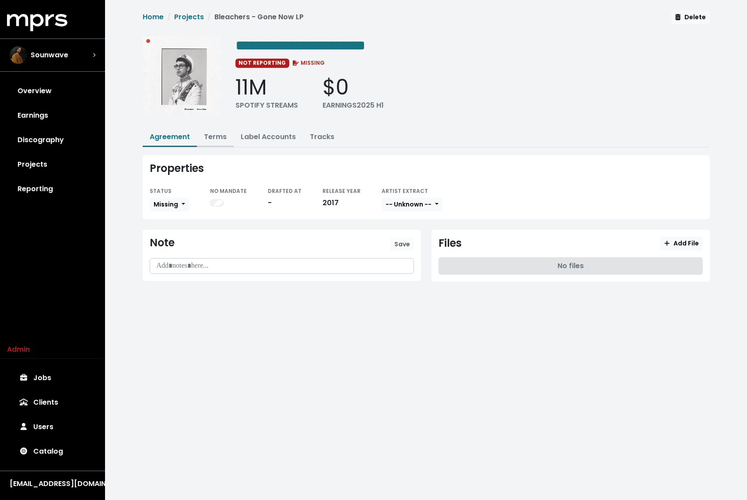
click at [218, 132] on link "Terms" at bounding box center [215, 137] width 23 height 10
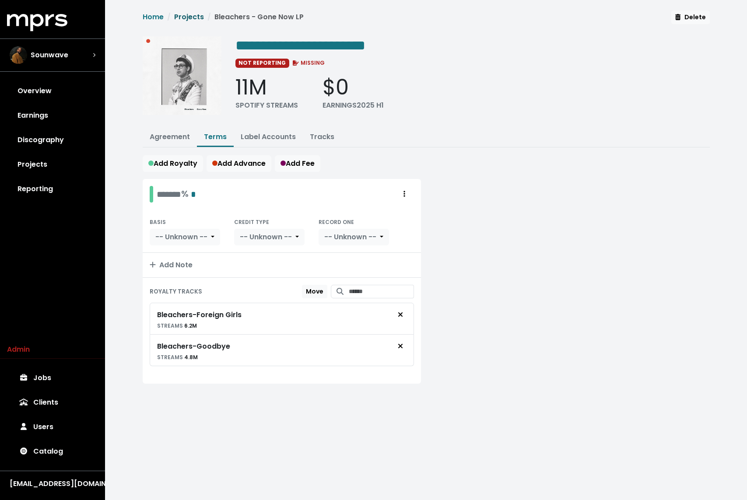
click at [190, 16] on link "Projects" at bounding box center [189, 17] width 30 height 10
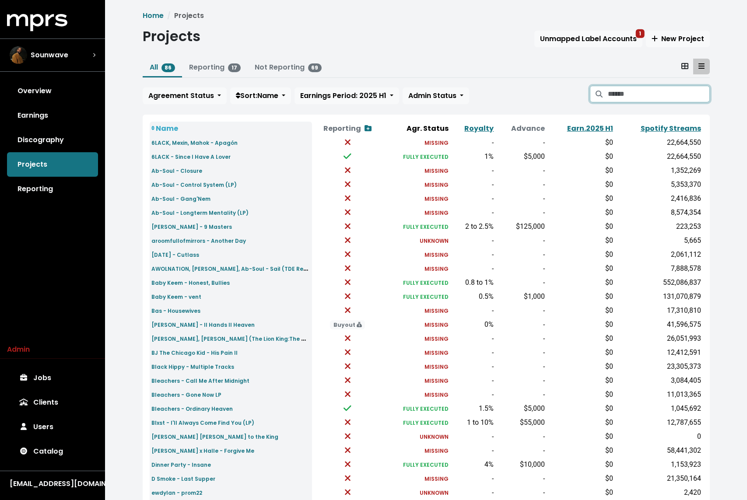
click at [625, 93] on input "Search projects" at bounding box center [659, 94] width 102 height 17
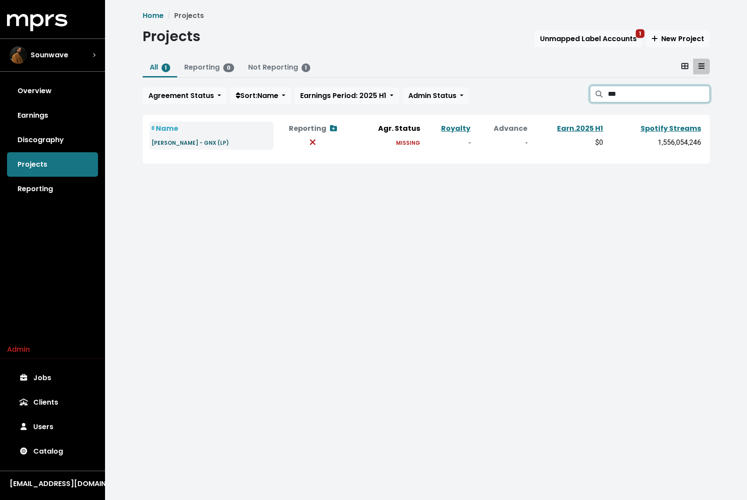
type input "***"
click at [210, 145] on small "[PERSON_NAME] - GNX (LP)" at bounding box center [189, 142] width 77 height 7
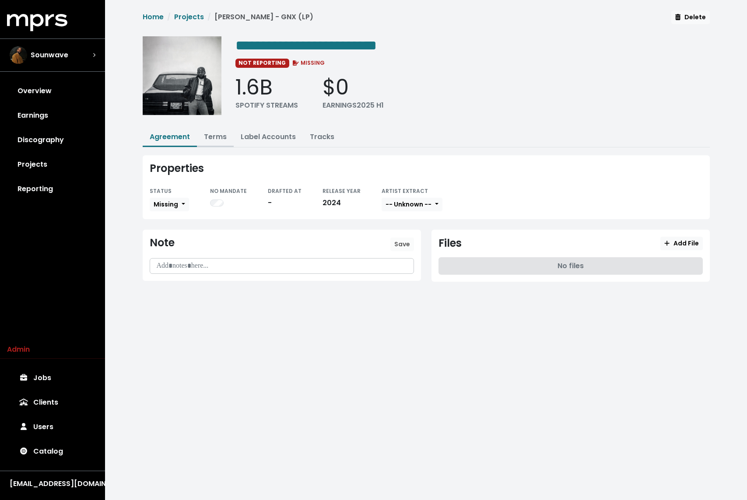
click at [222, 136] on link "Terms" at bounding box center [215, 137] width 23 height 10
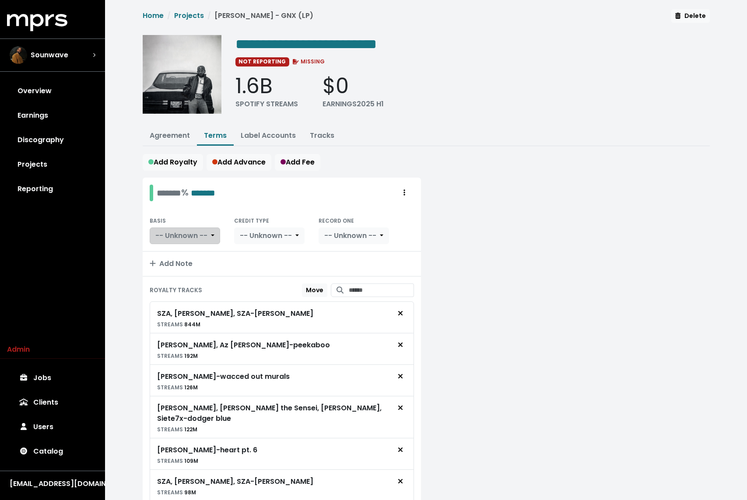
scroll to position [79, 0]
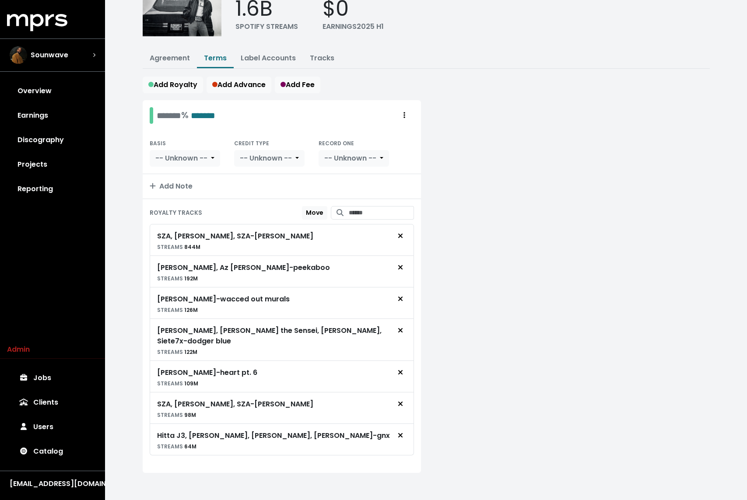
click at [261, 301] on div "[PERSON_NAME] - wacced out murals" at bounding box center [223, 299] width 133 height 11
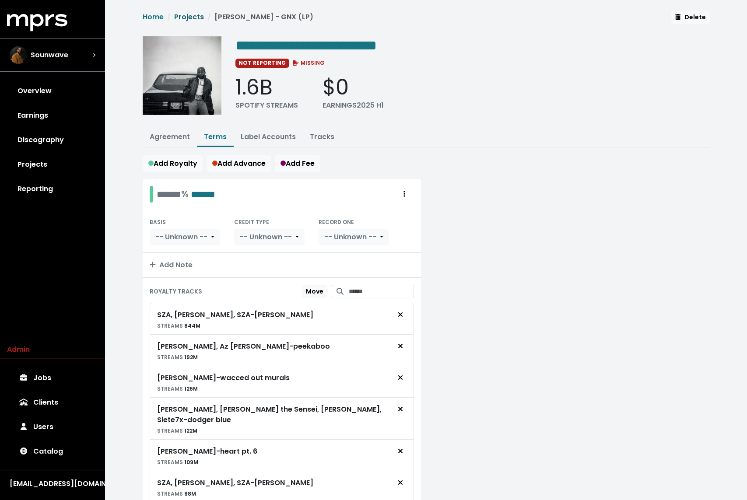
click at [180, 12] on link "Projects" at bounding box center [189, 17] width 30 height 10
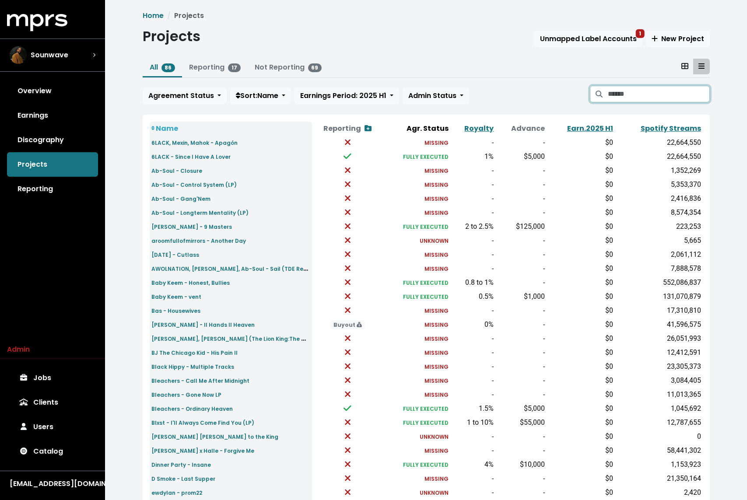
click at [643, 89] on input "Search projects" at bounding box center [659, 94] width 102 height 17
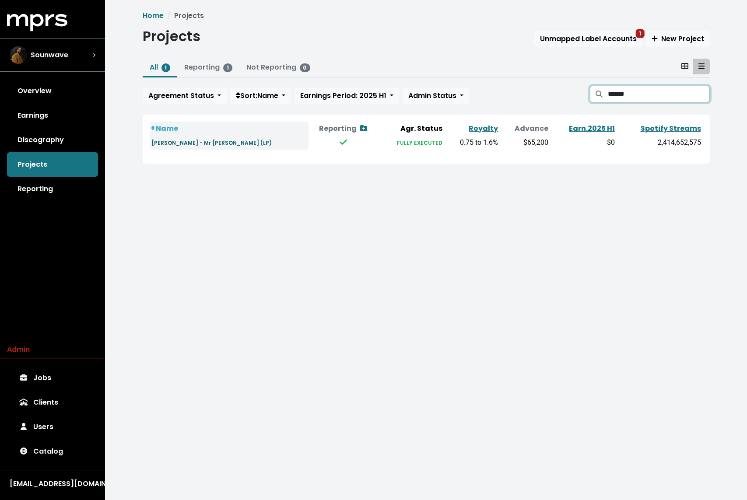
type input "******"
click at [216, 140] on small "[PERSON_NAME] - Mr [PERSON_NAME] (LP)" at bounding box center [211, 142] width 120 height 7
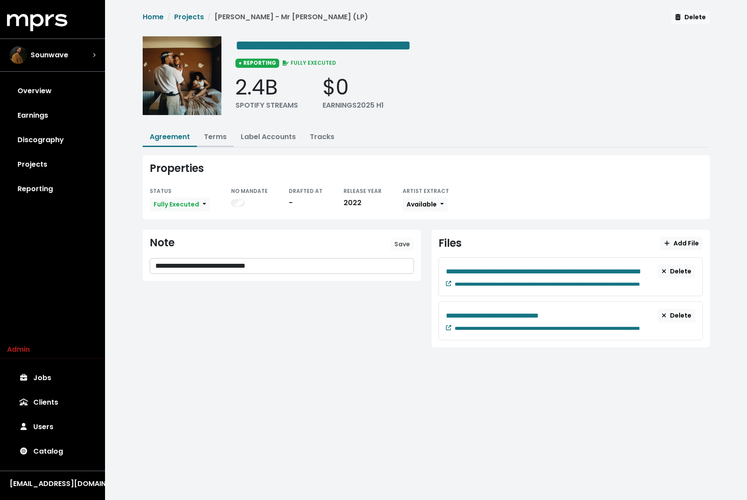
click at [218, 135] on link "Terms" at bounding box center [215, 137] width 23 height 10
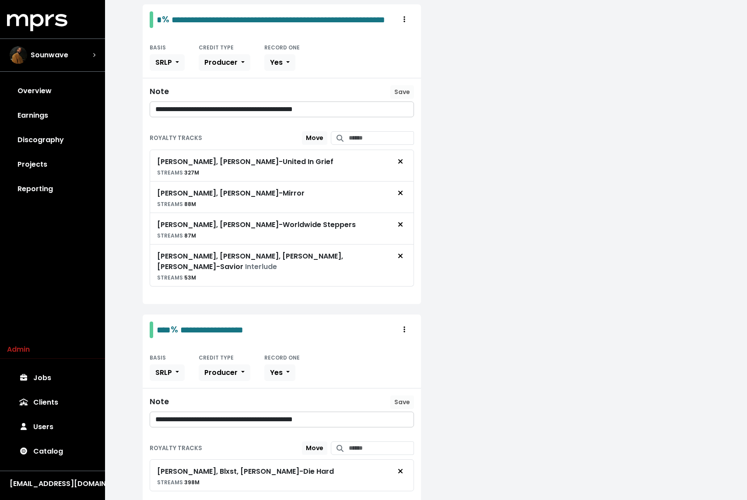
scroll to position [1065, 0]
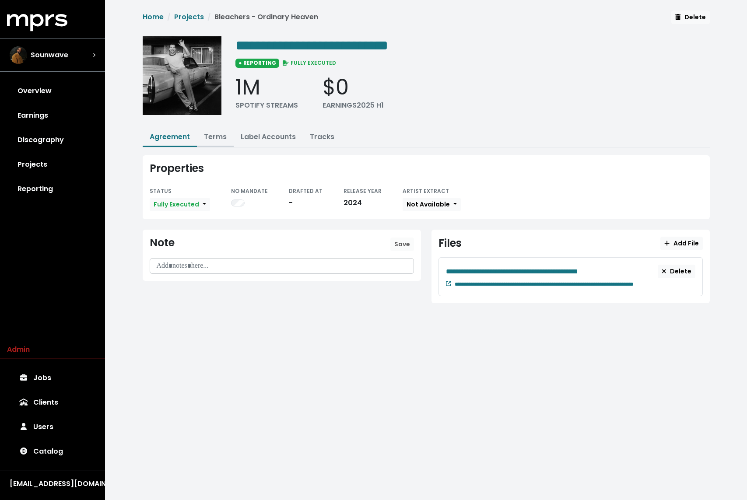
click at [224, 135] on link "Terms" at bounding box center [215, 137] width 23 height 10
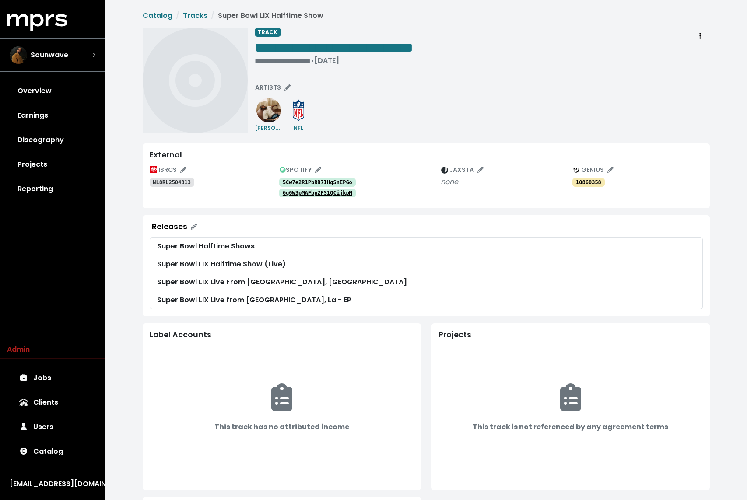
click at [318, 180] on tt "5Cw7e2R1PbRB7IHgSnEPGo" at bounding box center [318, 182] width 70 height 6
